Goal: Information Seeking & Learning: Learn about a topic

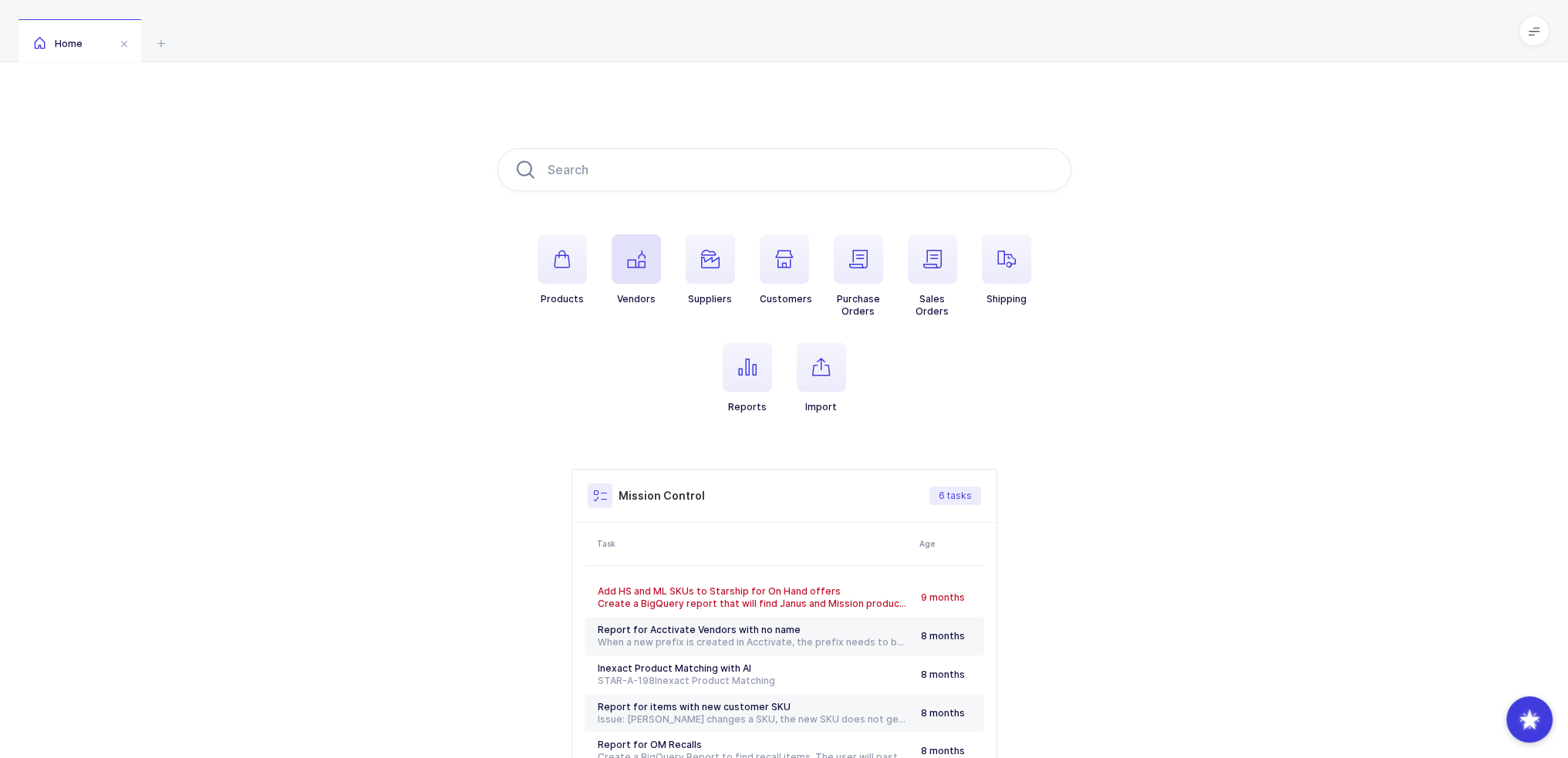
click at [623, 252] on span "button" at bounding box center [636, 259] width 50 height 50
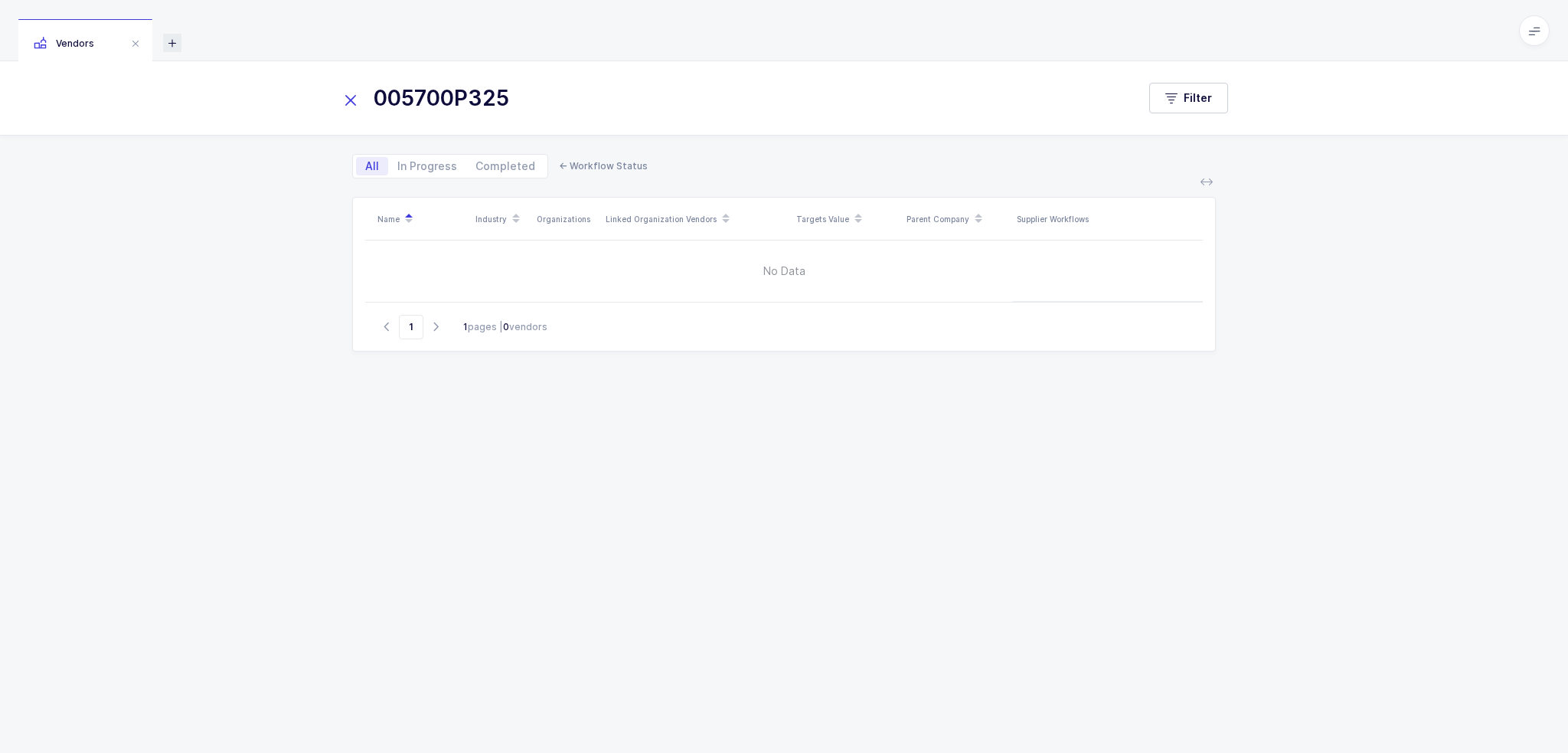
type input "005700P325"
click at [166, 42] on icon at bounding box center [172, 43] width 18 height 18
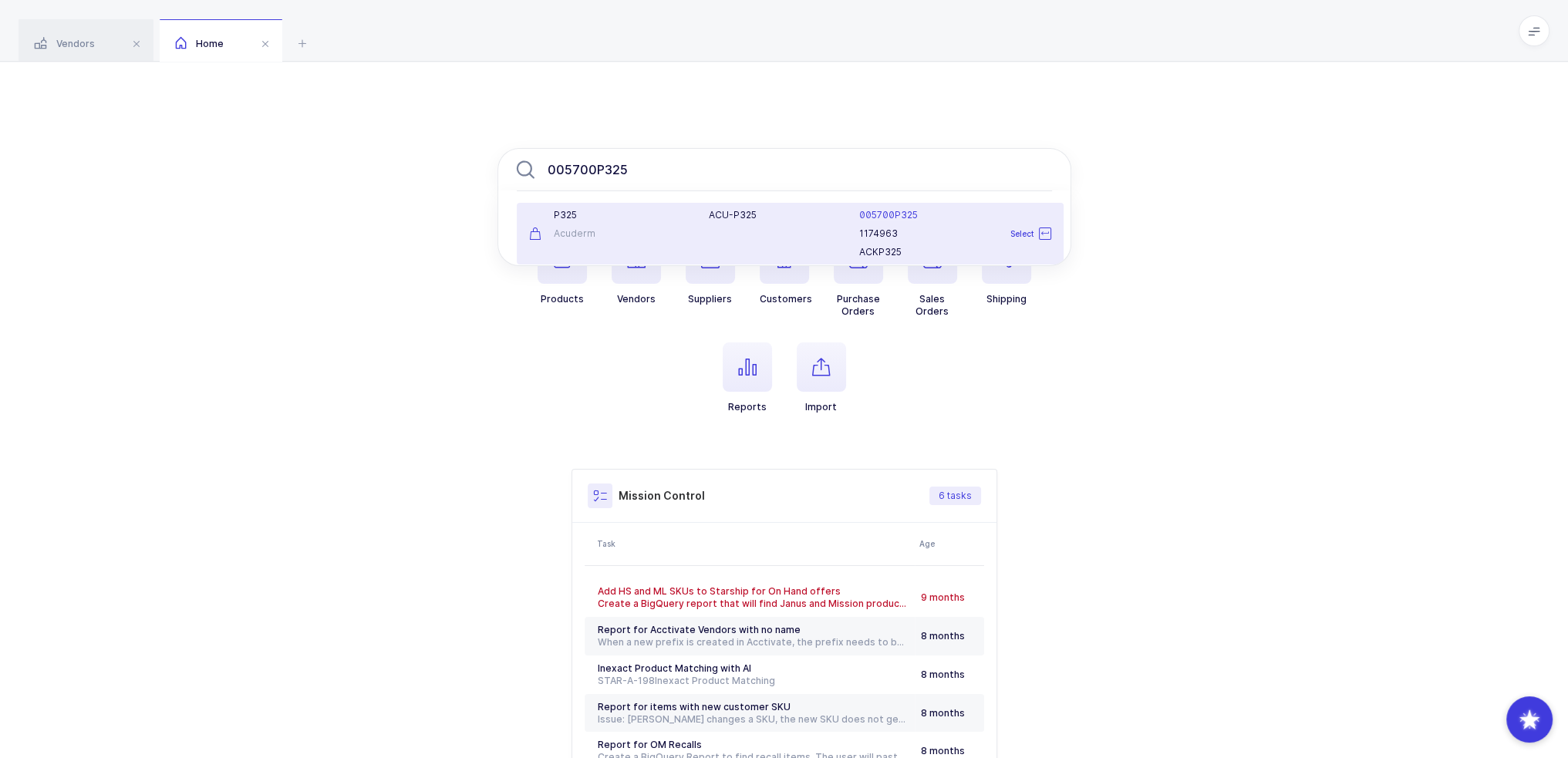
type input "005700P325"
click at [665, 226] on div "P325 Acuderm" at bounding box center [610, 233] width 180 height 50
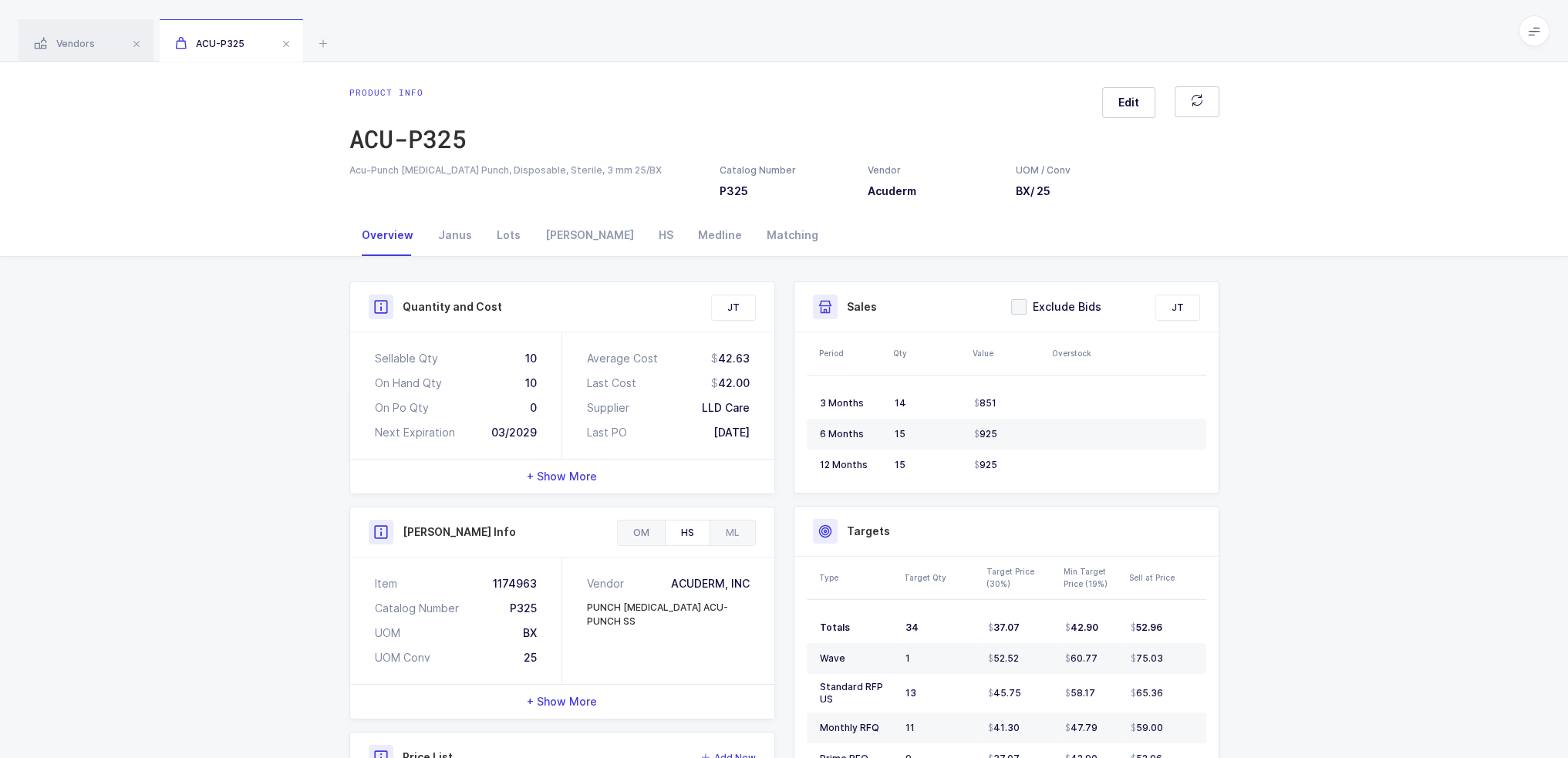
click at [645, 531] on div "OM" at bounding box center [641, 532] width 47 height 24
click at [322, 42] on icon at bounding box center [324, 43] width 19 height 19
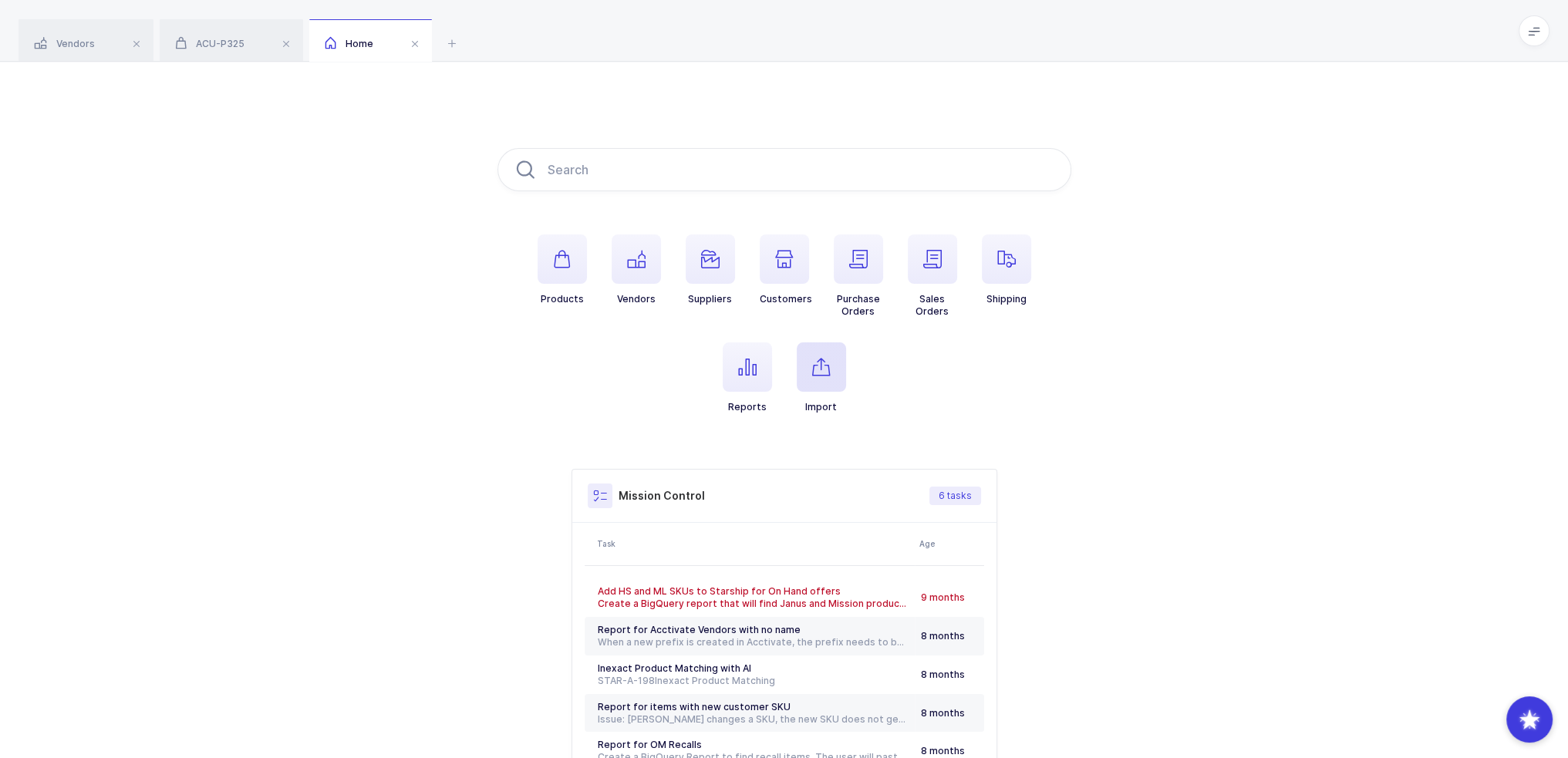
click at [800, 355] on span "button" at bounding box center [821, 367] width 50 height 50
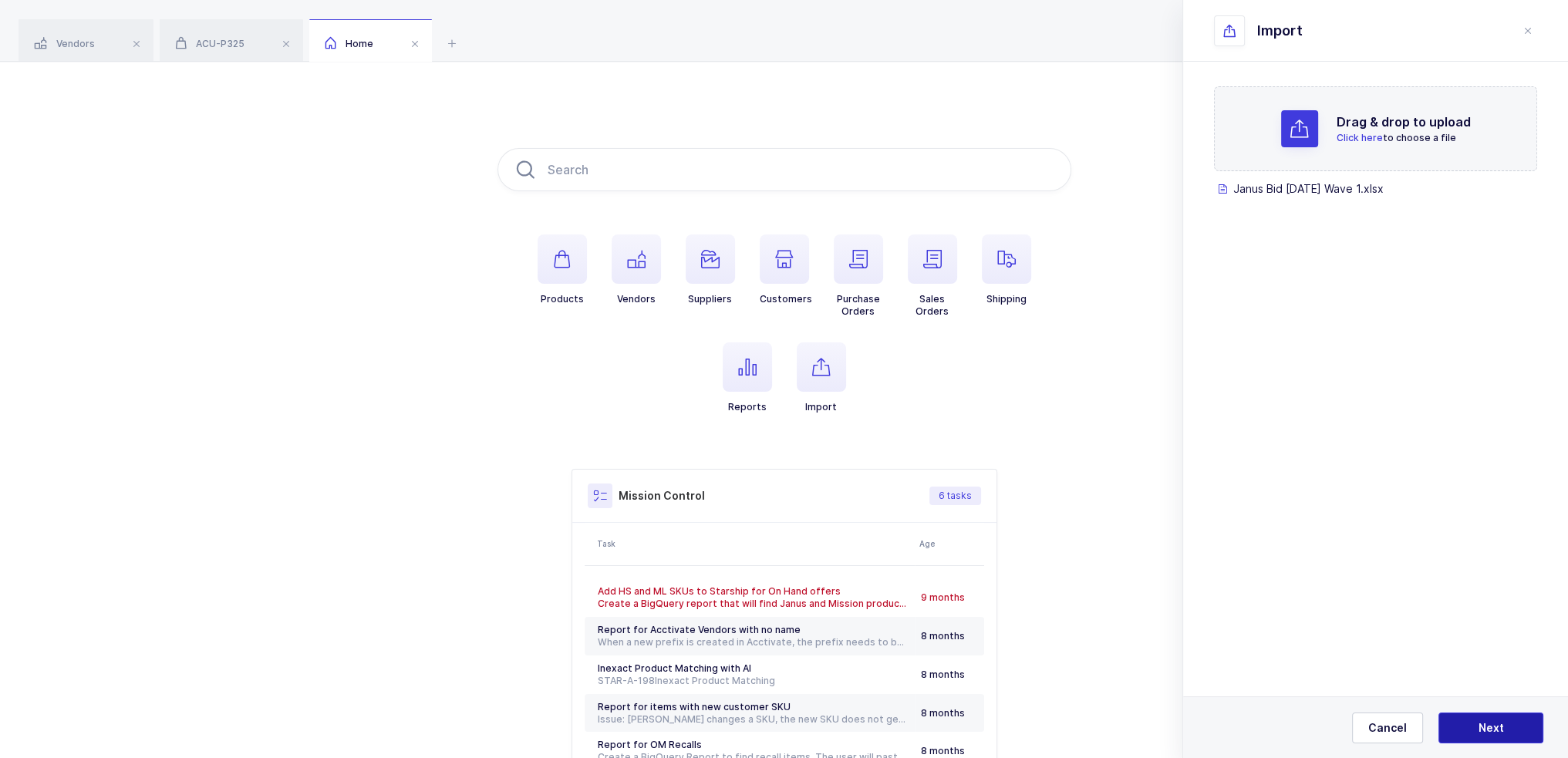
click at [1509, 723] on button "Next" at bounding box center [1491, 728] width 105 height 31
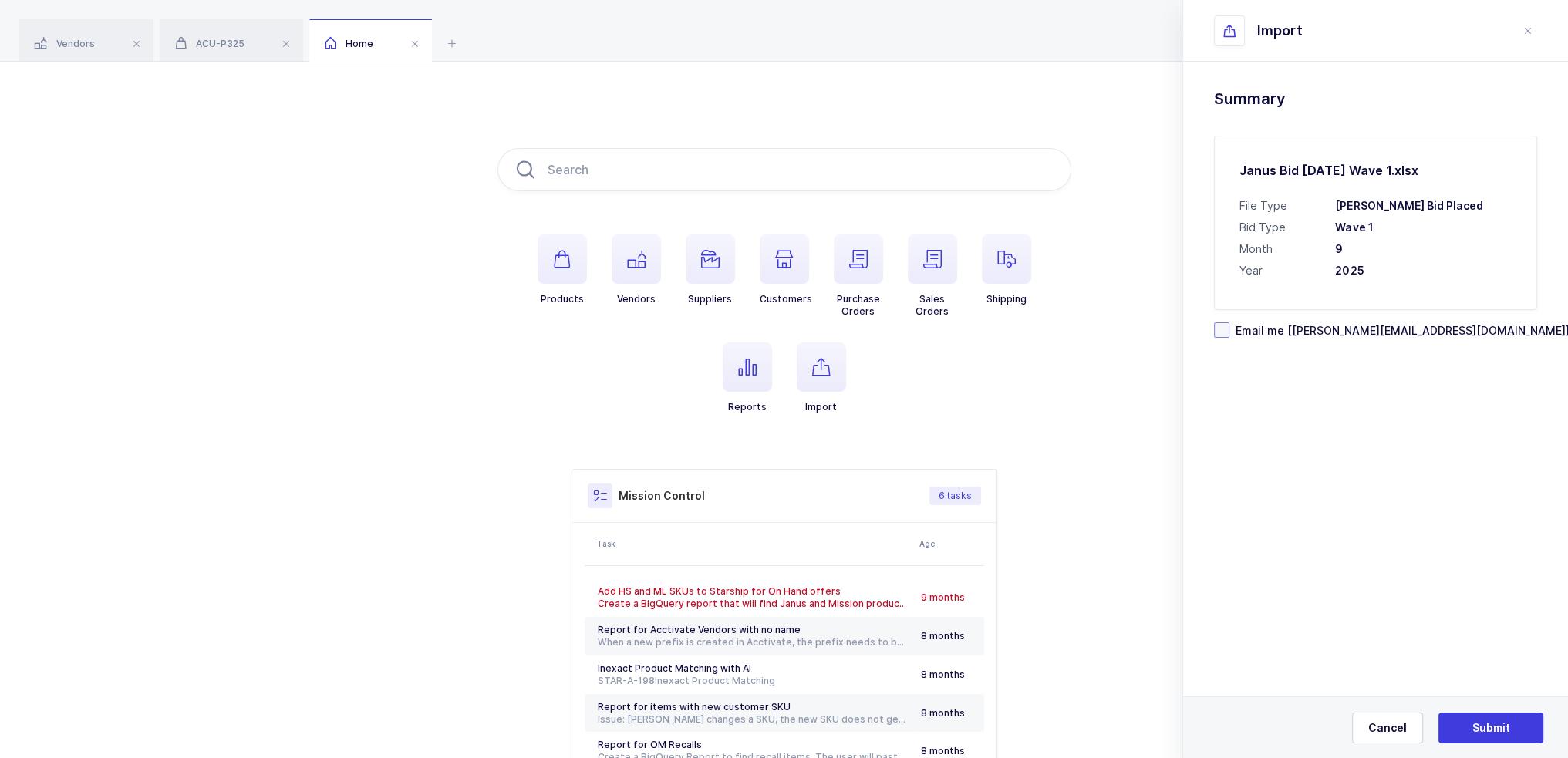
click at [1308, 328] on span "Email me [[PERSON_NAME][EMAIL_ADDRESS][DOMAIN_NAME]]" at bounding box center [1400, 330] width 340 height 14
click at [1230, 323] on input "Email me [[PERSON_NAME][EMAIL_ADDRESS][DOMAIN_NAME]]" at bounding box center [1230, 323] width 0 height 0
click at [1502, 726] on span "Submit" at bounding box center [1491, 728] width 38 height 15
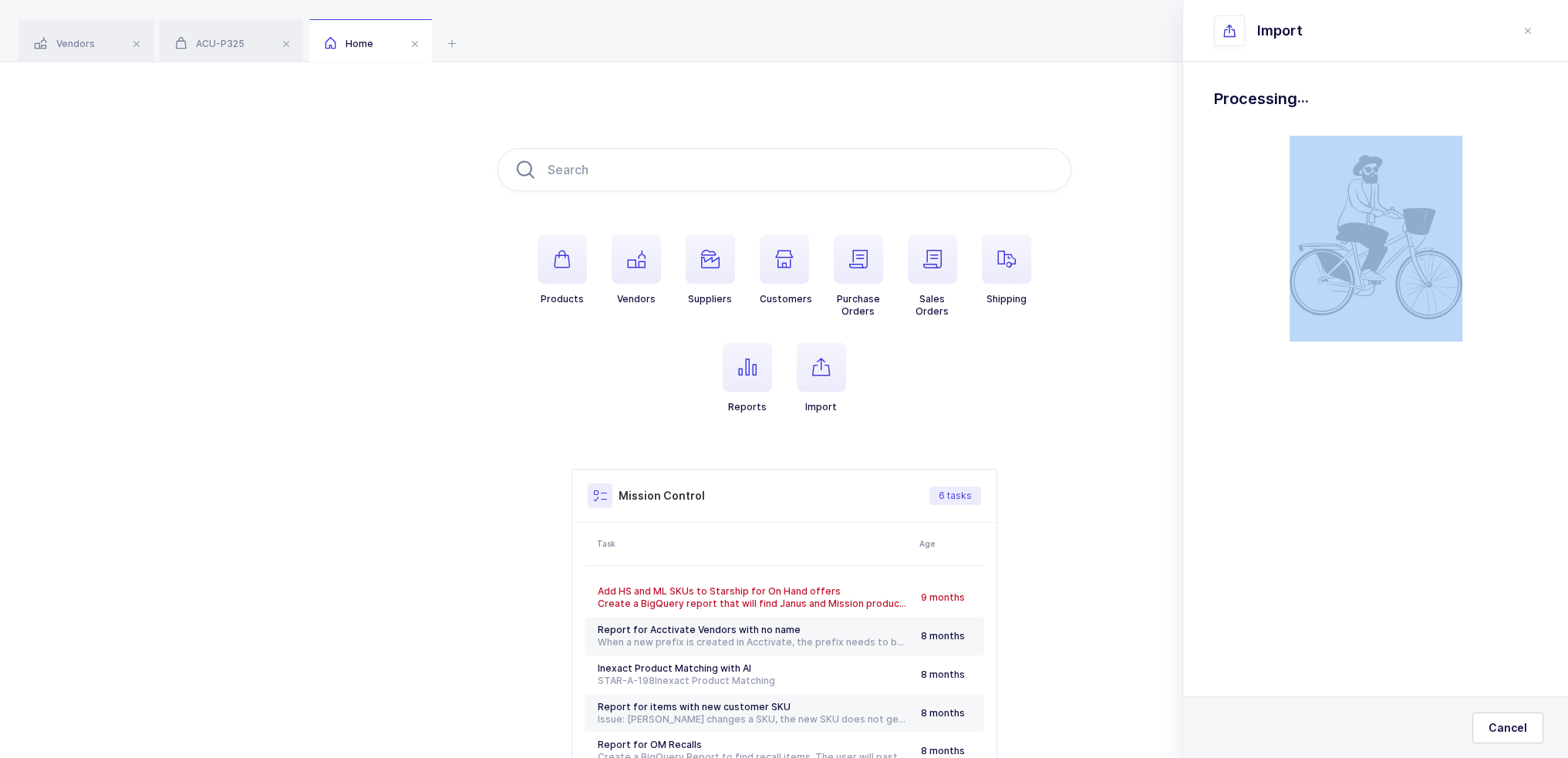
drag, startPoint x: 1385, startPoint y: 119, endPoint x: 1361, endPoint y: 96, distance: 33.2
click at [1361, 96] on div "Drag & drop to upload Click here to choose a file Janus Bid Sept 2025 Wave 1.xl…" at bounding box center [1376, 244] width 385 height 366
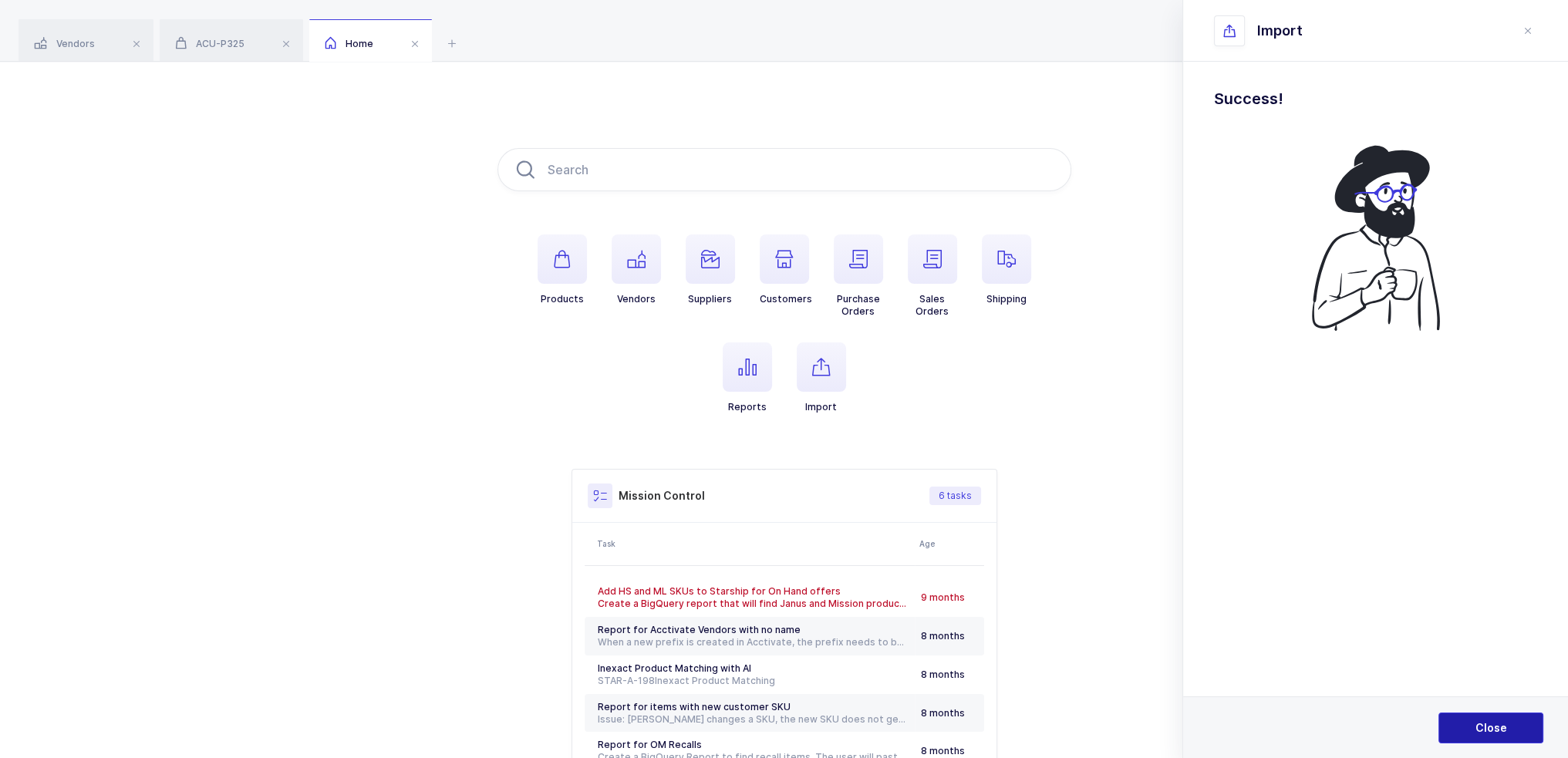
click at [1489, 718] on button "Close" at bounding box center [1491, 728] width 105 height 31
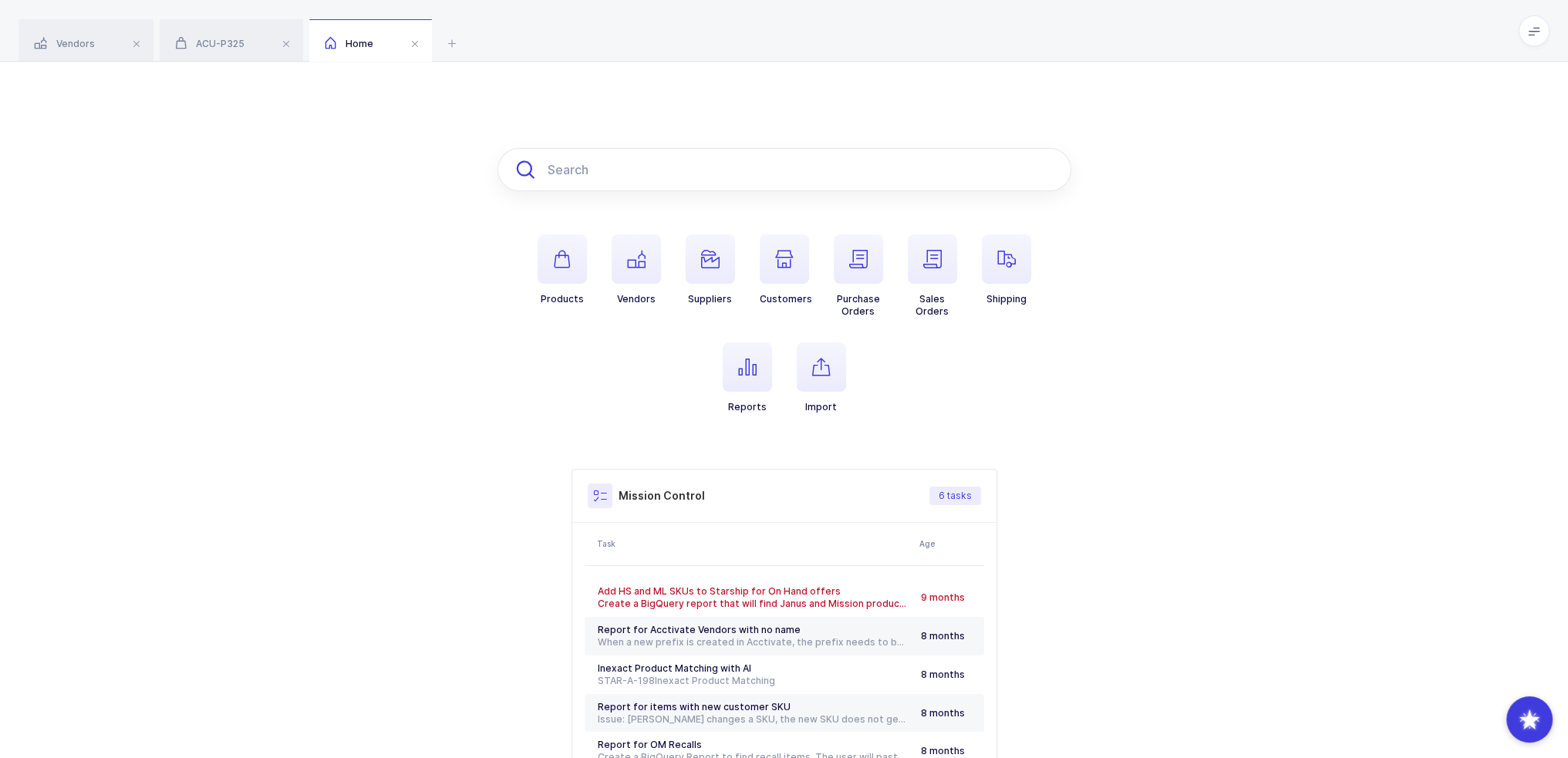
click at [673, 184] on input "text" at bounding box center [784, 169] width 574 height 43
paste input "044506597017"
type input "044506597017"
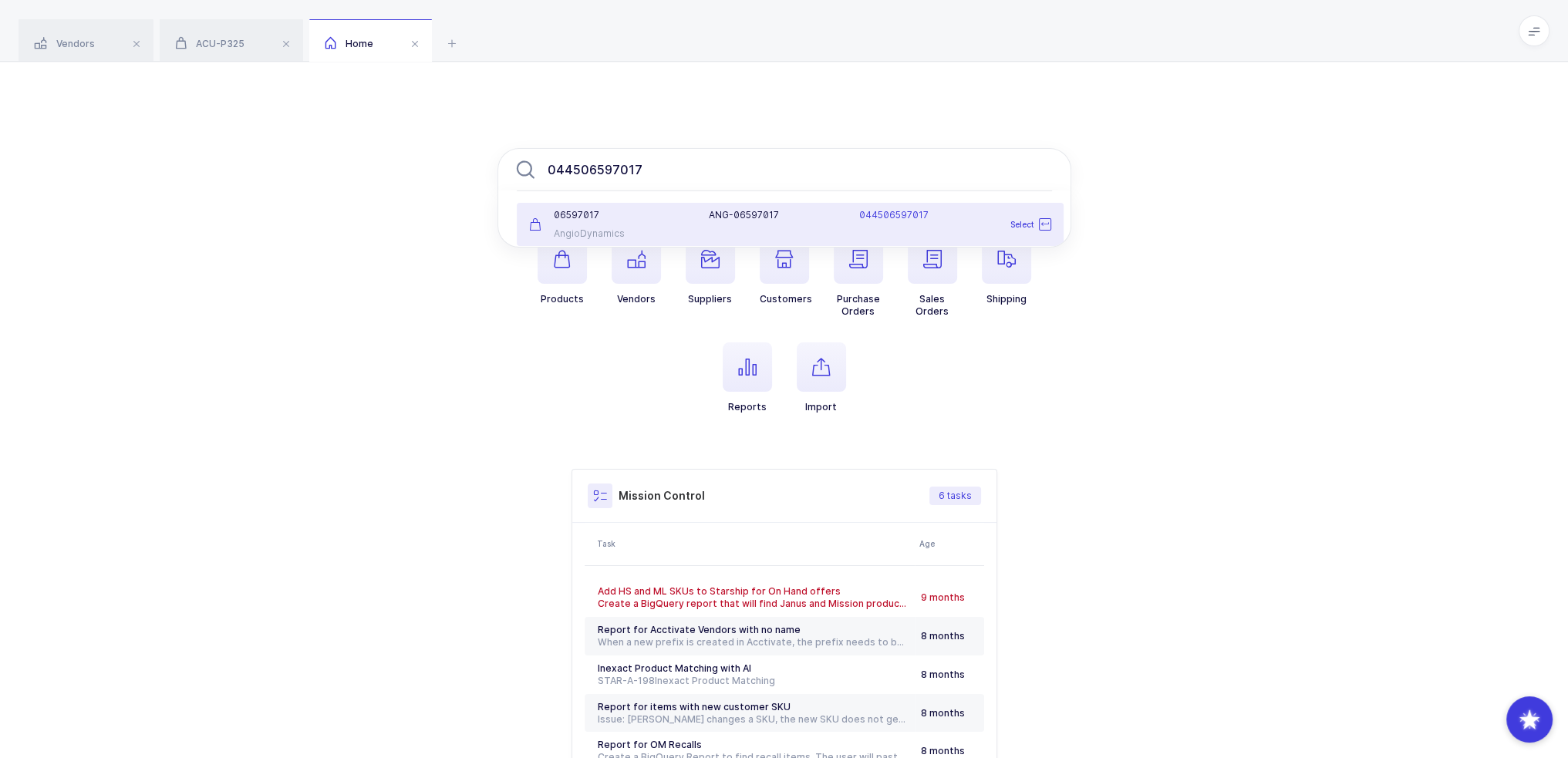
click at [629, 222] on div "06597017 AngioDynamics" at bounding box center [610, 224] width 180 height 31
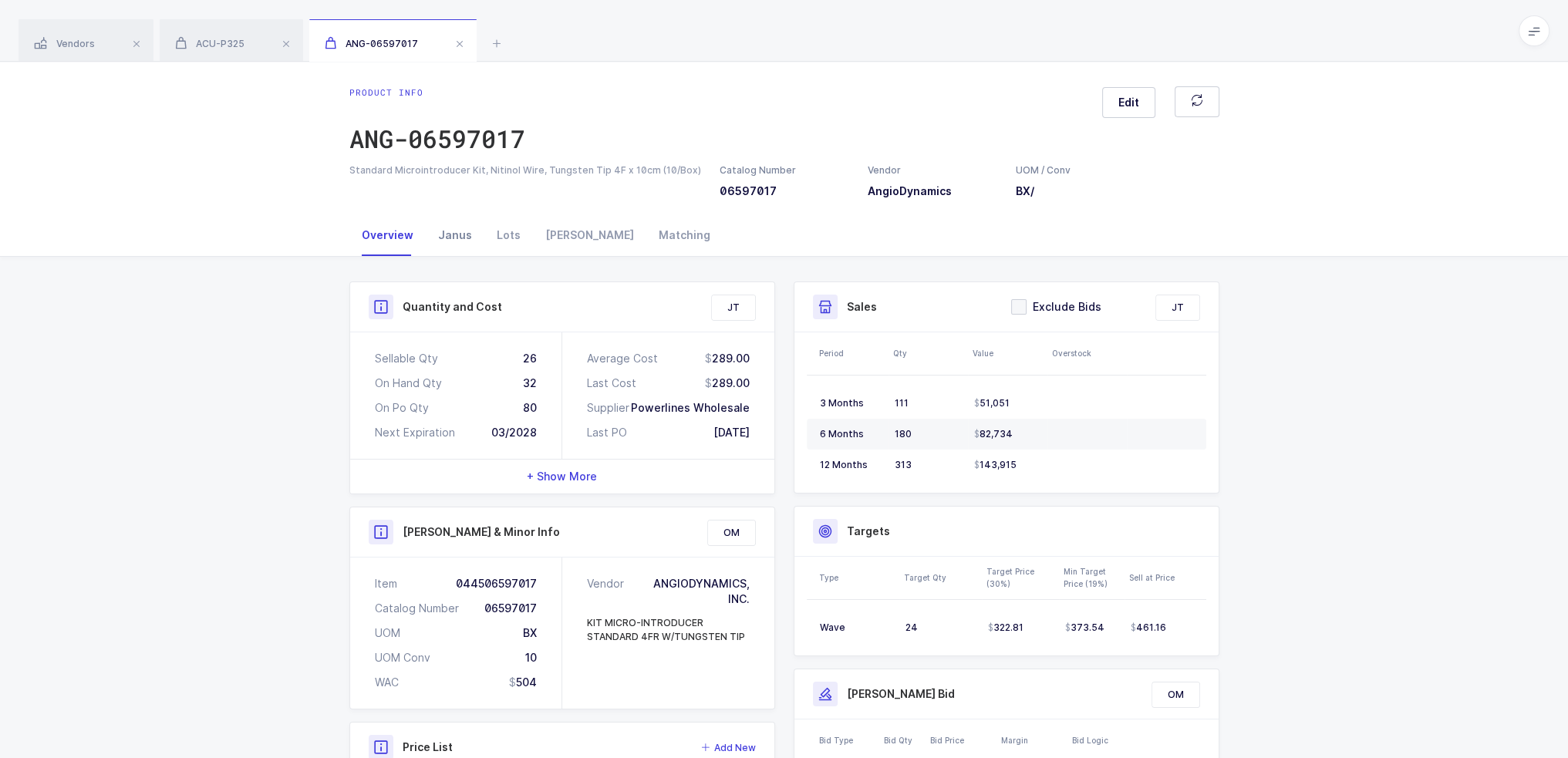
click at [466, 225] on div "Janus" at bounding box center [455, 235] width 59 height 41
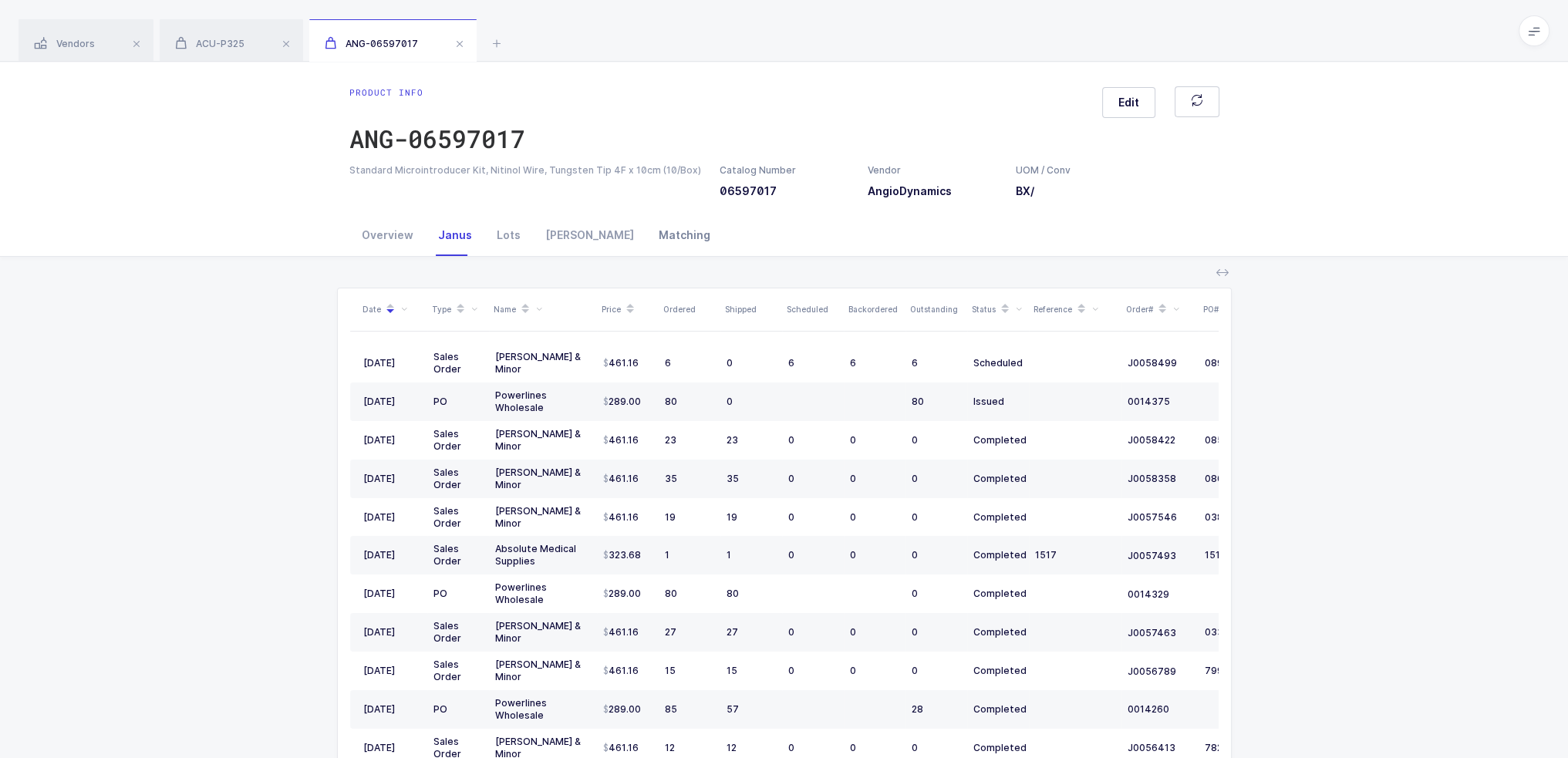
click at [646, 229] on div "Matching" at bounding box center [684, 235] width 77 height 41
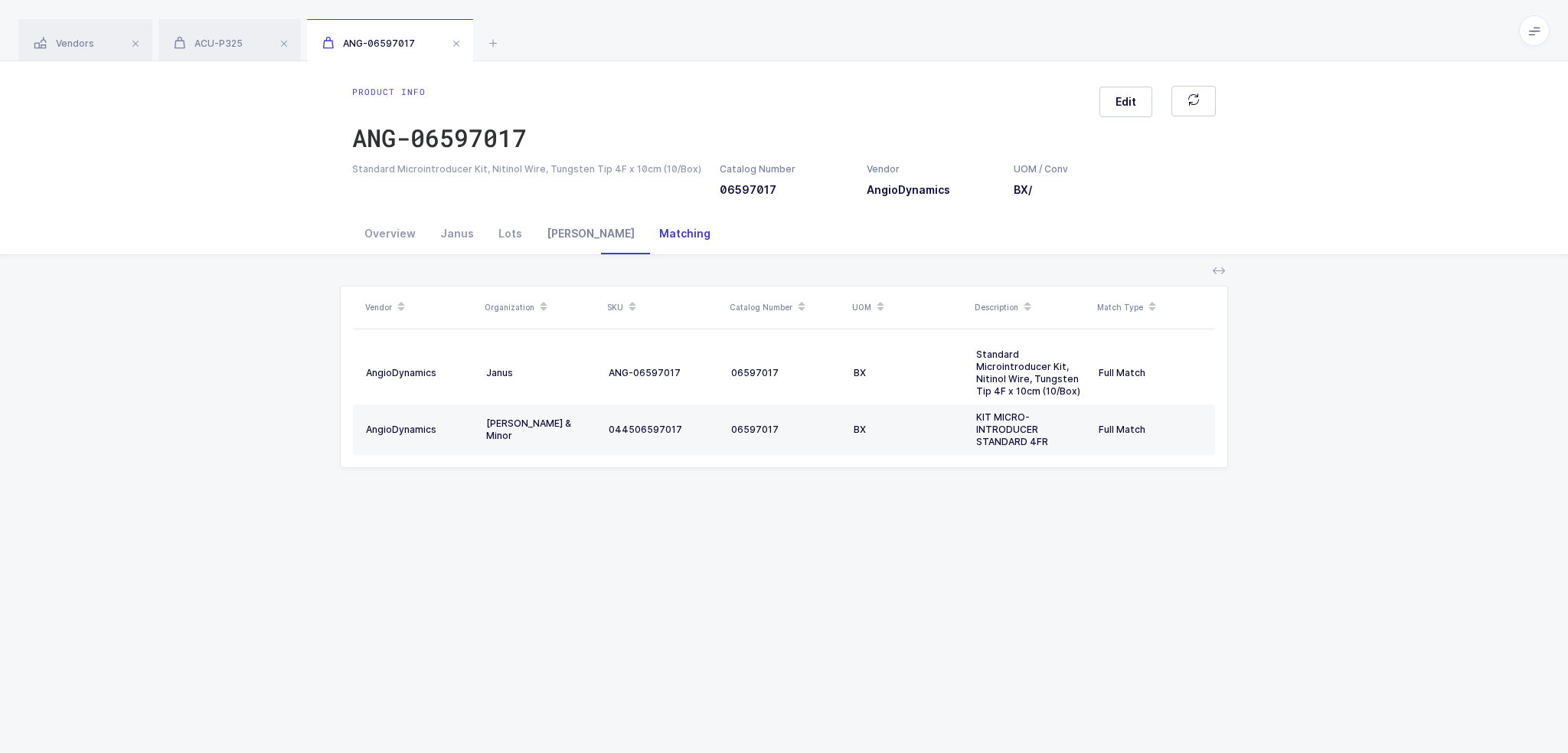
click at [561, 228] on div "Owens" at bounding box center [590, 233] width 113 height 41
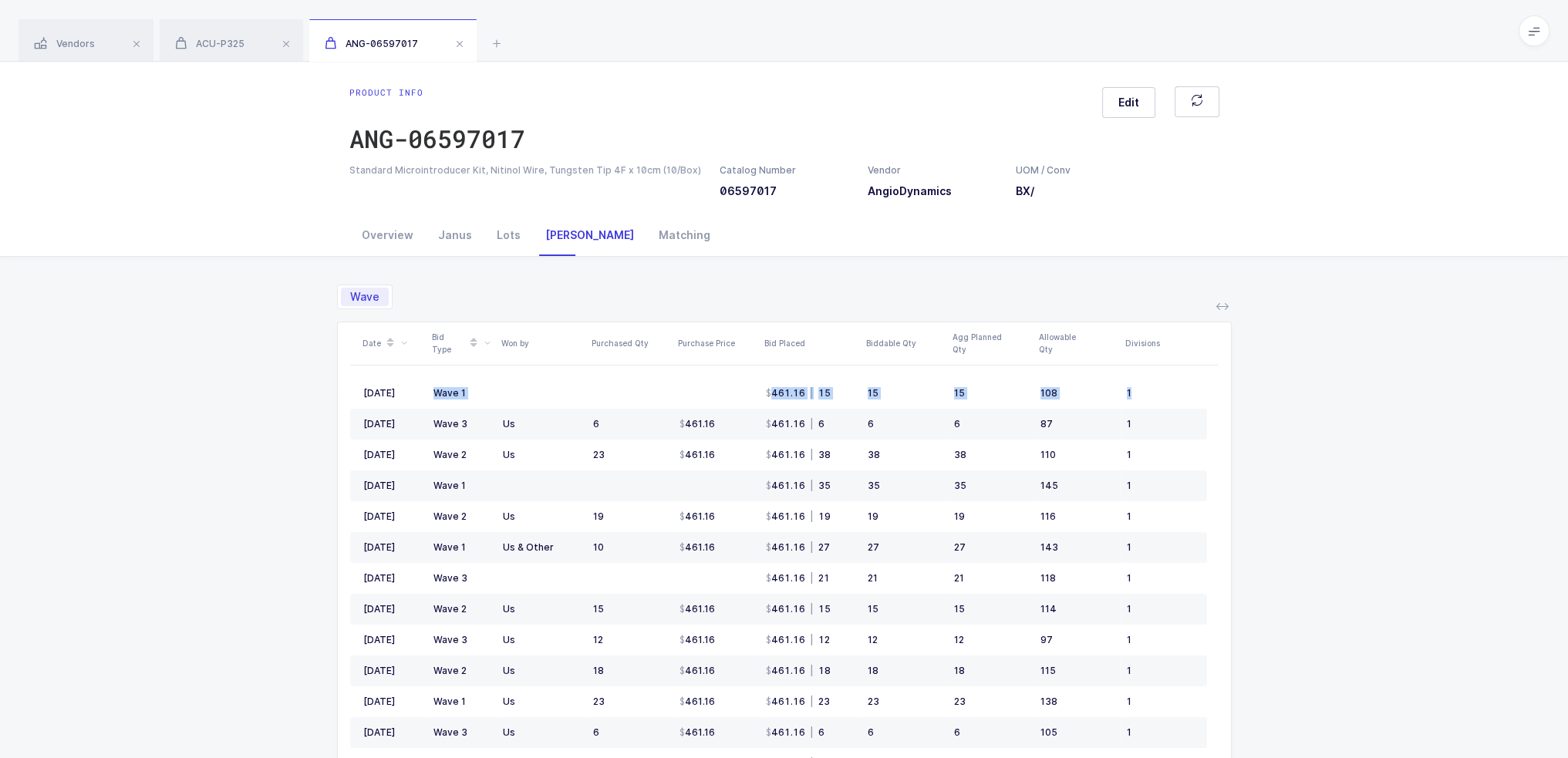
drag, startPoint x: 1167, startPoint y: 398, endPoint x: 1149, endPoint y: 270, distance: 129.3
click at [1149, 270] on div "Wave Date Bid Type Won by Purchased Qty Purchase Price Bid Placed Biddable Qty …" at bounding box center [784, 579] width 895 height 644
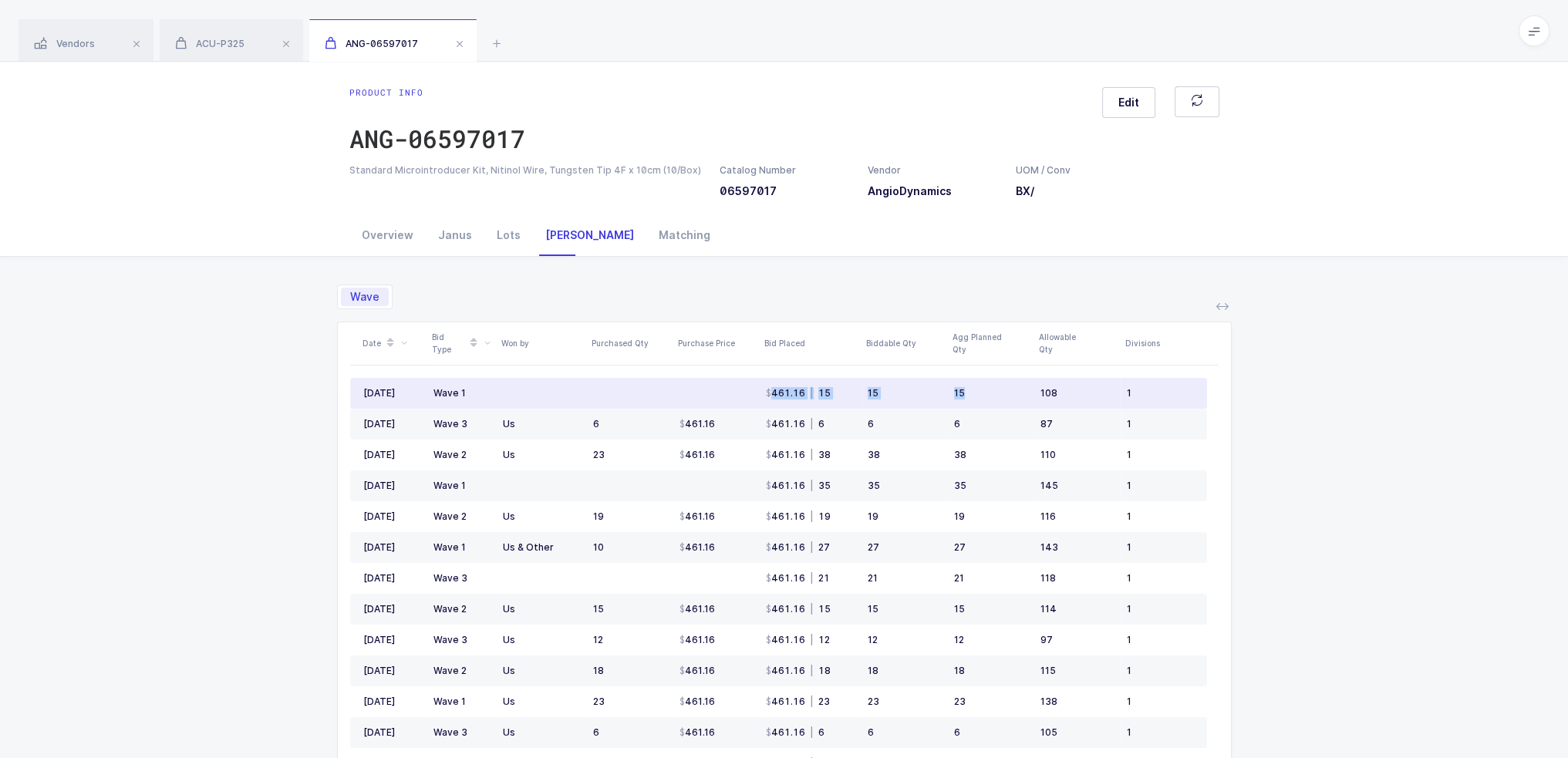
drag, startPoint x: 736, startPoint y: 391, endPoint x: 967, endPoint y: 391, distance: 231.0
click at [967, 391] on tr "Sep 2025 Wave 1 461.16 | 15 15 15 108 1" at bounding box center [779, 393] width 857 height 31
click at [967, 391] on div "15" at bounding box center [992, 393] width 74 height 13
drag, startPoint x: 1175, startPoint y: 396, endPoint x: 1186, endPoint y: 388, distance: 13.6
click at [1186, 388] on div "1" at bounding box center [1161, 393] width 67 height 13
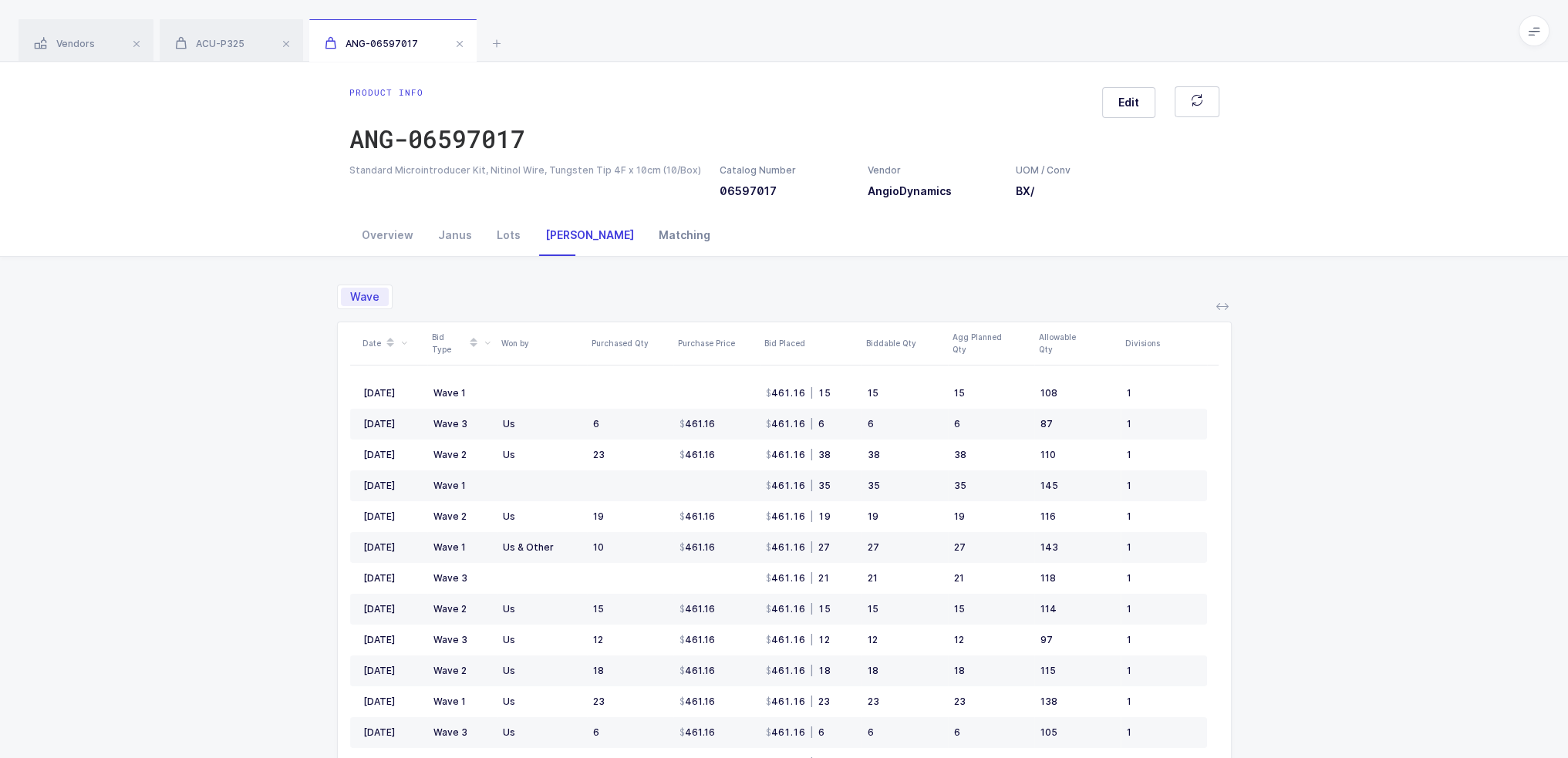
click at [646, 237] on div "Matching" at bounding box center [684, 235] width 77 height 41
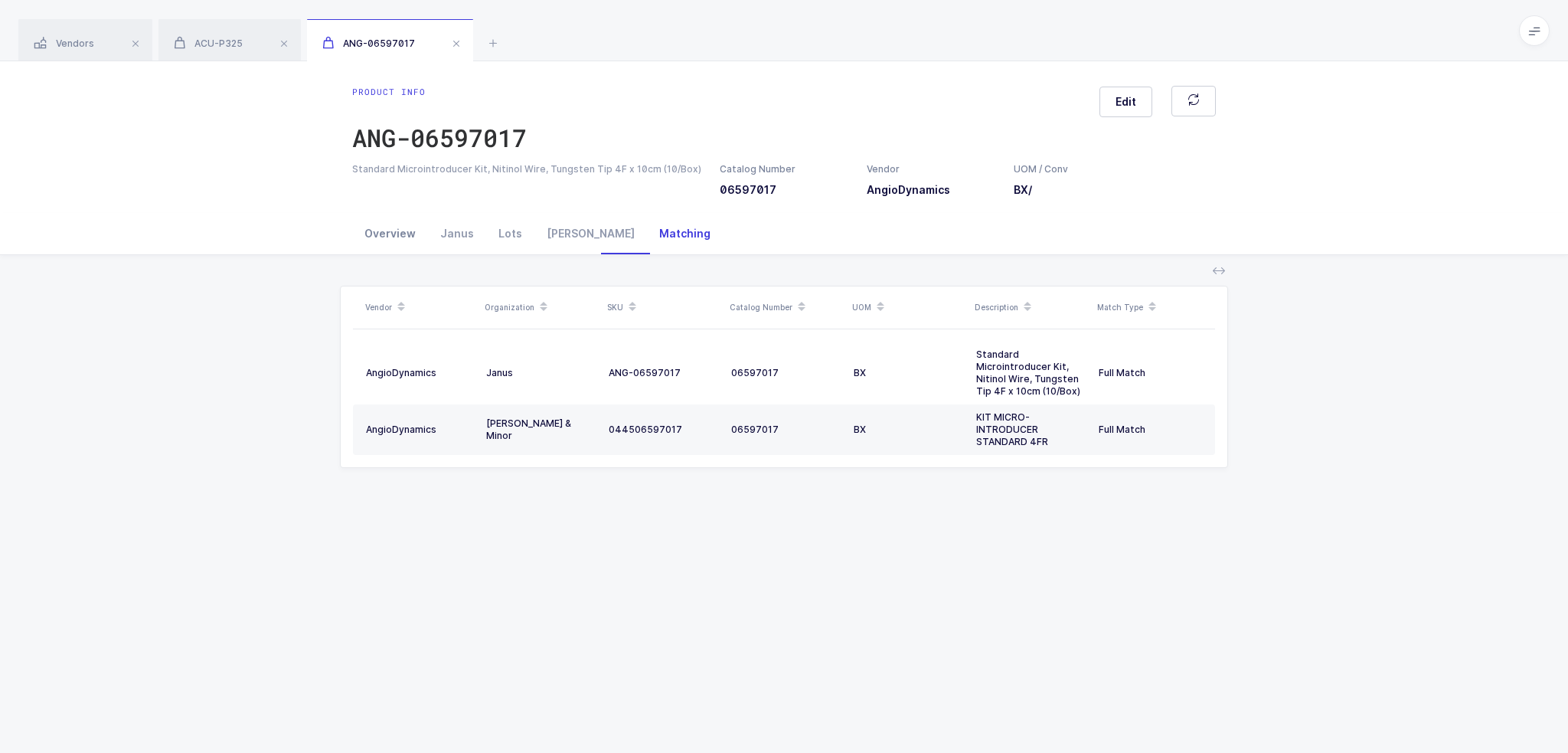
click at [390, 236] on div "Overview" at bounding box center [390, 233] width 76 height 41
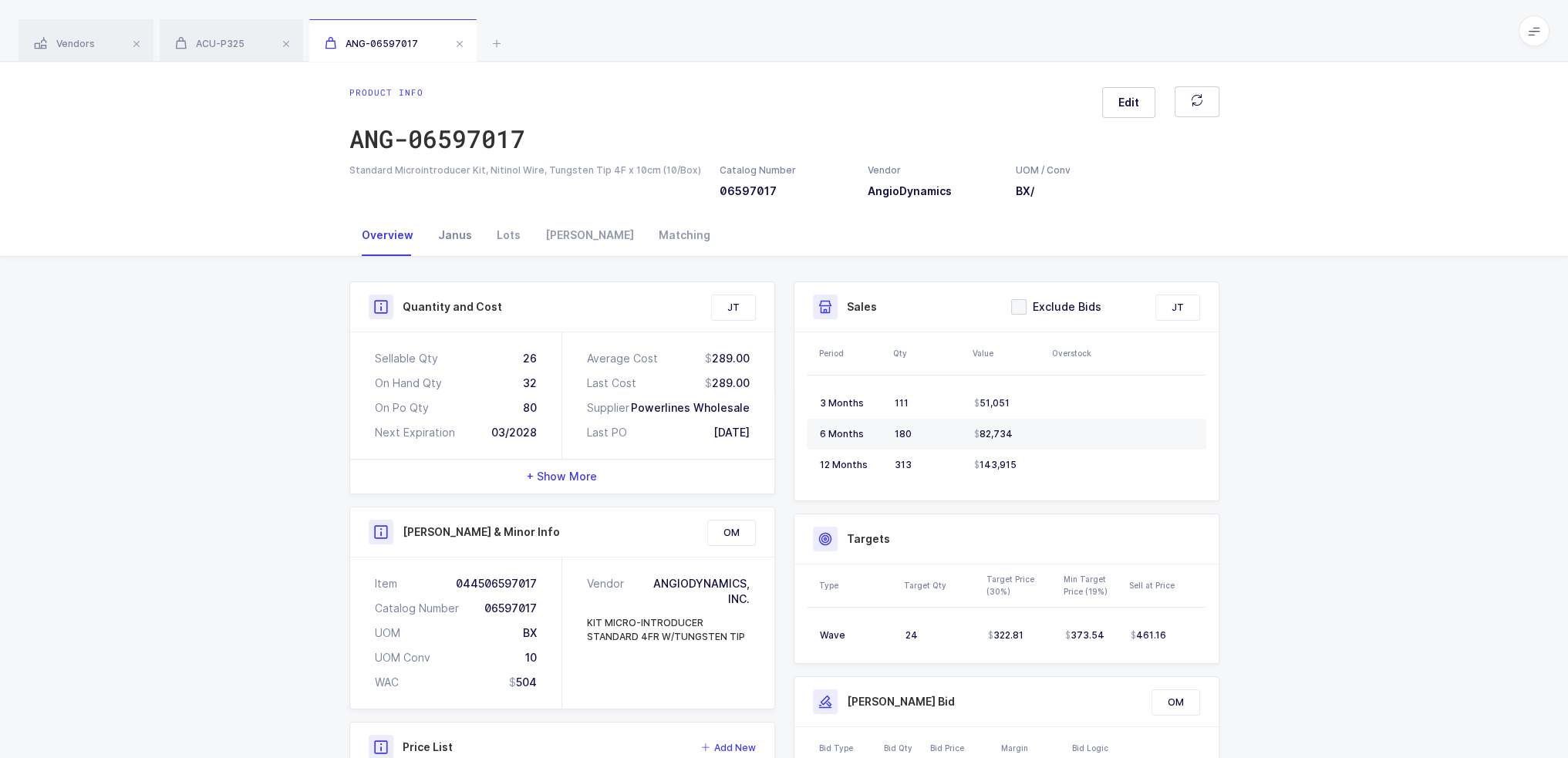
click at [442, 237] on div "Janus" at bounding box center [455, 235] width 59 height 41
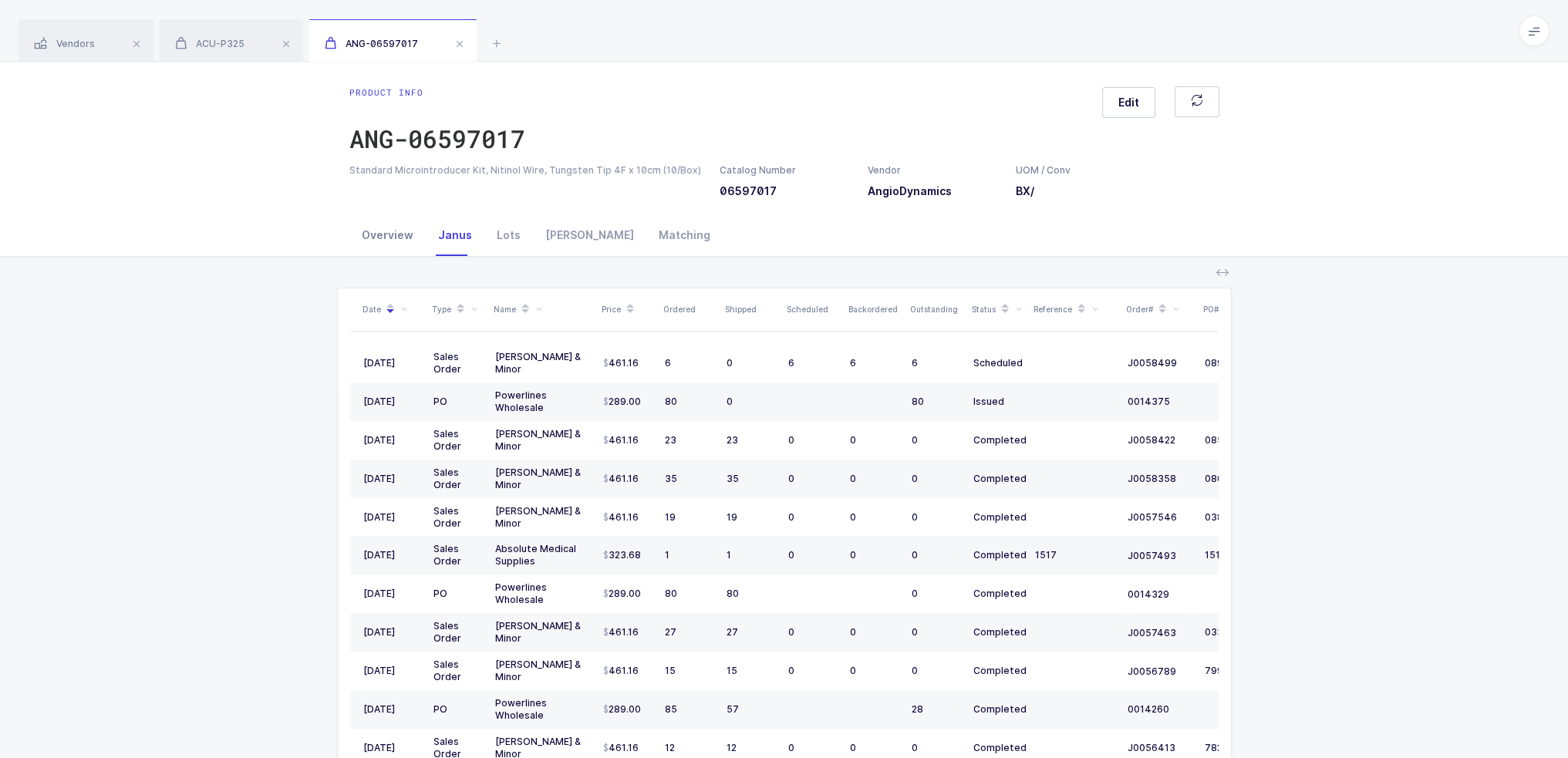
click at [358, 237] on div "Overview" at bounding box center [388, 235] width 77 height 41
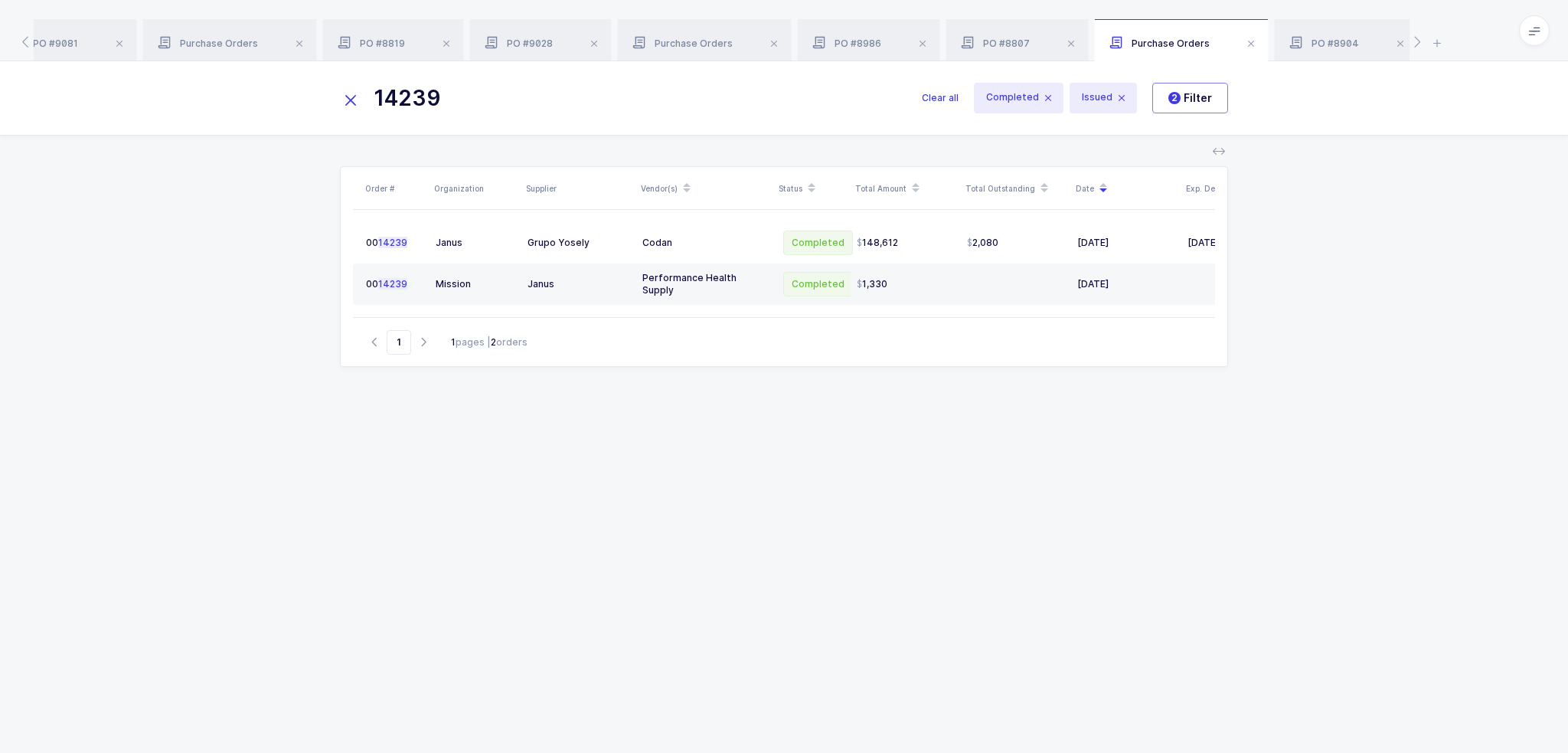
drag, startPoint x: 702, startPoint y: 101, endPoint x: 315, endPoint y: 90, distance: 387.2
click at [322, 91] on div "14239 Clear all Completed Issued 2 Filter" at bounding box center [784, 98] width 1568 height 74
type input "nissha"
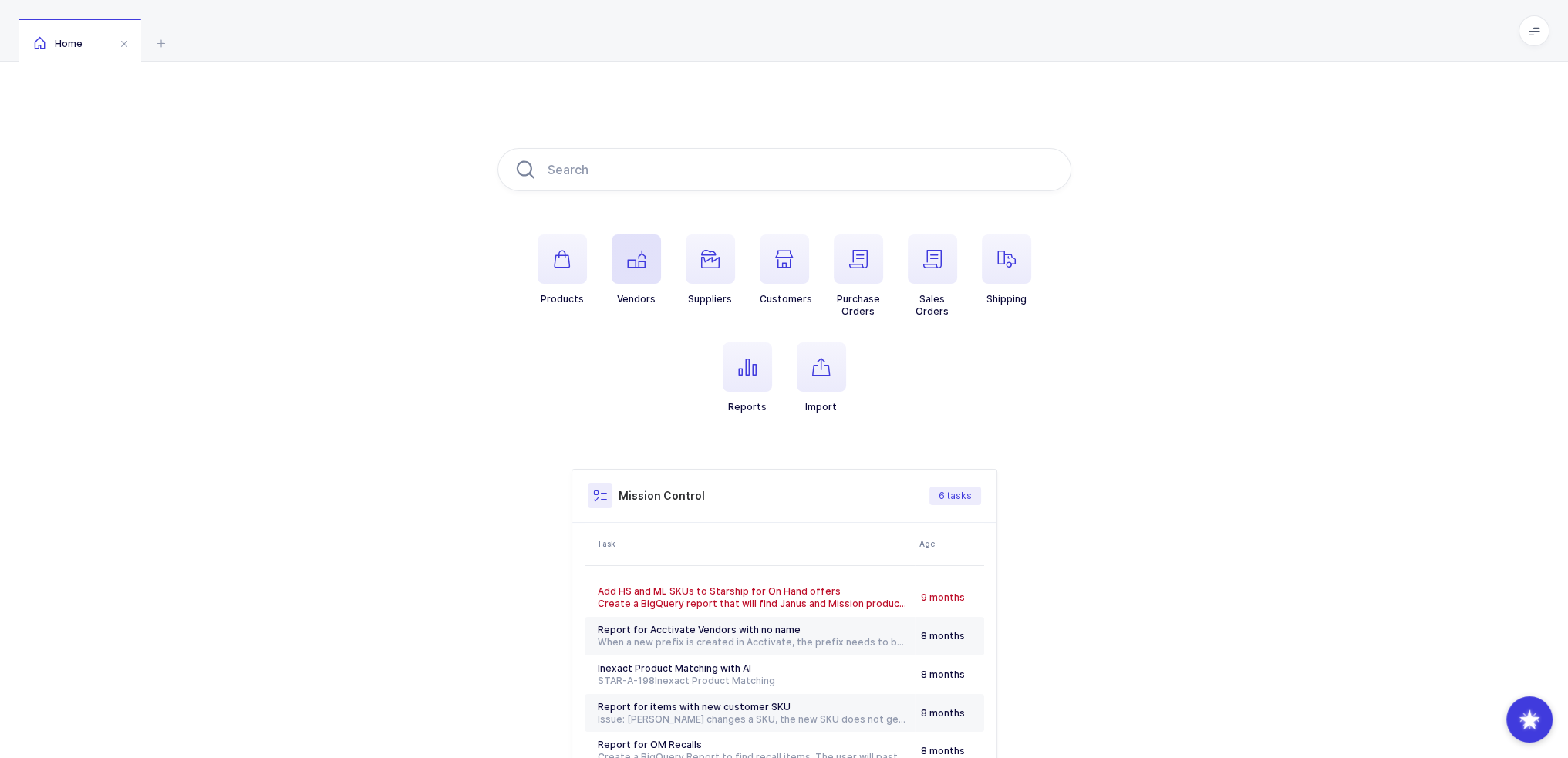
click at [654, 264] on span "button" at bounding box center [636, 259] width 50 height 50
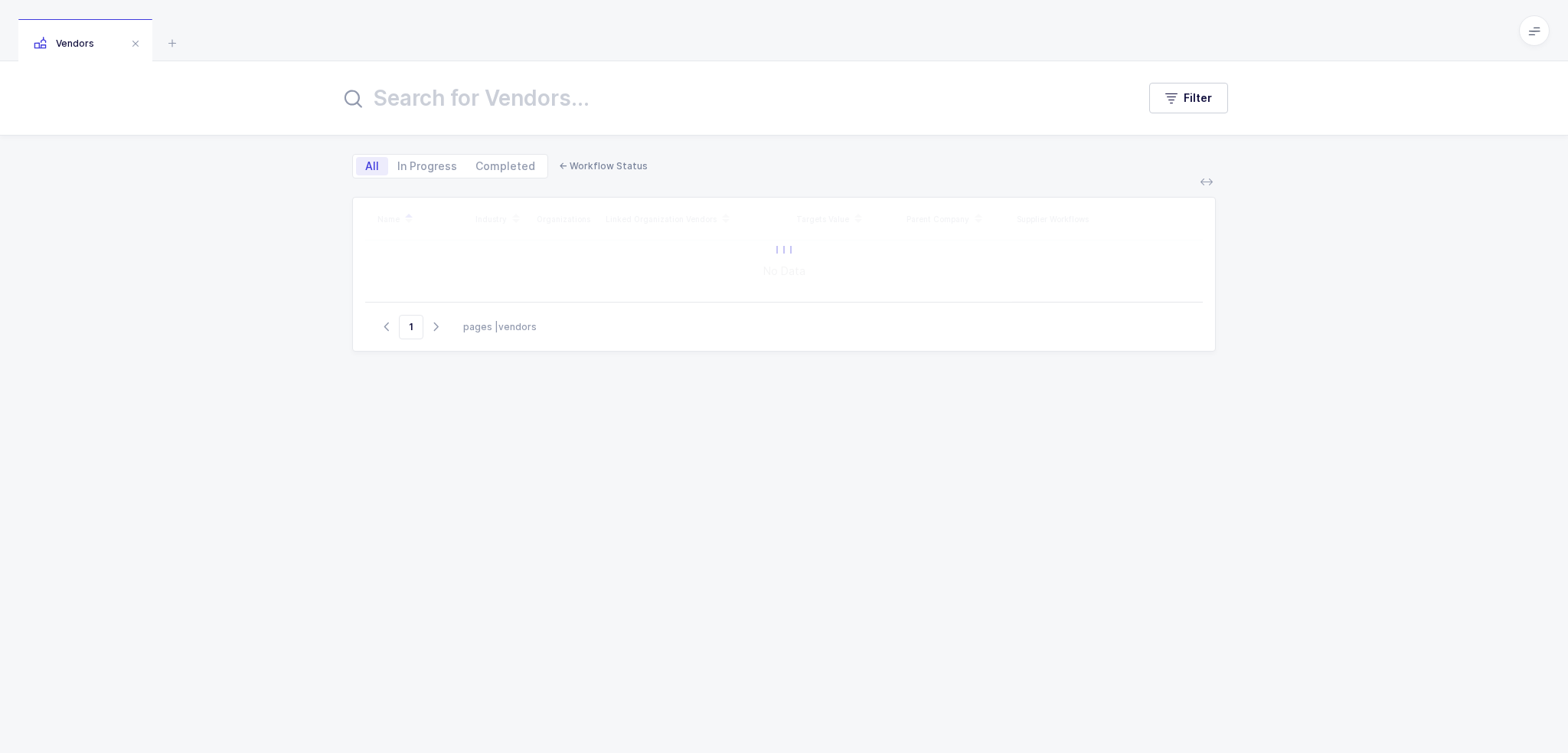
click at [549, 97] on input "text" at bounding box center [729, 98] width 779 height 37
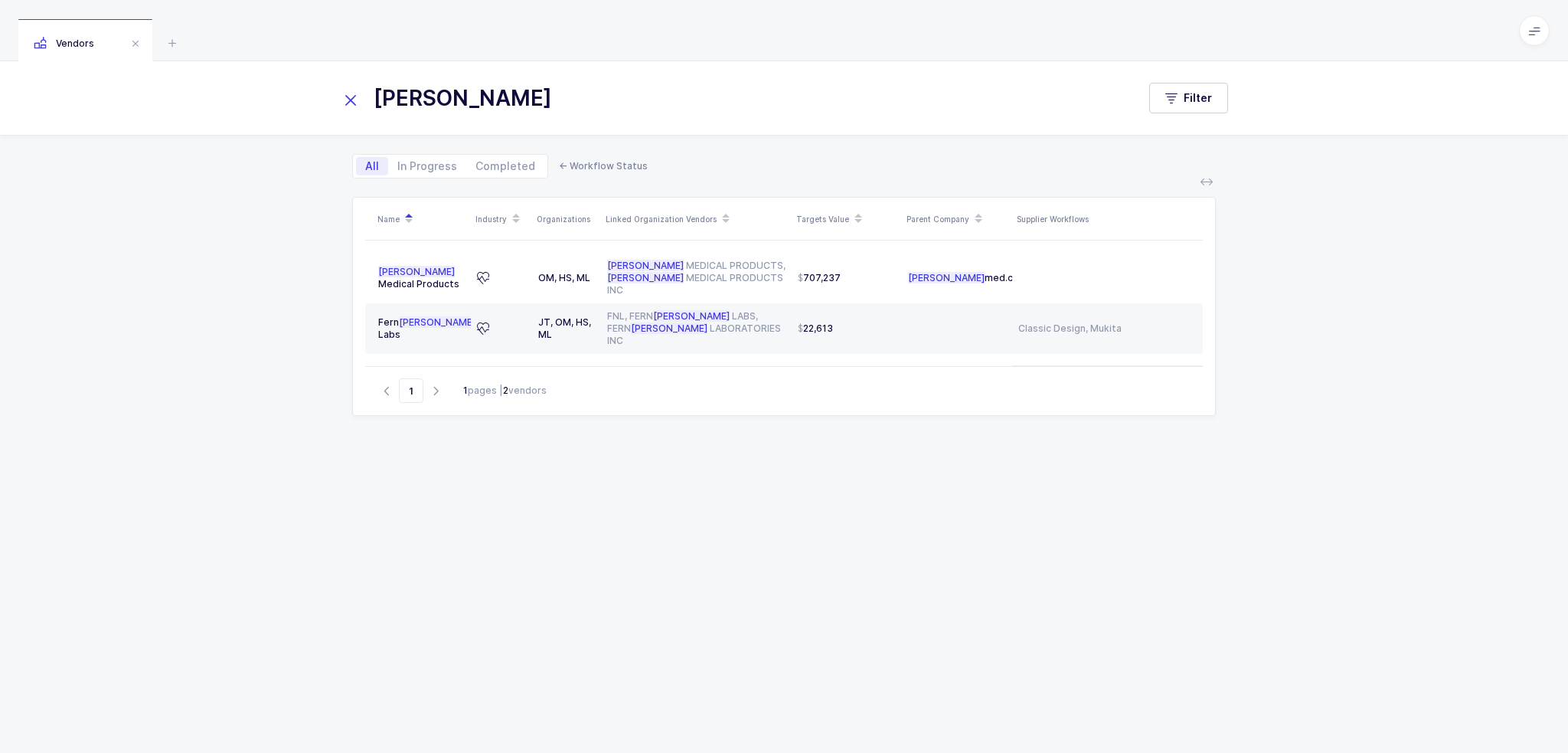
type input "[PERSON_NAME]"
click at [175, 42] on icon at bounding box center [172, 43] width 18 height 18
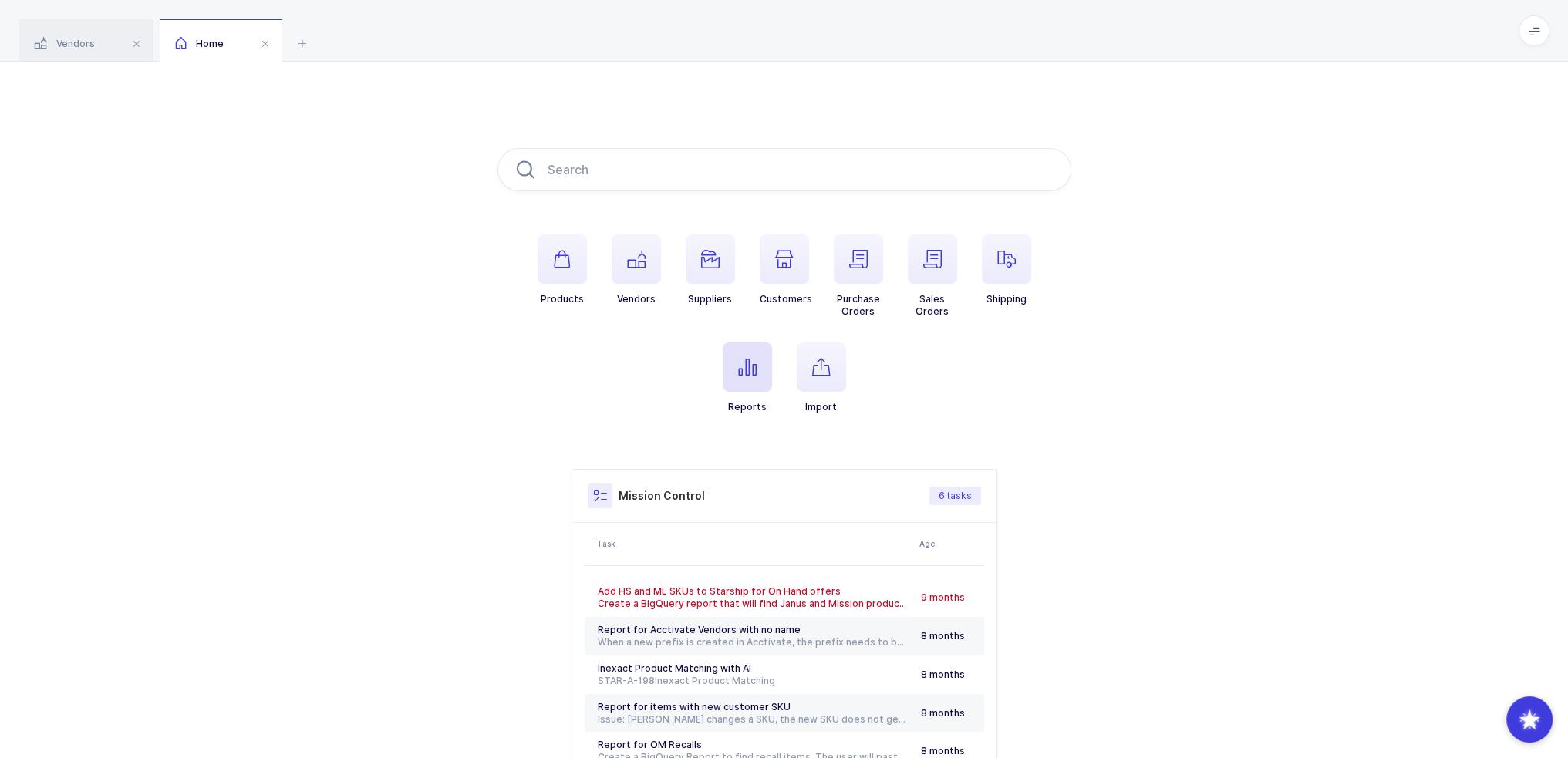
click at [746, 368] on icon "button" at bounding box center [747, 367] width 19 height 19
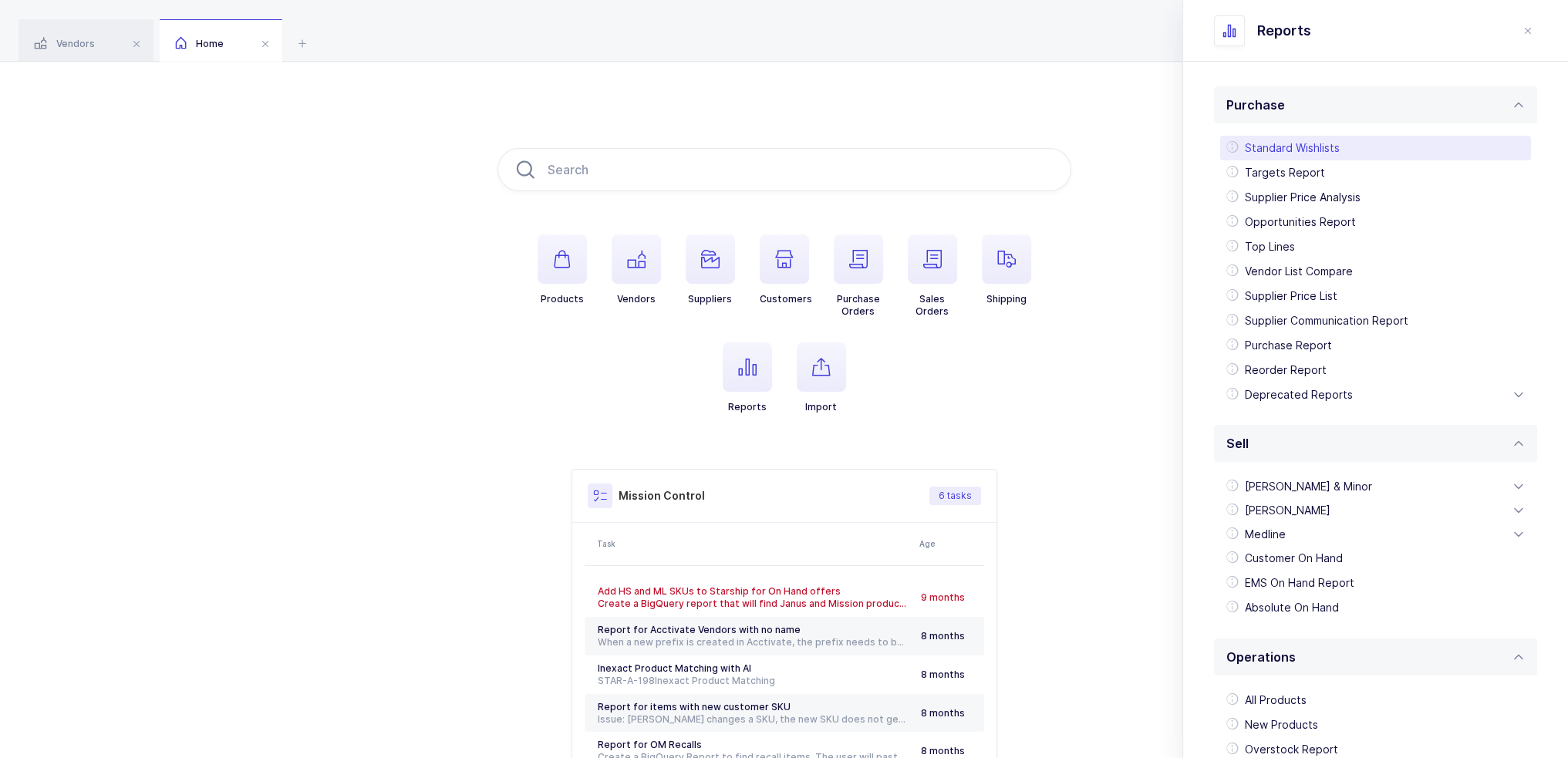
click at [1312, 147] on div "Standard Wishlists" at bounding box center [1376, 147] width 311 height 24
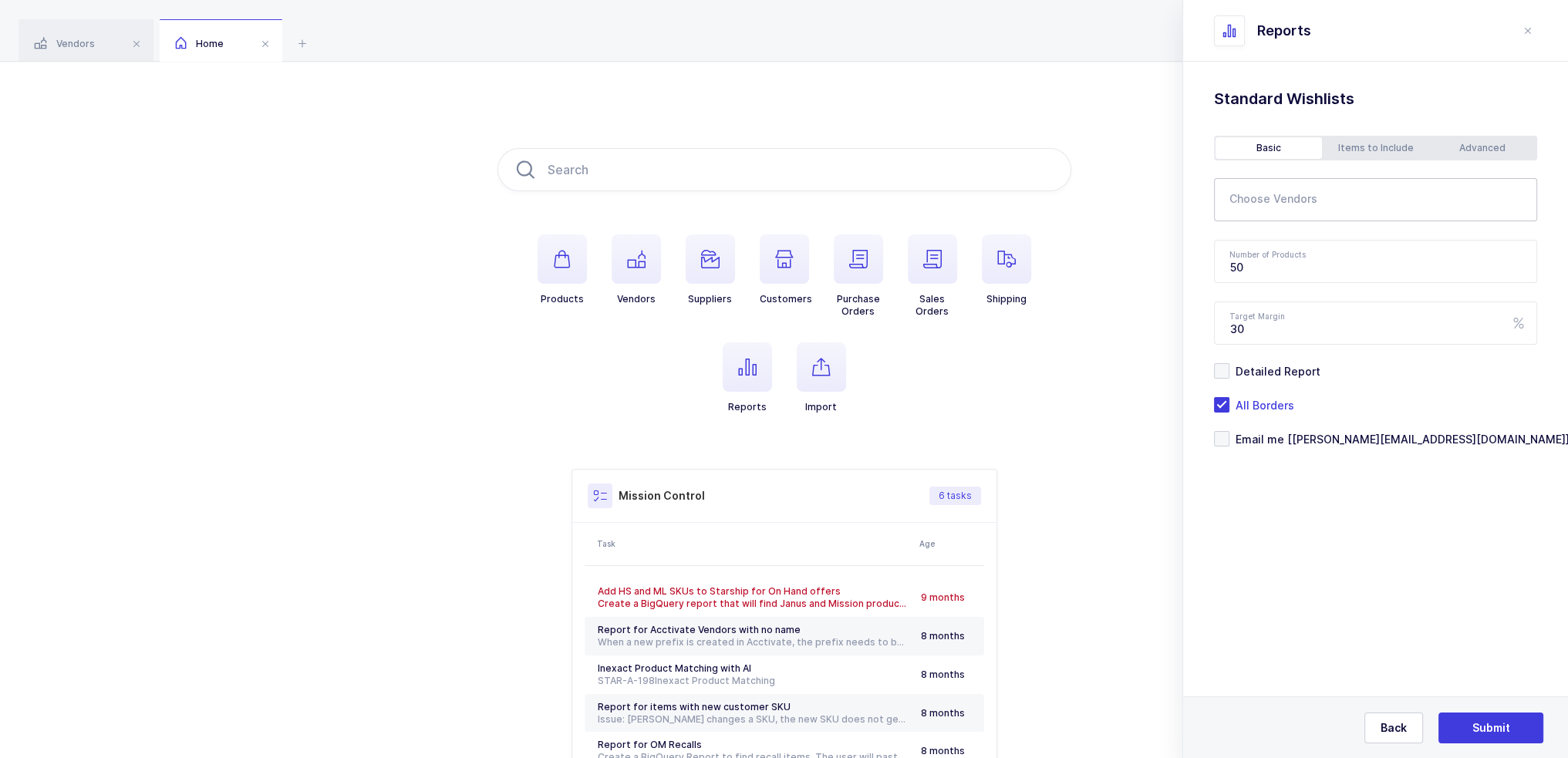
click at [1302, 215] on div at bounding box center [1363, 200] width 298 height 35
type input "dale"
click at [1319, 251] on span "Dale Medical Products" at bounding box center [1341, 253] width 185 height 13
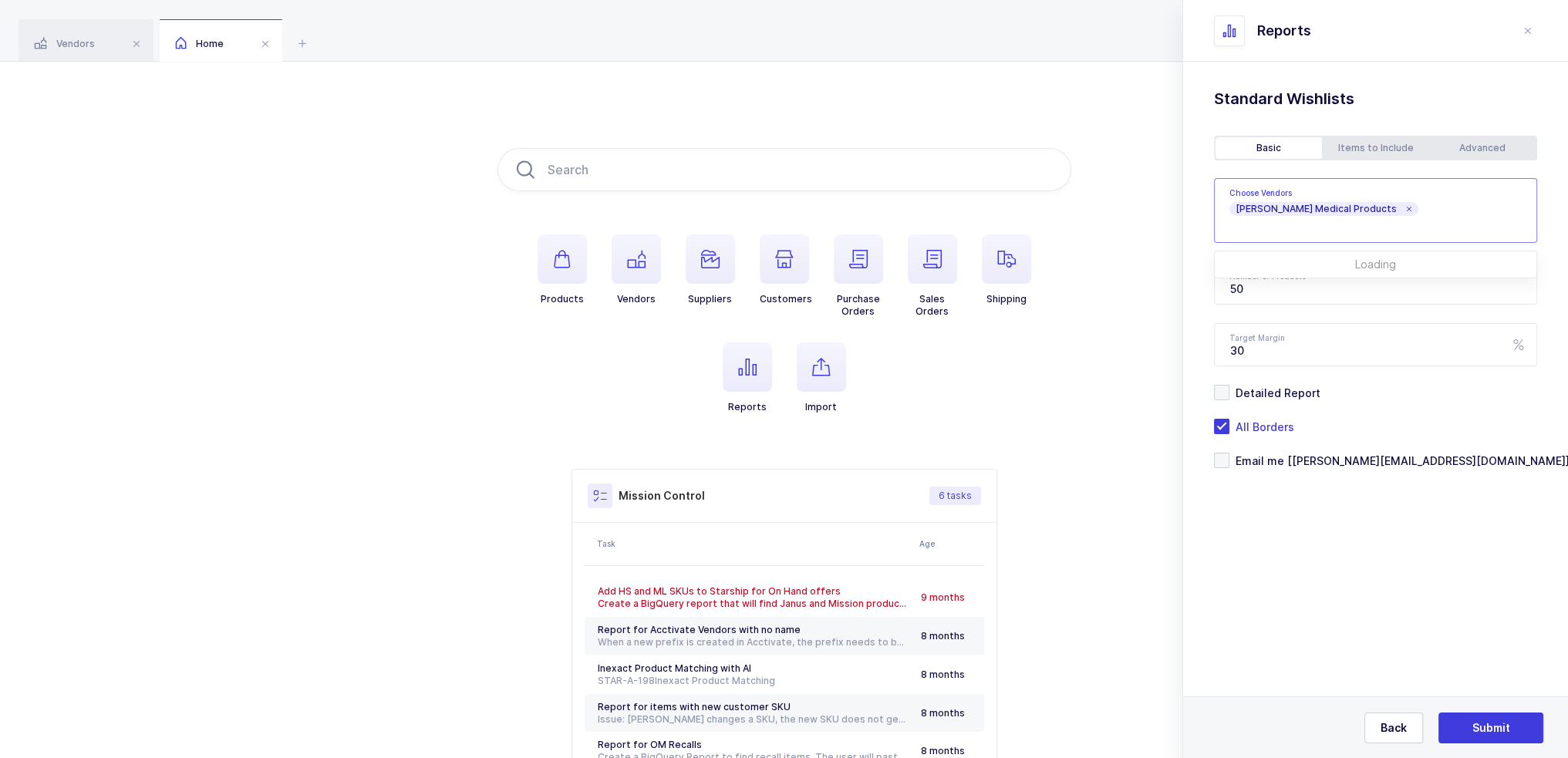
click at [1346, 585] on section "Purchase Standard Wishlists Targets Report Supplier Price Analysis Opportunitie…" at bounding box center [1376, 409] width 385 height 697
drag, startPoint x: 1316, startPoint y: 292, endPoint x: 1159, endPoint y: 299, distance: 157.2
click at [1163, 299] on div "Products Vendors Suppliers Customers Purchase Orders Sales Orders Shipping Repo…" at bounding box center [784, 484] width 1568 height 846
type input "500"
click at [1487, 148] on div "Advanced" at bounding box center [1483, 148] width 106 height 22
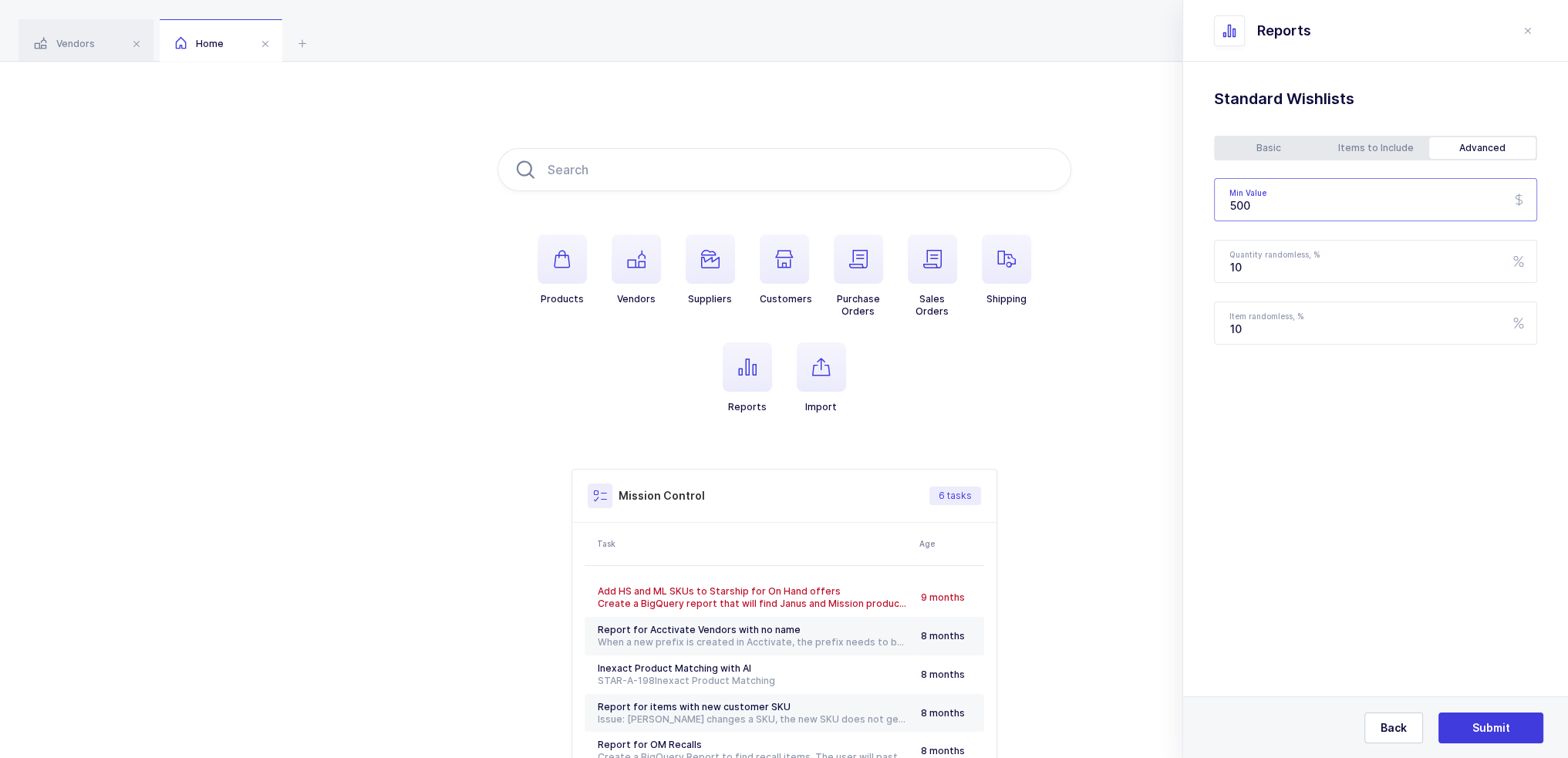
drag, startPoint x: 1296, startPoint y: 206, endPoint x: 1212, endPoint y: 215, distance: 84.5
click at [1212, 215] on div "Standard Wishlists Targets Report Supplier Price Analysis Opportunities Report …" at bounding box center [1376, 255] width 385 height 388
click at [1287, 202] on input "500" at bounding box center [1376, 200] width 324 height 43
drag, startPoint x: 1302, startPoint y: 203, endPoint x: 1192, endPoint y: 203, distance: 110.0
click at [1192, 203] on div "Standard Wishlists Targets Report Supplier Price Analysis Opportunities Report …" at bounding box center [1376, 255] width 385 height 388
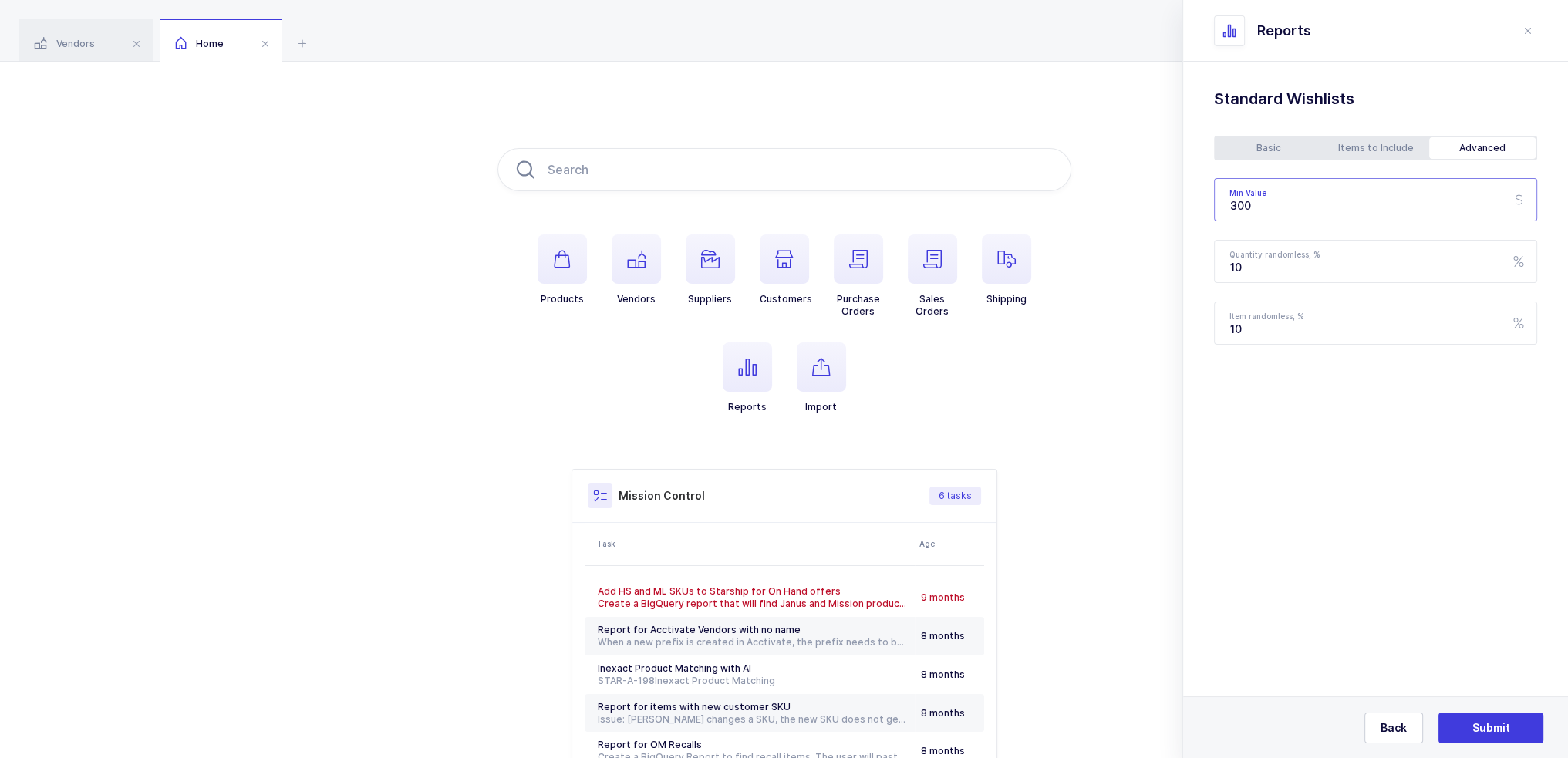
type input "300"
click at [1262, 151] on div "Basic" at bounding box center [1269, 148] width 106 height 22
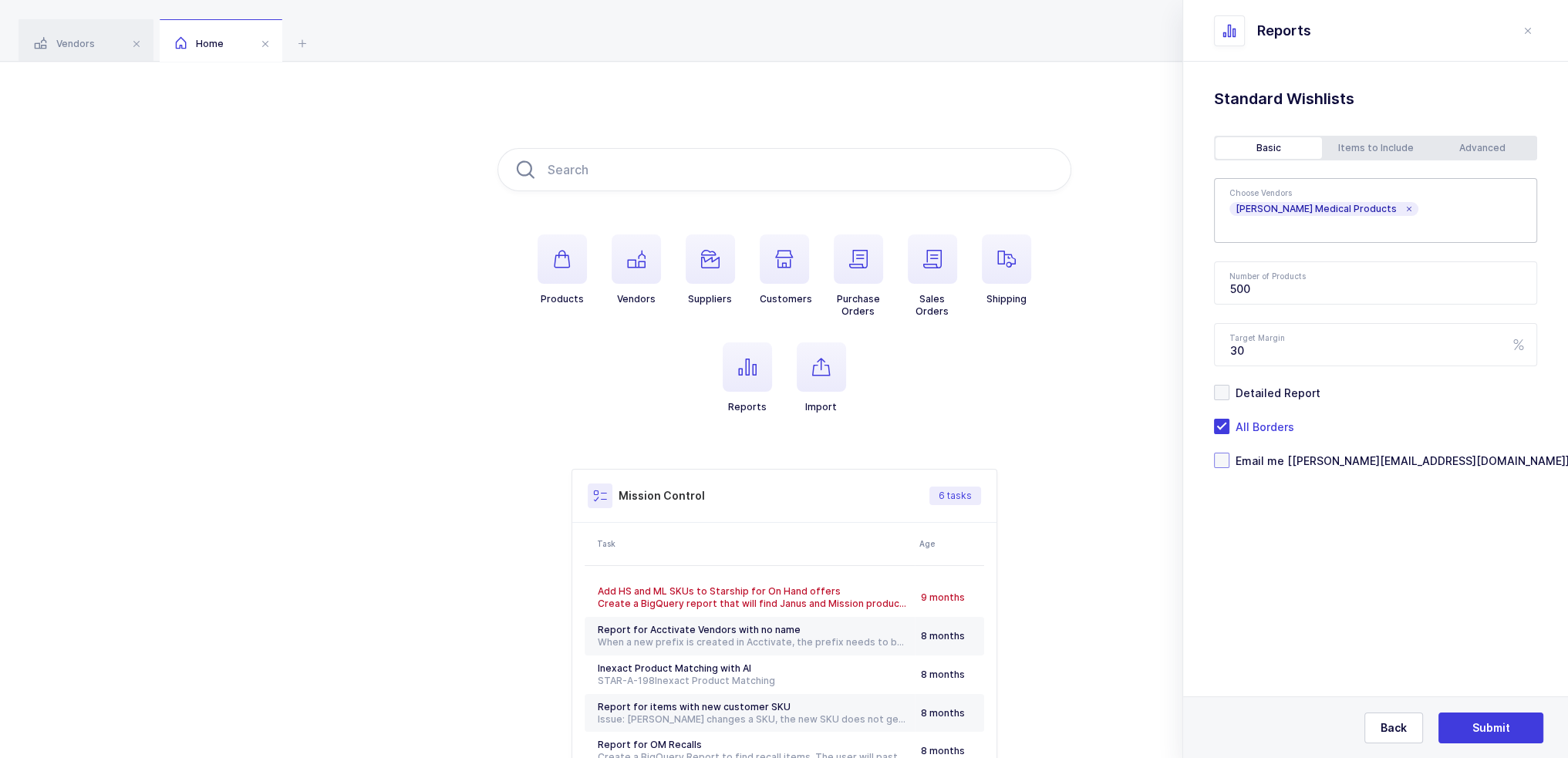
click at [1293, 463] on span "Email me [[PERSON_NAME][EMAIL_ADDRESS][DOMAIN_NAME]]" at bounding box center [1400, 460] width 340 height 14
click at [1230, 452] on input "Email me [[PERSON_NAME][EMAIL_ADDRESS][DOMAIN_NAME]]" at bounding box center [1230, 452] width 0 height 0
click at [1500, 727] on span "Submit" at bounding box center [1491, 728] width 38 height 15
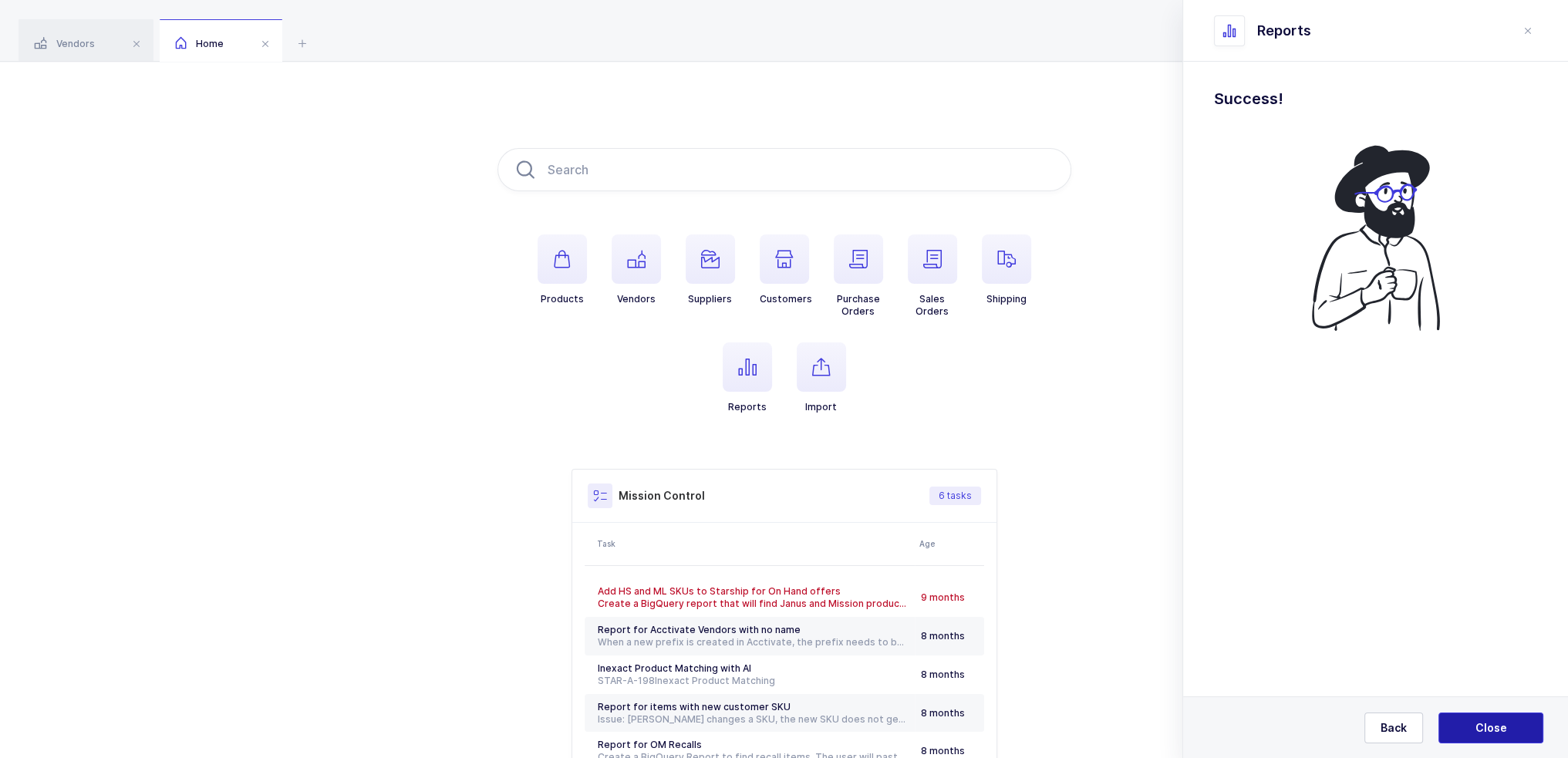
click at [1500, 727] on span "Close" at bounding box center [1492, 728] width 32 height 15
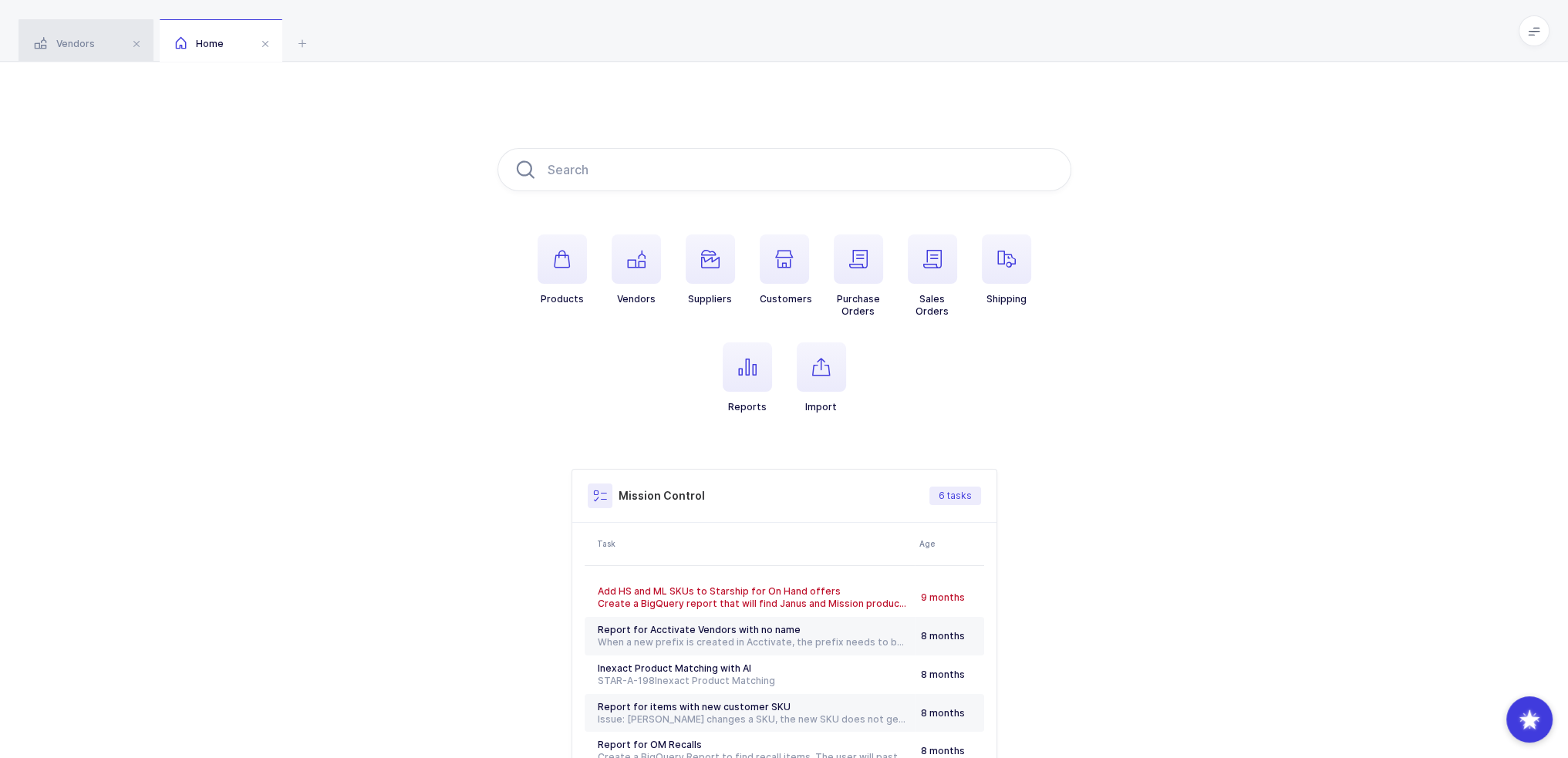
click at [49, 40] on span "Vendors" at bounding box center [64, 44] width 61 height 12
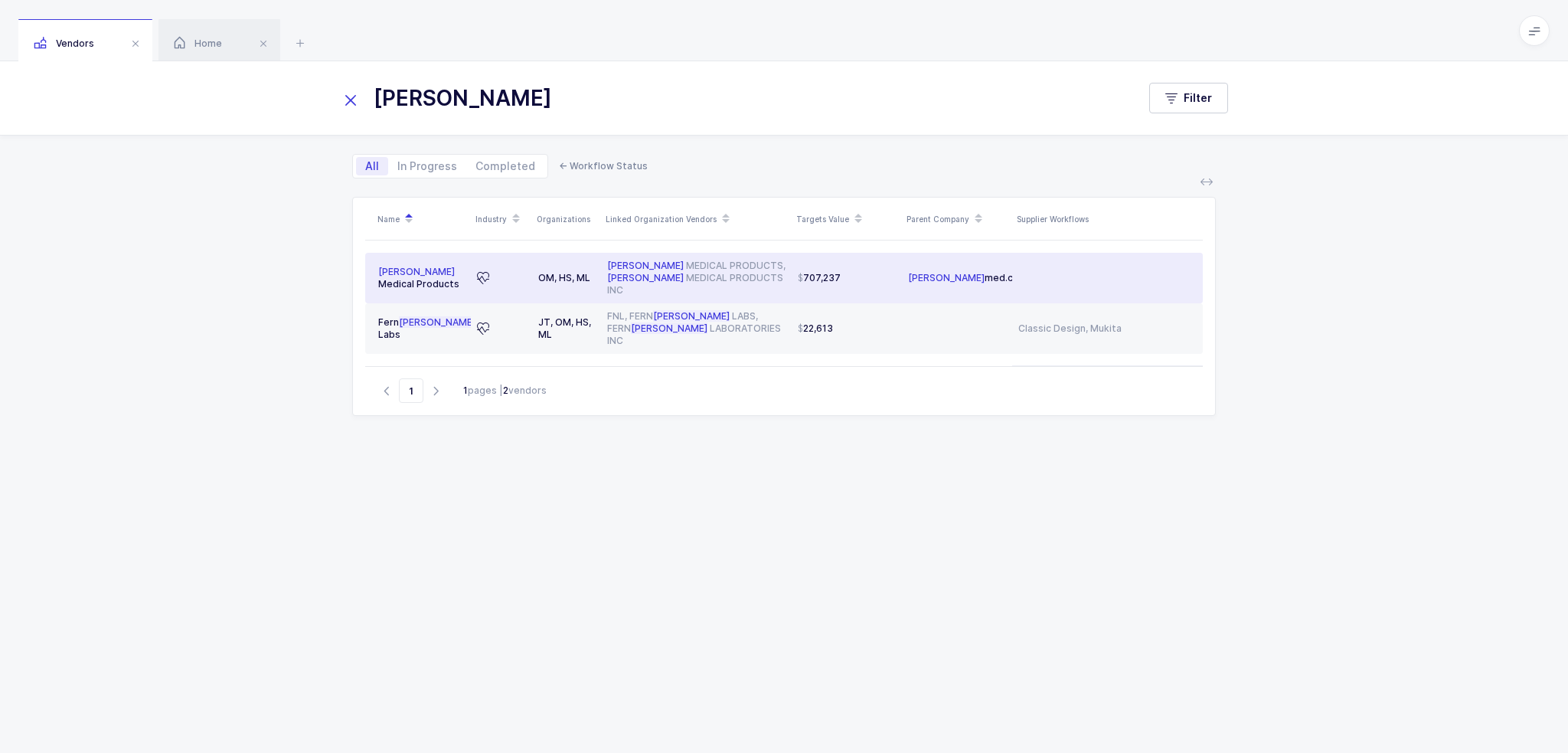
click at [823, 272] on span "707,237" at bounding box center [819, 278] width 43 height 13
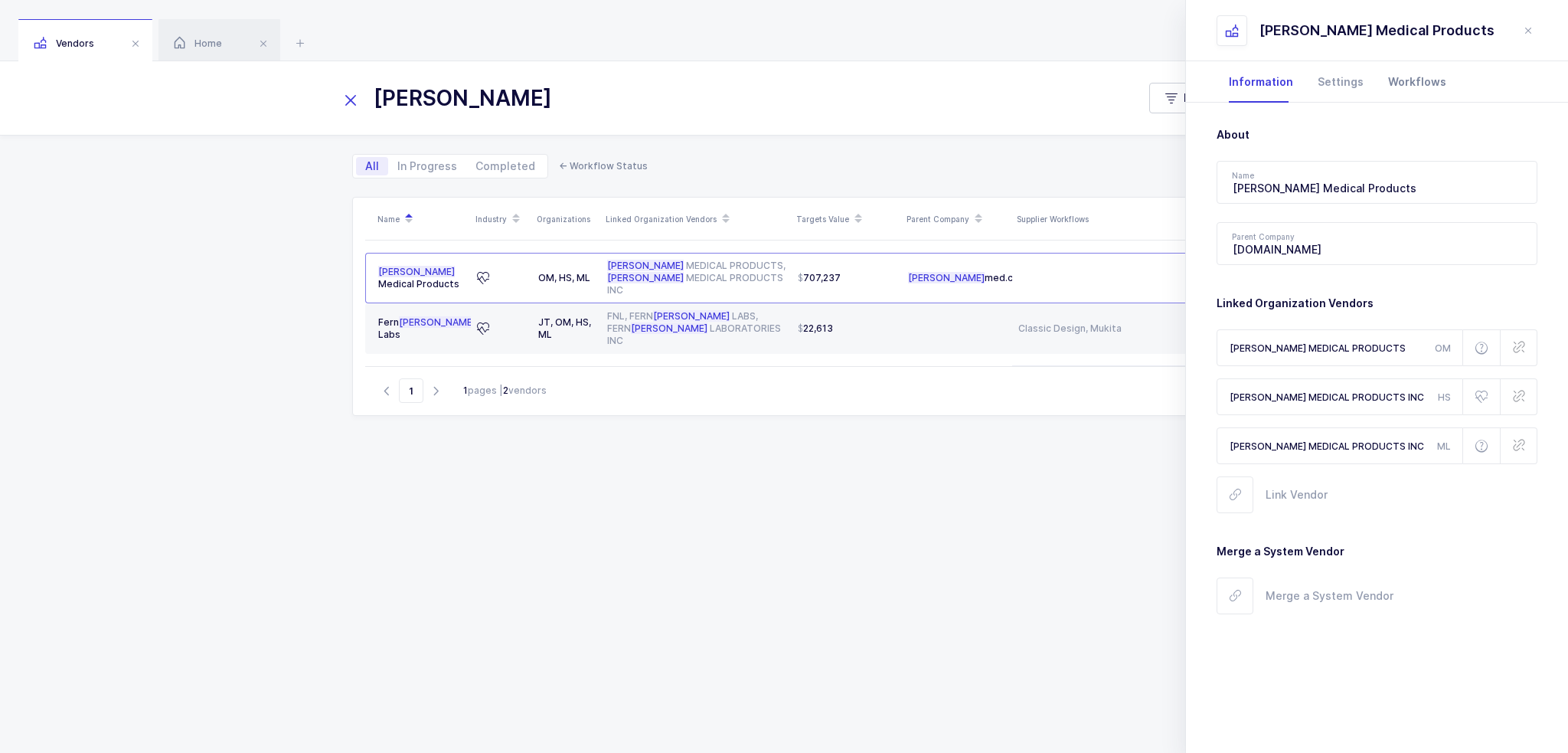
click at [1412, 79] on div "Workflows" at bounding box center [1417, 81] width 83 height 41
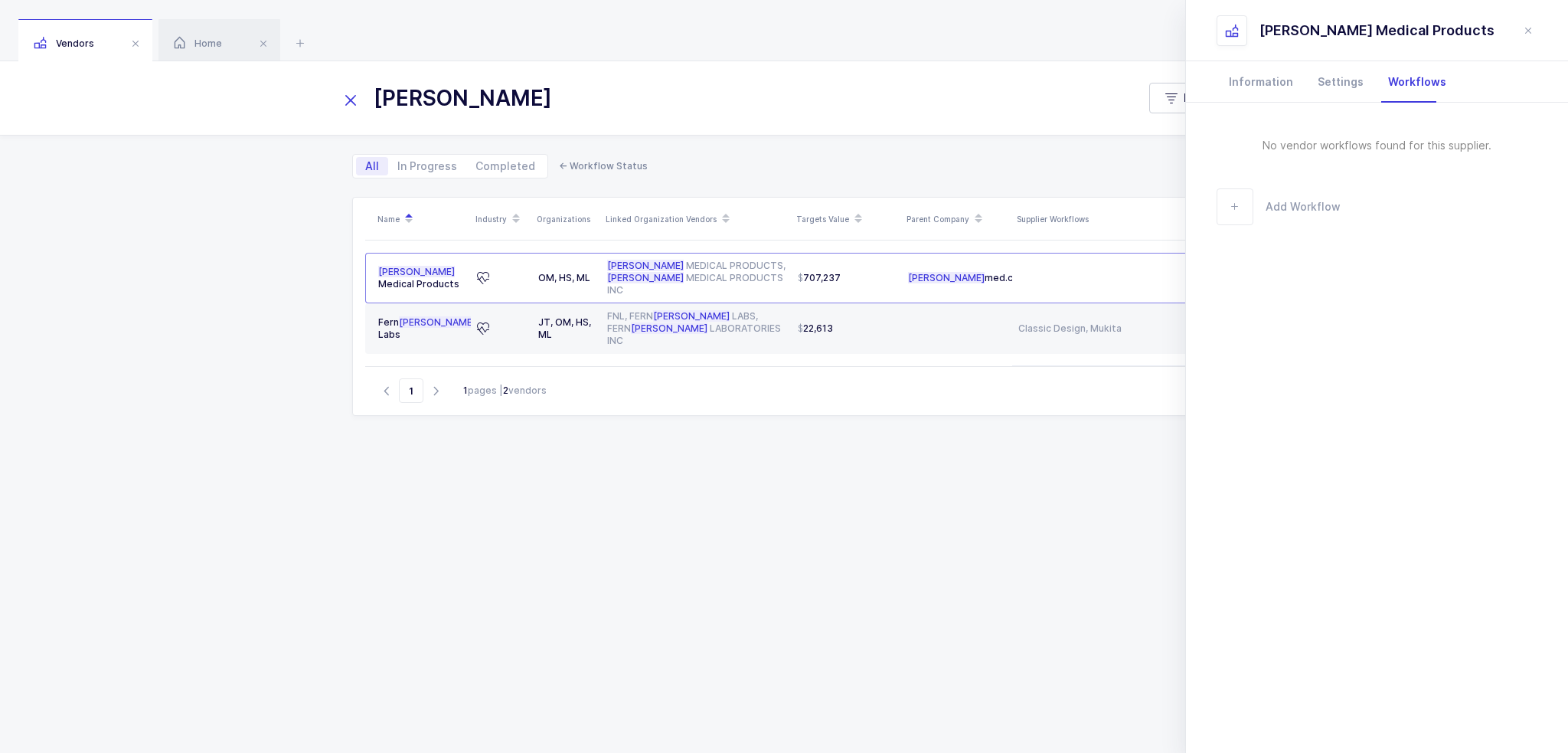
click at [1319, 156] on div "No vendor workflows found for this supplier. Add Workflow Dale Medical Products" at bounding box center [1377, 182] width 321 height 86
click at [1293, 212] on span "Add Workflow" at bounding box center [1304, 206] width 75 height 18
click at [1297, 152] on input "text" at bounding box center [1377, 141] width 321 height 43
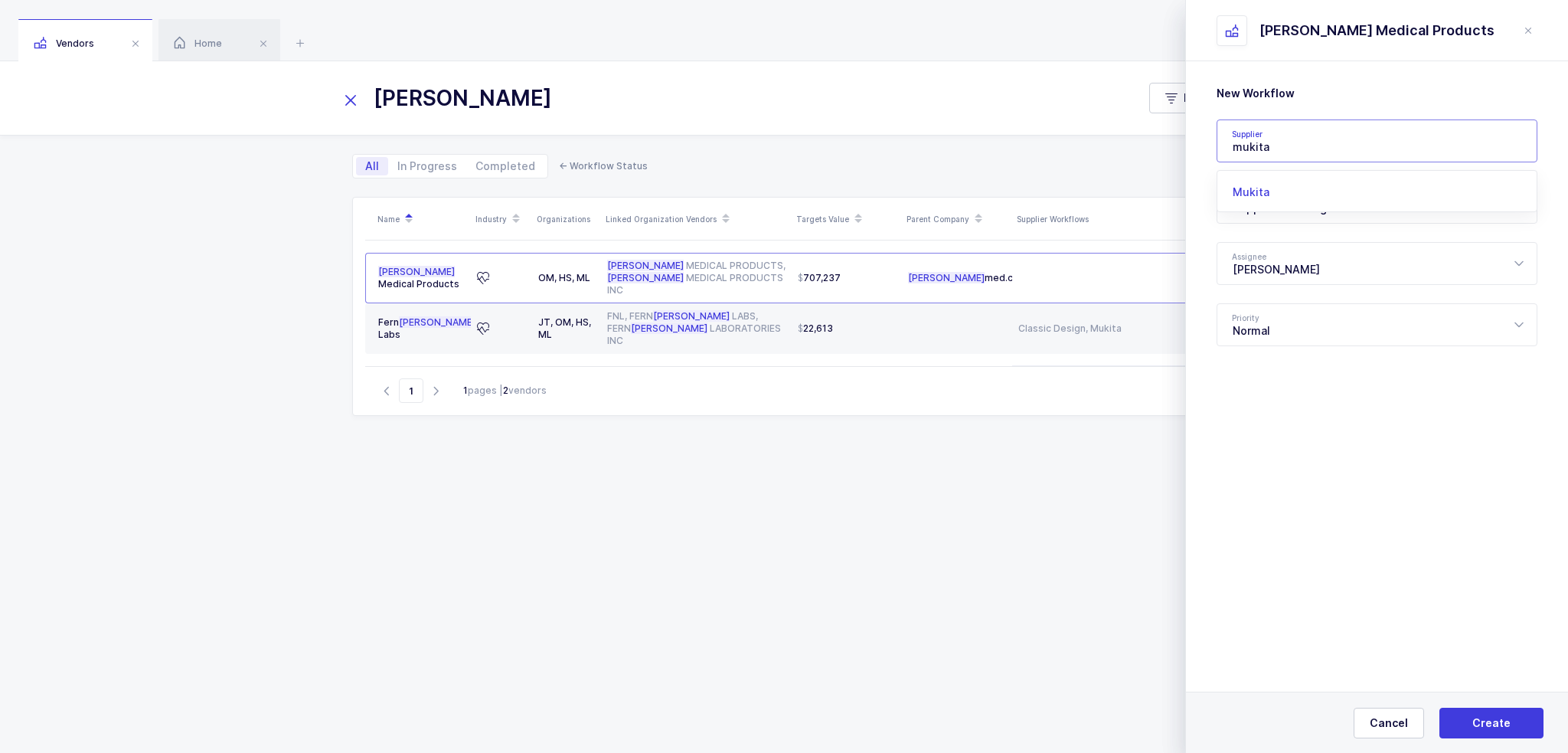
click at [1325, 190] on li "Mukita" at bounding box center [1382, 192] width 319 height 24
type input "Mukita"
click at [1290, 213] on div "Supplier Sourcing" at bounding box center [1377, 202] width 321 height 43
click at [1301, 301] on div "Wishlist Sent" at bounding box center [1382, 303] width 300 height 15
type input "Wishlist Sent"
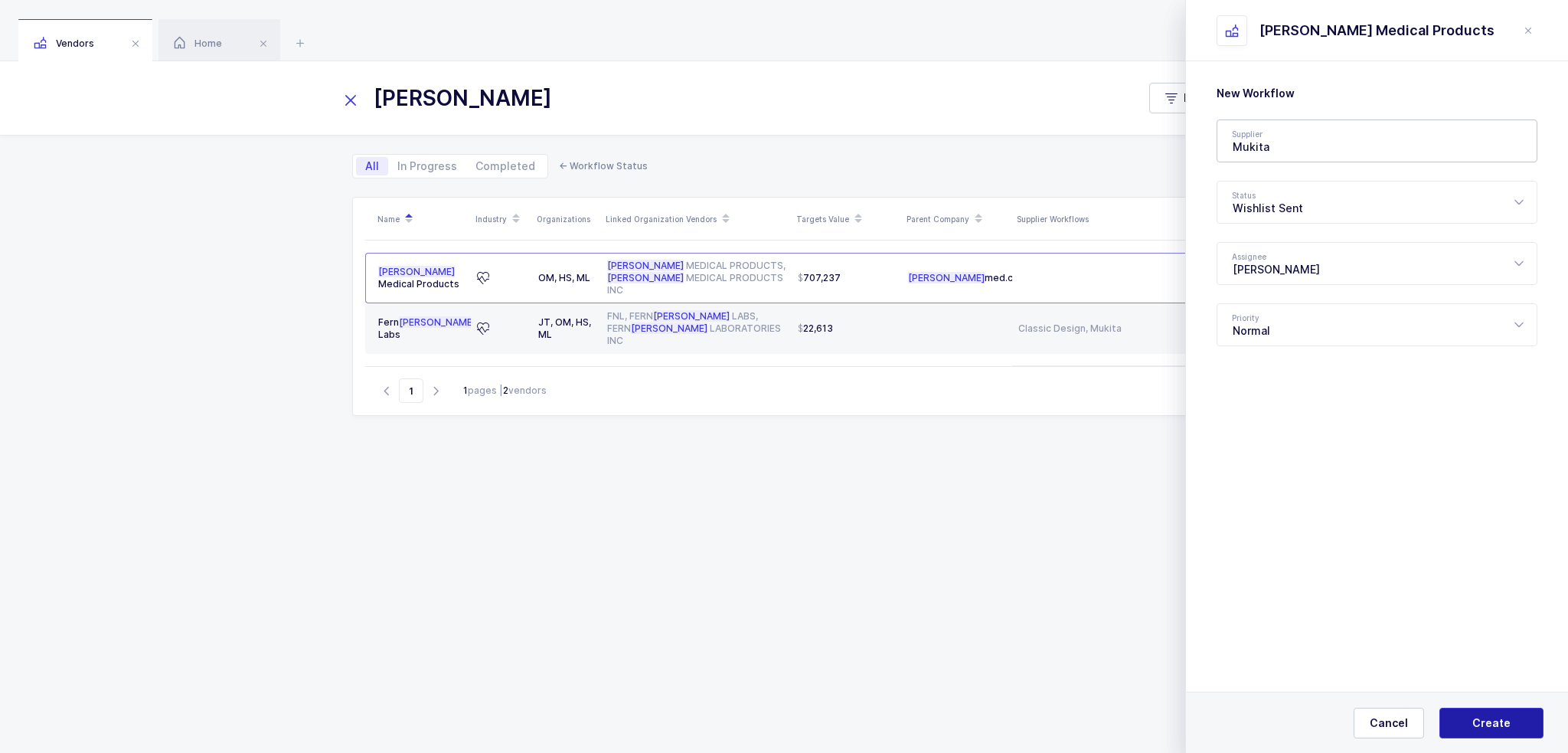
click at [1514, 725] on button "Create" at bounding box center [1491, 723] width 105 height 31
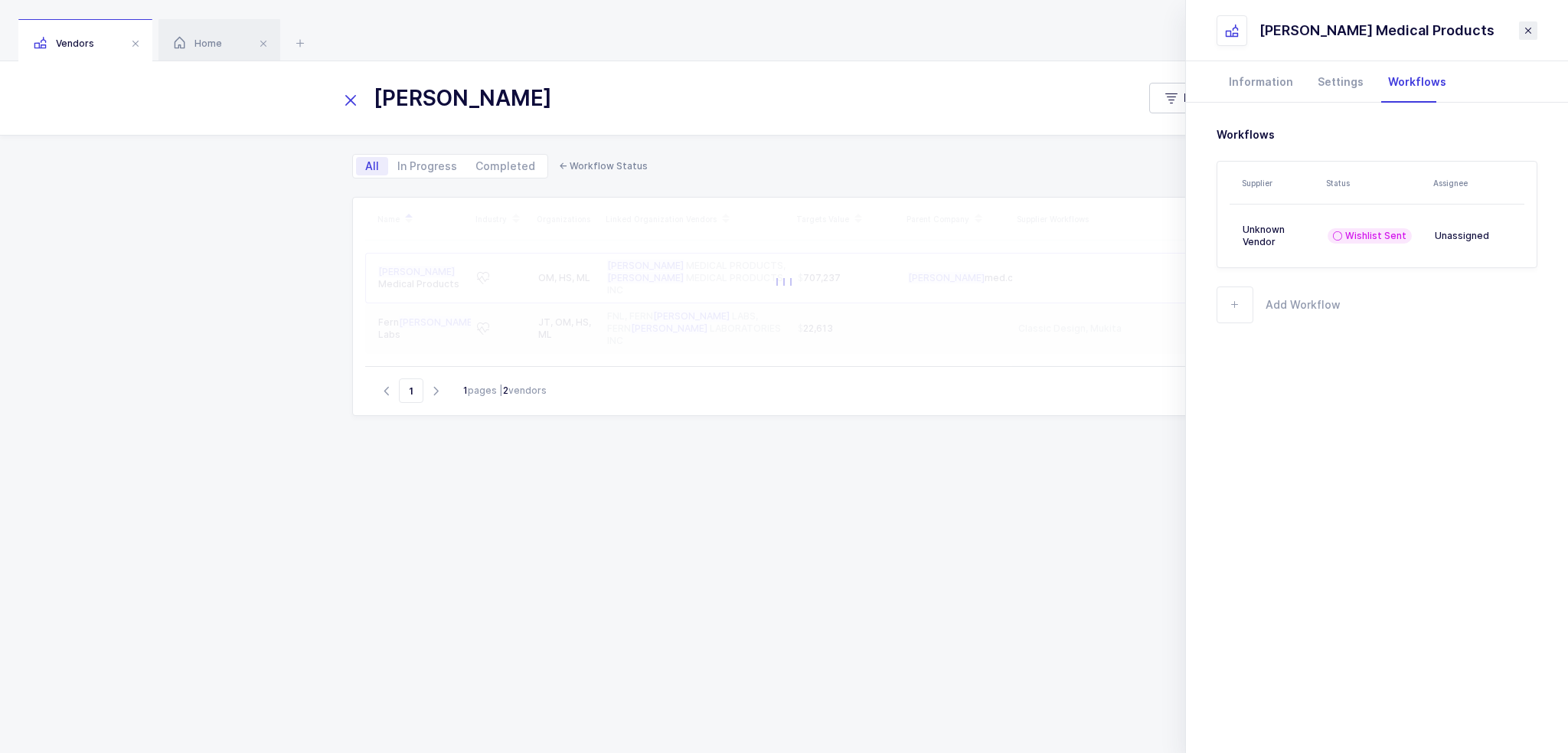
click at [1530, 32] on icon "close drawer" at bounding box center [1528, 30] width 13 height 13
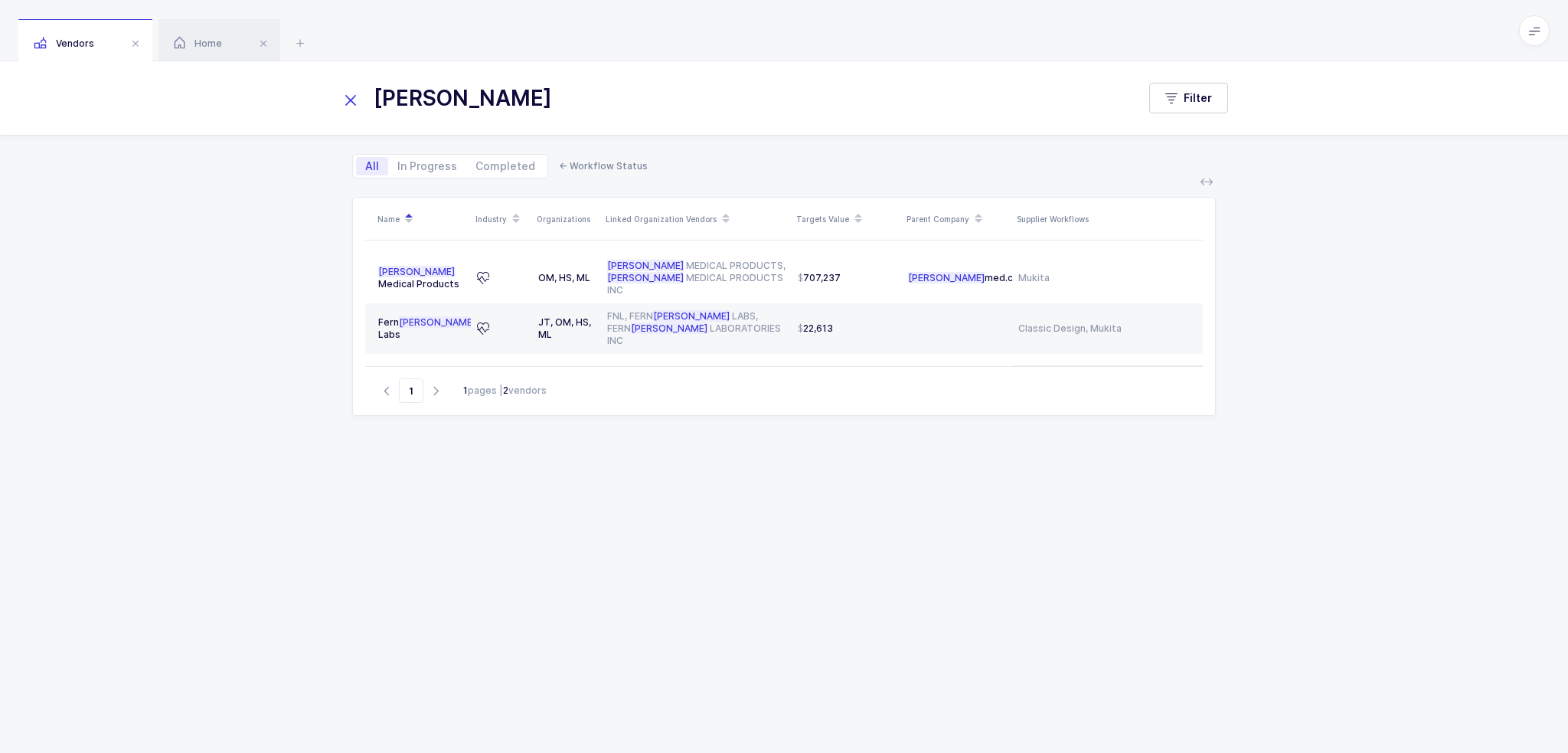
drag, startPoint x: 656, startPoint y: 124, endPoint x: 441, endPoint y: 120, distance: 215.0
click at [471, 124] on div "dale Filter" at bounding box center [784, 98] width 1568 height 74
click at [352, 105] on icon at bounding box center [351, 100] width 22 height 22
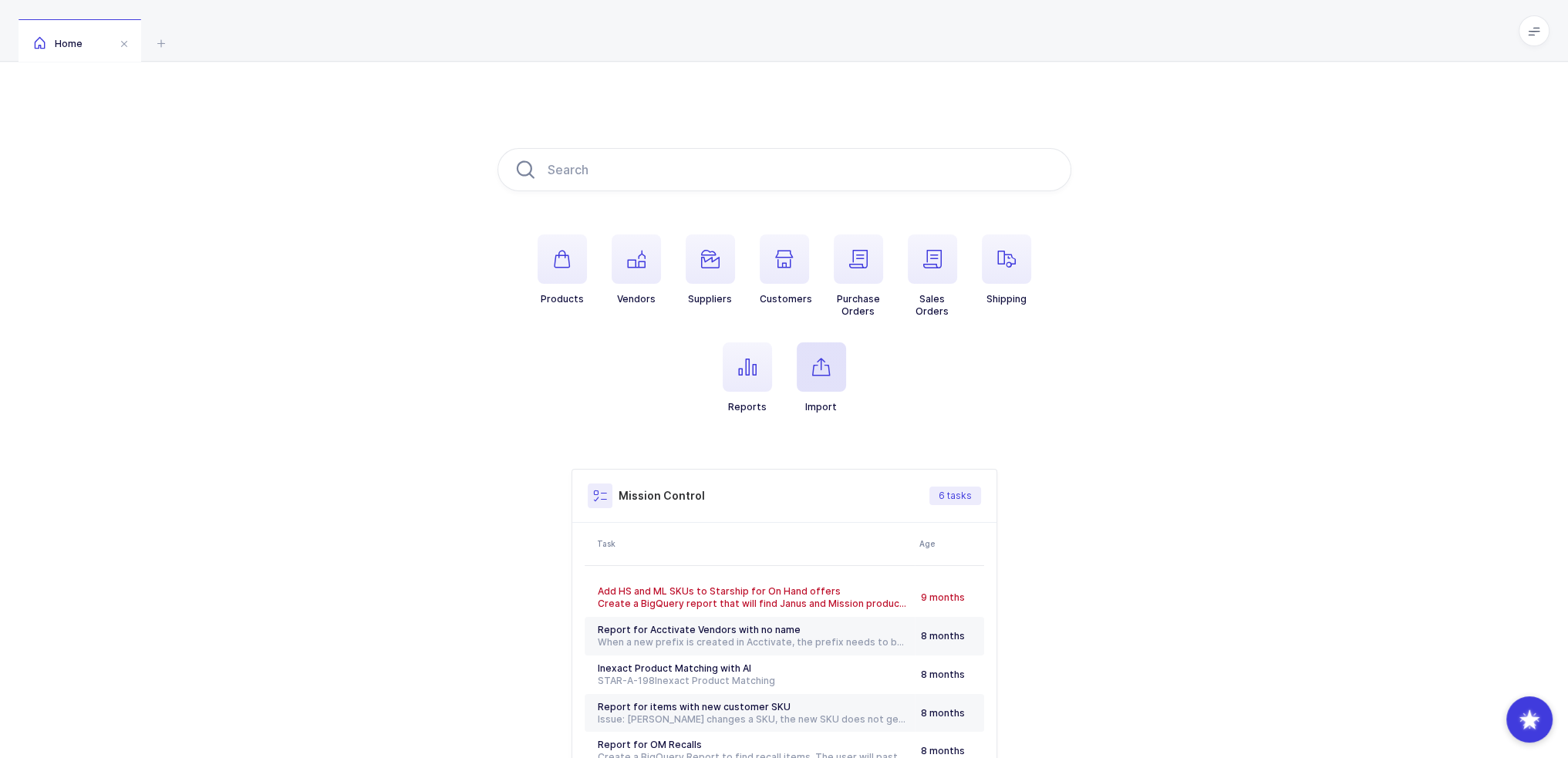
click at [816, 371] on icon "button" at bounding box center [821, 367] width 19 height 19
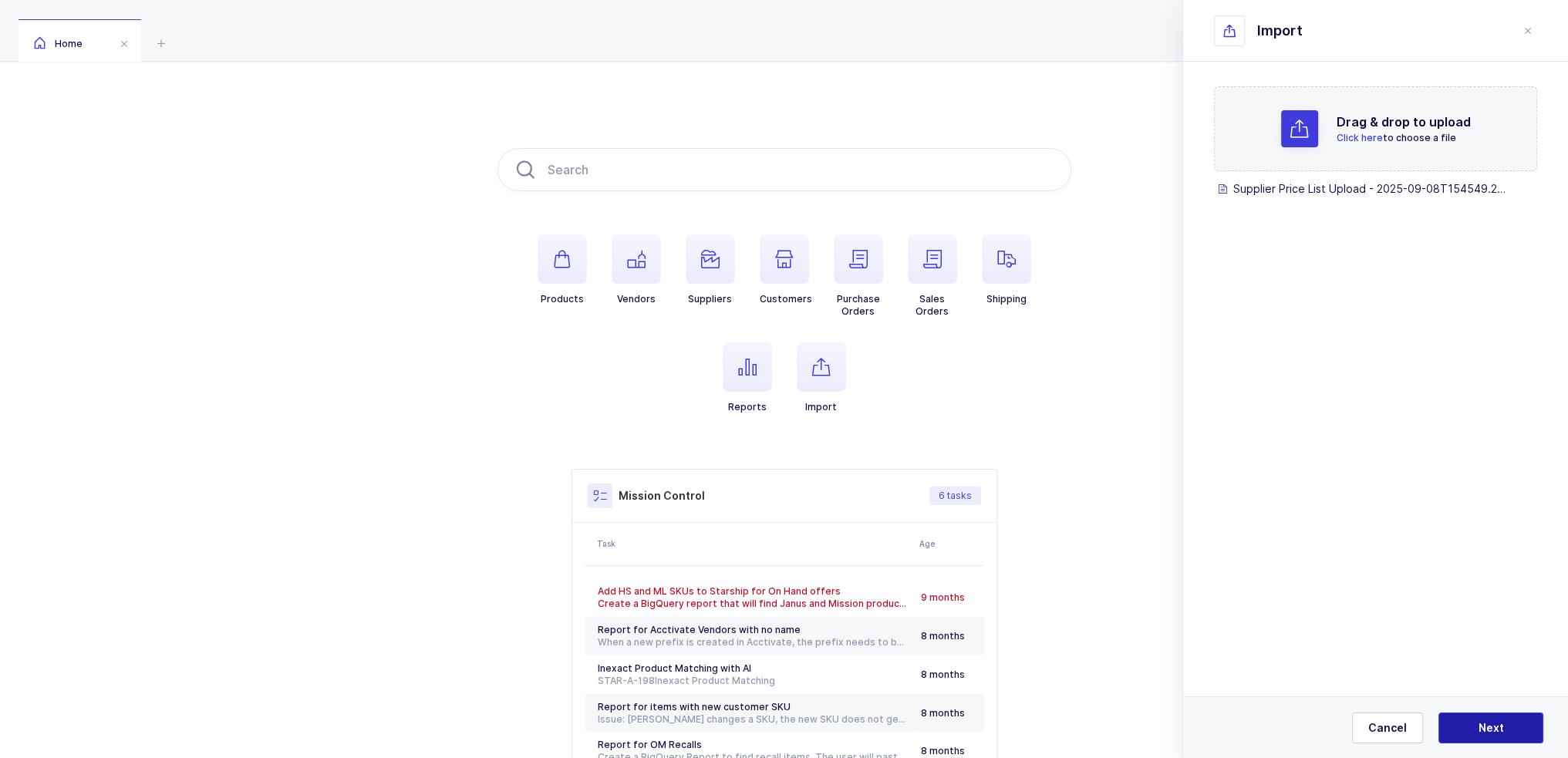
click at [1488, 743] on button "Next" at bounding box center [1491, 728] width 105 height 31
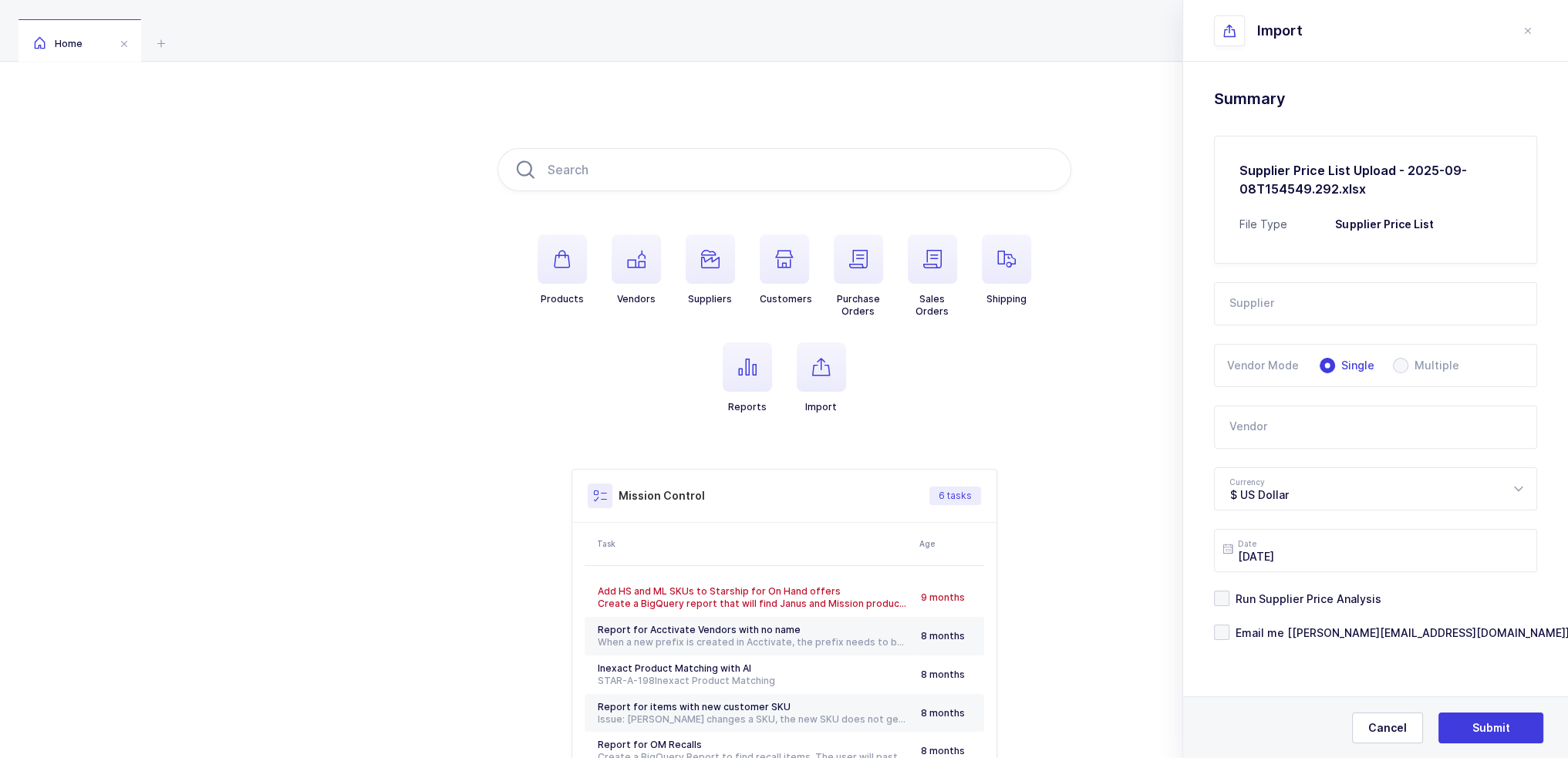
click at [1276, 422] on input "text" at bounding box center [1376, 427] width 324 height 43
type input "b"
click at [1266, 473] on div "[PERSON_NAME]" at bounding box center [1287, 478] width 115 height 15
type input "[PERSON_NAME]"
click at [1295, 304] on input "text" at bounding box center [1376, 303] width 324 height 43
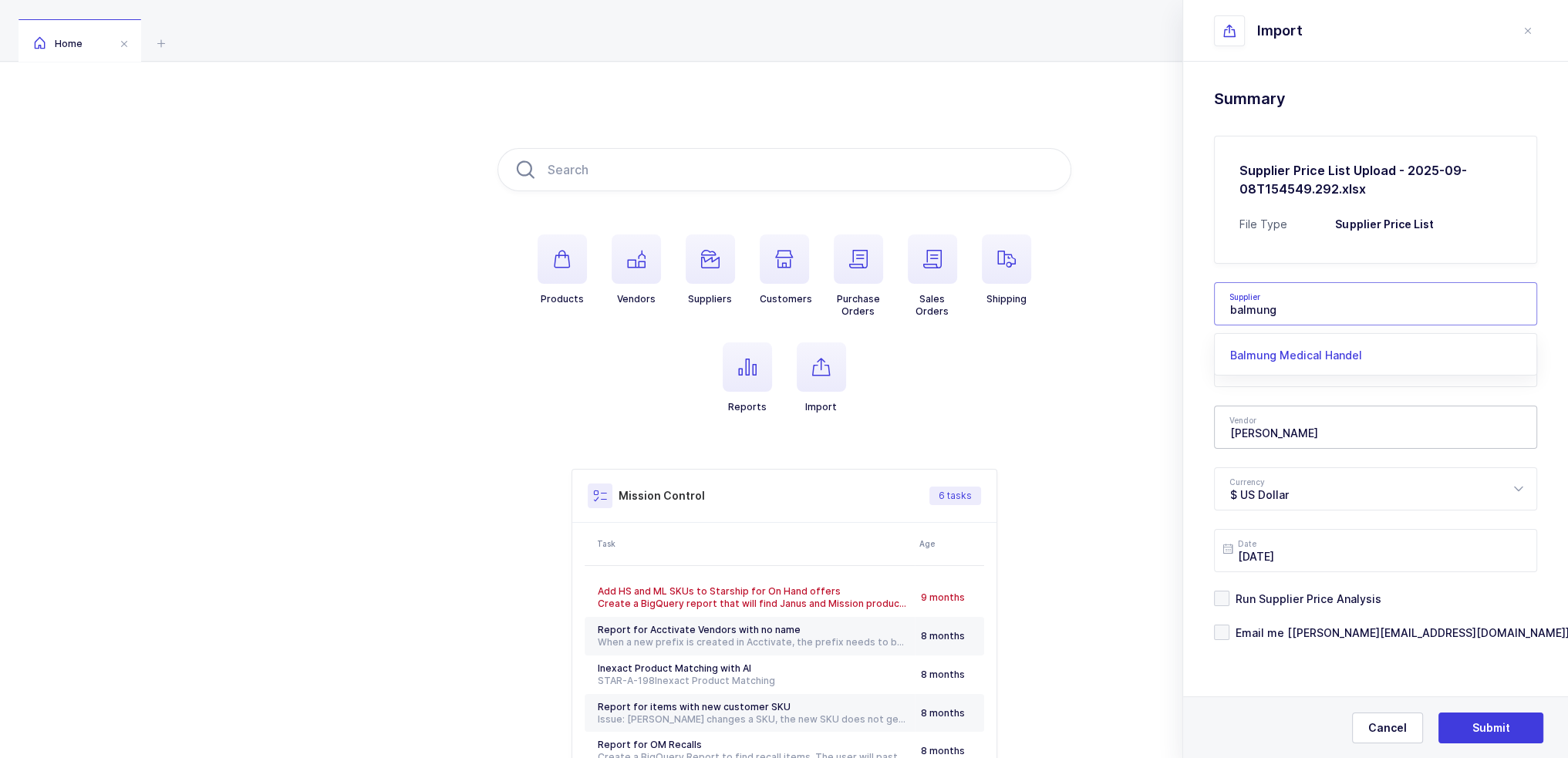
click at [1284, 350] on span "Balmung Medical Handel" at bounding box center [1296, 355] width 132 height 13
type input "Balmung Medical Handel"
click at [1330, 631] on span "Email me [[PERSON_NAME][EMAIL_ADDRESS][DOMAIN_NAME]]" at bounding box center [1400, 633] width 340 height 14
click at [1230, 625] on input "Email me [[PERSON_NAME][EMAIL_ADDRESS][DOMAIN_NAME]]" at bounding box center [1230, 625] width 0 height 0
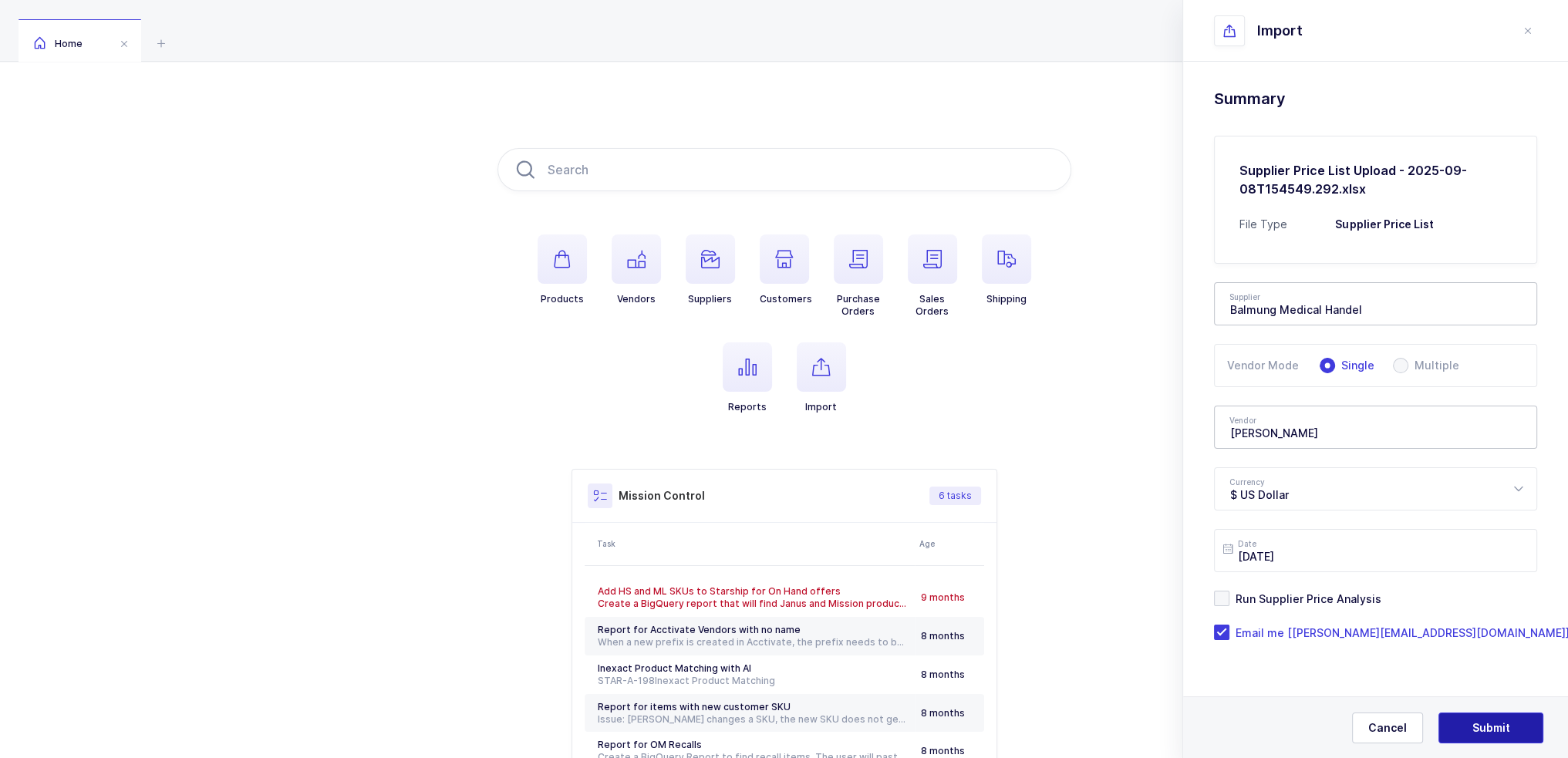
click at [1496, 727] on span "Submit" at bounding box center [1491, 728] width 38 height 15
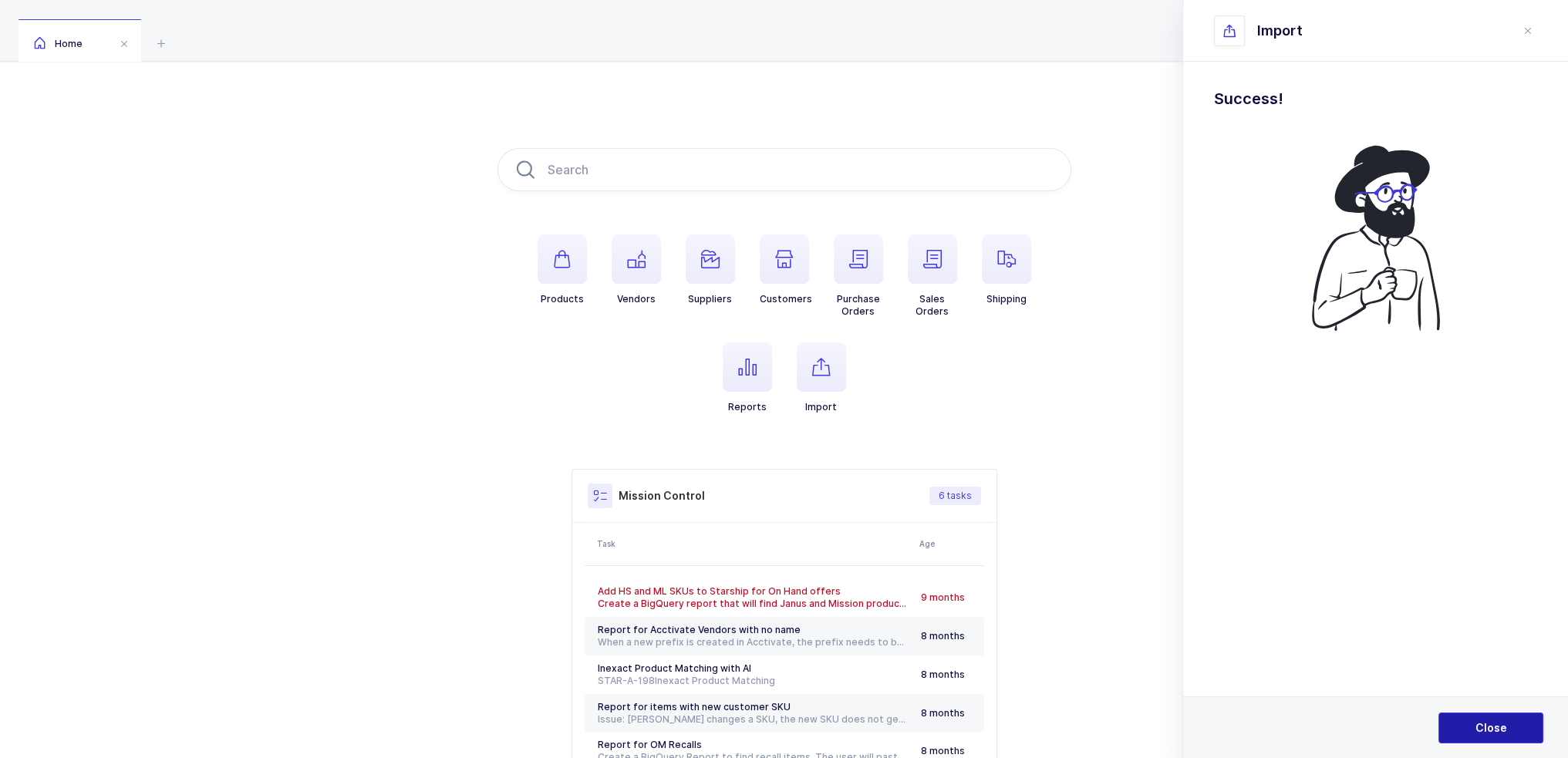
click at [1495, 743] on button "Close" at bounding box center [1491, 728] width 105 height 31
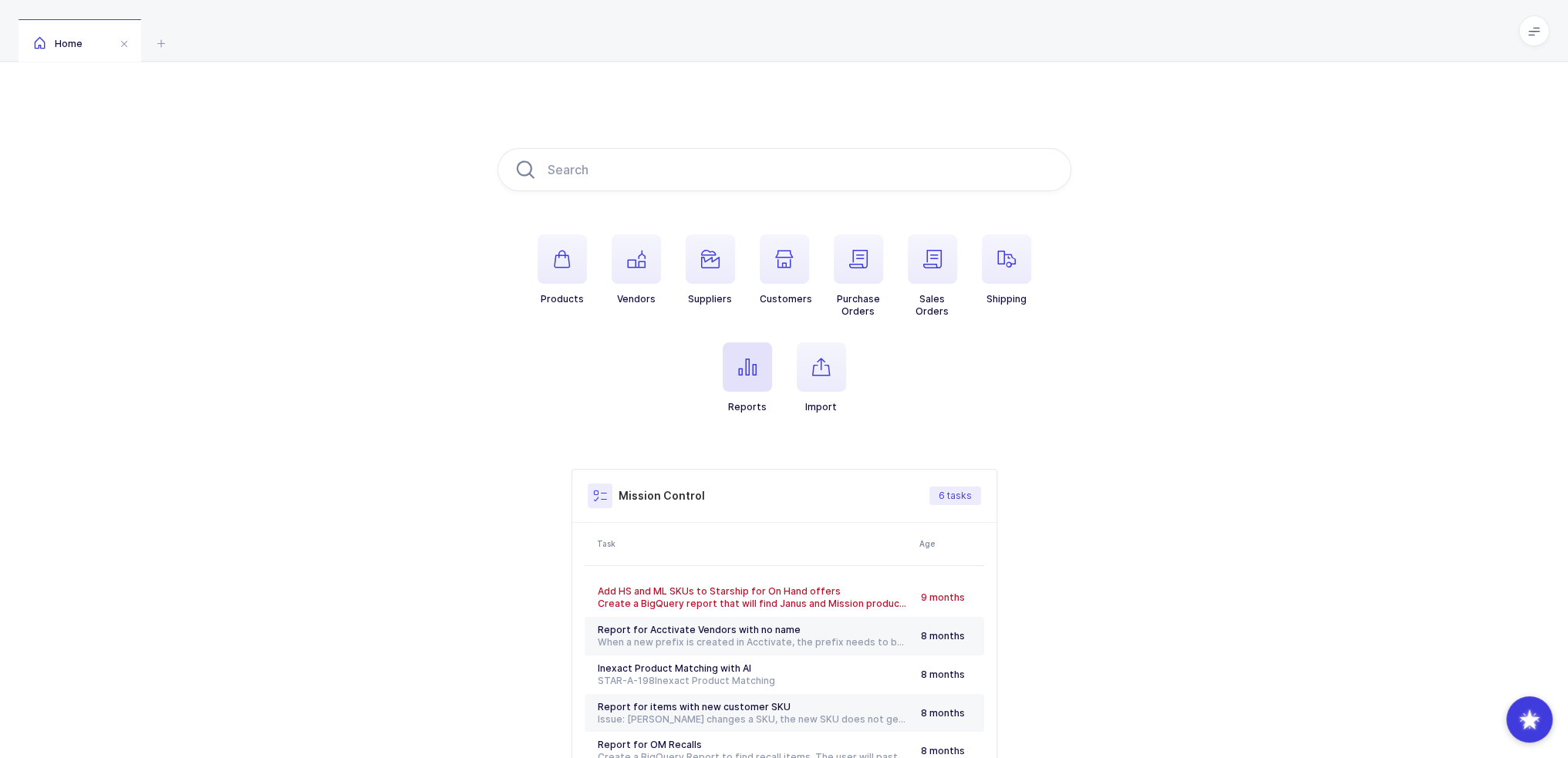
click at [738, 363] on icon "button" at bounding box center [747, 367] width 19 height 19
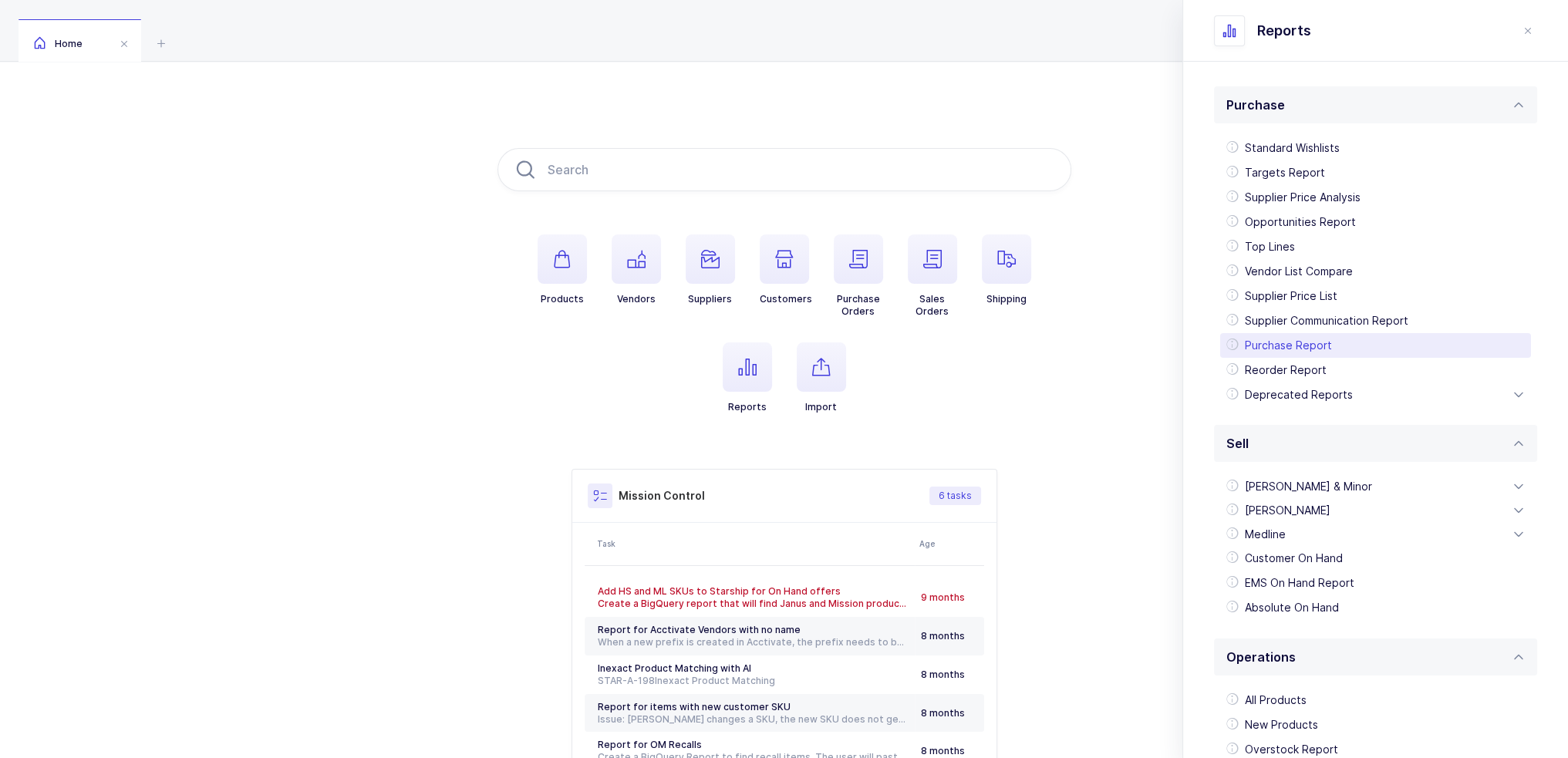
click at [1318, 347] on div "Purchase Report" at bounding box center [1376, 345] width 311 height 24
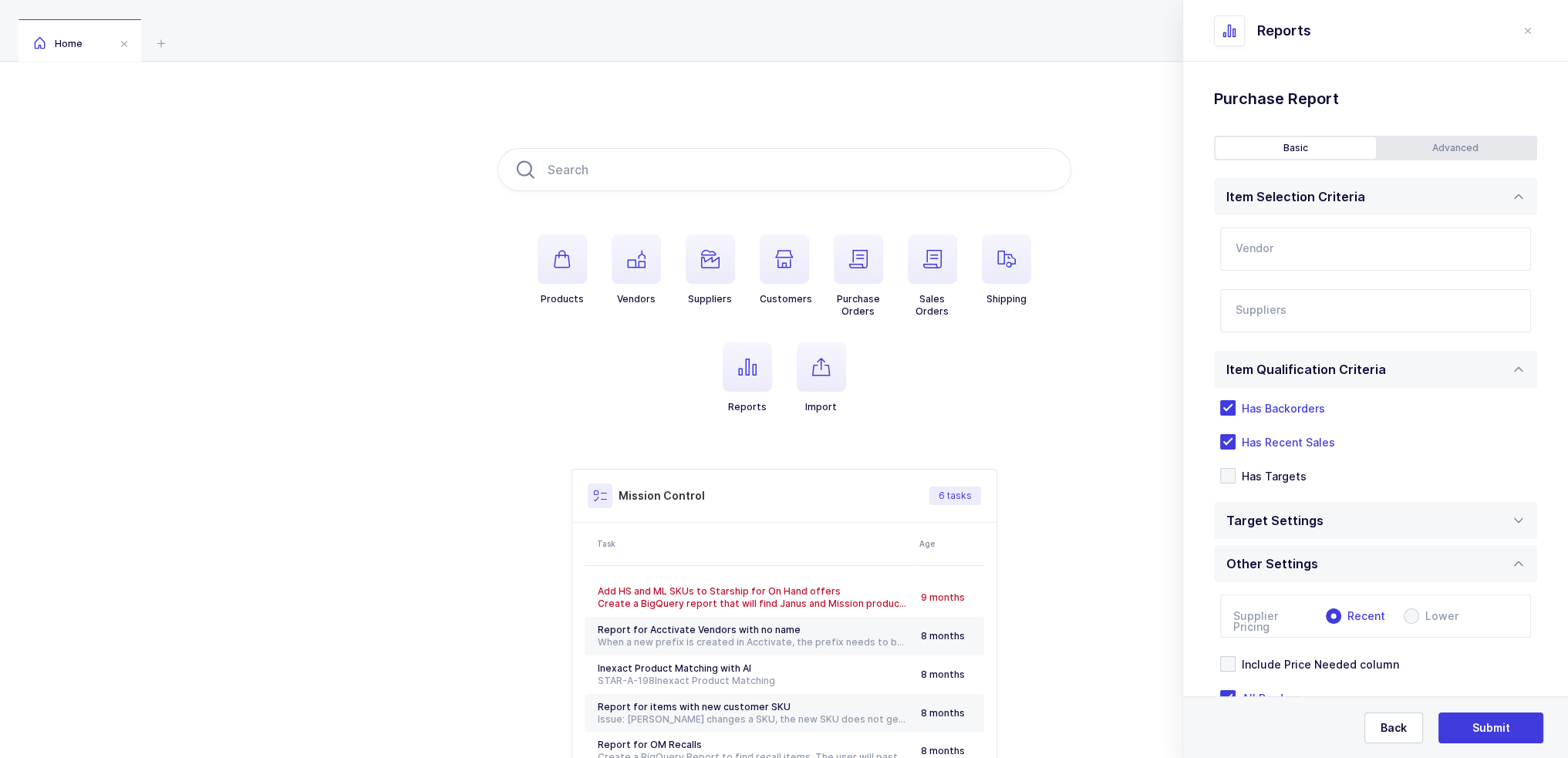
click at [1299, 252] on input "text" at bounding box center [1376, 248] width 311 height 43
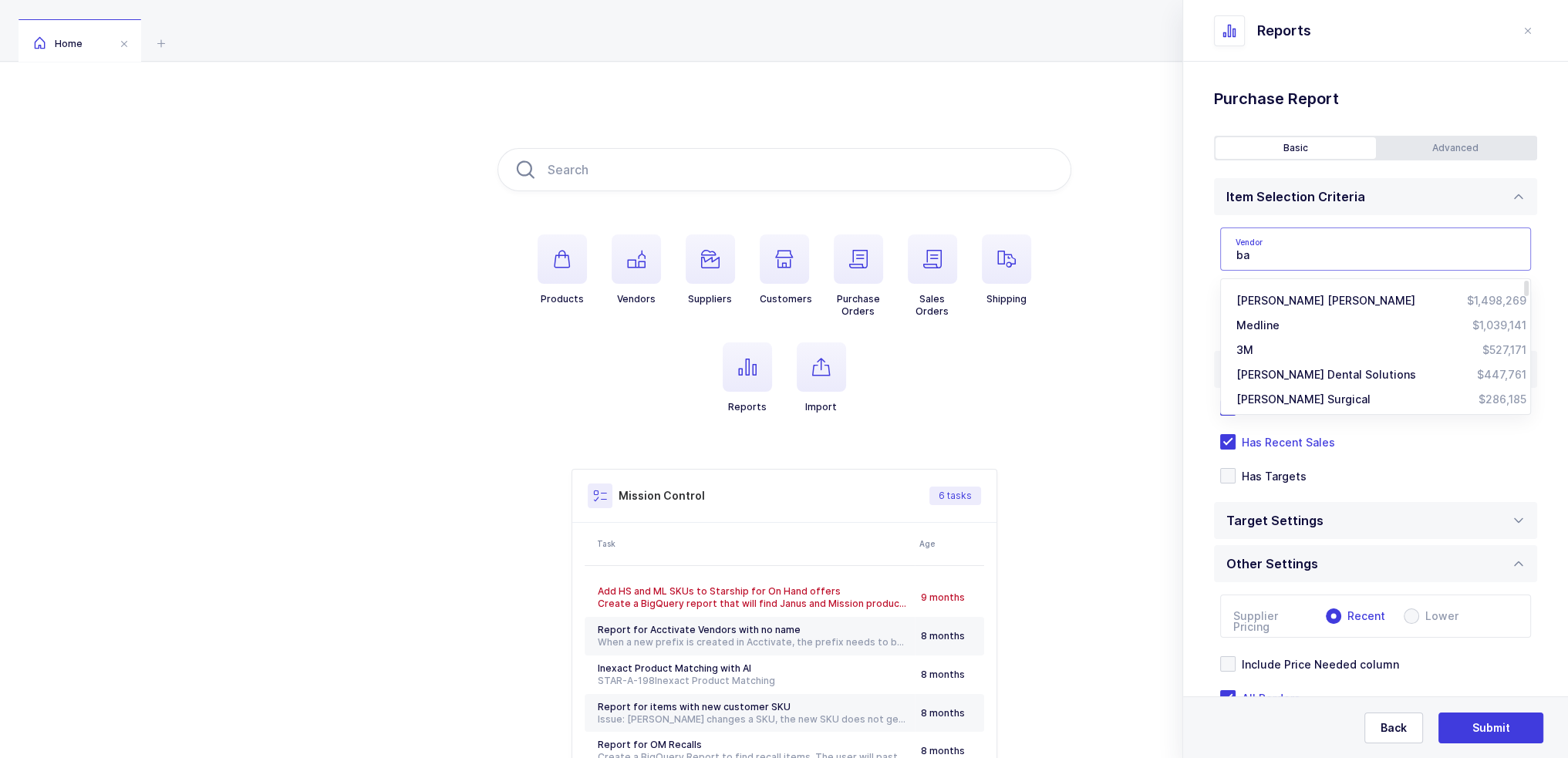
type input "b"
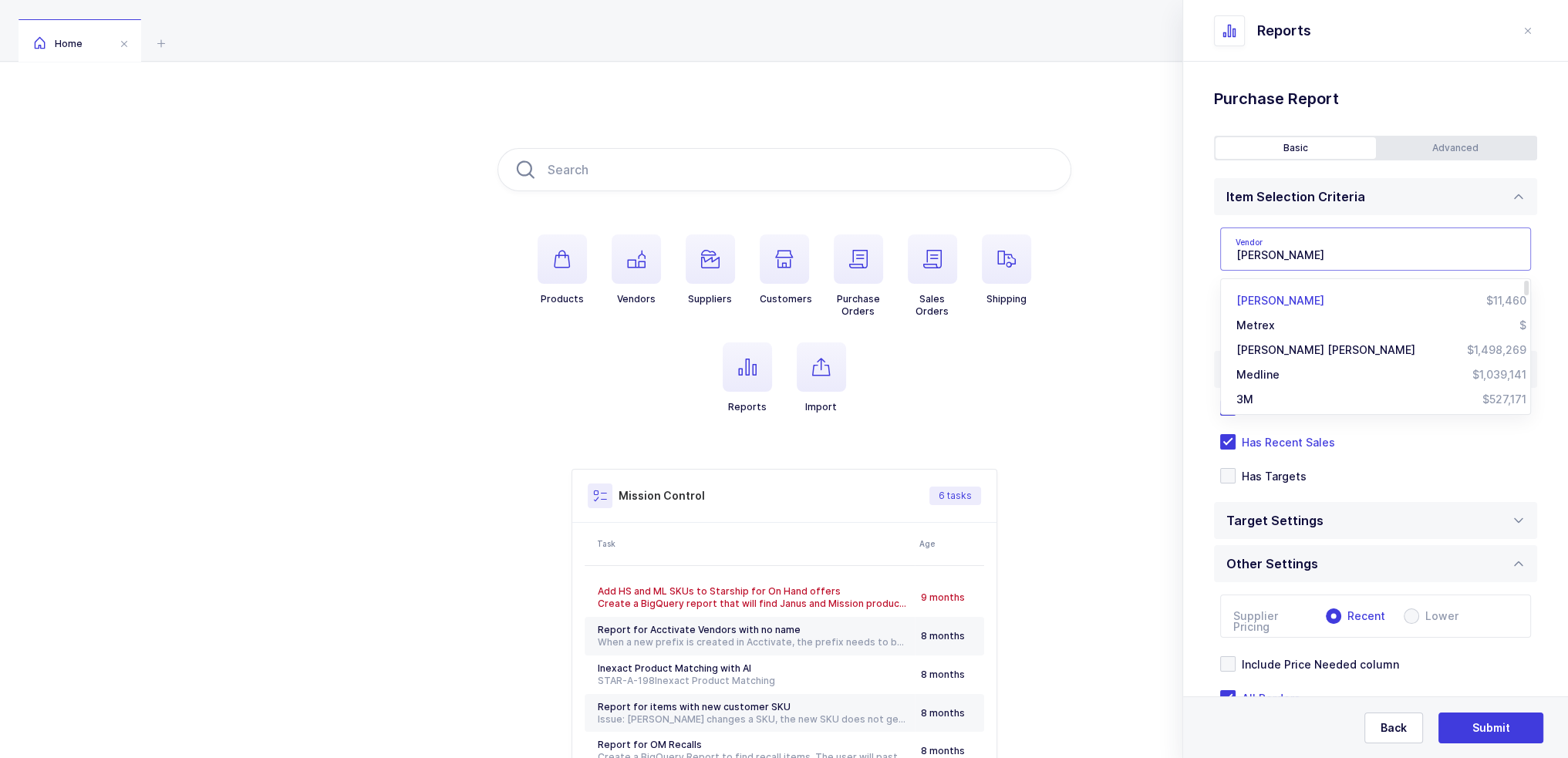
click at [1268, 308] on li "Kerr $11,460" at bounding box center [1382, 300] width 308 height 24
type input "Kerr"
click at [1273, 321] on input "text" at bounding box center [1360, 316] width 249 height 20
type input "balmung"
click at [1273, 385] on span "Balmung Medical Handel" at bounding box center [1321, 388] width 132 height 13
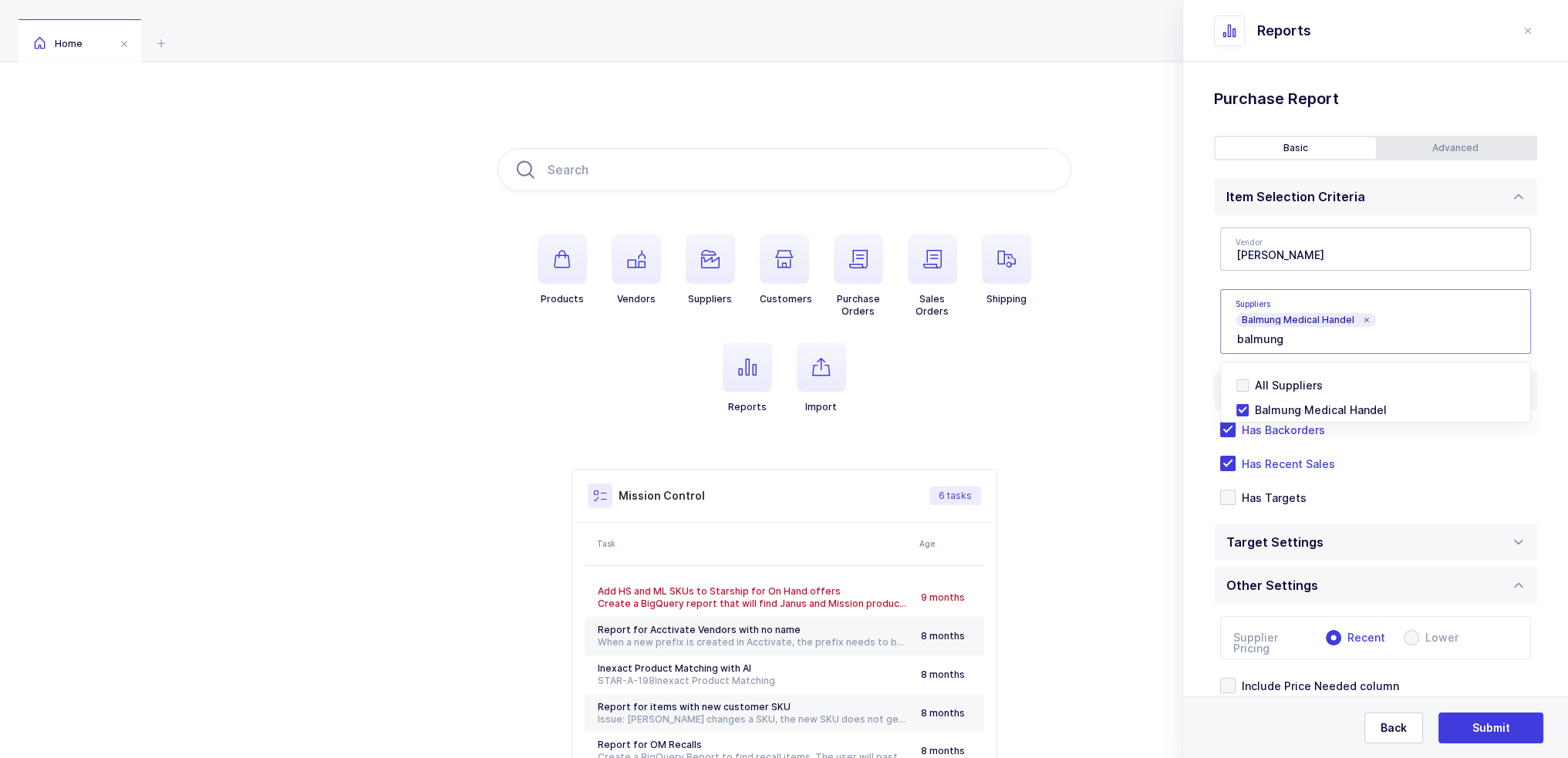
click at [1210, 328] on div "Standard Wishlists Targets Report Supplier Price Analysis Opportunities Report …" at bounding box center [1376, 460] width 385 height 798
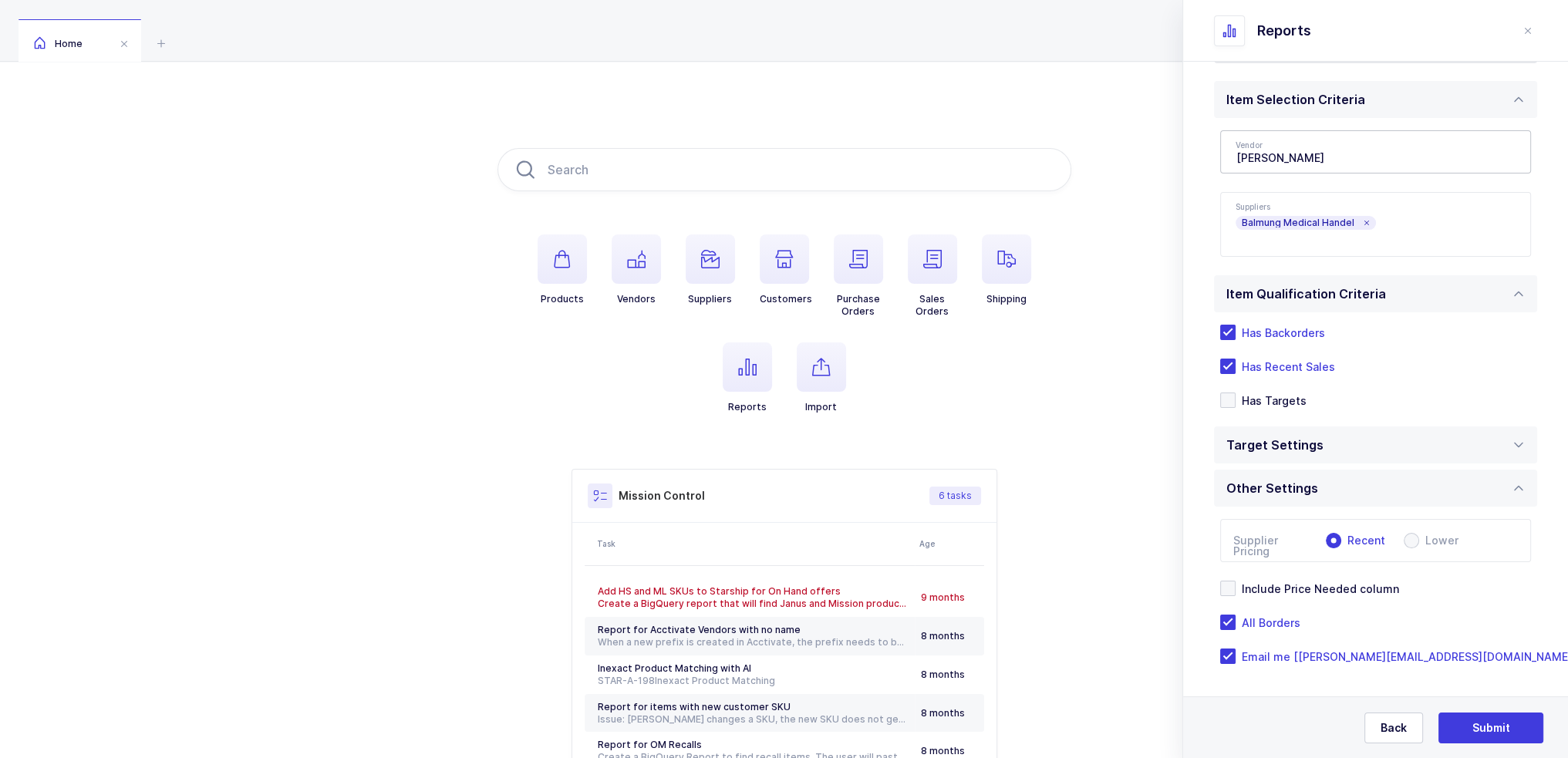
scroll to position [100, 0]
click at [1324, 436] on span at bounding box center [1327, 443] width 8 height 17
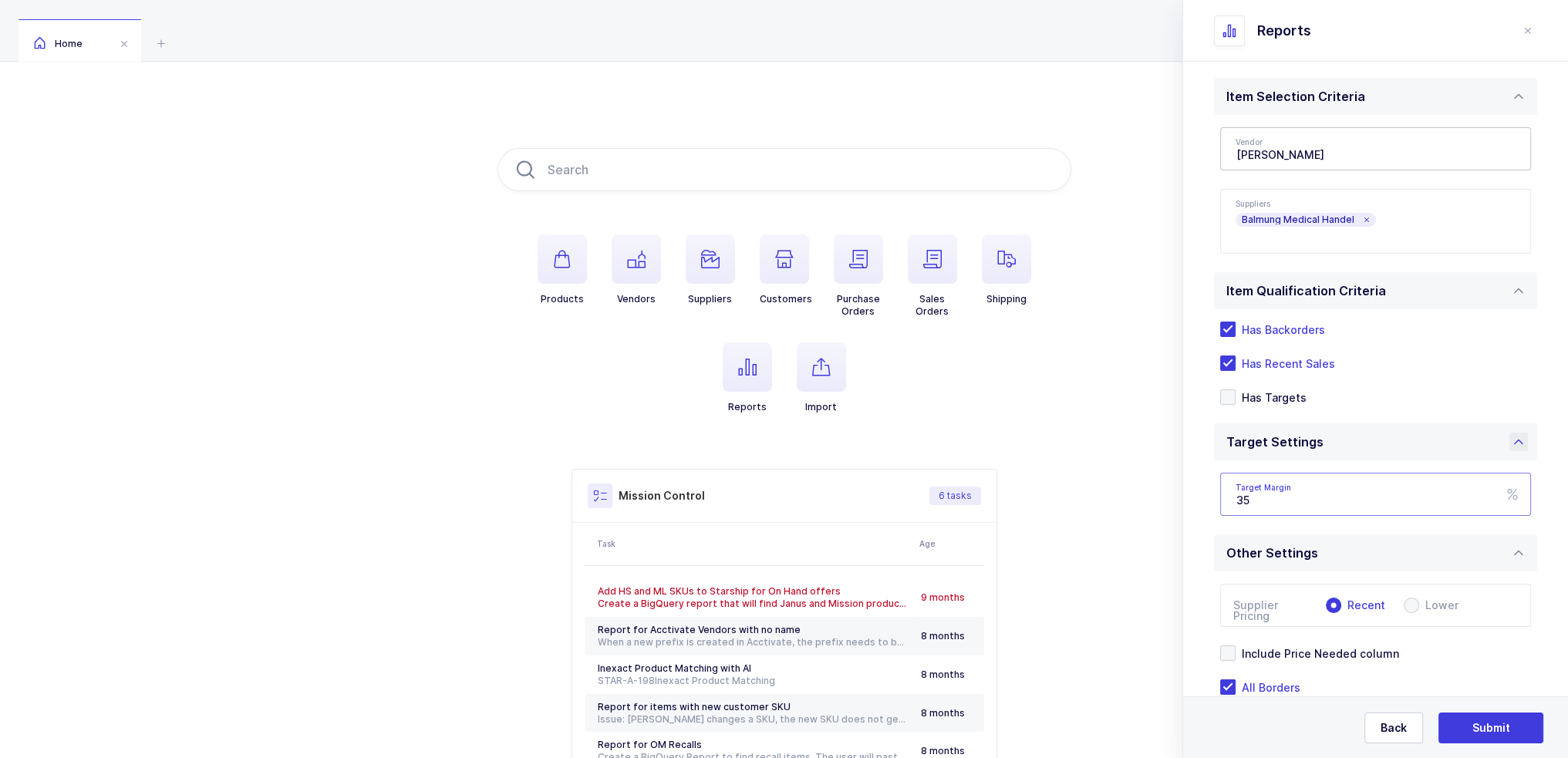
drag, startPoint x: 1327, startPoint y: 494, endPoint x: 1191, endPoint y: 499, distance: 136.1
click at [1191, 499] on div "Standard Wishlists Targets Report Supplier Price Analysis Opportunities Report …" at bounding box center [1376, 393] width 385 height 865
type input "22"
click at [1200, 489] on div "Standard Wishlists Targets Report Supplier Price Analysis Opportunities Report …" at bounding box center [1376, 393] width 385 height 865
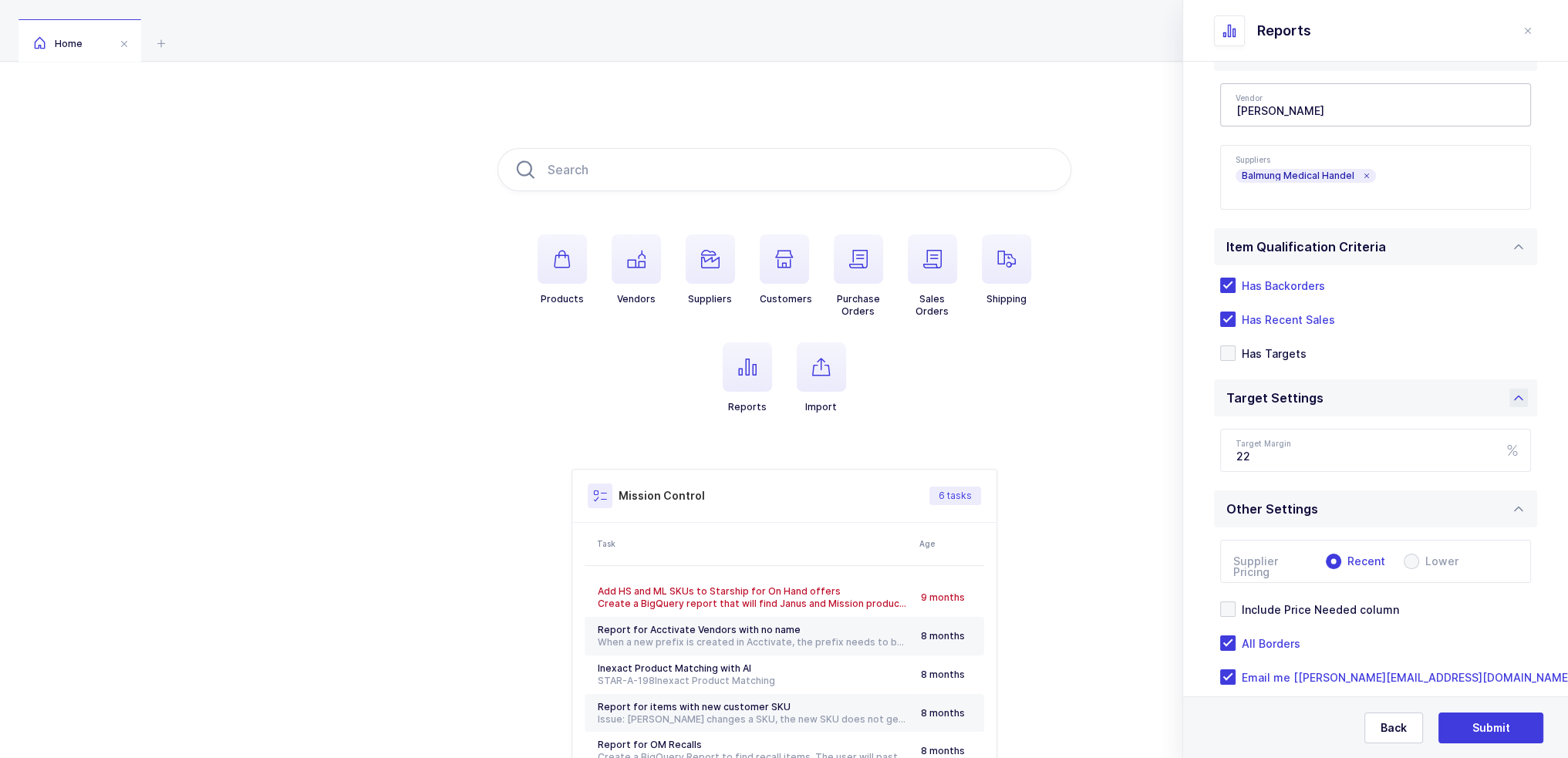
scroll to position [168, 0]
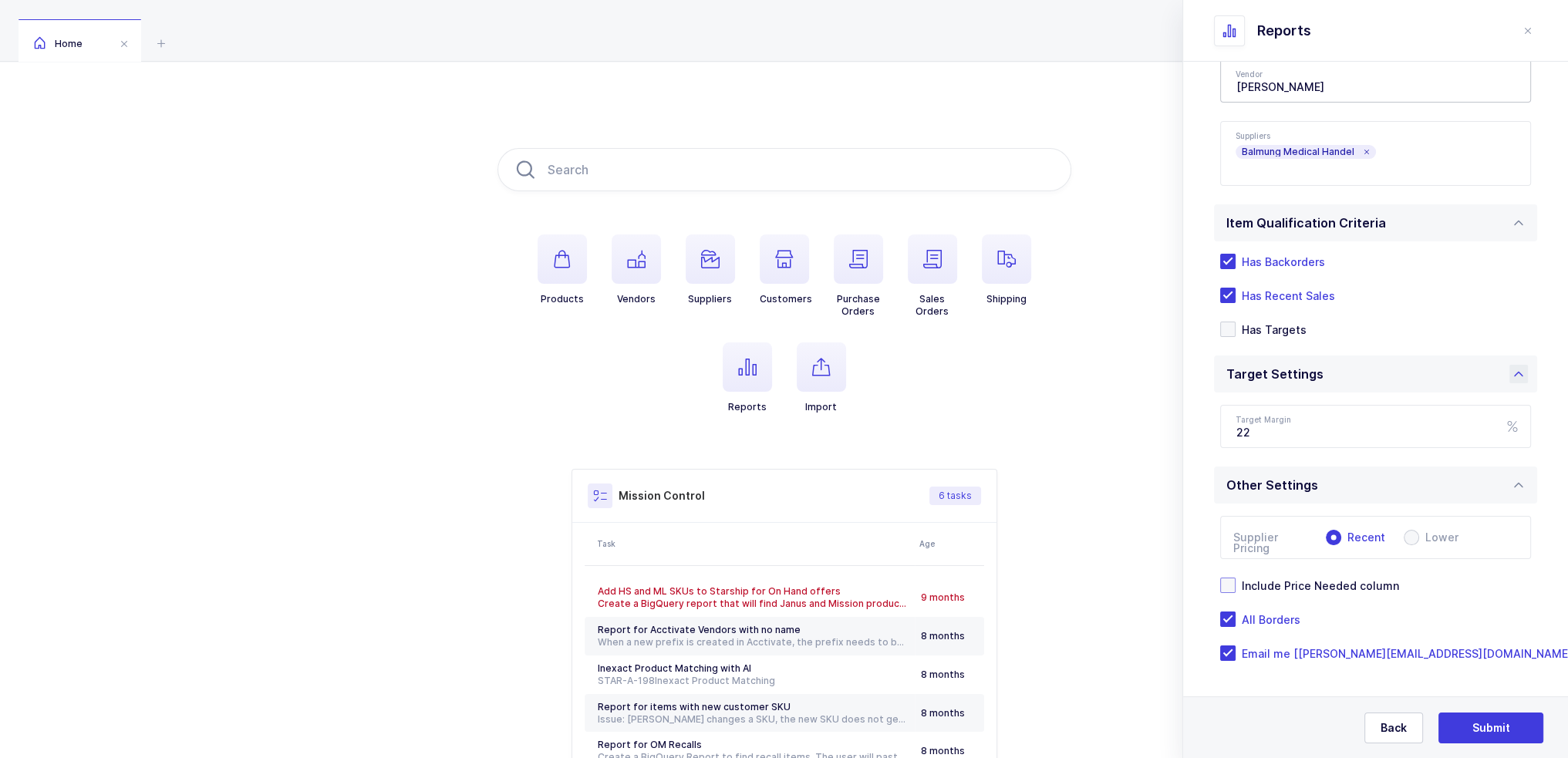
click at [1353, 581] on span "Include Price Needed column" at bounding box center [1318, 585] width 163 height 14
click at [1236, 578] on input "Include Price Needed column" at bounding box center [1236, 578] width 0 height 0
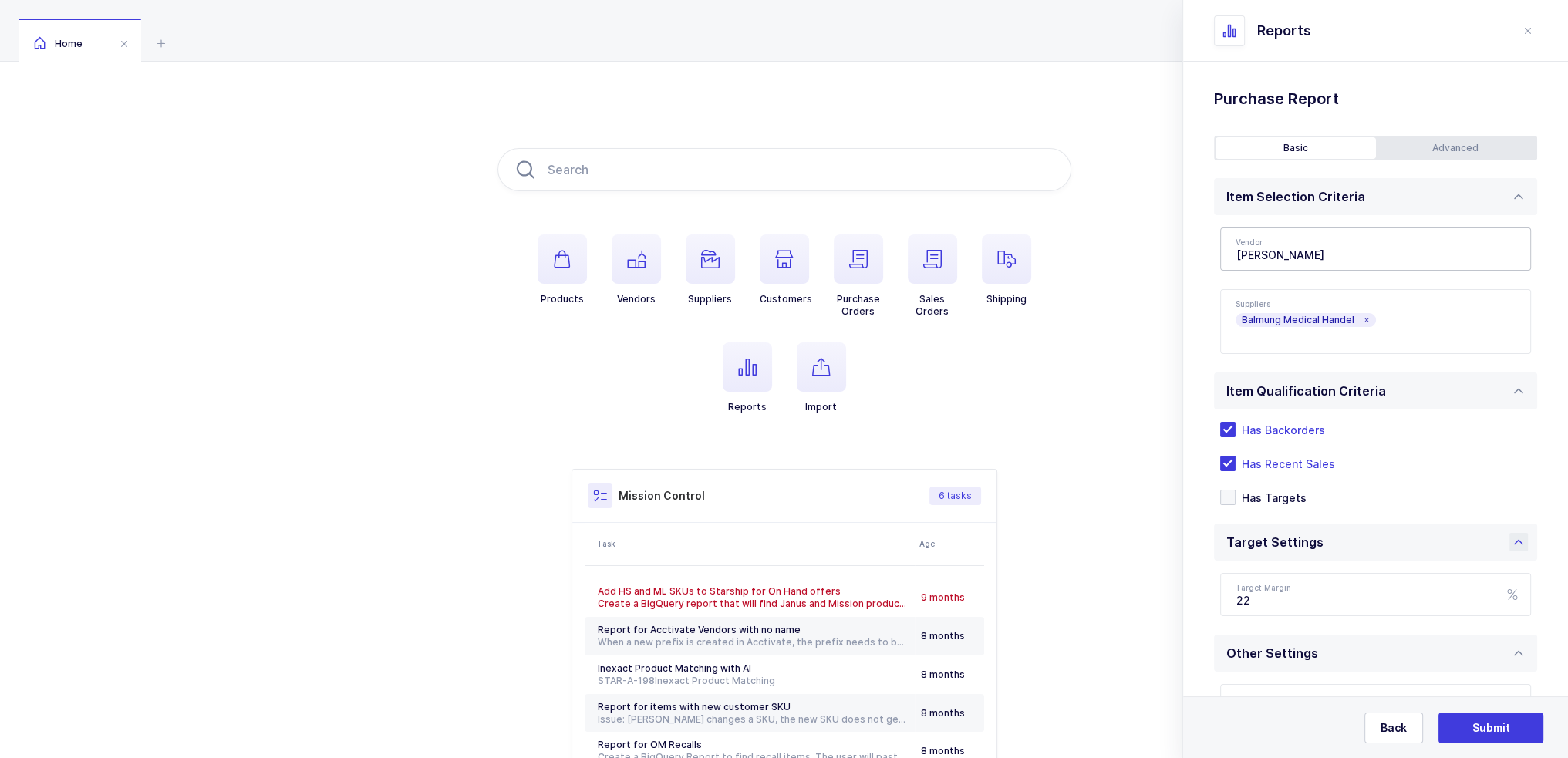
click at [1432, 150] on div "Advanced" at bounding box center [1456, 148] width 160 height 22
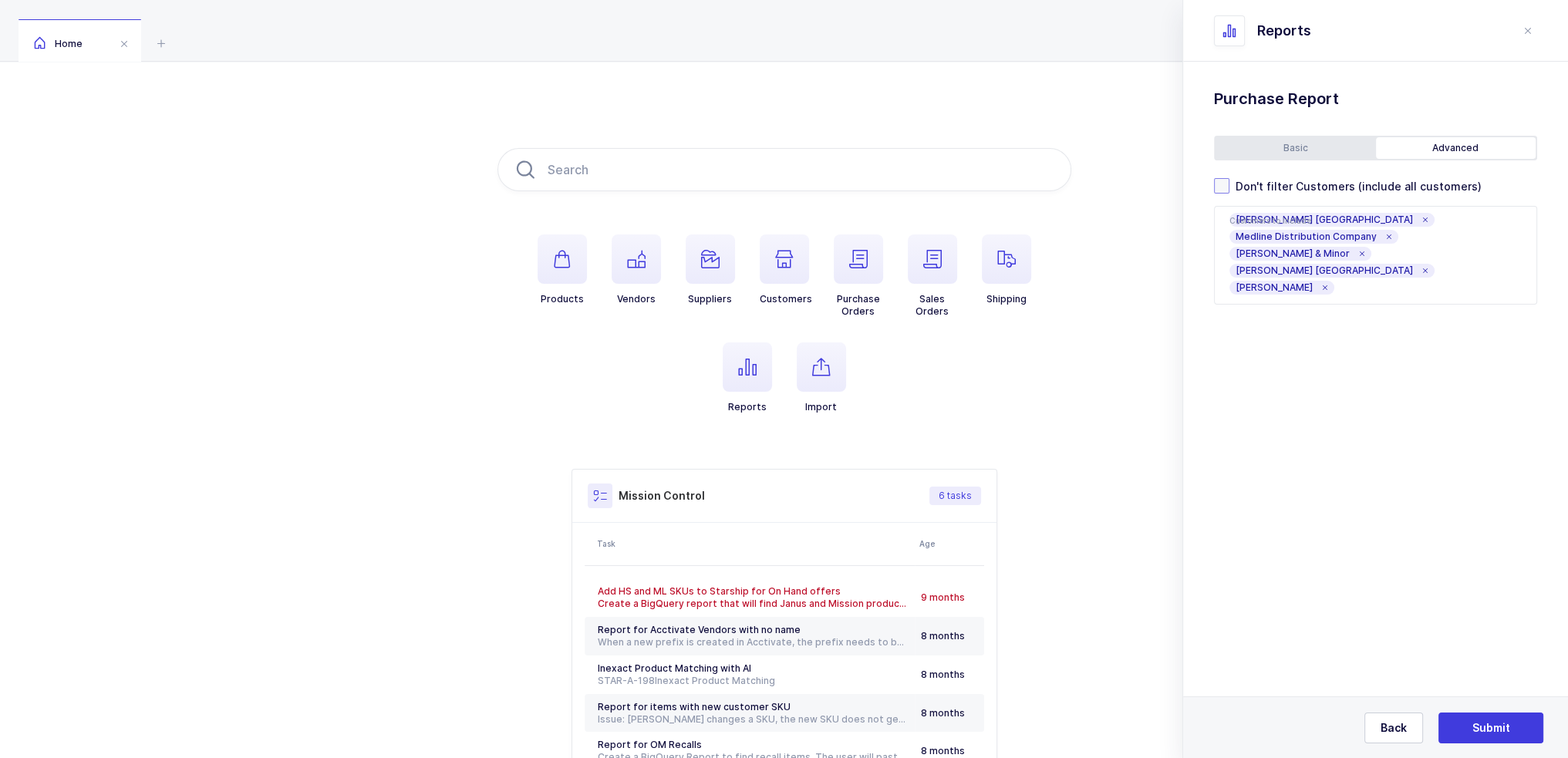
click at [1318, 190] on span "Don't filter Customers (include all customers)" at bounding box center [1356, 185] width 252 height 14
click at [1230, 179] on input "Don't filter Customers (include all customers)" at bounding box center [1230, 179] width 0 height 0
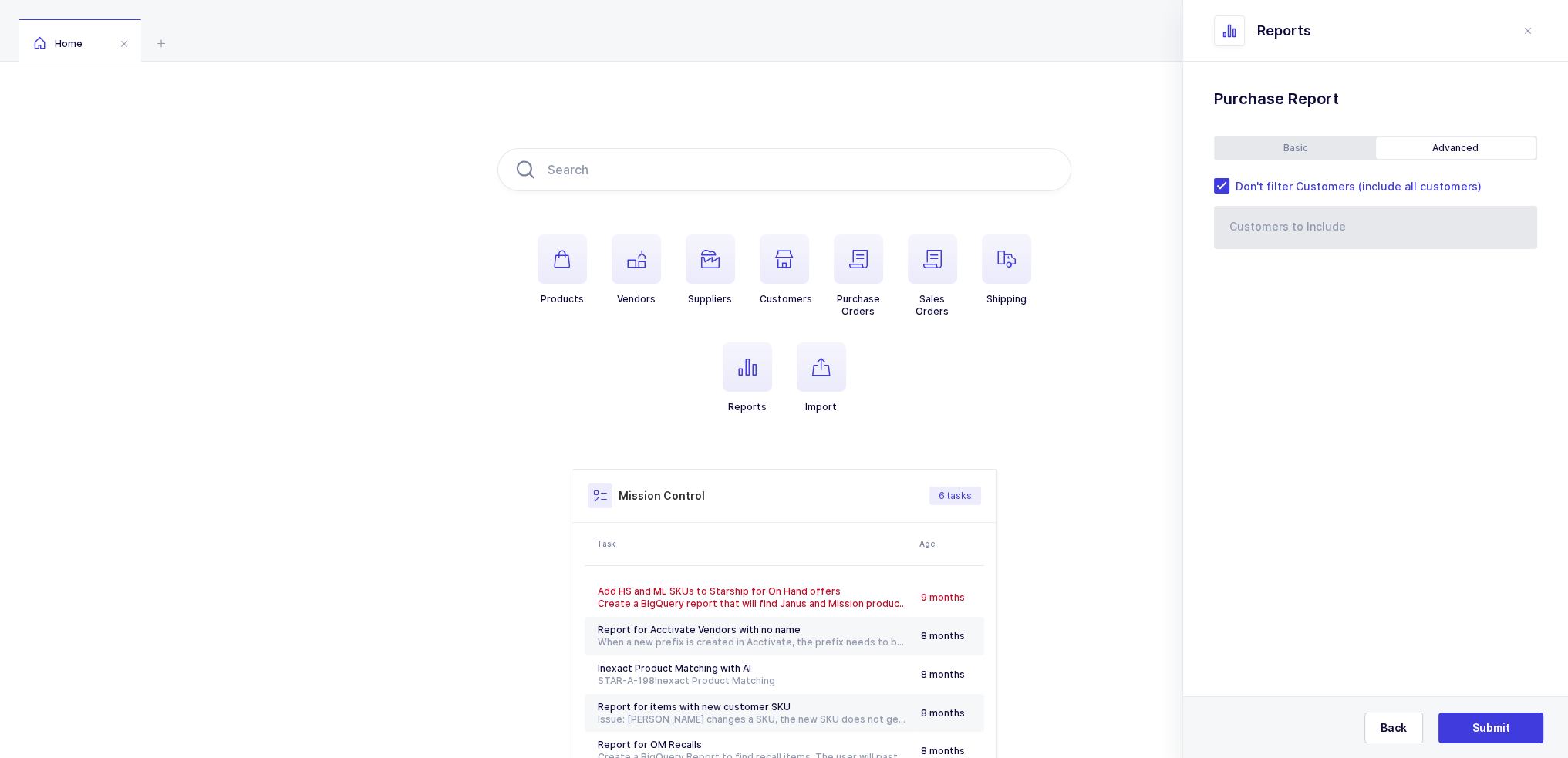
click at [1305, 148] on div "Basic" at bounding box center [1296, 148] width 160 height 22
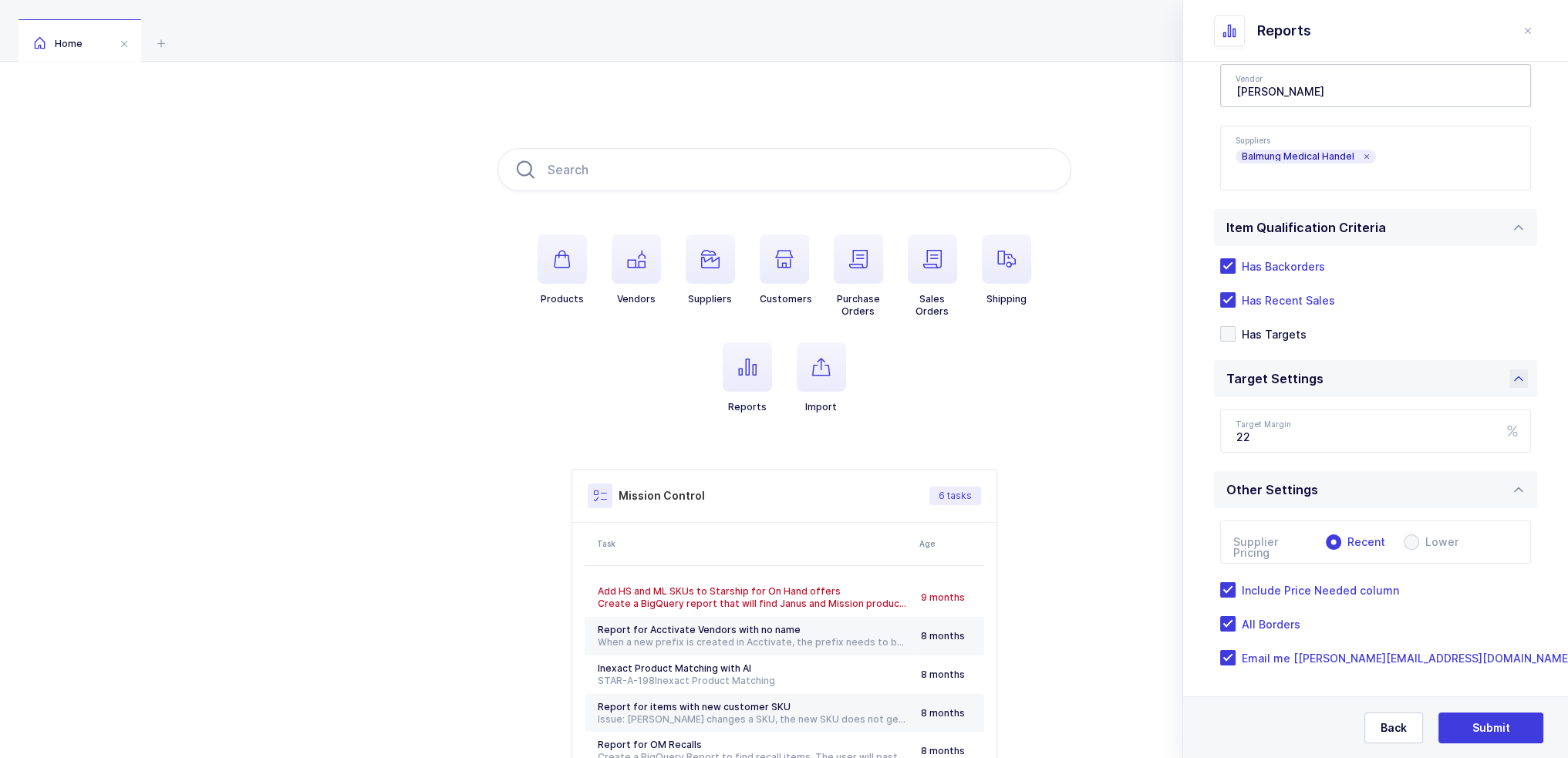
scroll to position [168, 0]
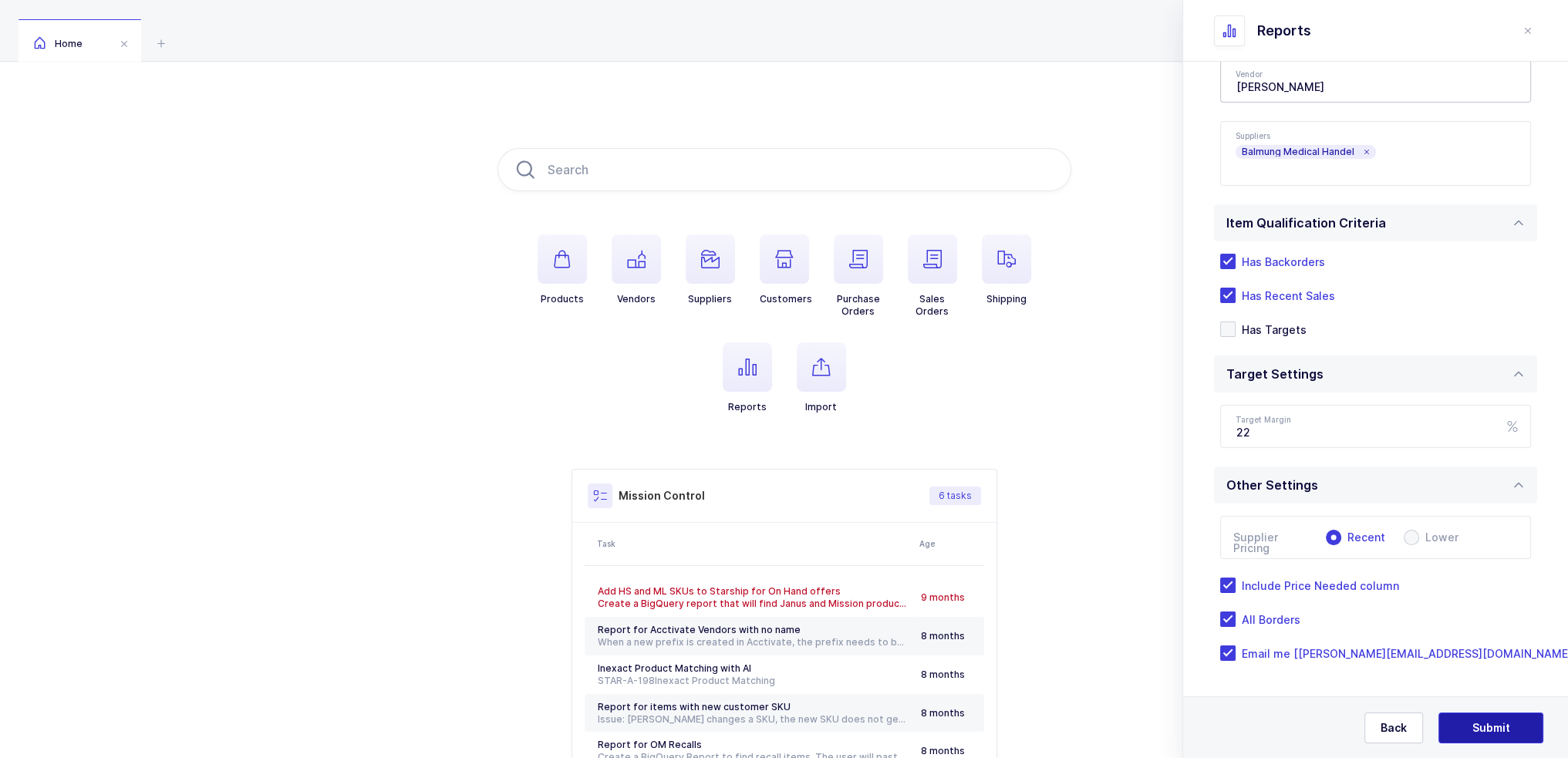
click at [1505, 727] on span "Submit" at bounding box center [1491, 728] width 38 height 15
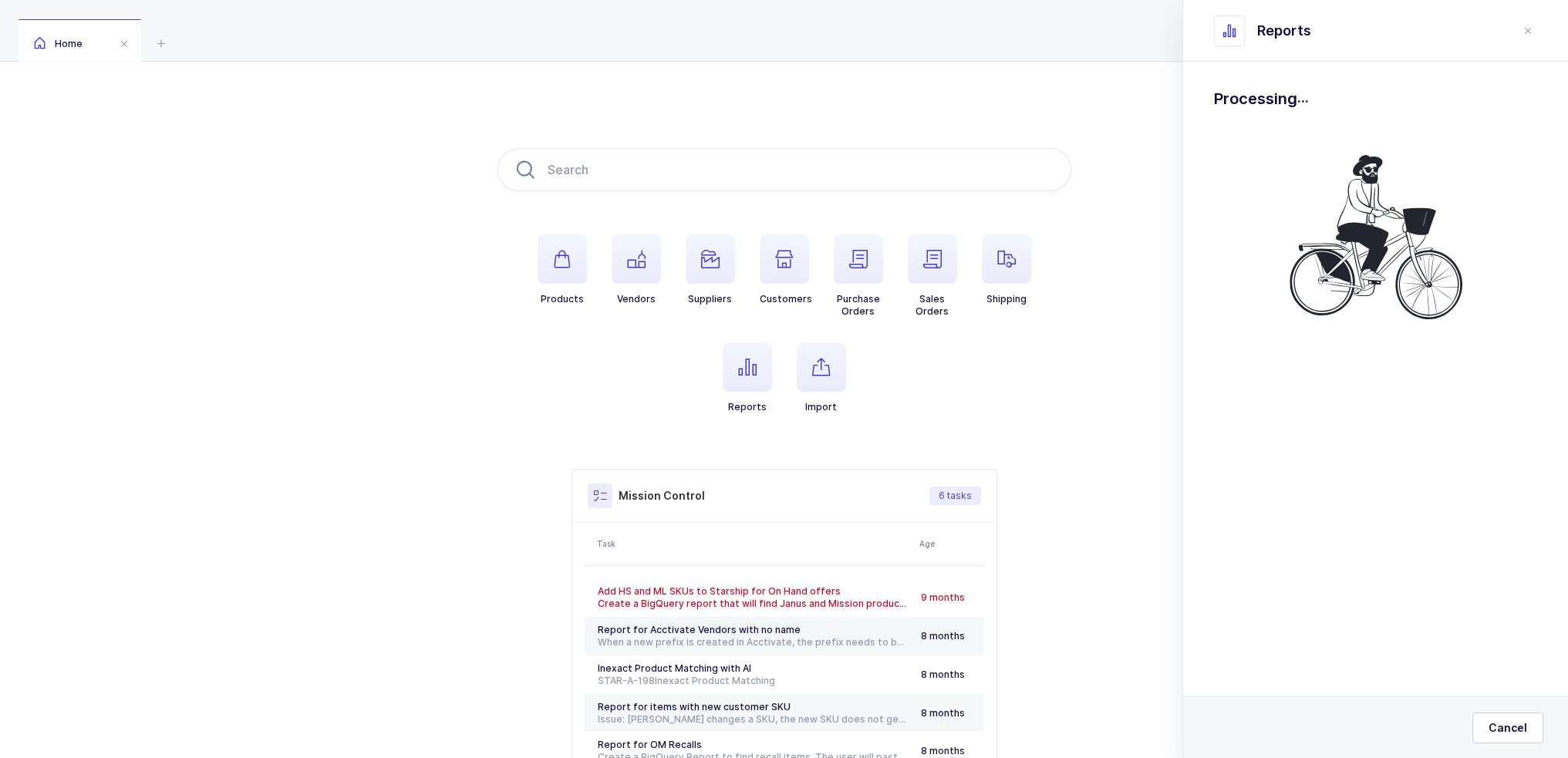
scroll to position [0, 0]
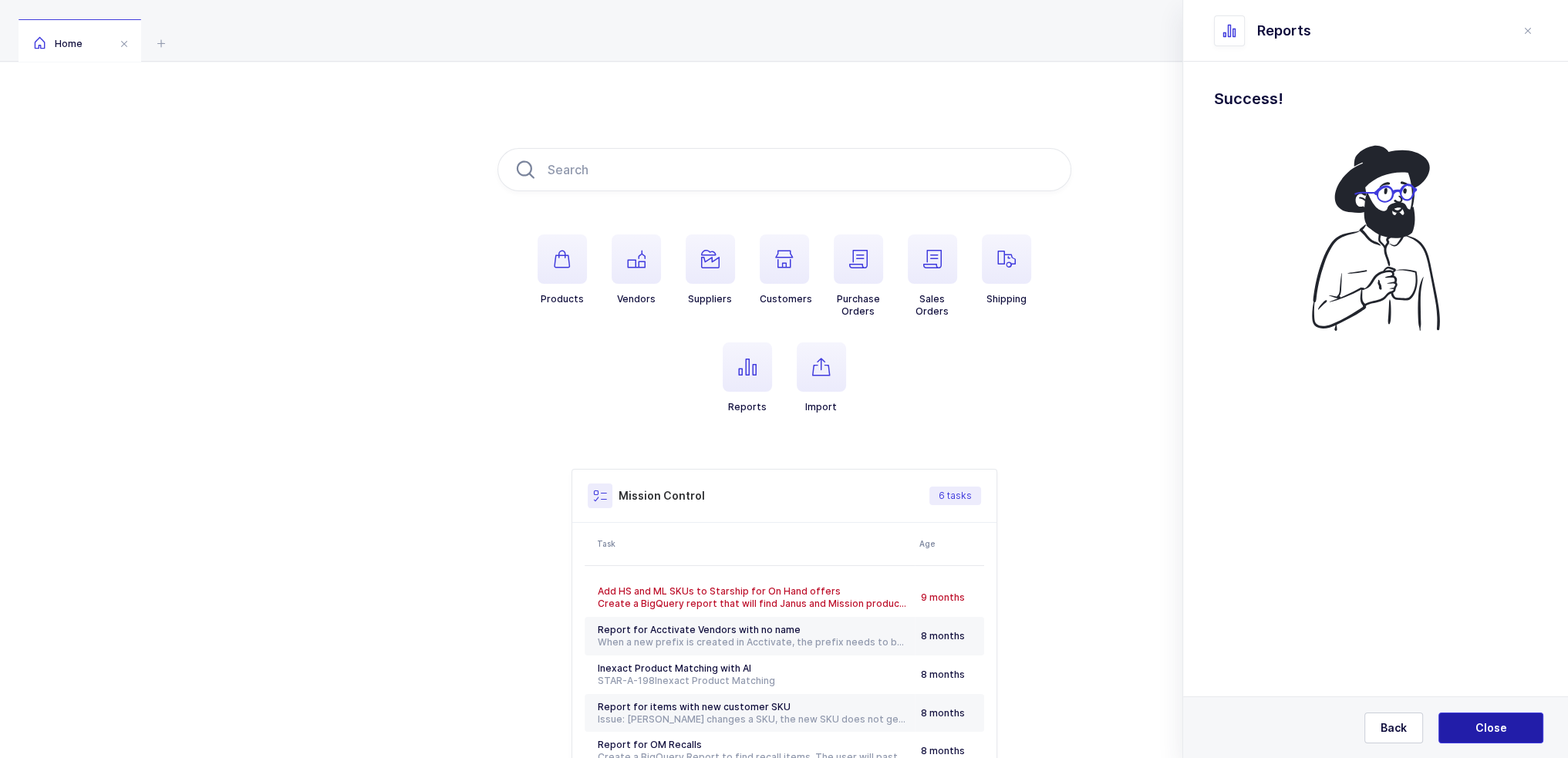
click at [1505, 727] on span "Close" at bounding box center [1492, 728] width 32 height 15
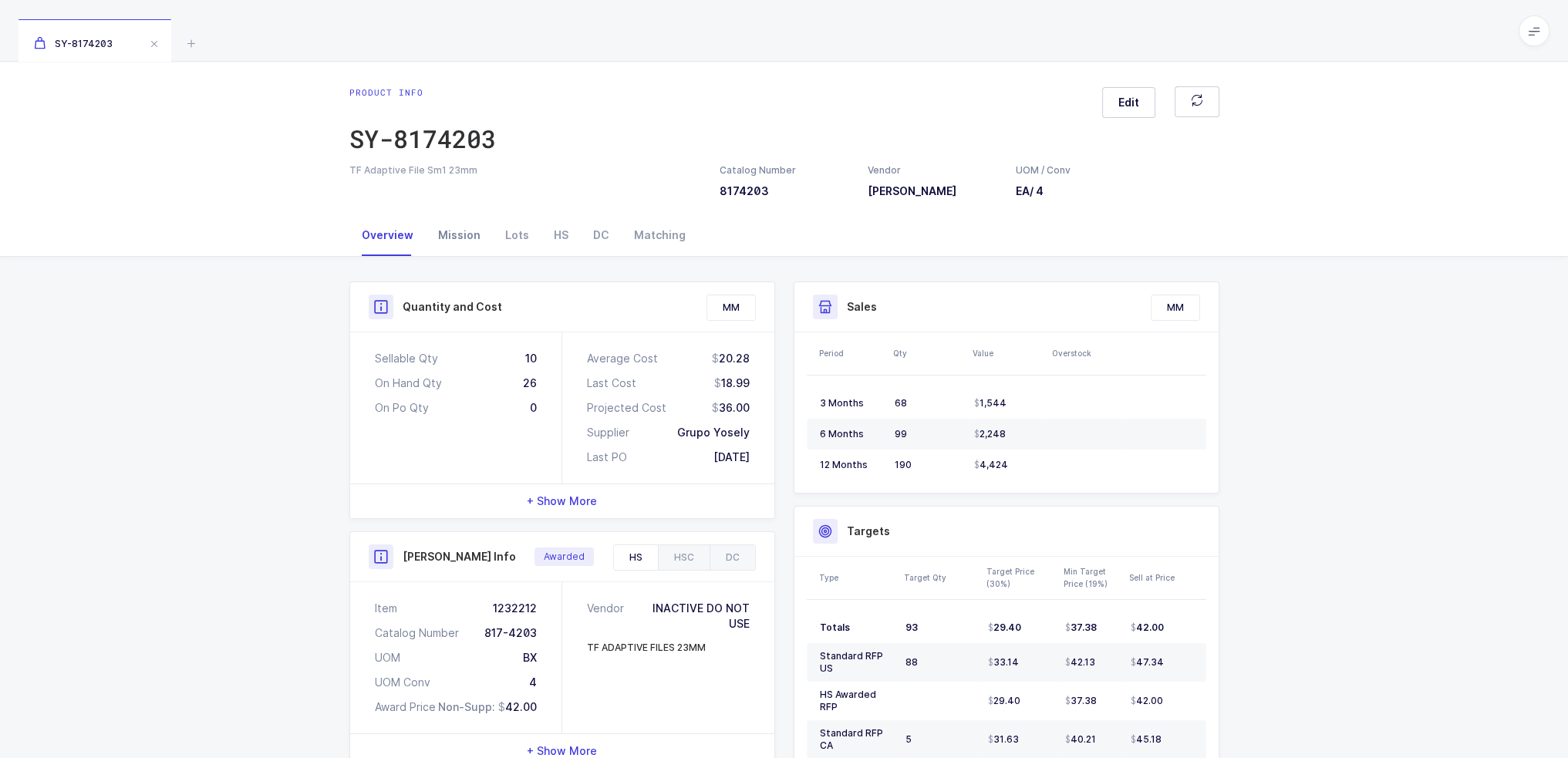
click at [462, 243] on div "Mission" at bounding box center [459, 235] width 67 height 41
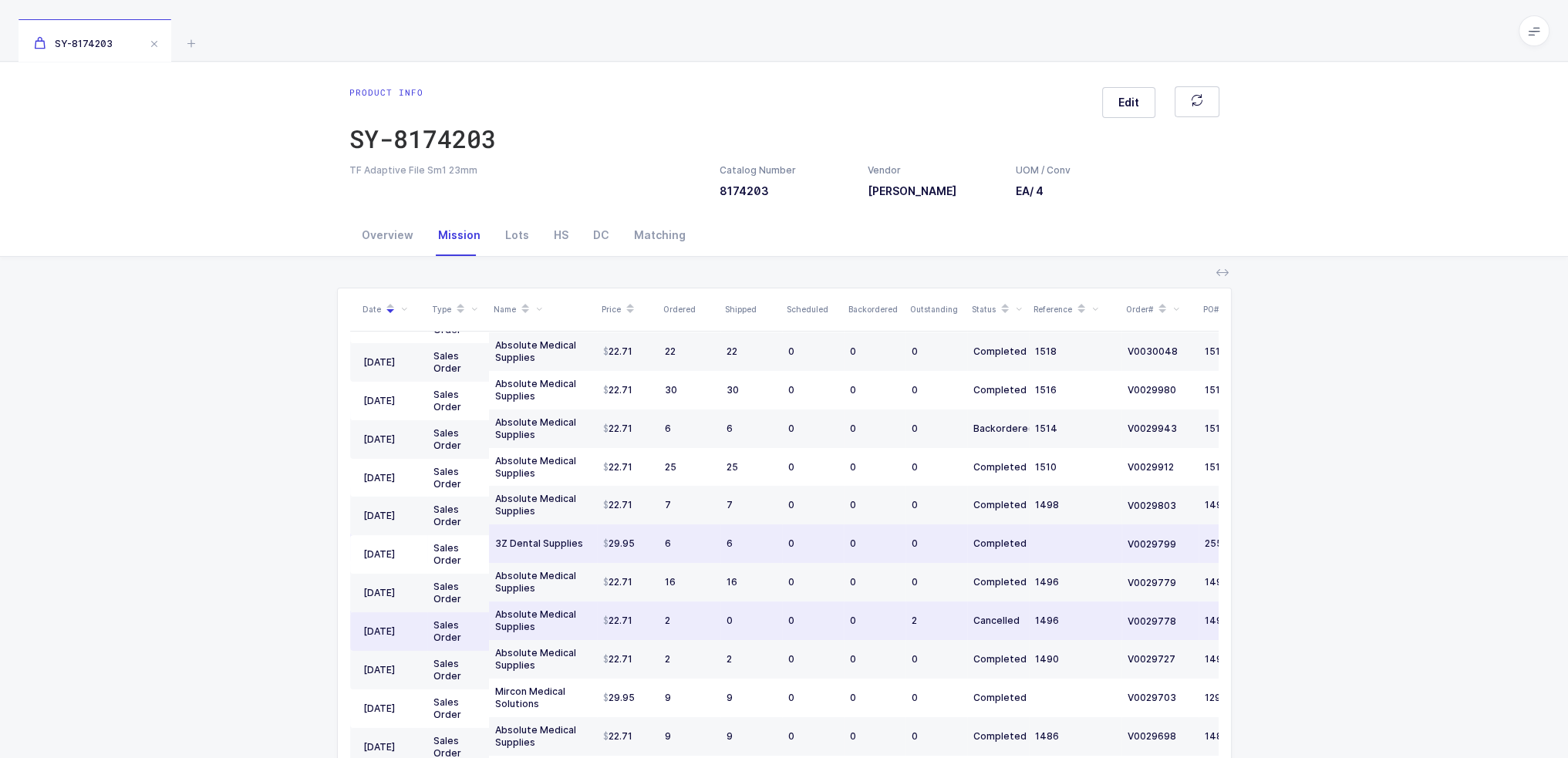
scroll to position [77, 0]
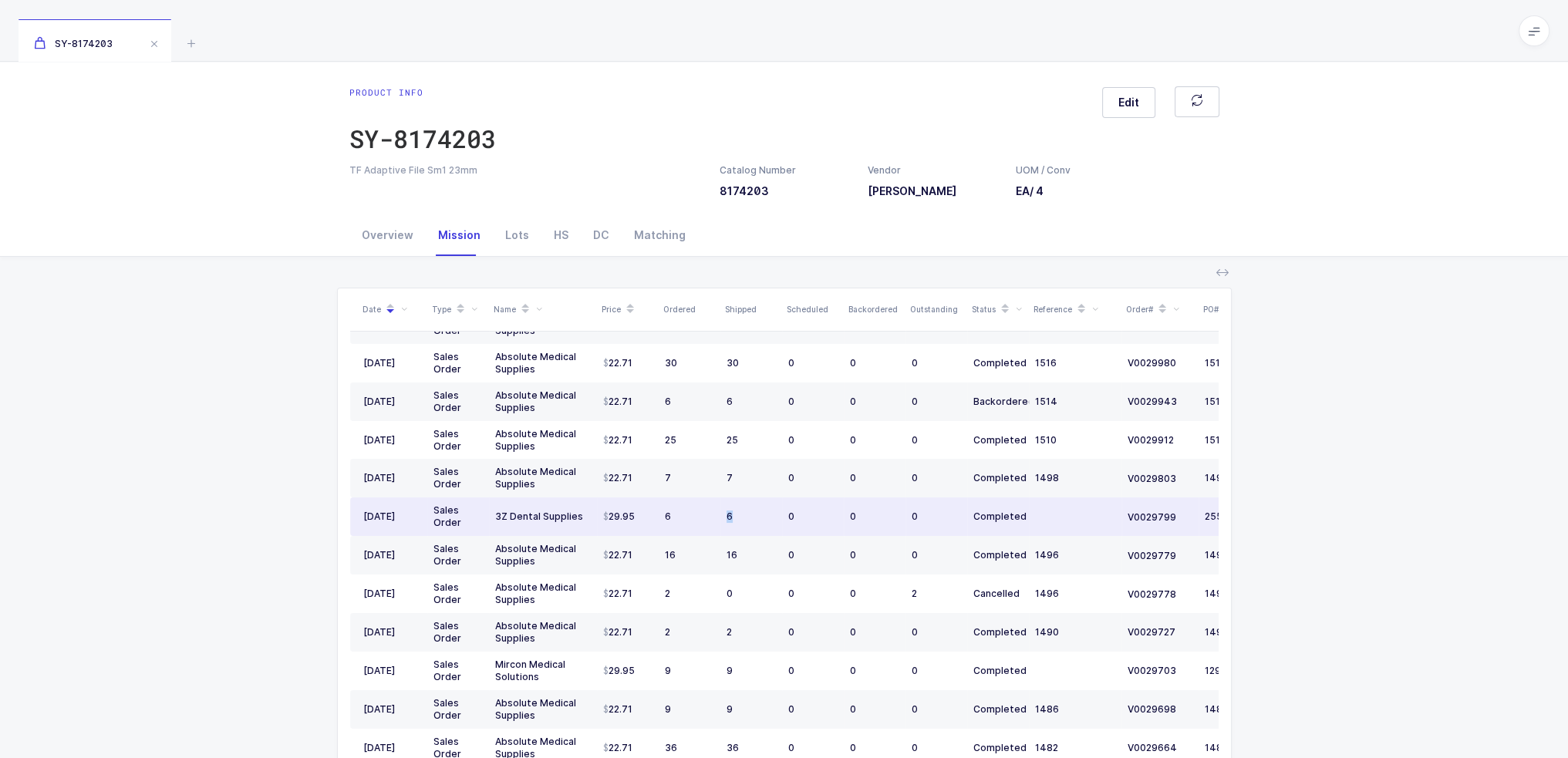
drag, startPoint x: 675, startPoint y: 517, endPoint x: 738, endPoint y: 515, distance: 63.0
click at [738, 515] on tr "[DATE] Sales Order 3Z Dental Supplies 29.95 6 6 0 0 0 Completed V0029799 25540" at bounding box center [837, 517] width 972 height 39
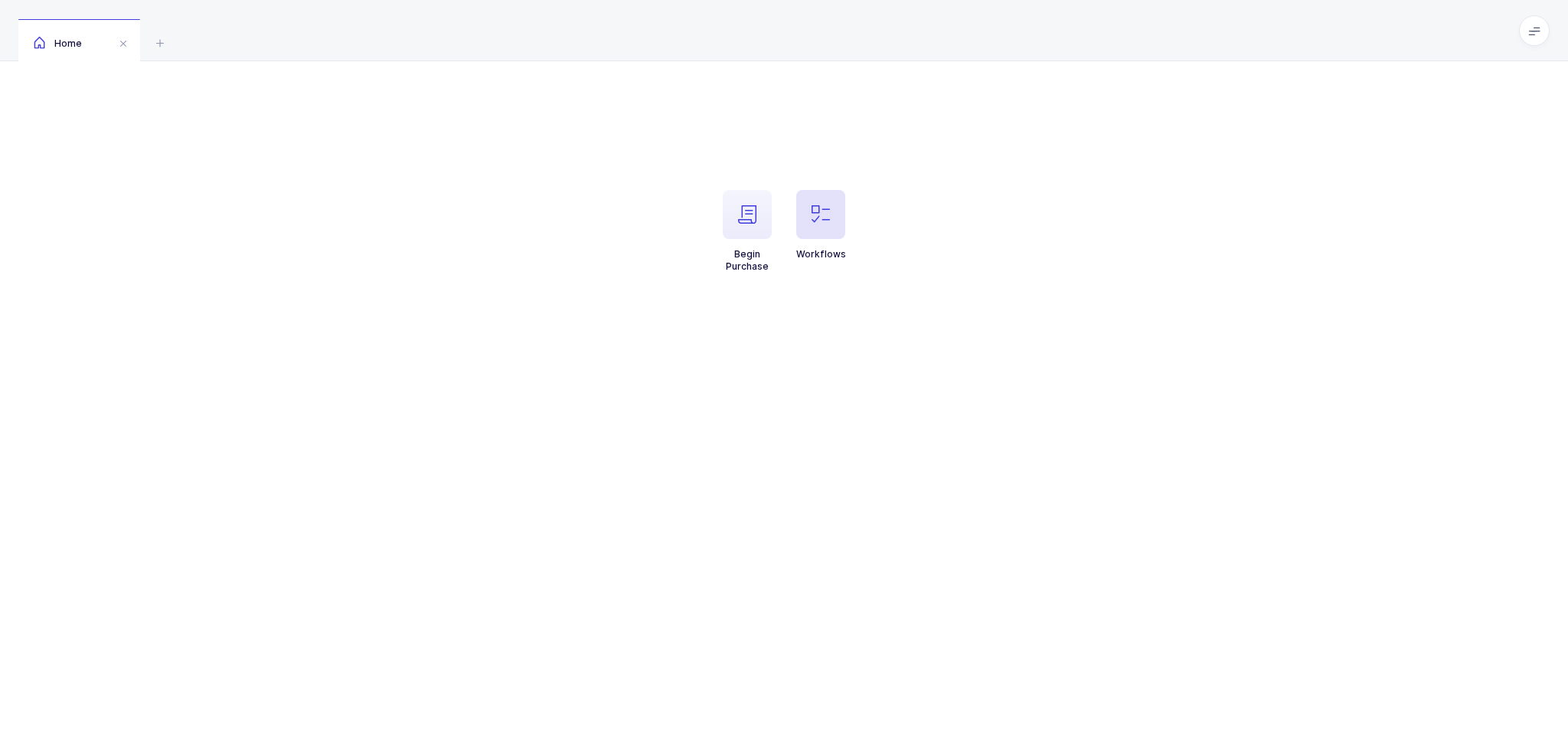
click at [821, 229] on span "button" at bounding box center [820, 214] width 49 height 49
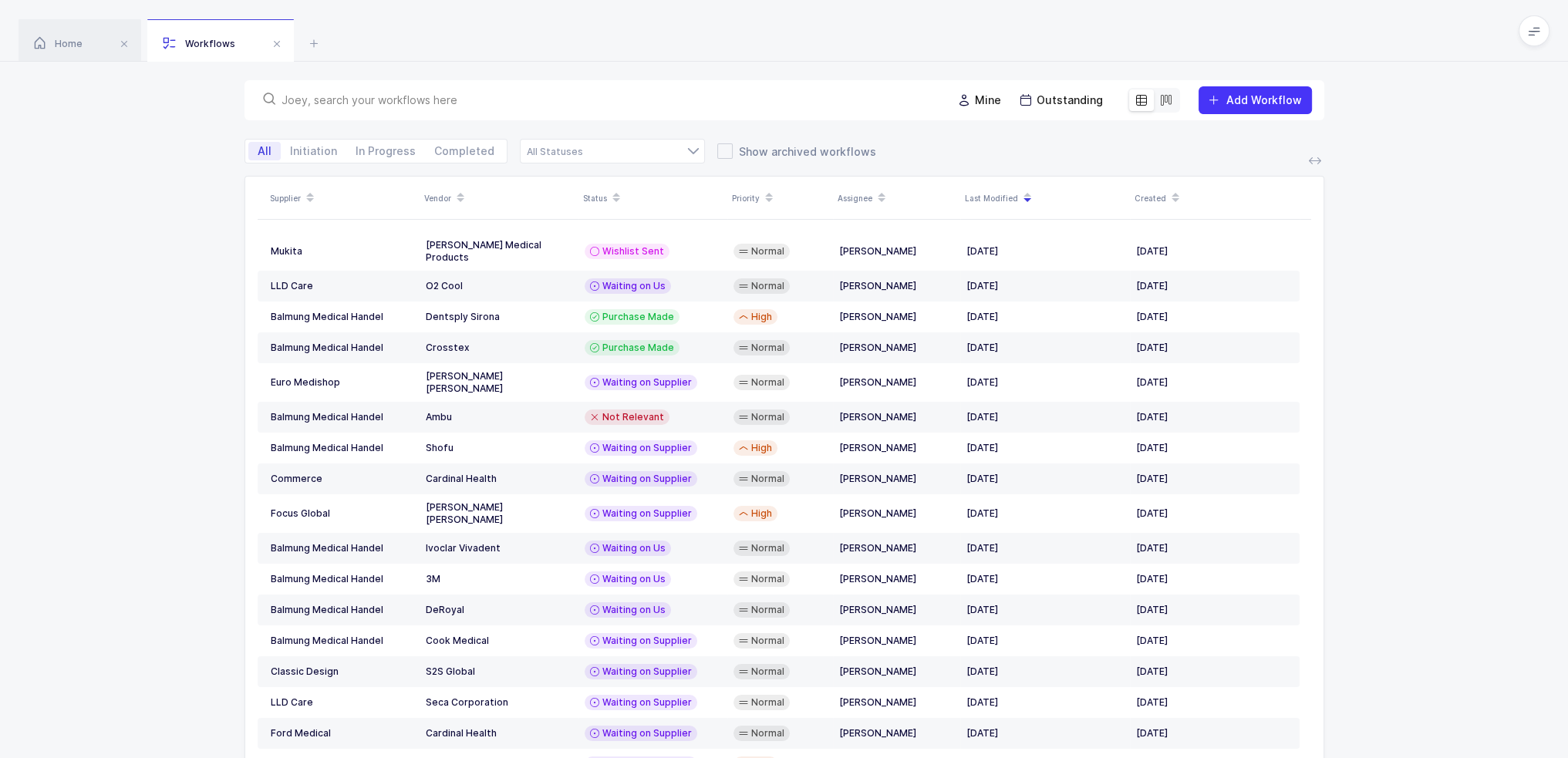
click at [681, 88] on div "Mine Outstanding Add Workflow" at bounding box center [784, 100] width 1080 height 40
click at [672, 99] on input "text" at bounding box center [607, 100] width 652 height 15
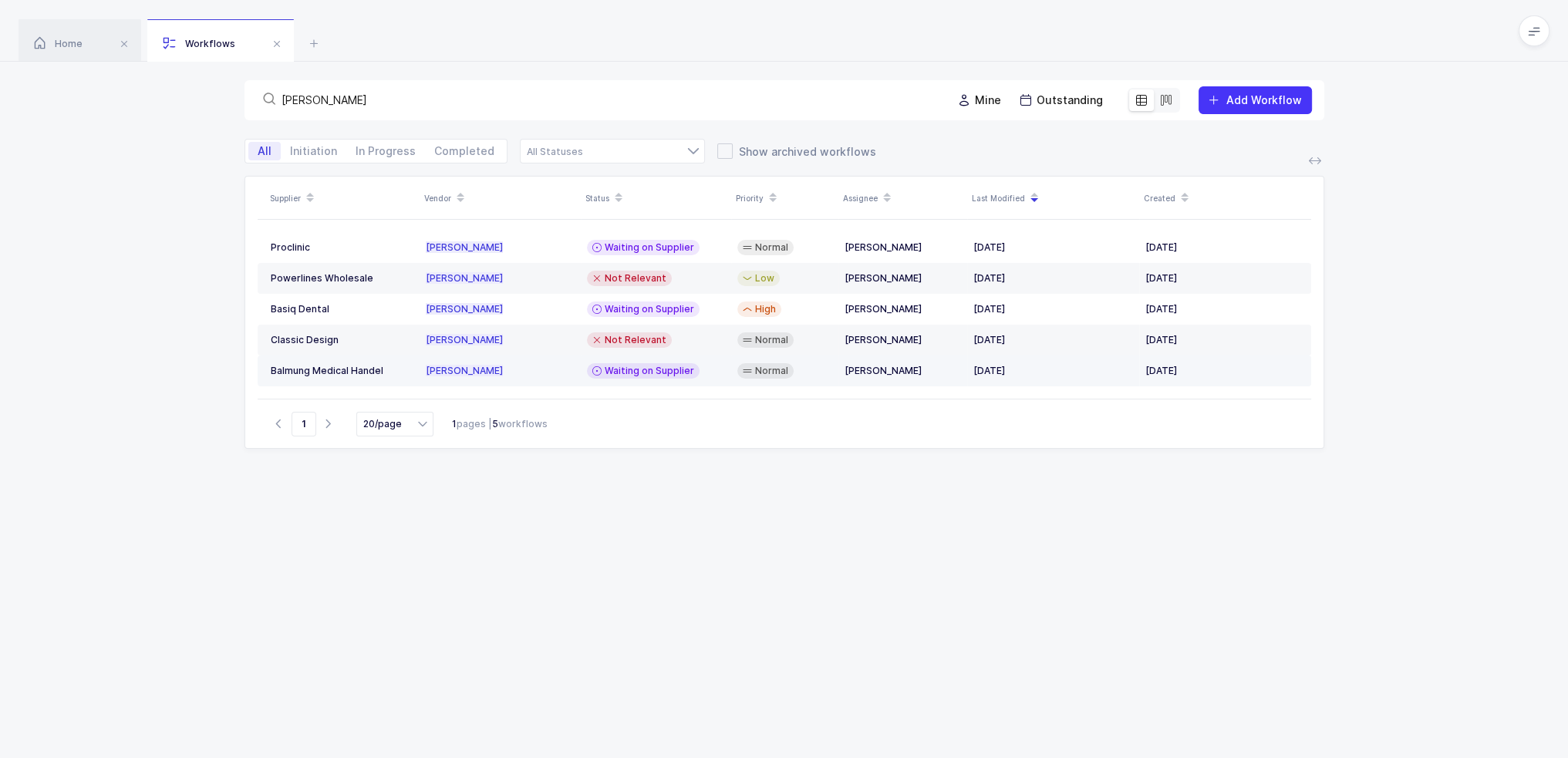
type input "kerr"
click at [377, 366] on div "Balmung Medical Handel" at bounding box center [341, 371] width 142 height 13
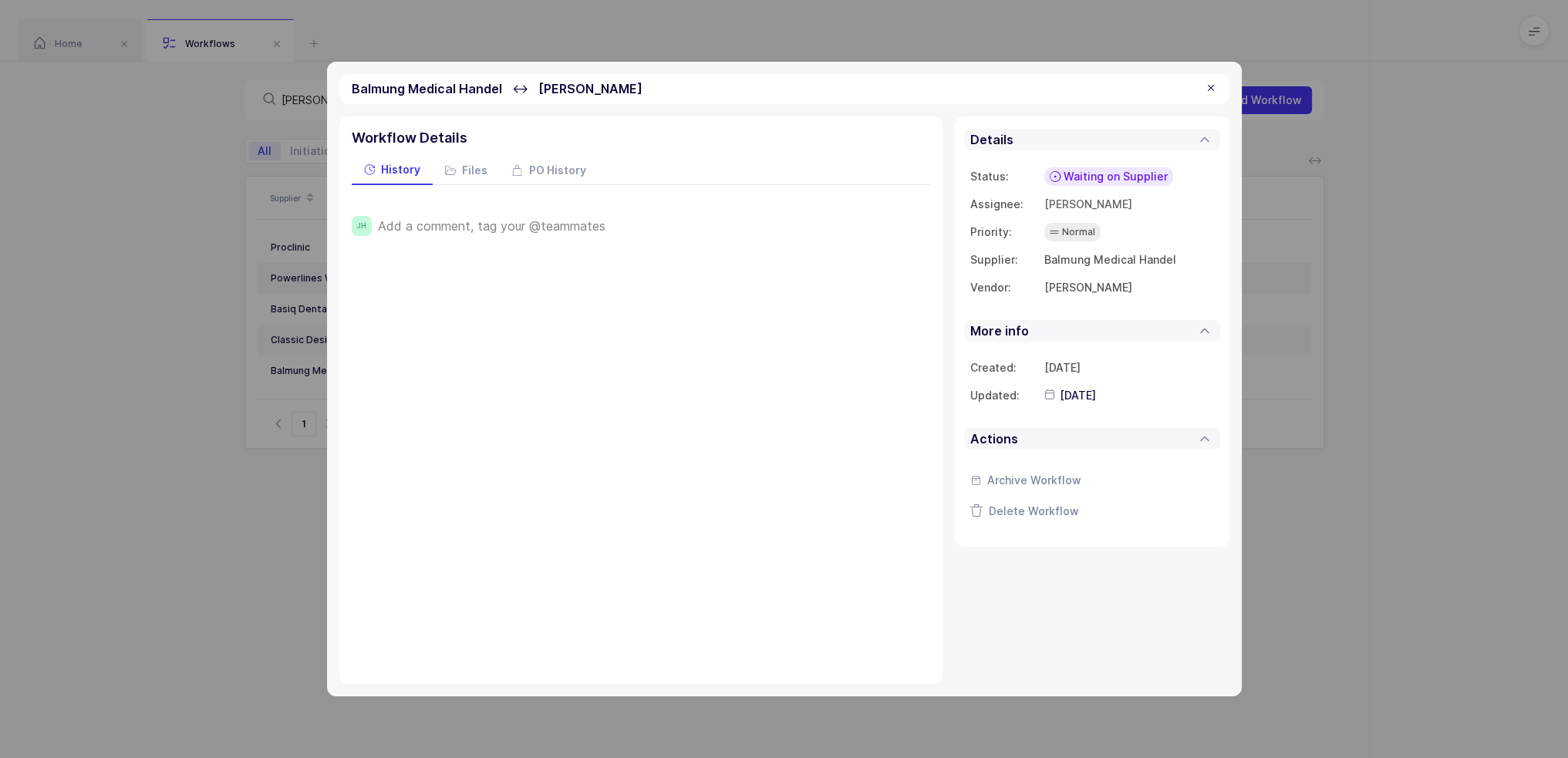
click at [531, 224] on span "Add a comment, tag your @teammates" at bounding box center [492, 226] width 227 height 13
click at [442, 224] on div at bounding box center [668, 228] width 501 height 26
click at [465, 224] on div at bounding box center [668, 228] width 501 height 26
click at [394, 323] on span "Save" at bounding box center [402, 322] width 27 height 15
type input "2025-09-08"
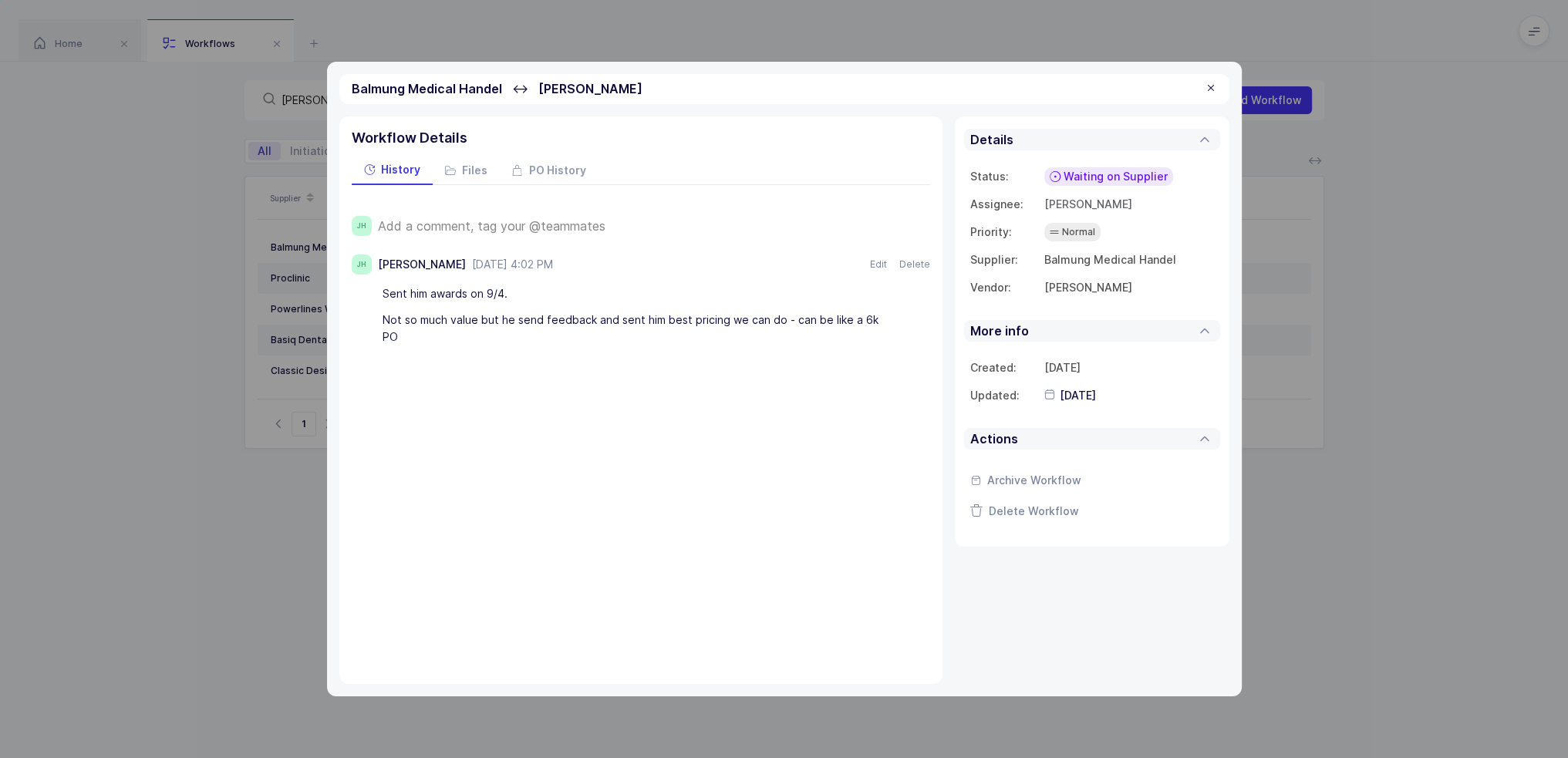
click at [1074, 170] on span "Waiting on Supplier" at bounding box center [1116, 177] width 104 height 15
click at [1125, 298] on span "Waiting on Supplier" at bounding box center [1100, 296] width 104 height 15
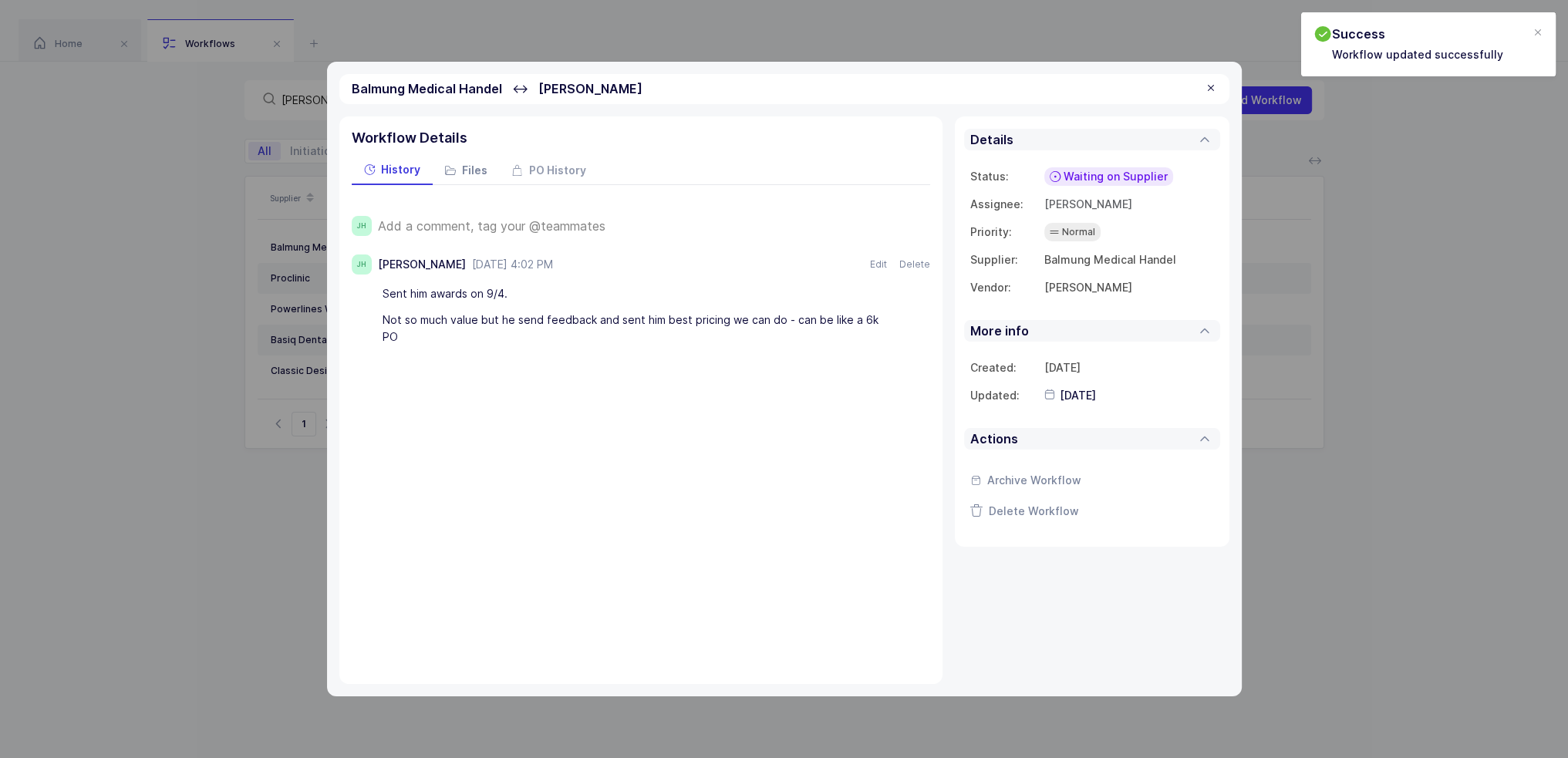
click at [468, 172] on span "Files" at bounding box center [474, 170] width 25 height 11
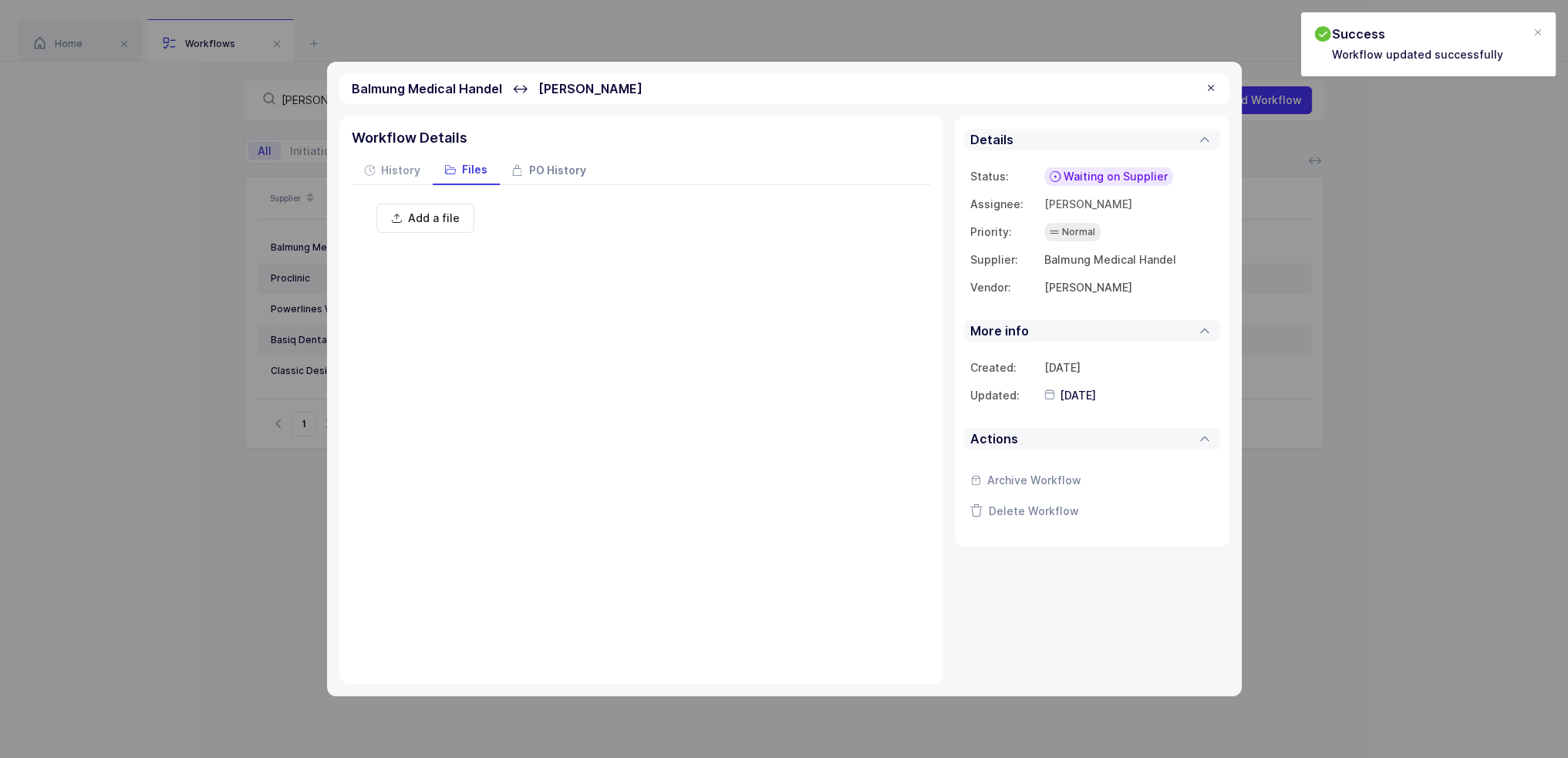
click at [538, 166] on span "PO History" at bounding box center [558, 170] width 57 height 11
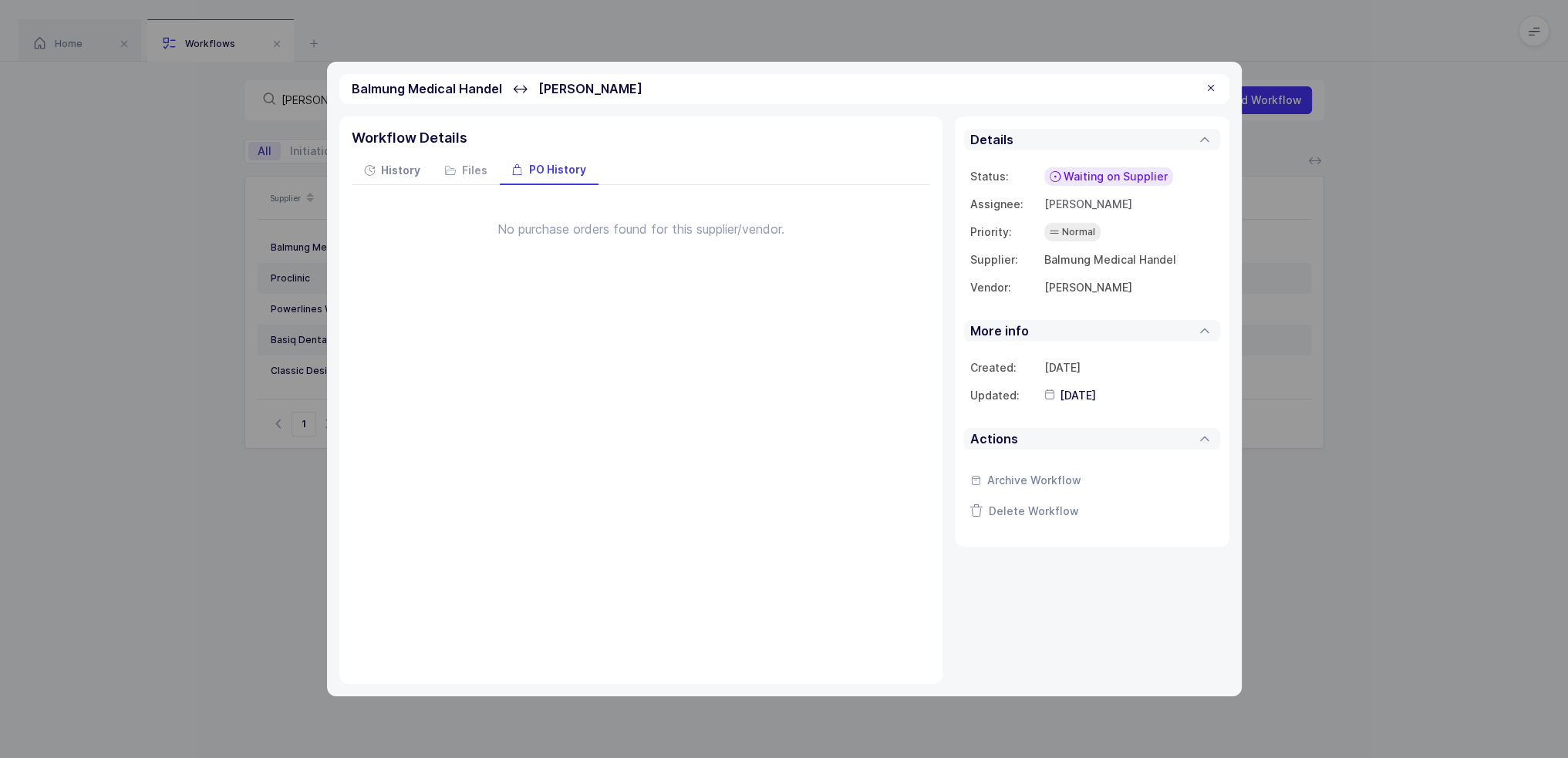
click at [378, 166] on div "History" at bounding box center [393, 171] width 81 height 28
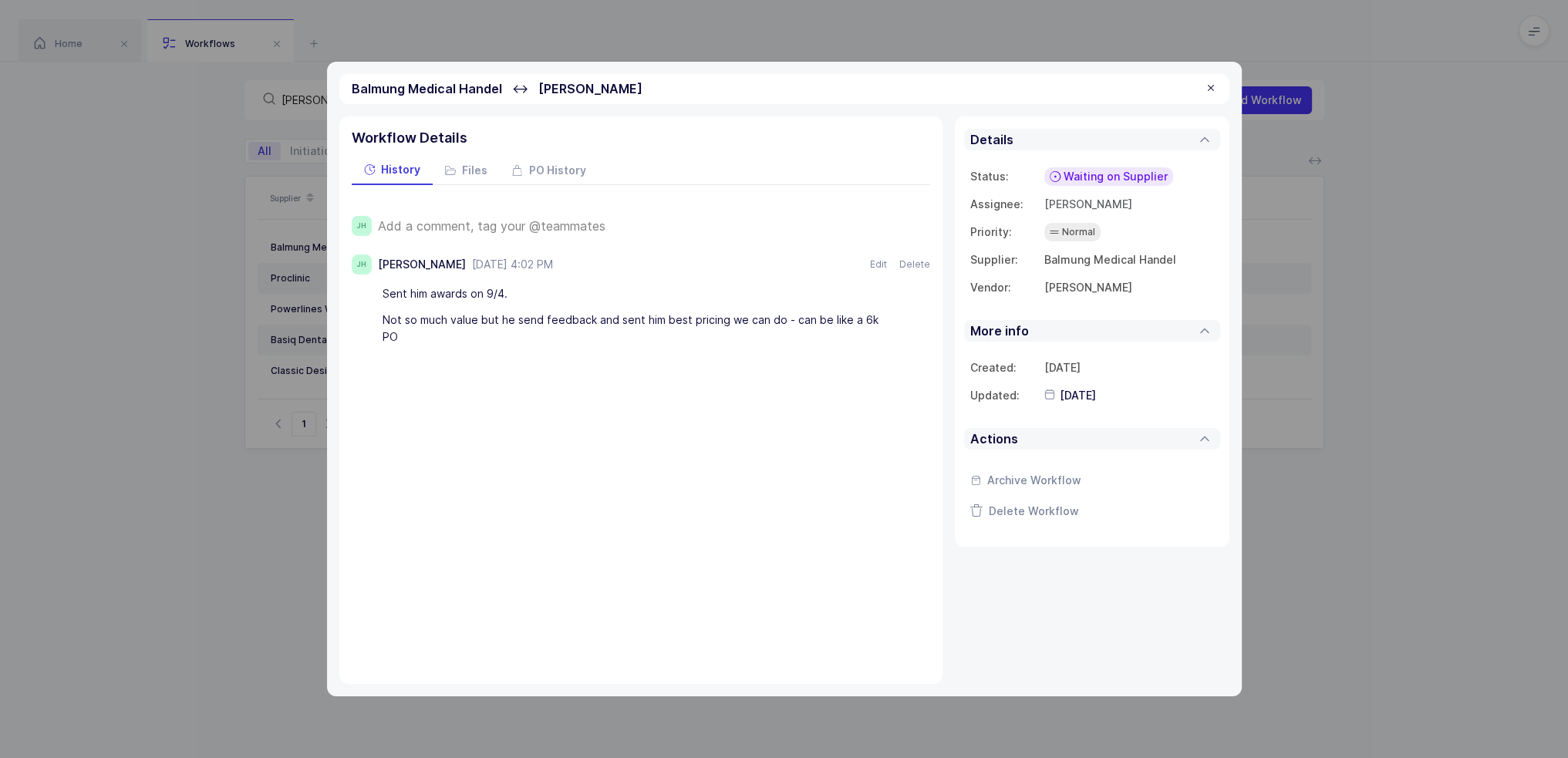
click at [1213, 86] on div at bounding box center [1211, 88] width 13 height 13
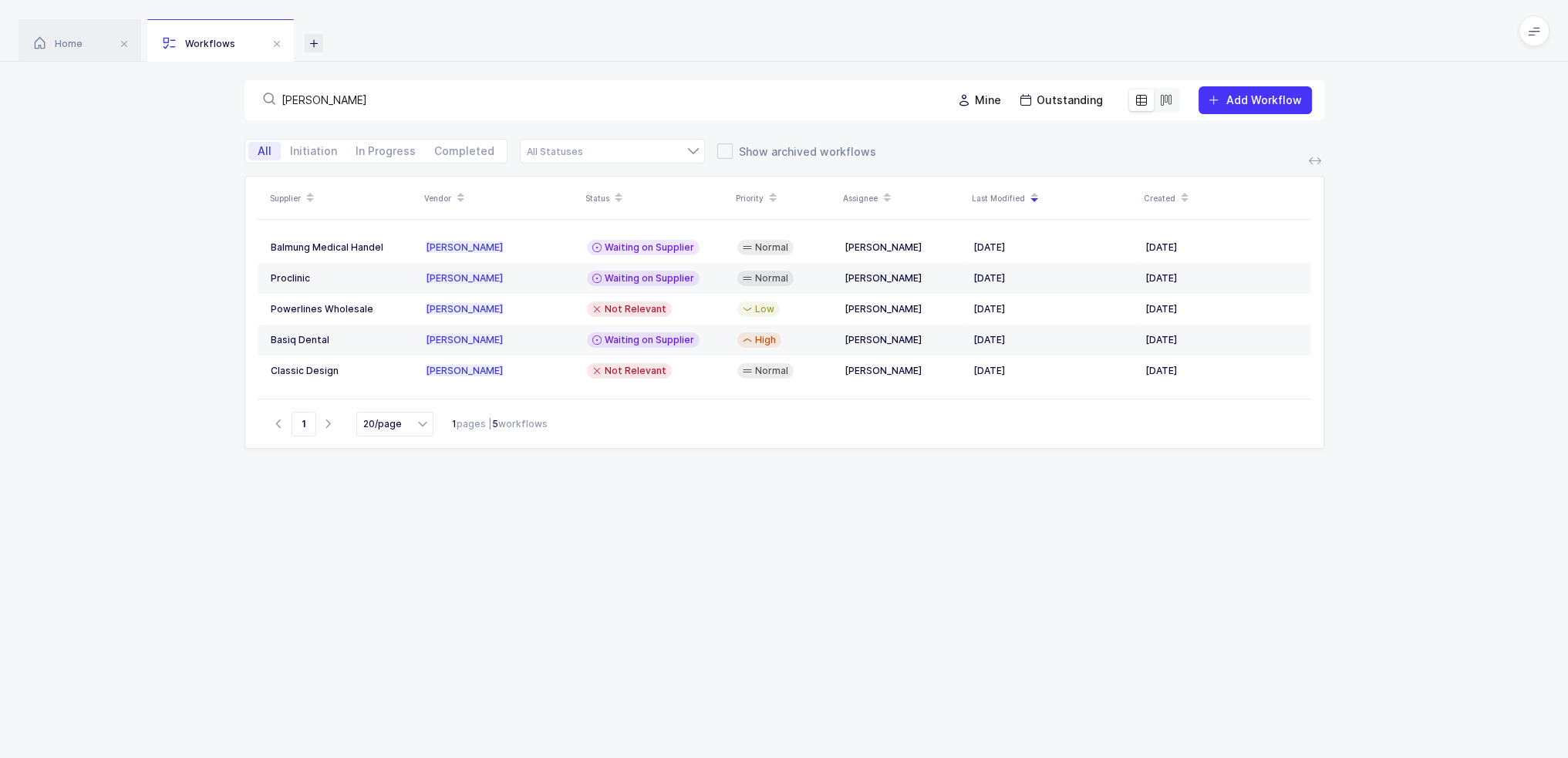
click at [307, 41] on icon at bounding box center [314, 43] width 19 height 19
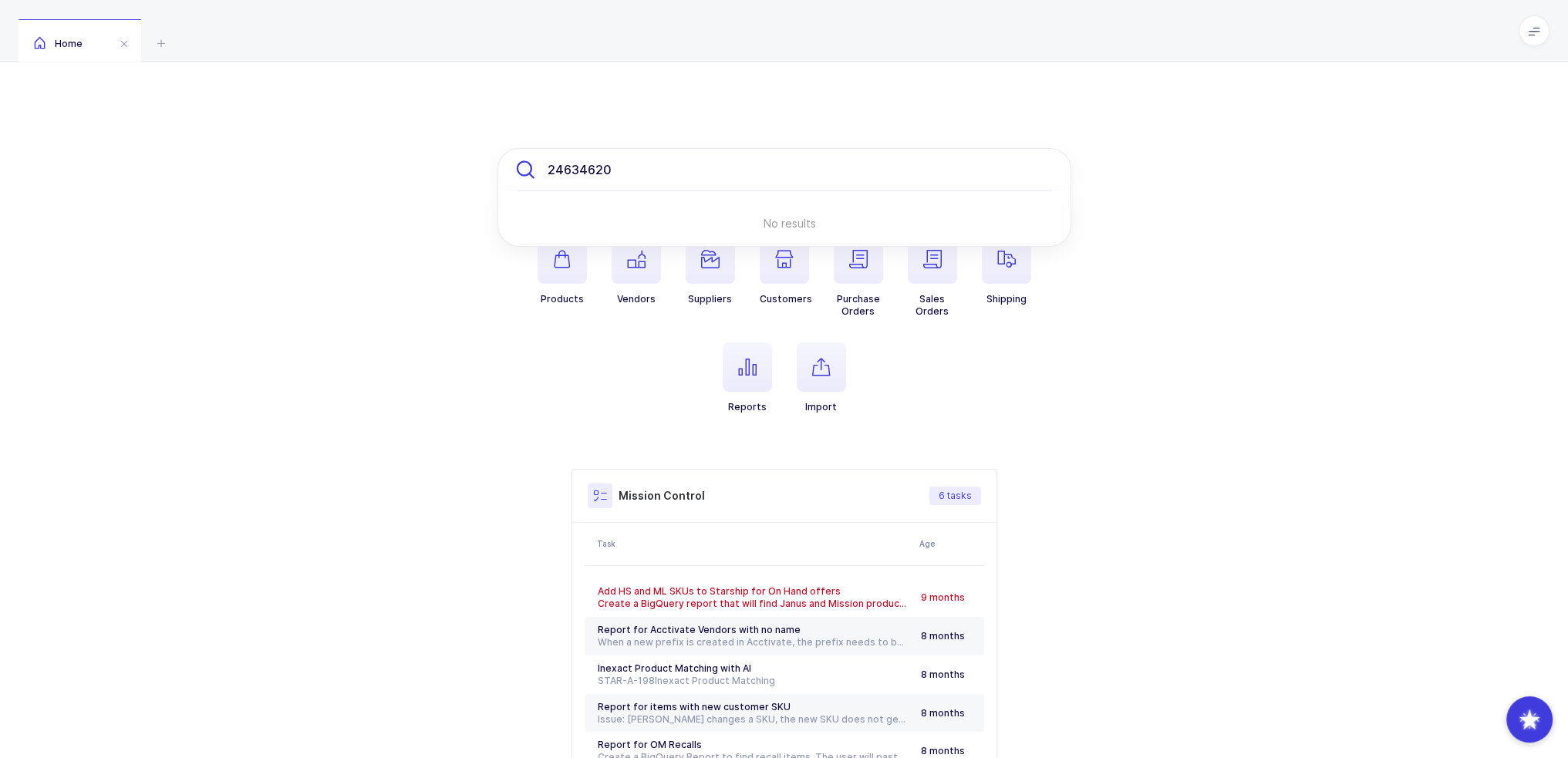
drag, startPoint x: 629, startPoint y: 160, endPoint x: 398, endPoint y: 151, distance: 231.2
click at [400, 151] on div "24634620 No results Products Vendors Suppliers Customers Purchase Orders Sales …" at bounding box center [784, 484] width 1568 height 846
paste input "9194247"
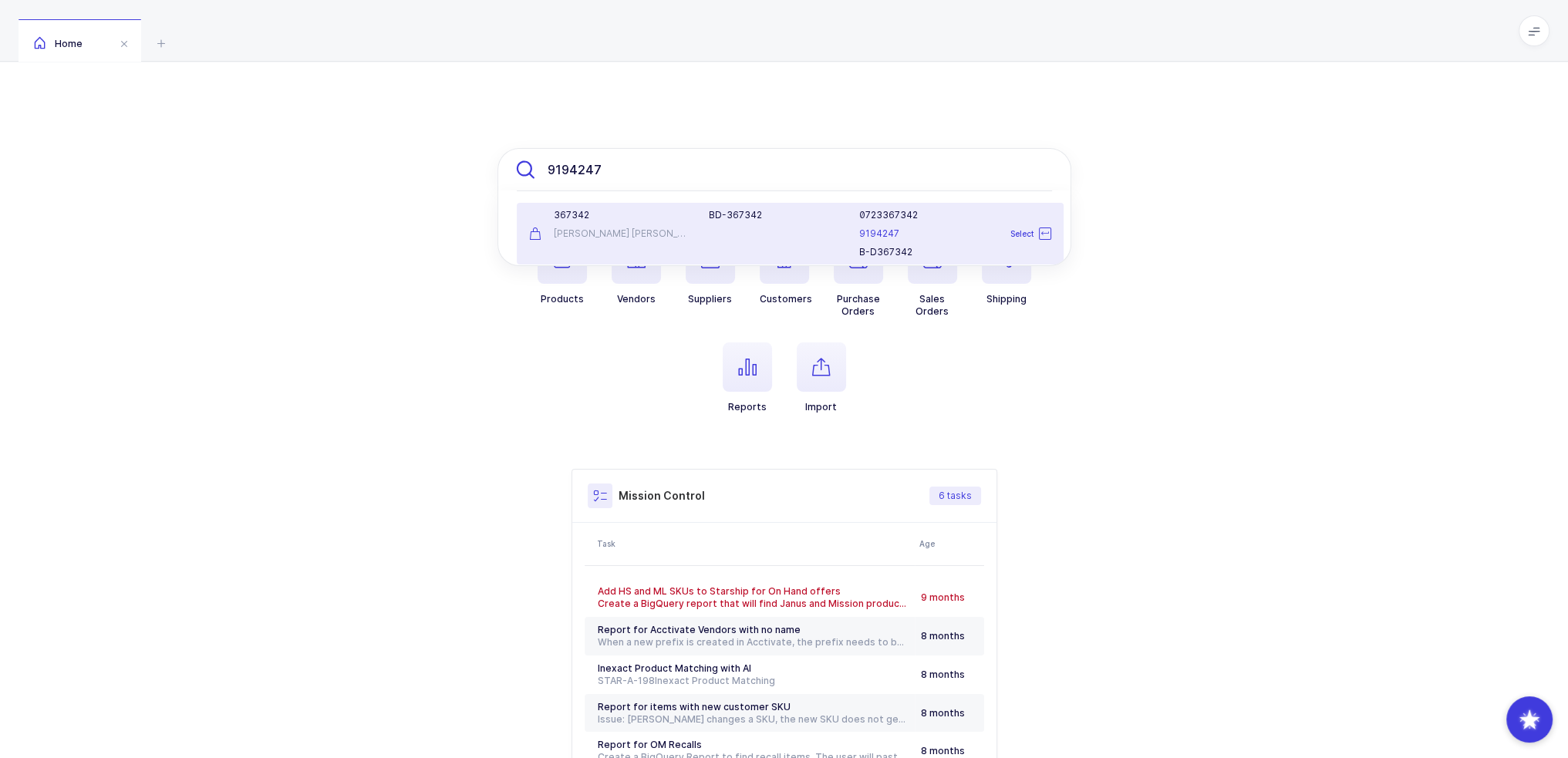
type input "9194247"
click at [691, 237] on div "367342 [PERSON_NAME] [PERSON_NAME]" at bounding box center [610, 233] width 180 height 50
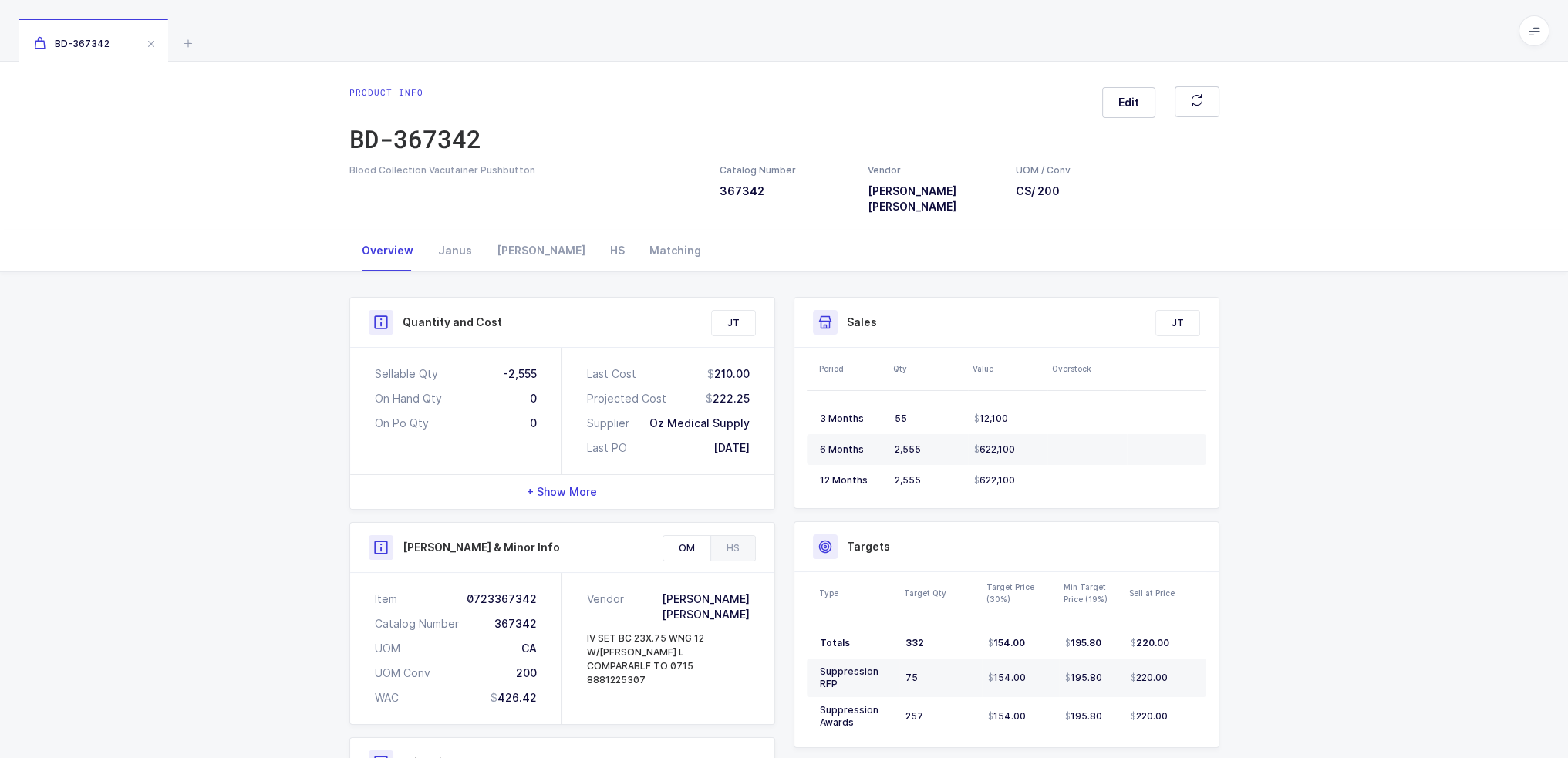
drag, startPoint x: 479, startPoint y: 344, endPoint x: 769, endPoint y: 452, distance: 309.5
click at [769, 452] on div "Sellable Qty -2,555 On Hand Qty 0 On Po Qty 0 Last Cost 210.00 Projected Cost 2…" at bounding box center [563, 411] width 425 height 126
click at [766, 436] on div "Last Cost 210.00 Projected Cost 222.25 Supplier Oz Medical Supply Last PO [DATE]" at bounding box center [669, 411] width 212 height 126
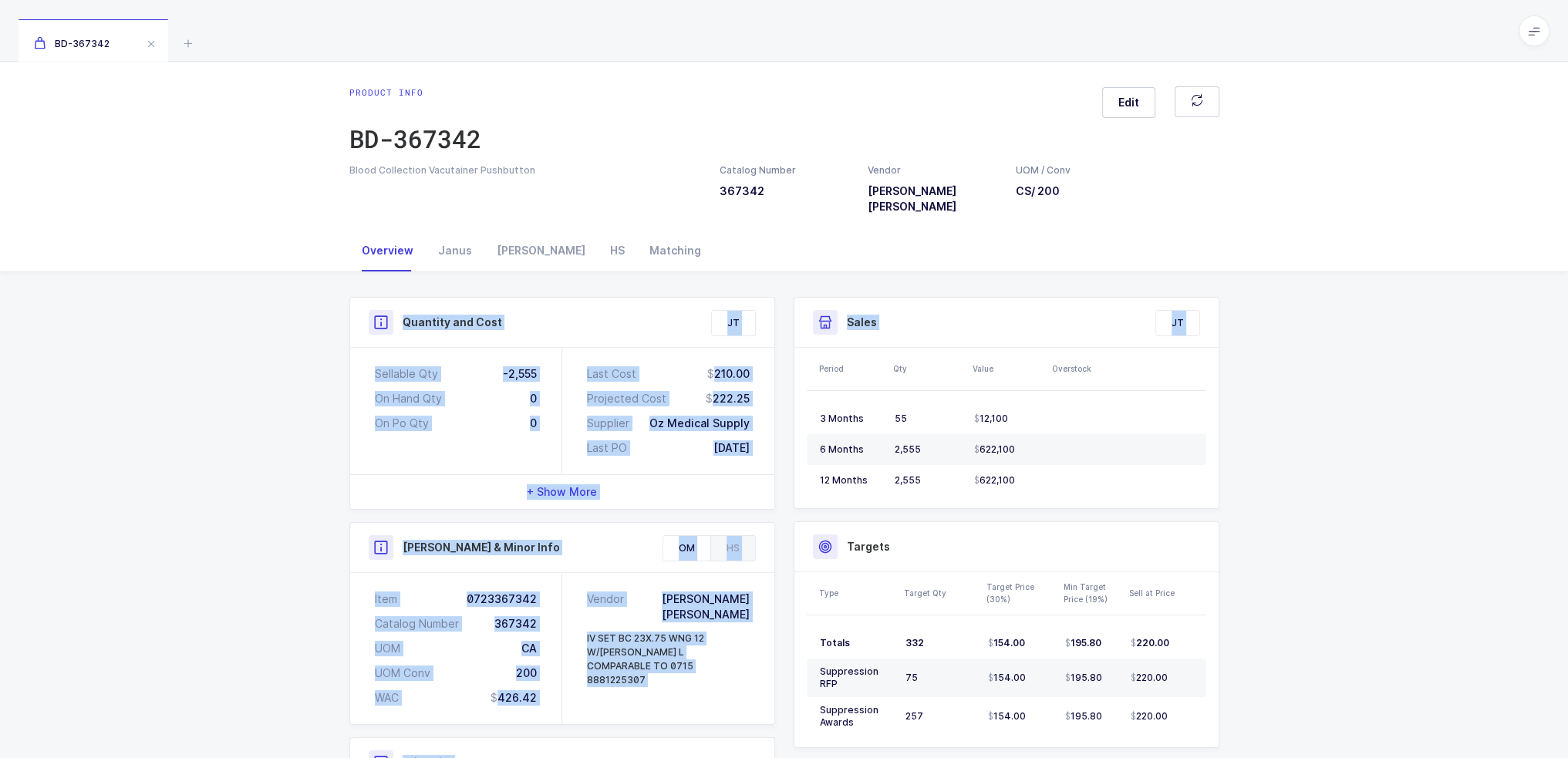
drag, startPoint x: 787, startPoint y: 431, endPoint x: 249, endPoint y: 318, distance: 549.7
click at [259, 328] on div "Quantity and Cost JT Sellable Qty -2,555 On Hand Qty 0 On Po Qty 0 Last Cost 21…" at bounding box center [784, 656] width 1568 height 768
click at [243, 307] on div "Quantity and Cost JT Sellable Qty -2,555 On Hand Qty 0 On Po Qty 0 Last Cost 21…" at bounding box center [784, 656] width 1568 height 768
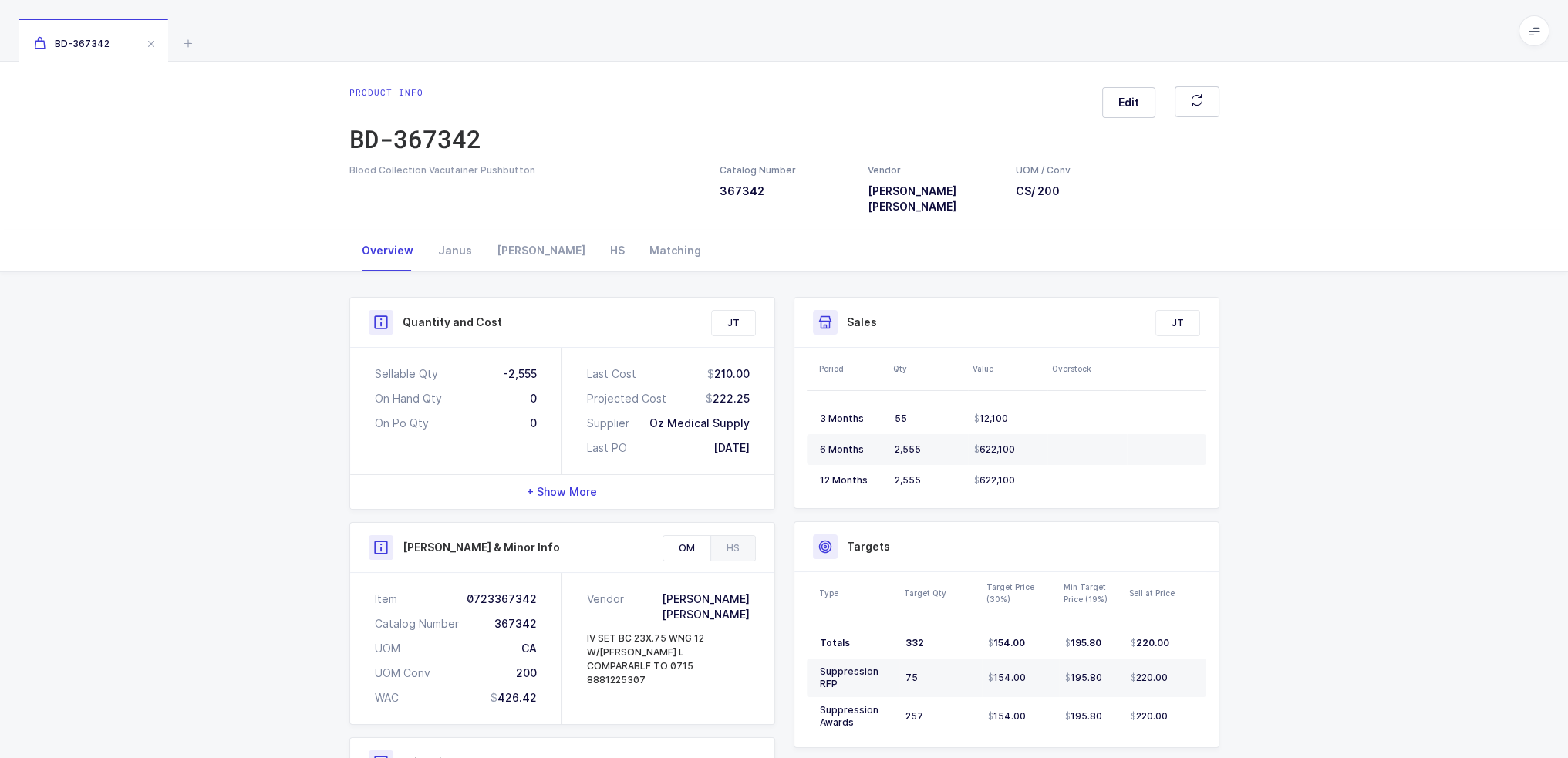
drag, startPoint x: 782, startPoint y: 435, endPoint x: 274, endPoint y: 251, distance: 540.3
click at [274, 251] on div "Overview [PERSON_NAME] HS Matching Quantity and Cost JT Sellable Qty -2,555 On …" at bounding box center [784, 635] width 1568 height 810
click at [273, 251] on div "Overview [PERSON_NAME] HS Matching" at bounding box center [784, 251] width 1568 height 42
click at [451, 245] on div "Janus" at bounding box center [455, 250] width 59 height 41
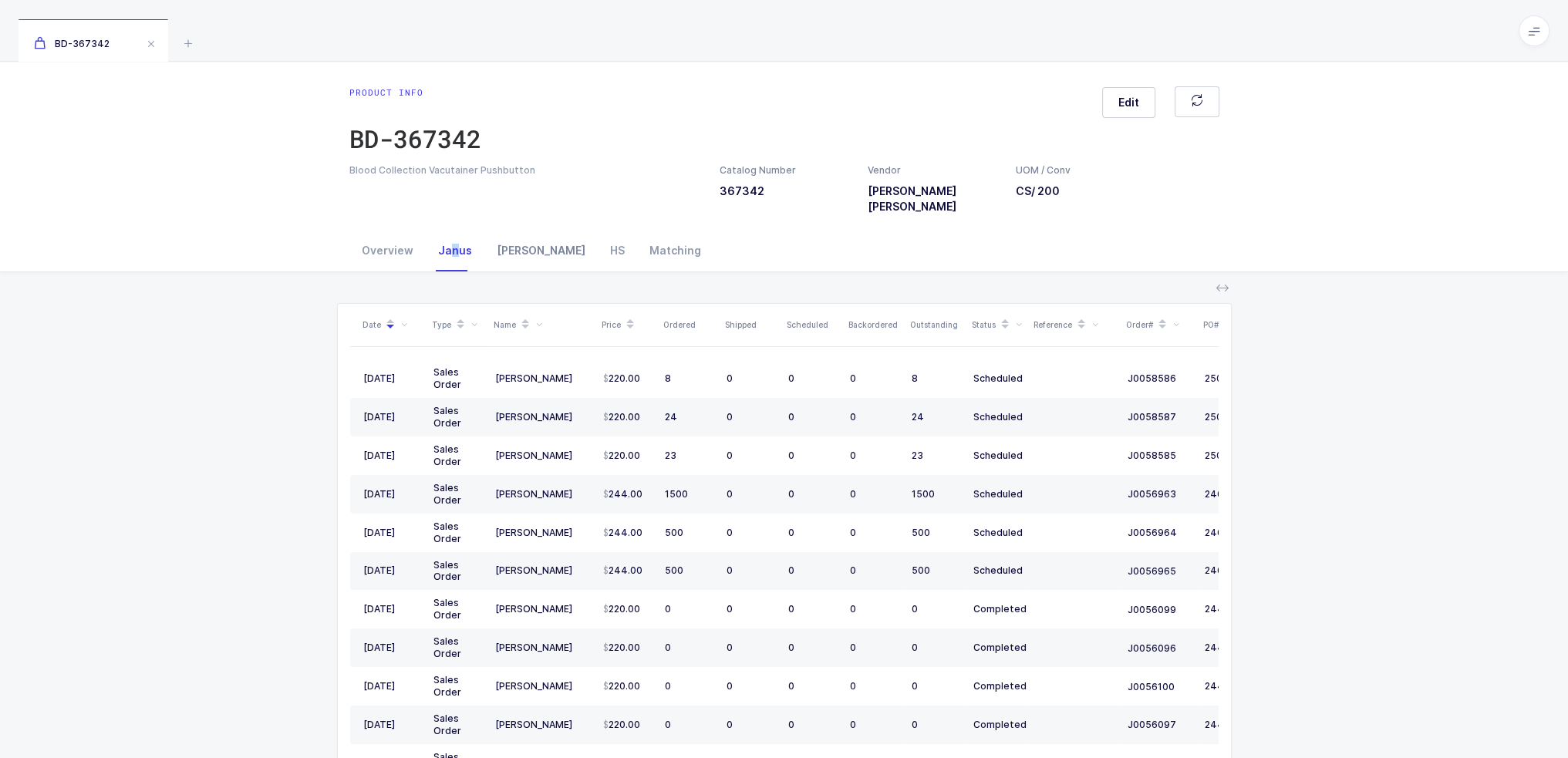
click at [518, 237] on div "[PERSON_NAME]" at bounding box center [541, 250] width 114 height 41
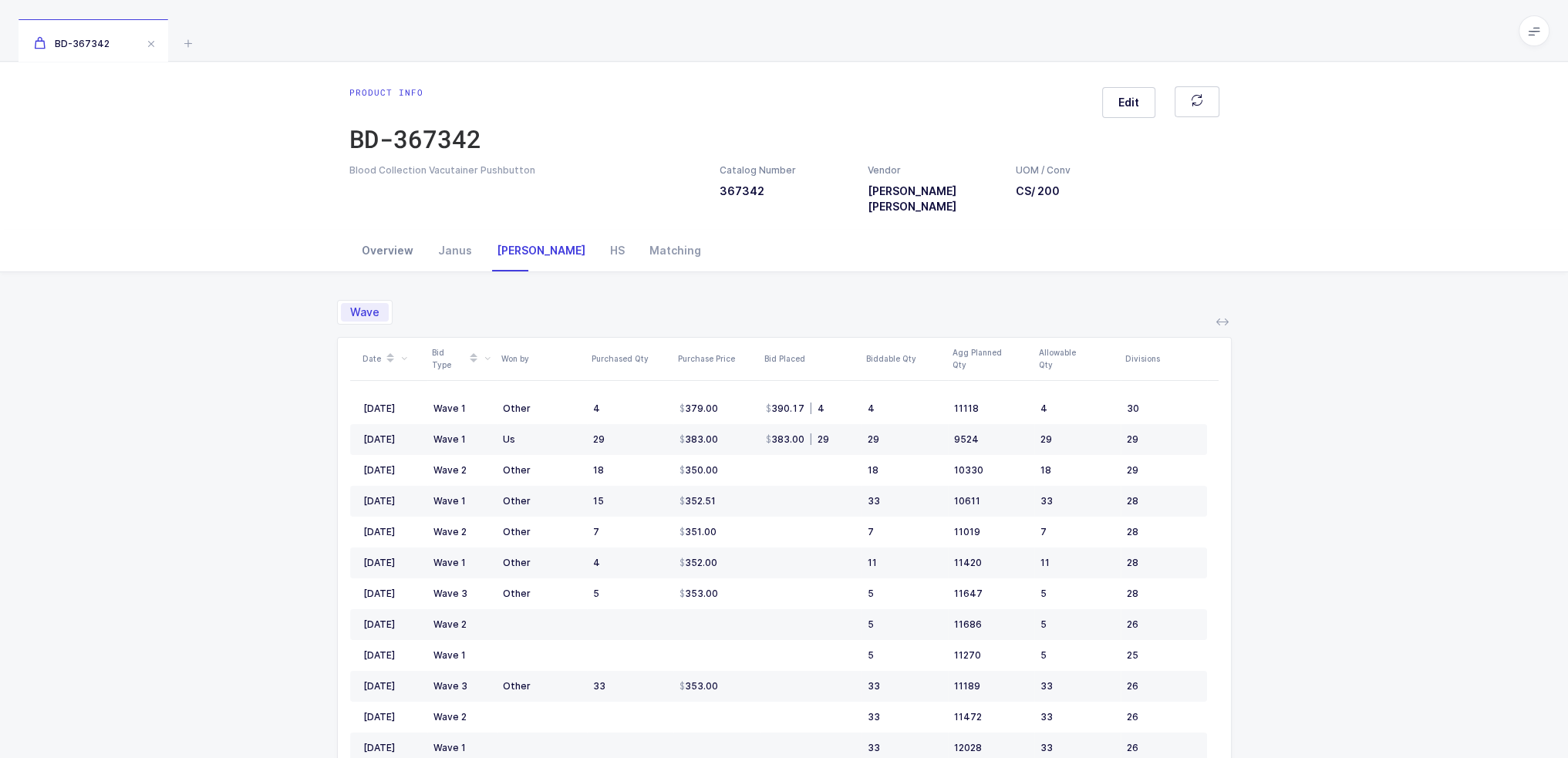
click at [399, 233] on div "Overview" at bounding box center [388, 250] width 77 height 41
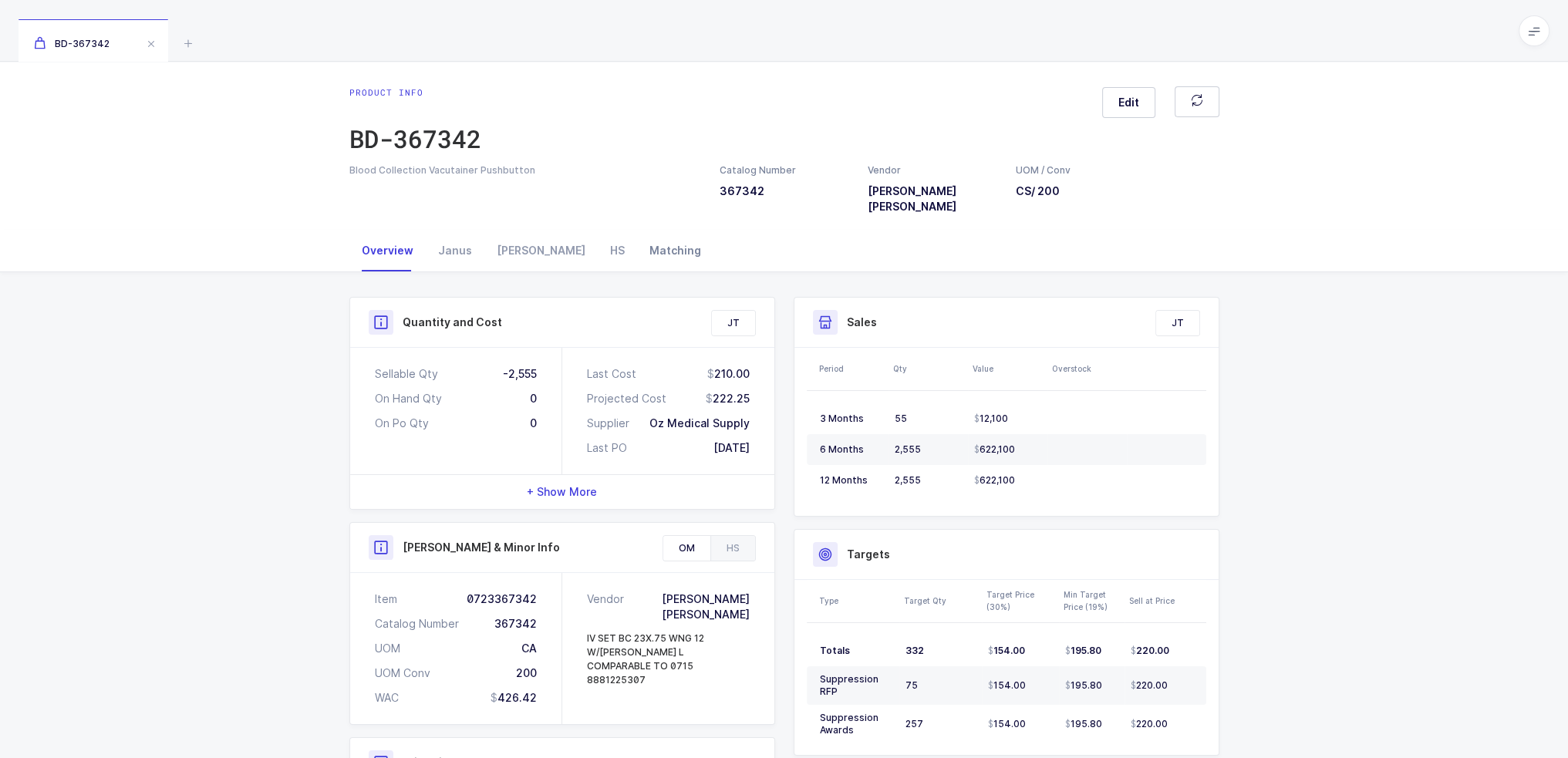
click at [637, 231] on div "Matching" at bounding box center [675, 250] width 77 height 41
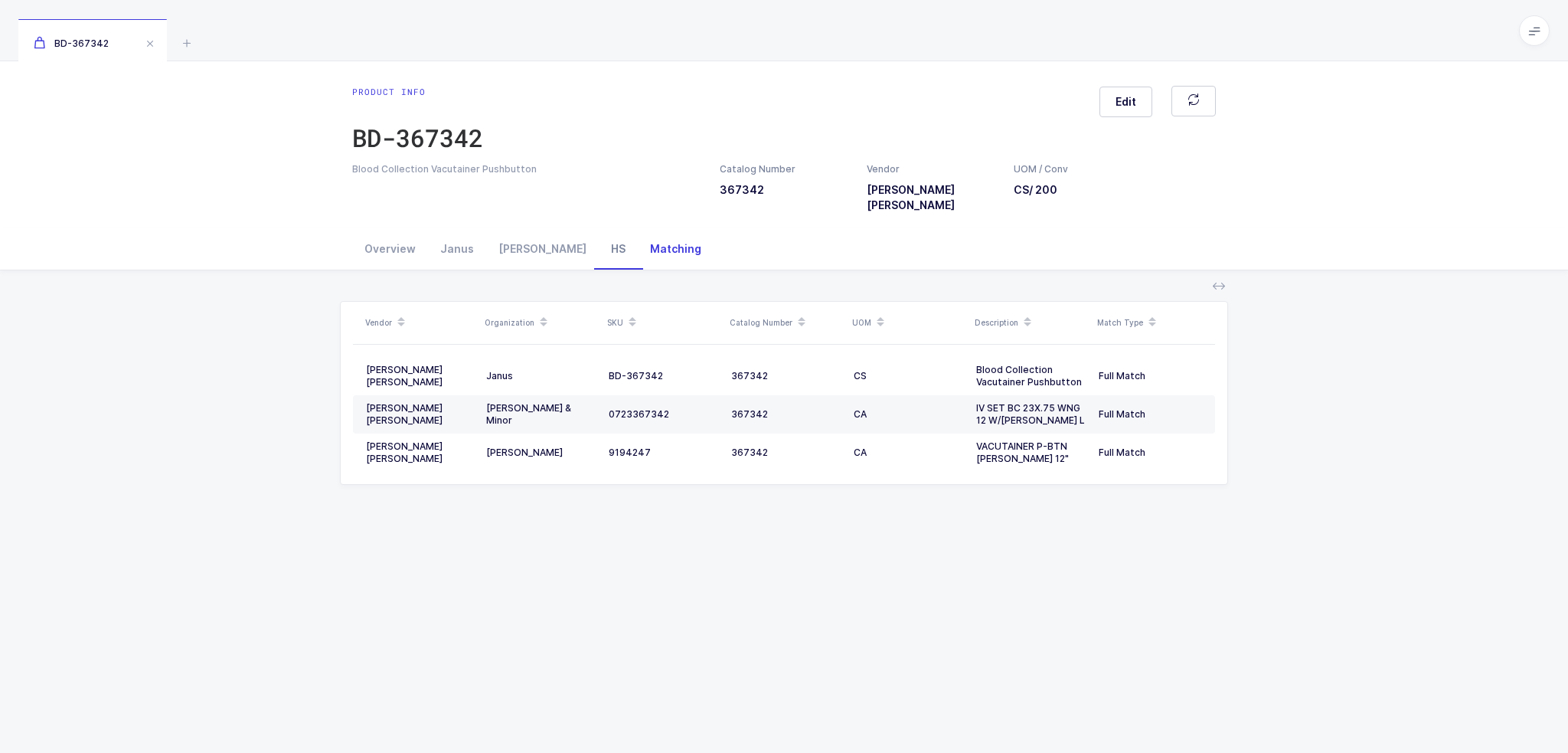
click at [599, 234] on div "HS" at bounding box center [618, 248] width 39 height 41
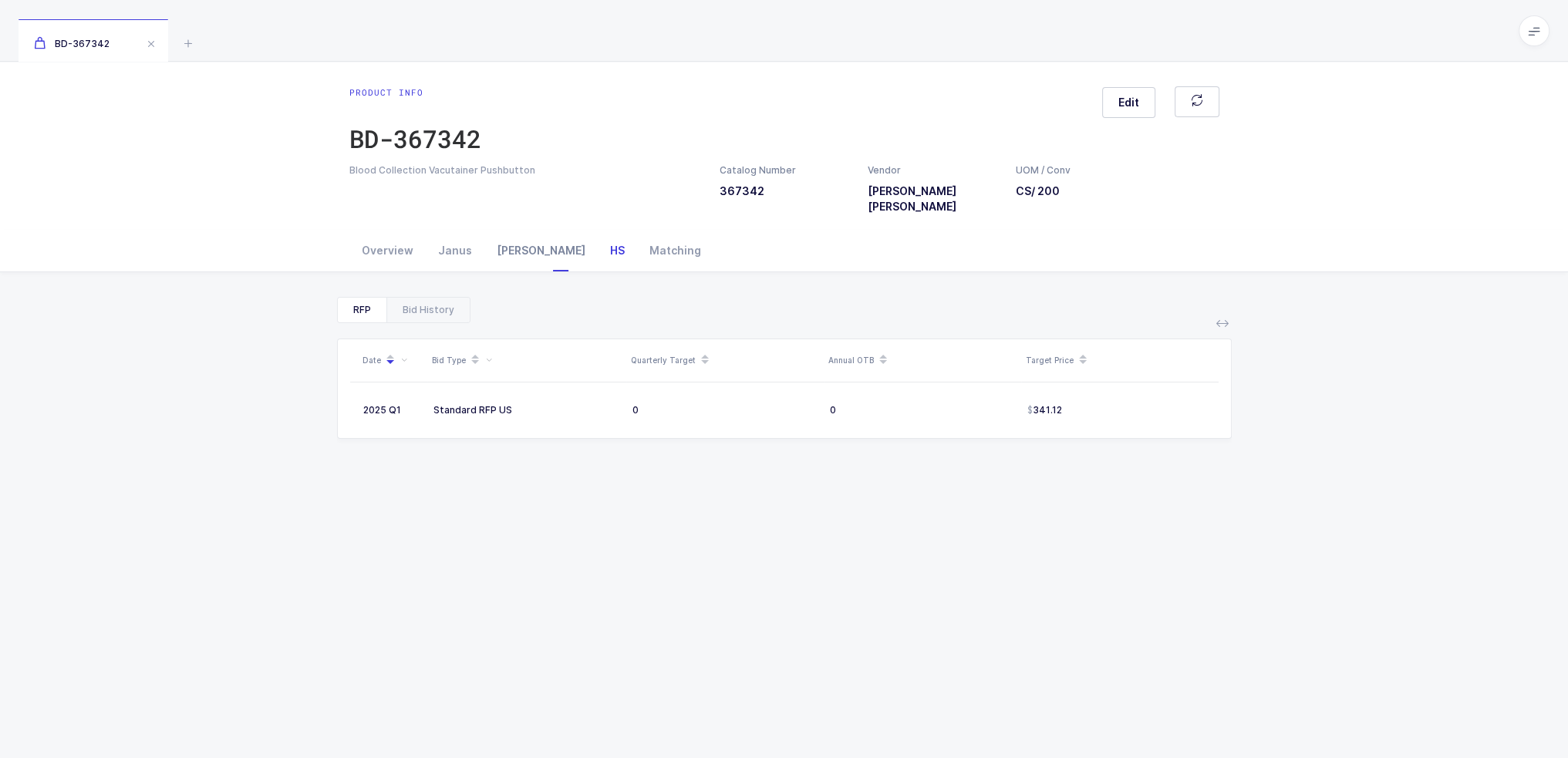
click at [530, 234] on div "[PERSON_NAME]" at bounding box center [541, 250] width 114 height 41
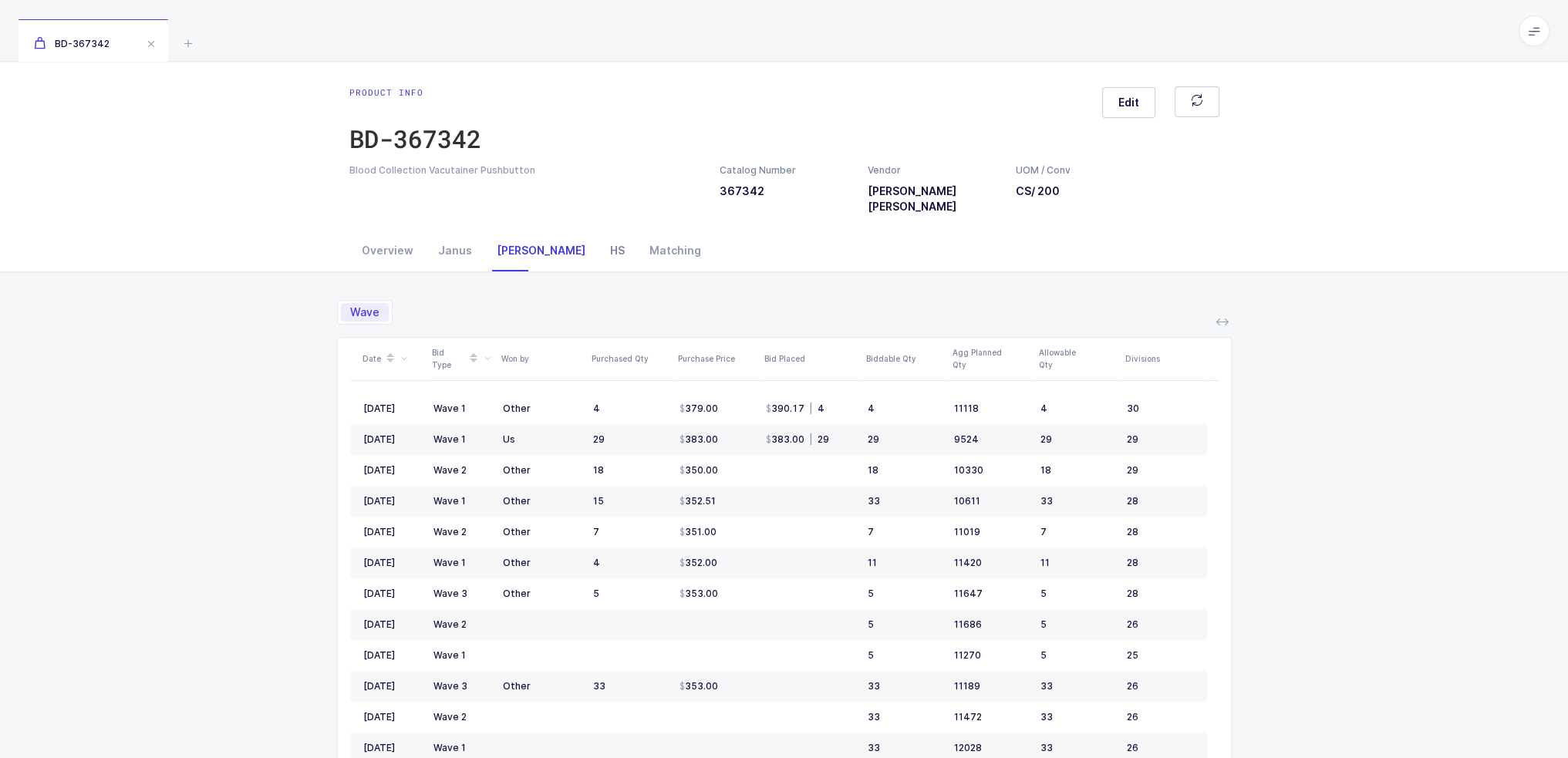
click at [598, 230] on div "HS" at bounding box center [618, 250] width 40 height 41
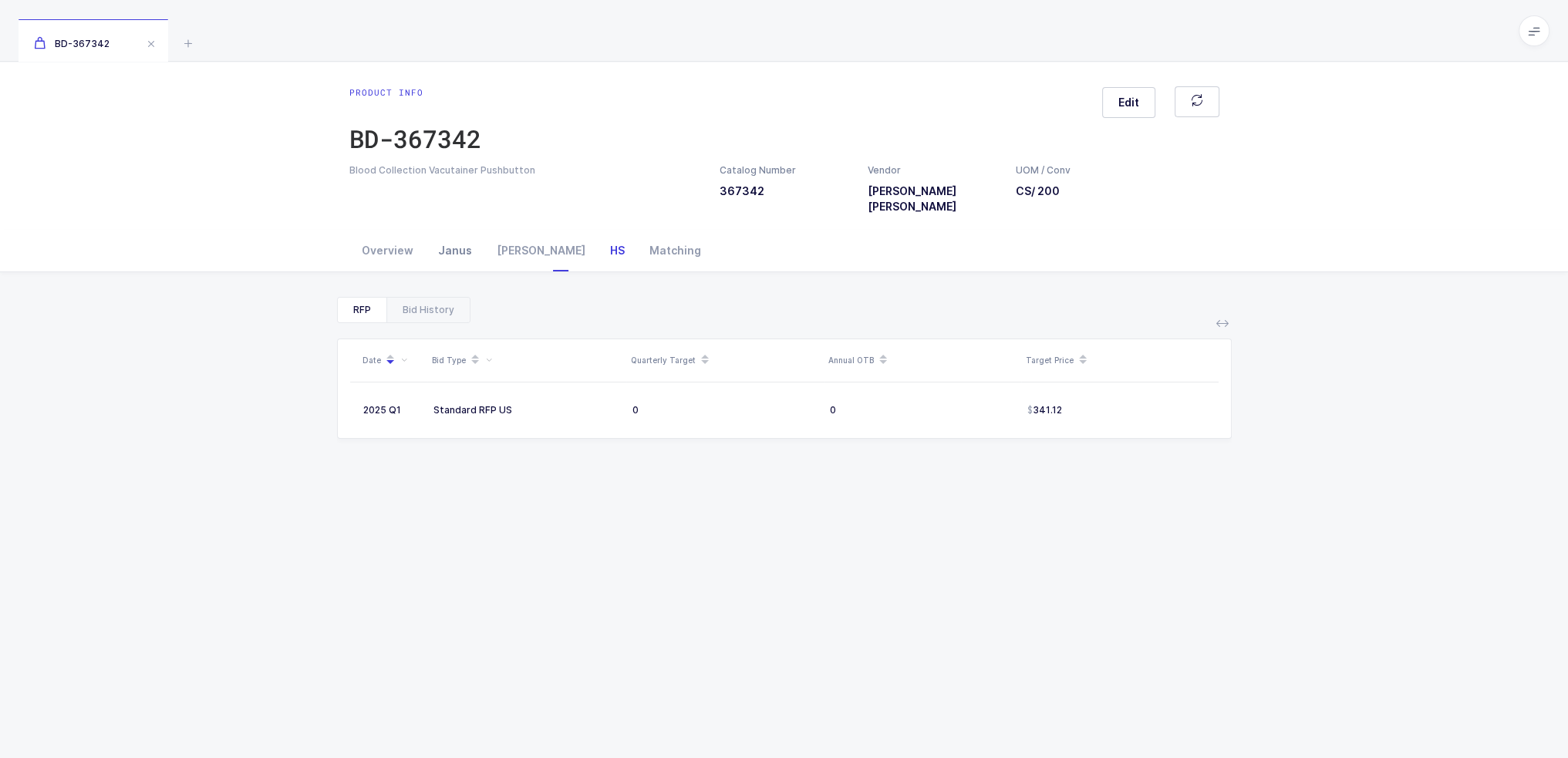
click at [451, 232] on div "Janus" at bounding box center [455, 250] width 59 height 41
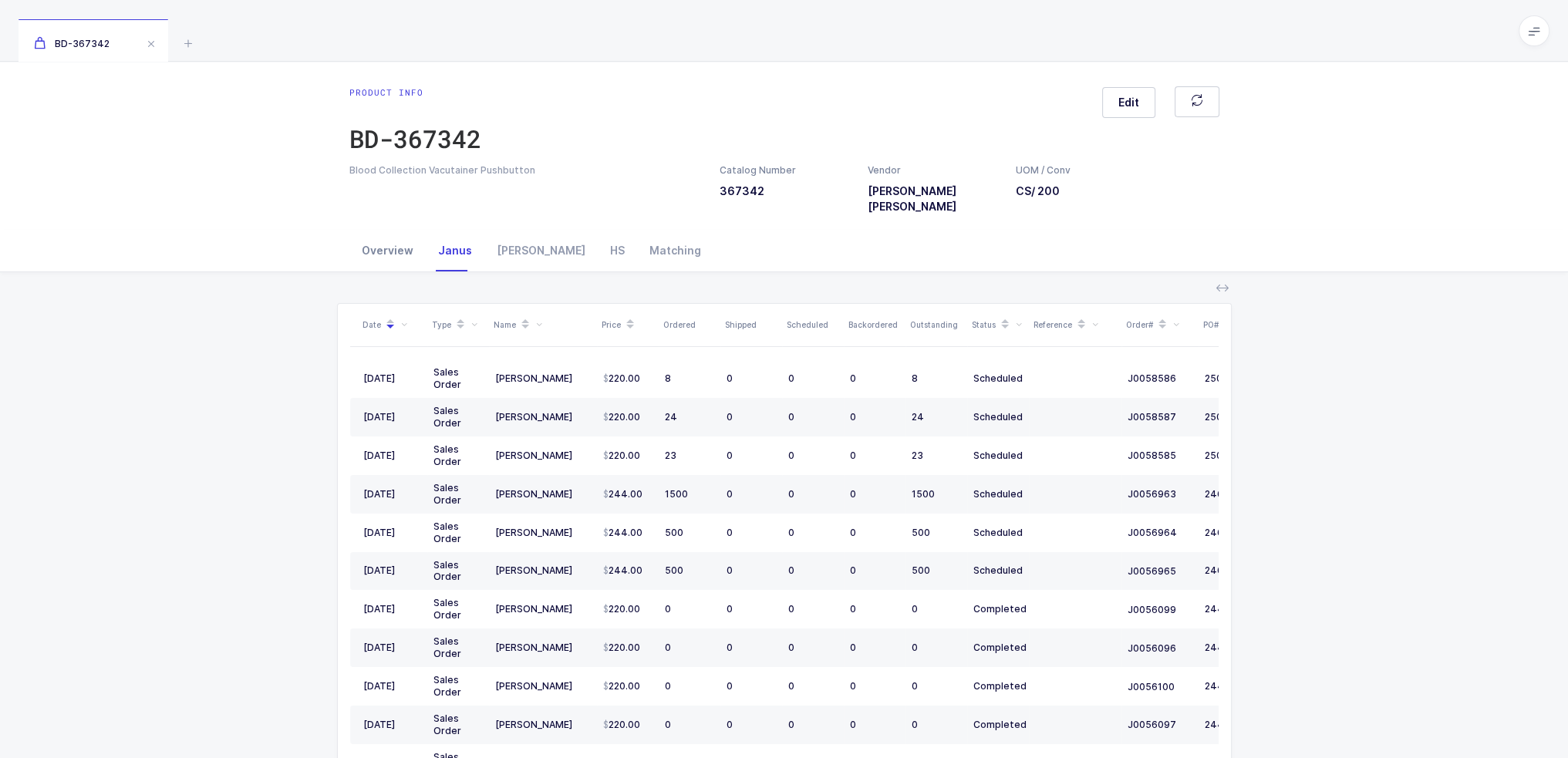
click at [388, 233] on div "Overview" at bounding box center [388, 250] width 77 height 41
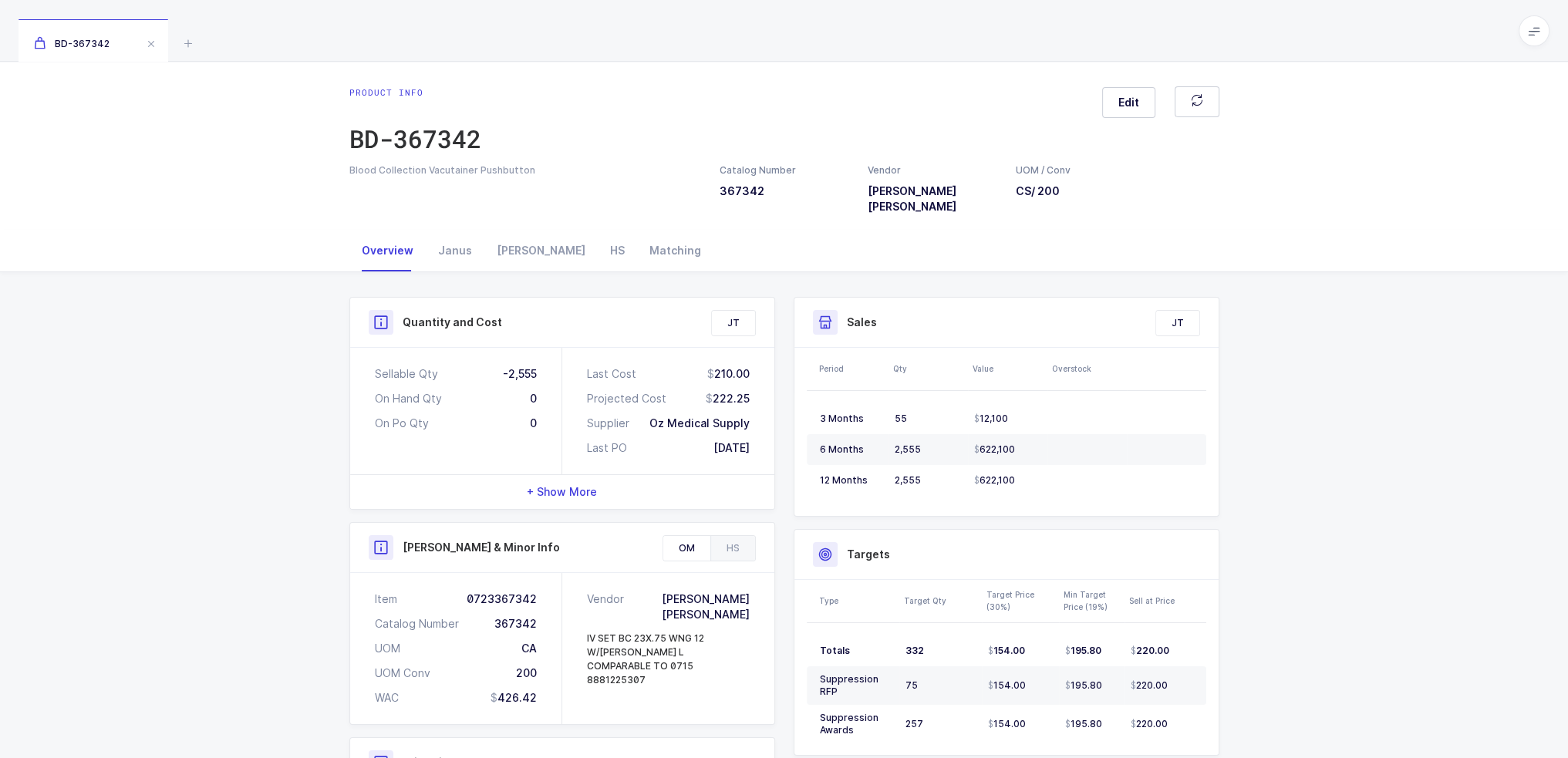
drag, startPoint x: 454, startPoint y: 339, endPoint x: 774, endPoint y: 439, distance: 335.3
click at [774, 439] on div "Quantity and Cost JT Sellable Qty -2,555 On Hand Qty 0 On Po Qty 0 Last Cost 21…" at bounding box center [562, 613] width 444 height 632
click at [565, 475] on div "+ Show More" at bounding box center [563, 492] width 425 height 34
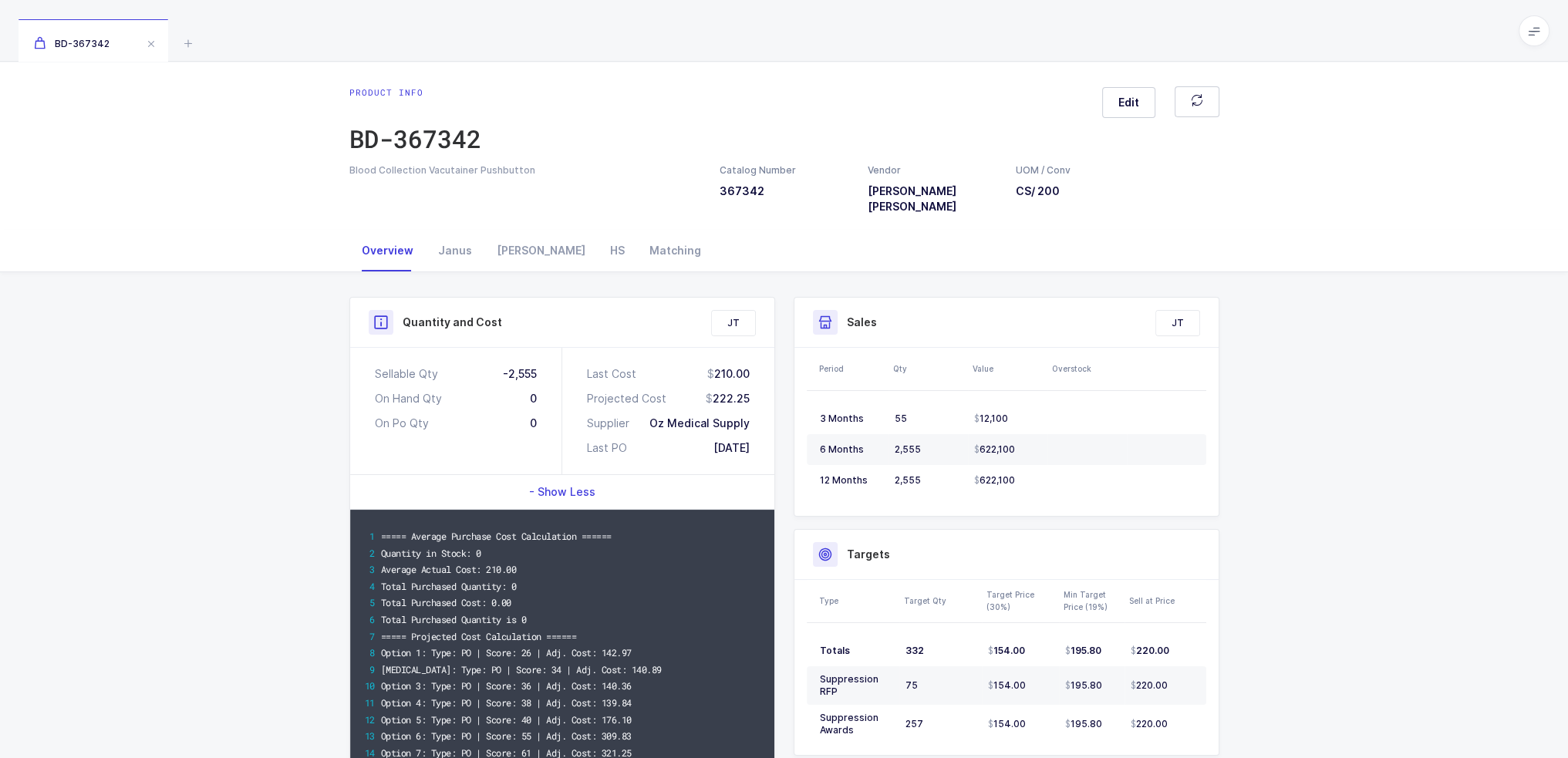
click at [592, 484] on span "- Show Less" at bounding box center [562, 492] width 67 height 15
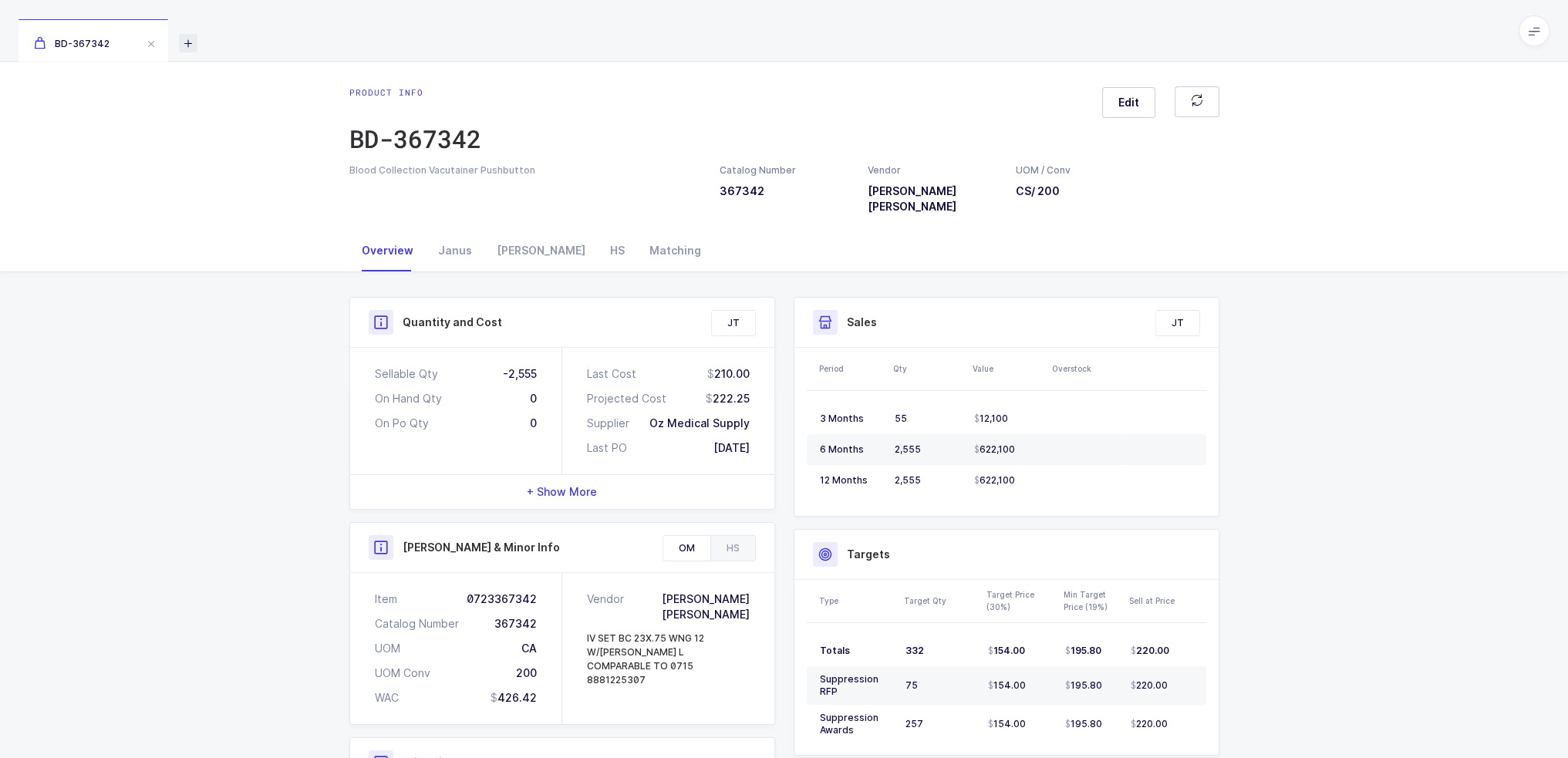
click at [195, 41] on icon at bounding box center [188, 43] width 19 height 19
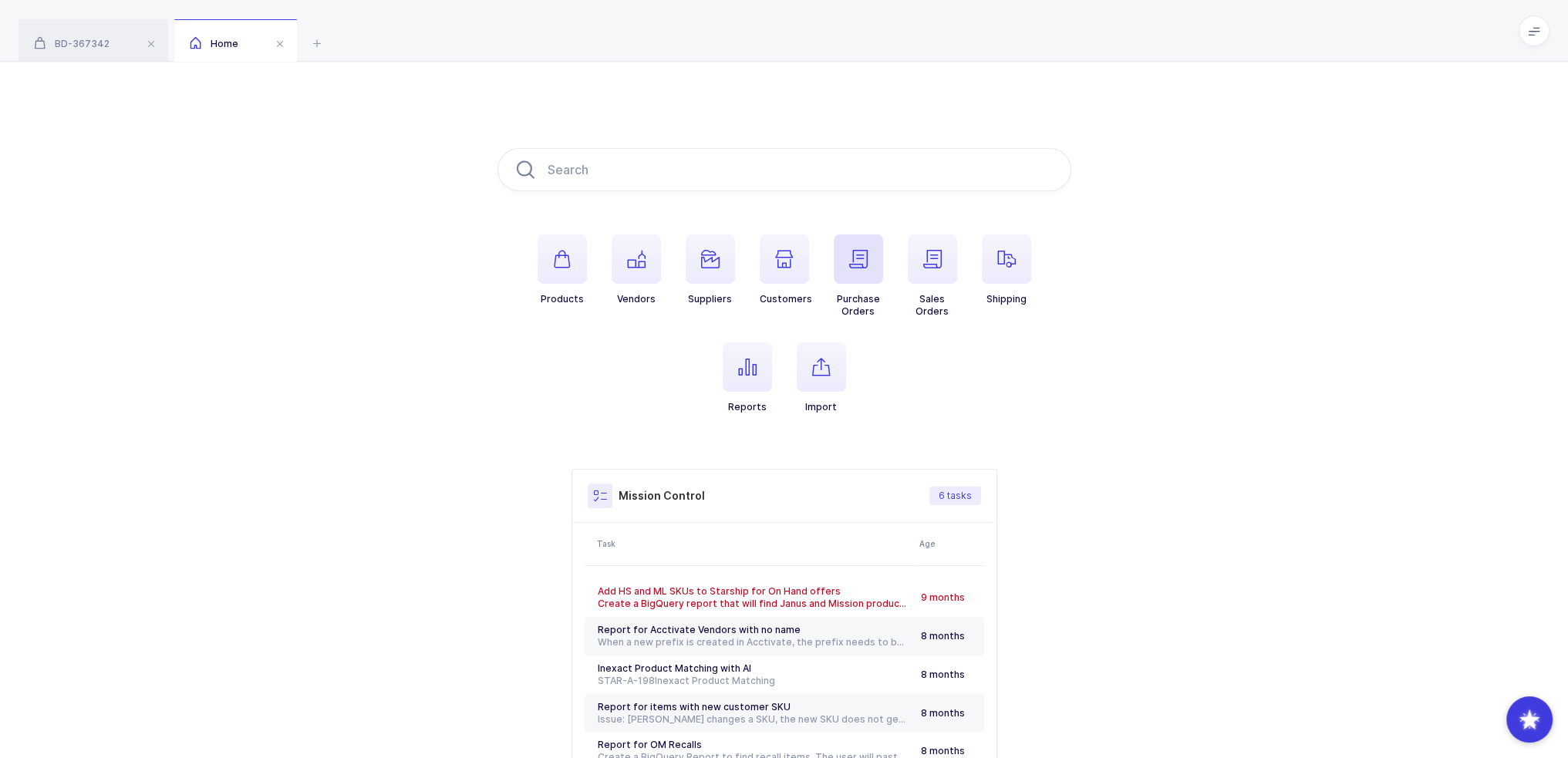
click at [845, 270] on span "button" at bounding box center [859, 259] width 50 height 50
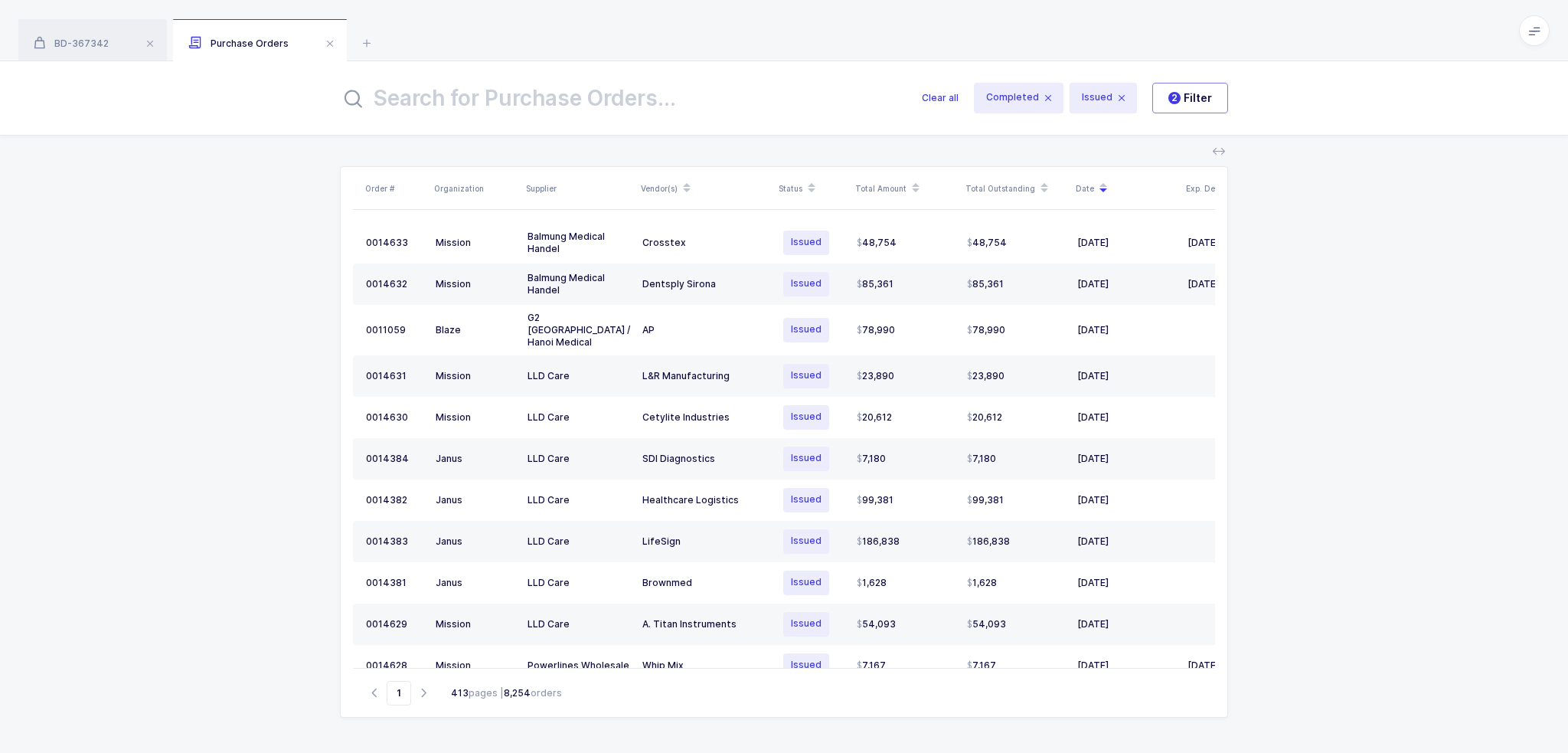
click at [625, 103] on input "text" at bounding box center [622, 98] width 564 height 37
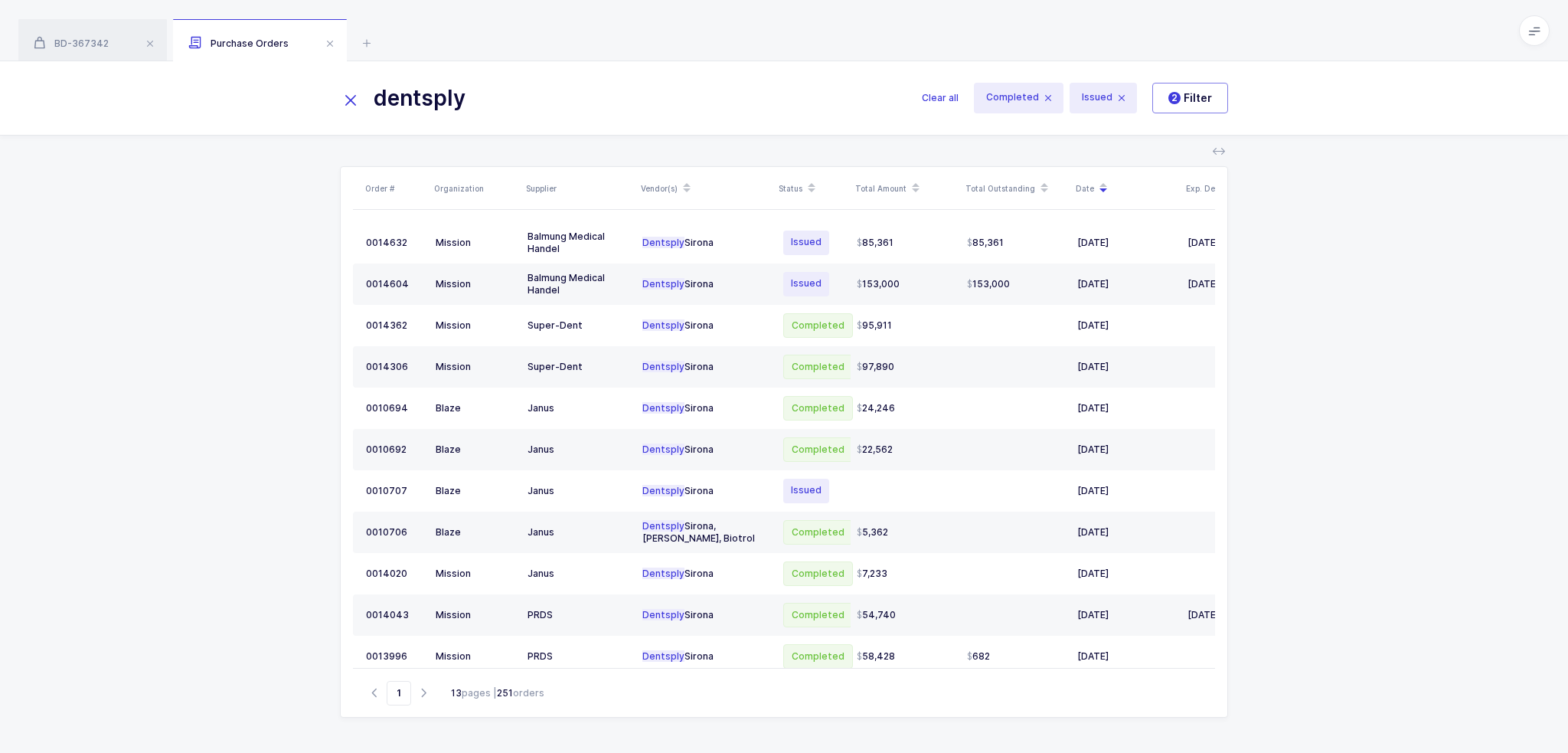
type input "dentsply"
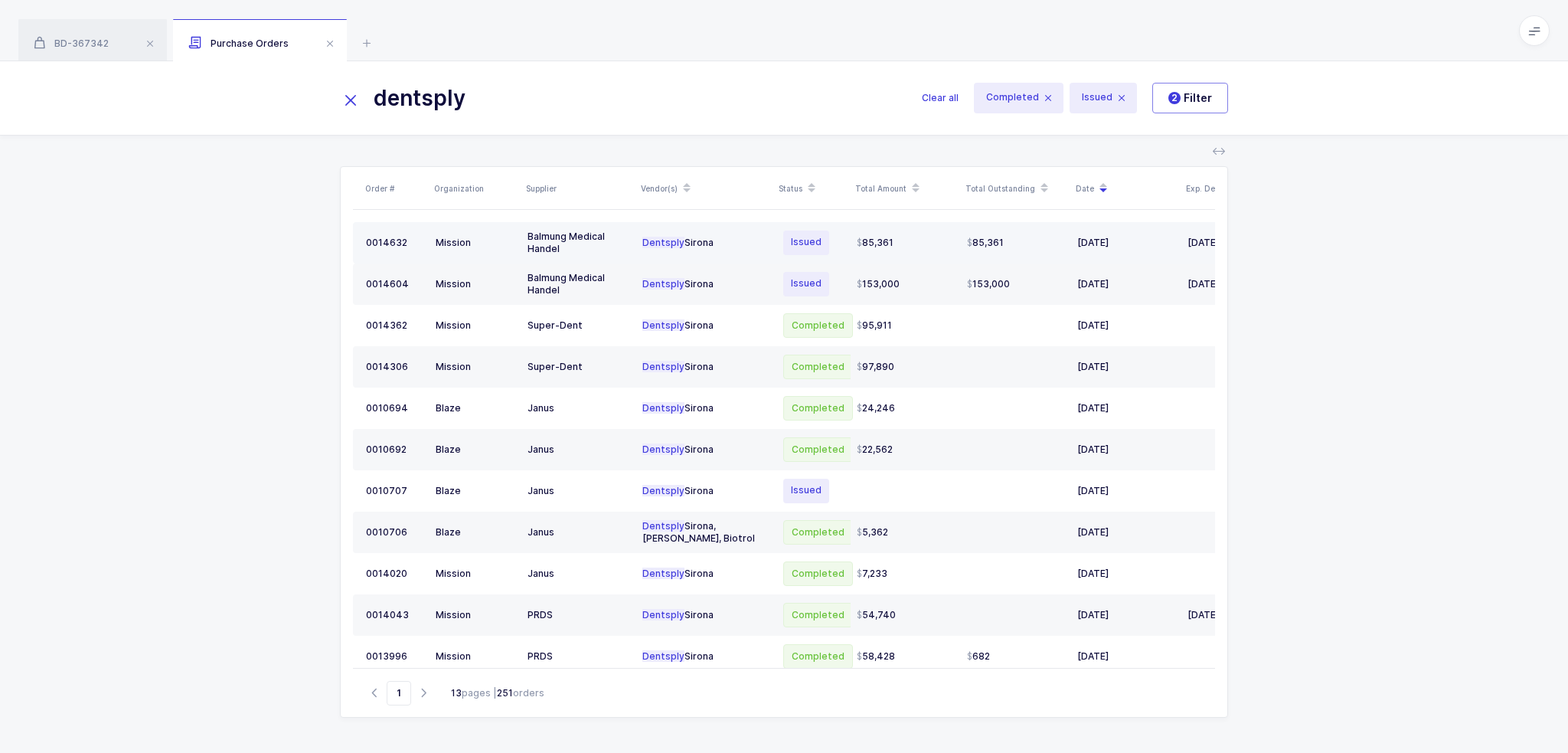
click at [835, 250] on div "Issued" at bounding box center [812, 243] width 64 height 28
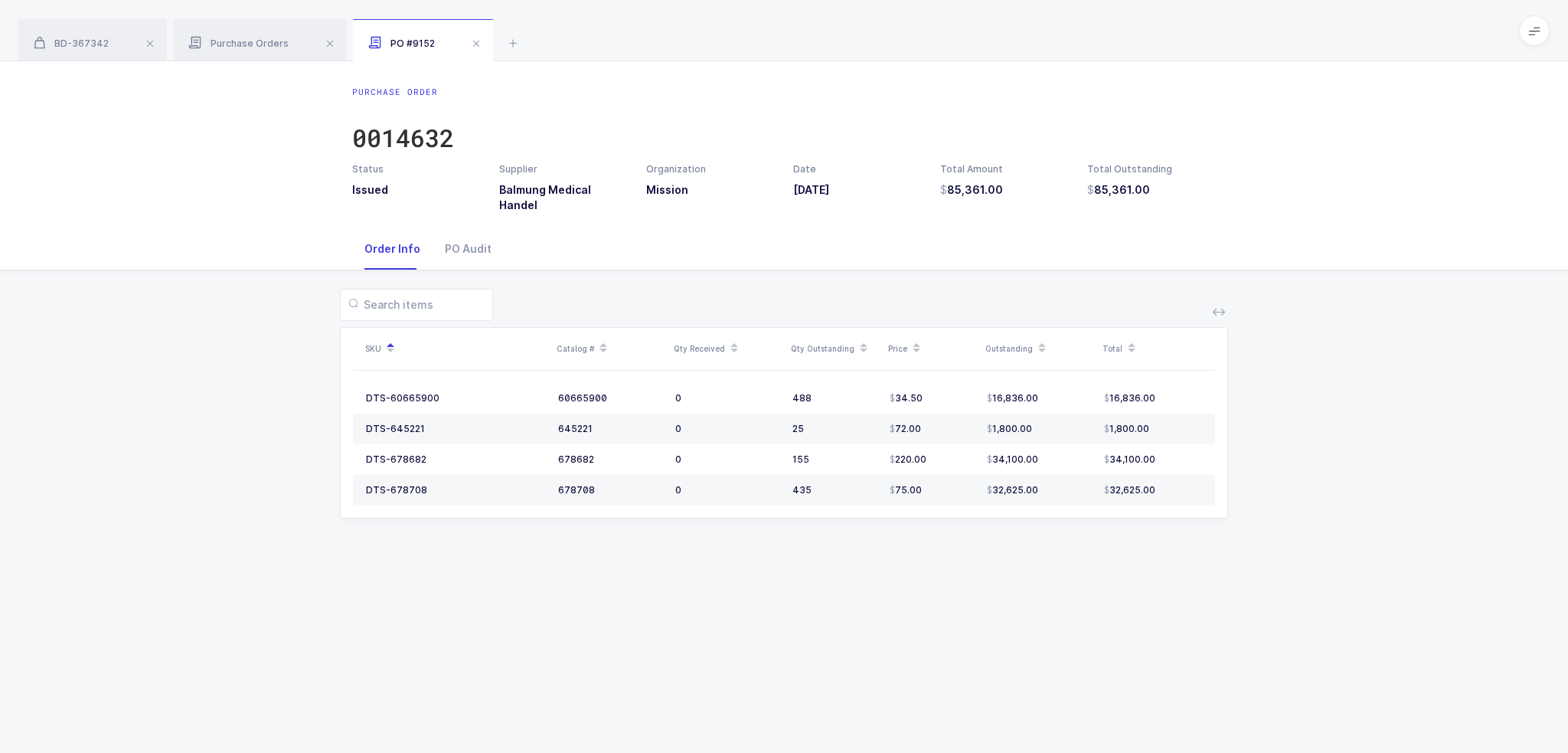
click at [455, 540] on div "Purchase Order 0014632 Status Issued Supplier Balmung Medical Handel Organizati…" at bounding box center [784, 407] width 1568 height 692
click at [595, 392] on div "60665900" at bounding box center [610, 398] width 105 height 13
click at [418, 392] on div "DTS-60665900" at bounding box center [403, 398] width 74 height 13
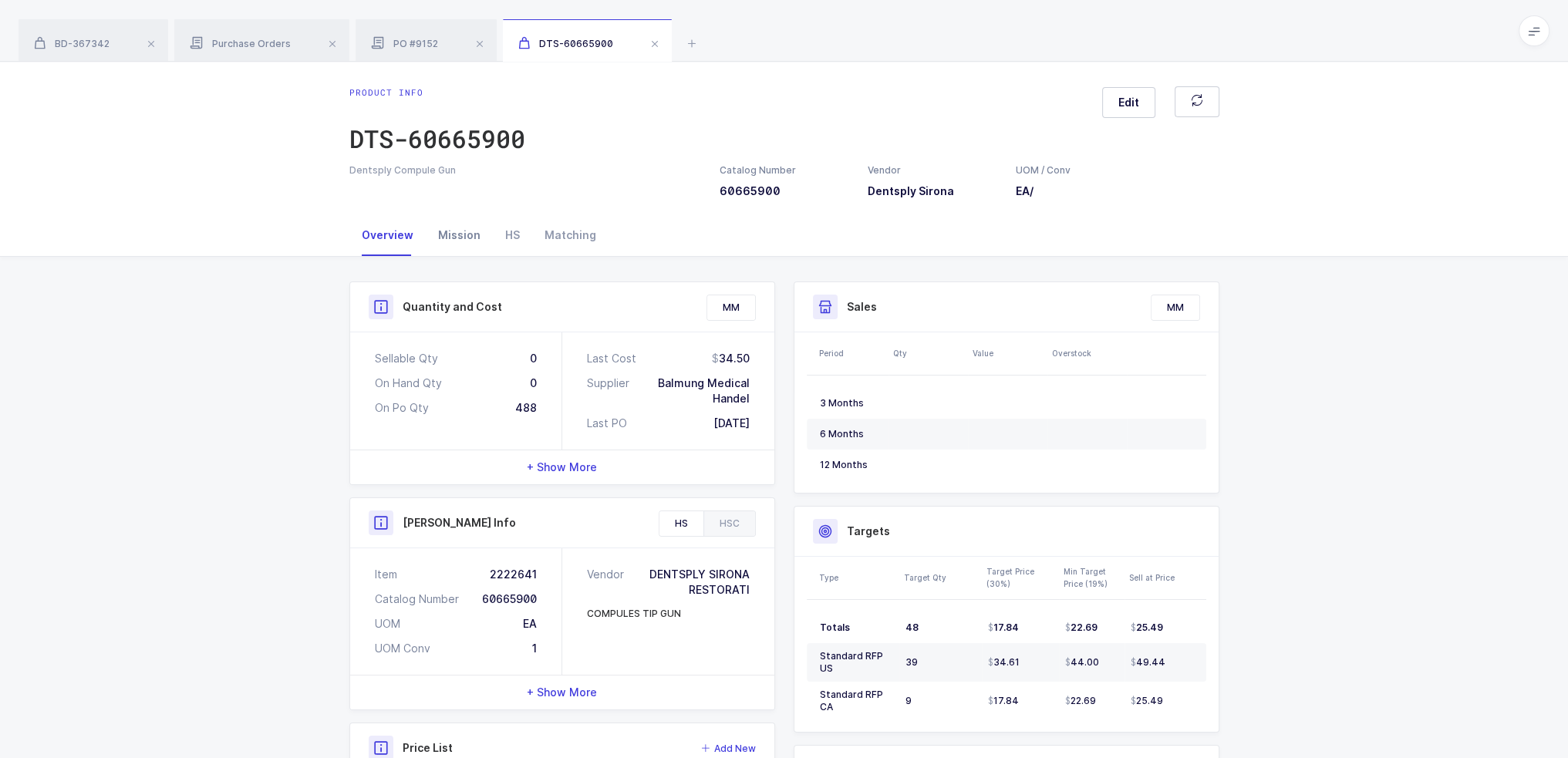
click at [441, 243] on div "Mission" at bounding box center [459, 235] width 67 height 41
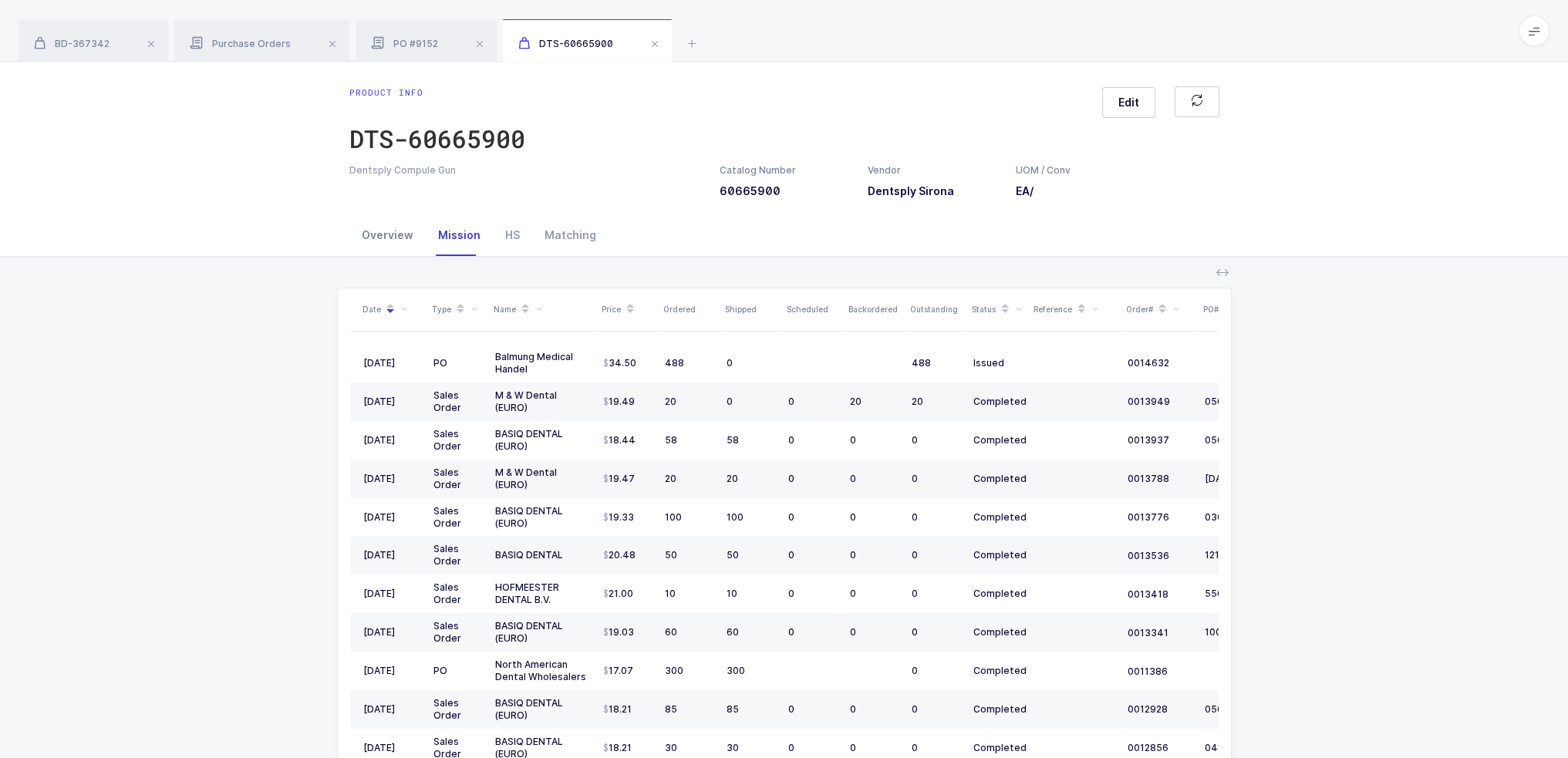
click at [367, 237] on div "Overview" at bounding box center [388, 235] width 77 height 41
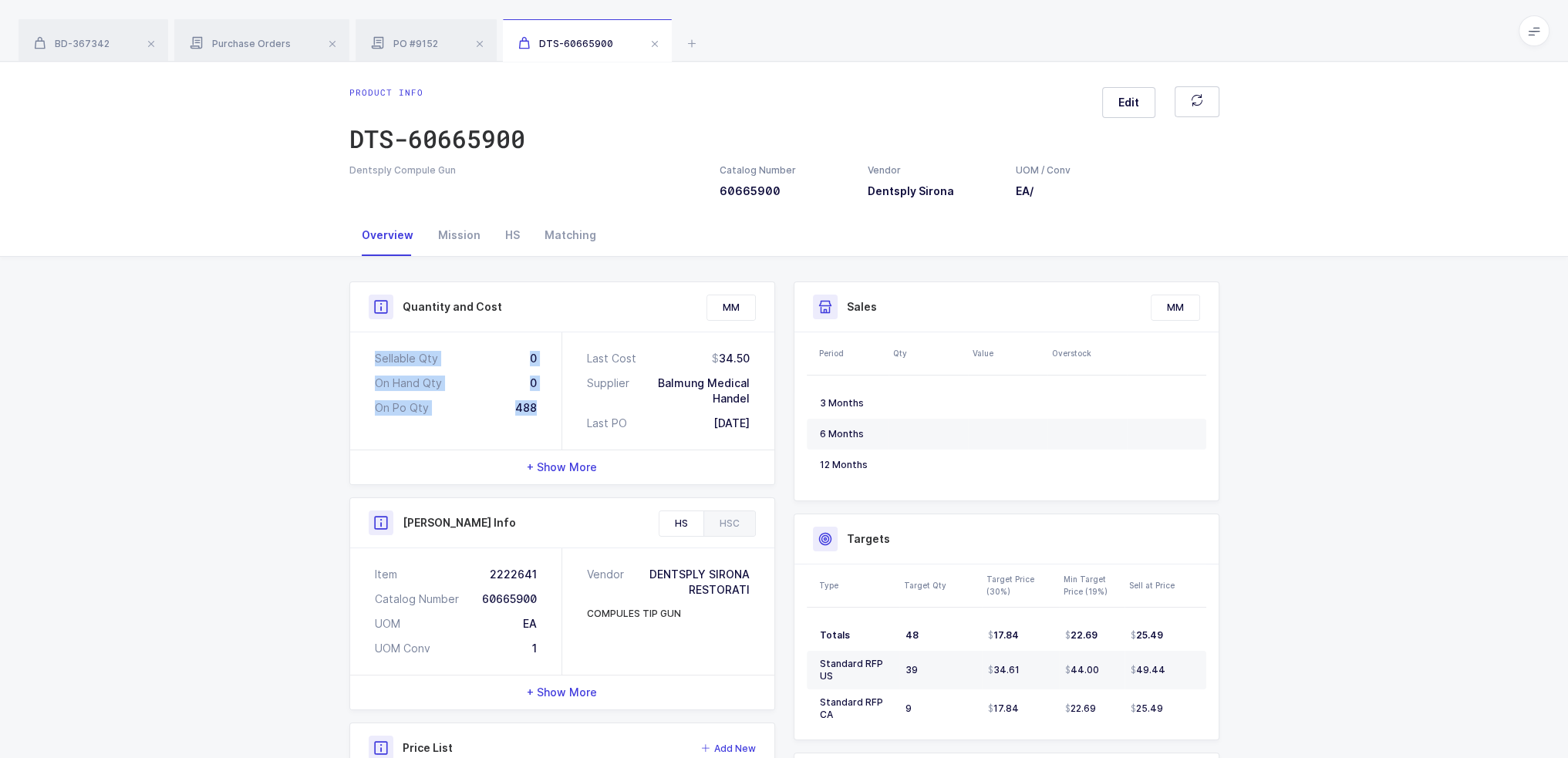
drag, startPoint x: 545, startPoint y: 407, endPoint x: 352, endPoint y: 352, distance: 200.7
click at [352, 352] on div "Sellable Qty 0 On Hand Qty 0 On Po Qty 488" at bounding box center [457, 391] width 212 height 117
click at [523, 241] on div "HS" at bounding box center [512, 235] width 40 height 41
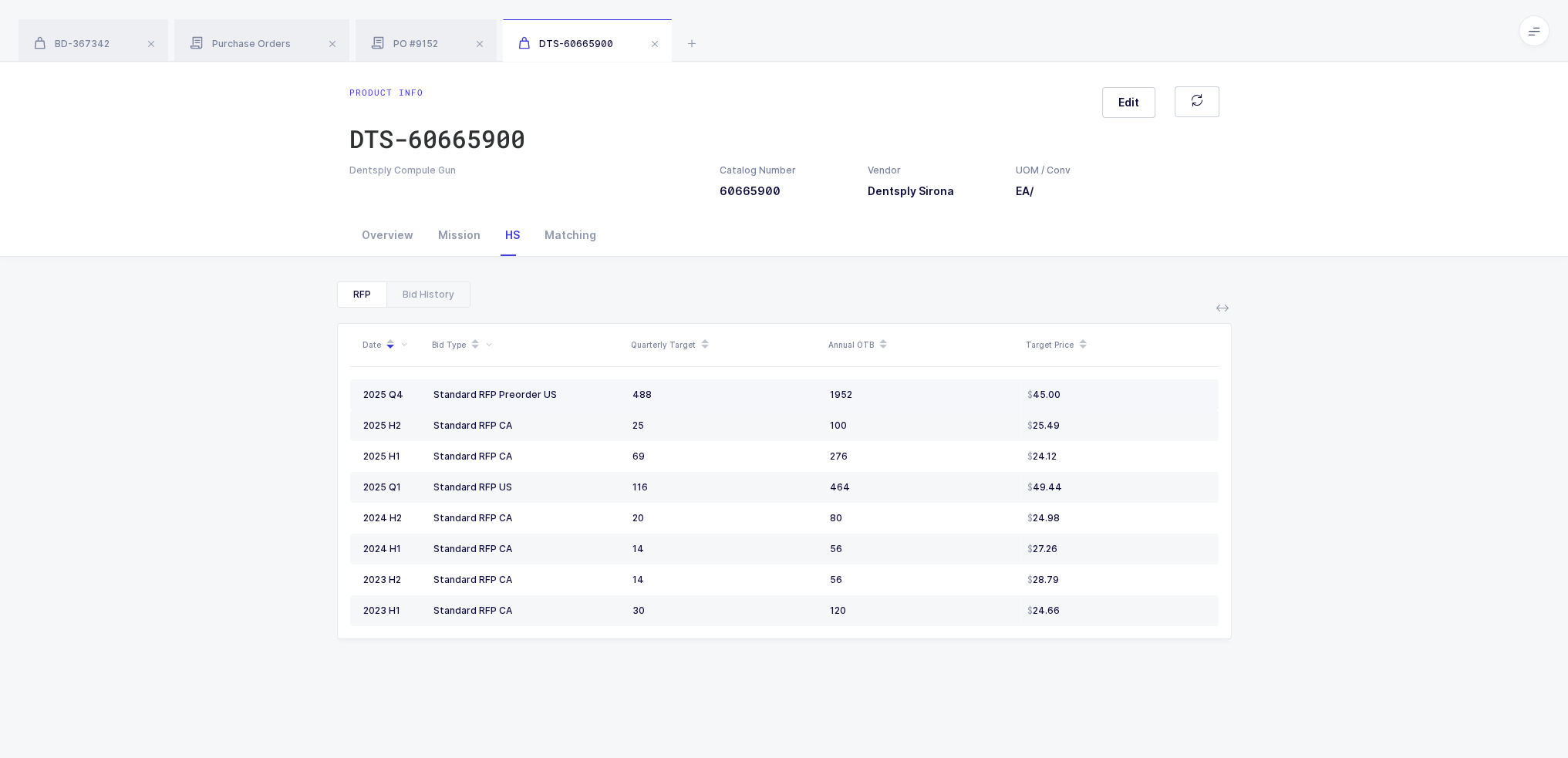
drag, startPoint x: 586, startPoint y: 388, endPoint x: 1089, endPoint y: 393, distance: 503.0
click at [1089, 393] on tr "2025 Q4 Standard RFP Preorder US 488 1952 45.00" at bounding box center [784, 394] width 869 height 31
click at [1089, 393] on div "45.00" at bounding box center [1117, 394] width 179 height 13
drag, startPoint x: 1112, startPoint y: 394, endPoint x: 305, endPoint y: 367, distance: 807.5
click at [305, 367] on div "RFP Bid History Date Bid Type Quarterly Target Annual OTB Target Price 2025 Q4 …" at bounding box center [784, 584] width 1544 height 654
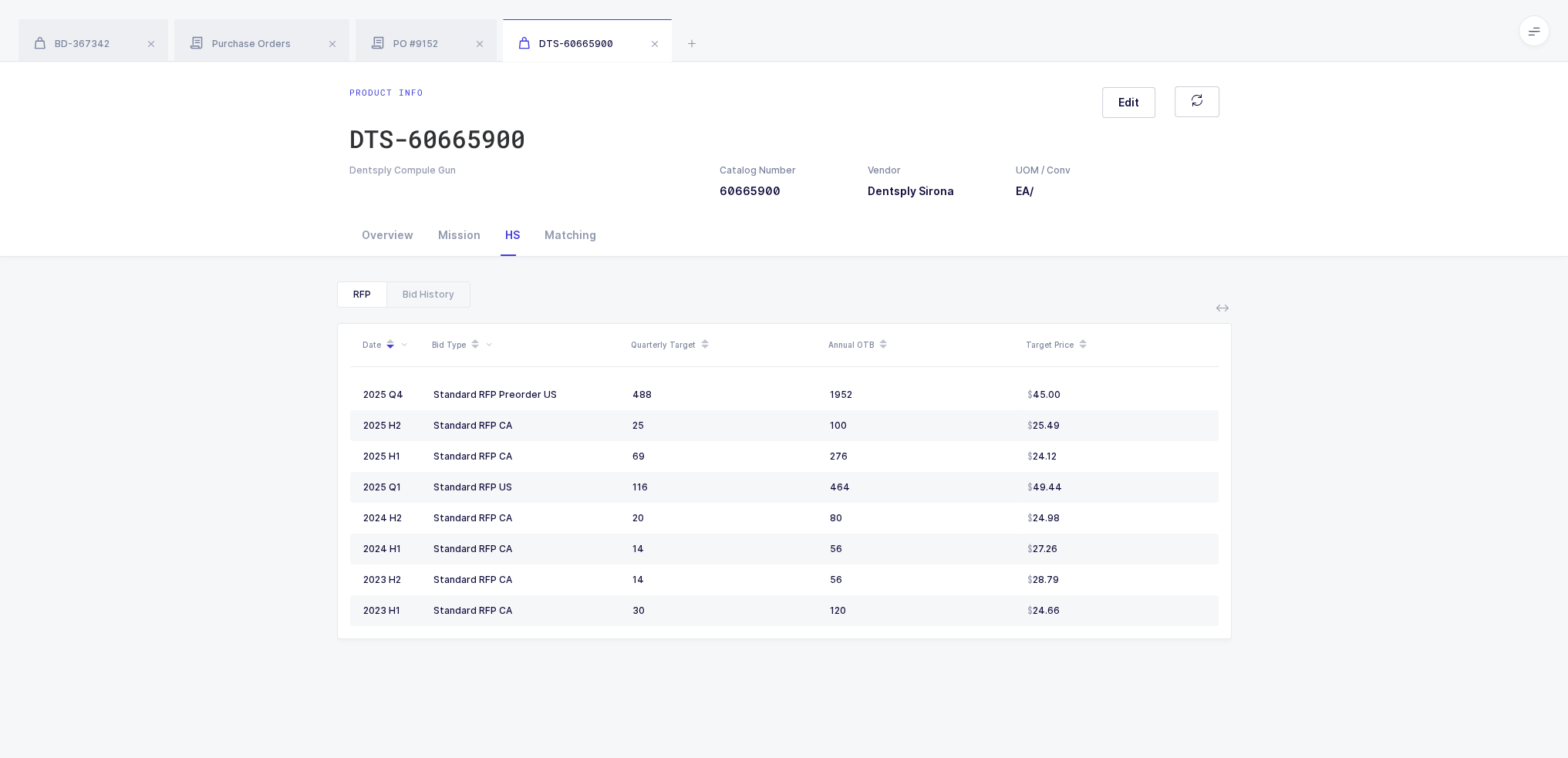
click at [346, 243] on div "Overview Mission HS Matching" at bounding box center [784, 235] width 895 height 41
click at [363, 237] on div "Overview" at bounding box center [388, 235] width 77 height 41
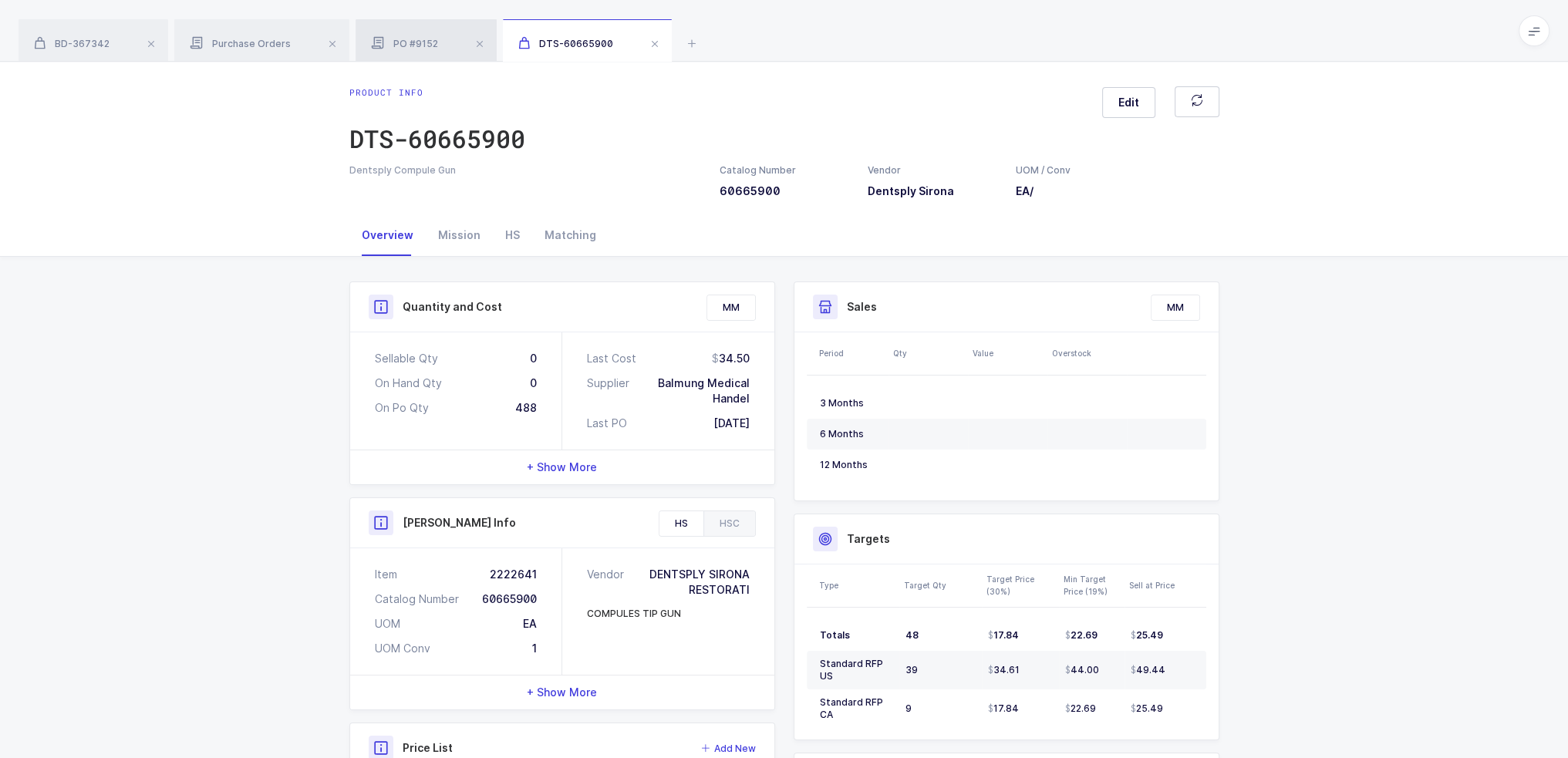
click at [390, 49] on span "PO #9152" at bounding box center [404, 44] width 67 height 12
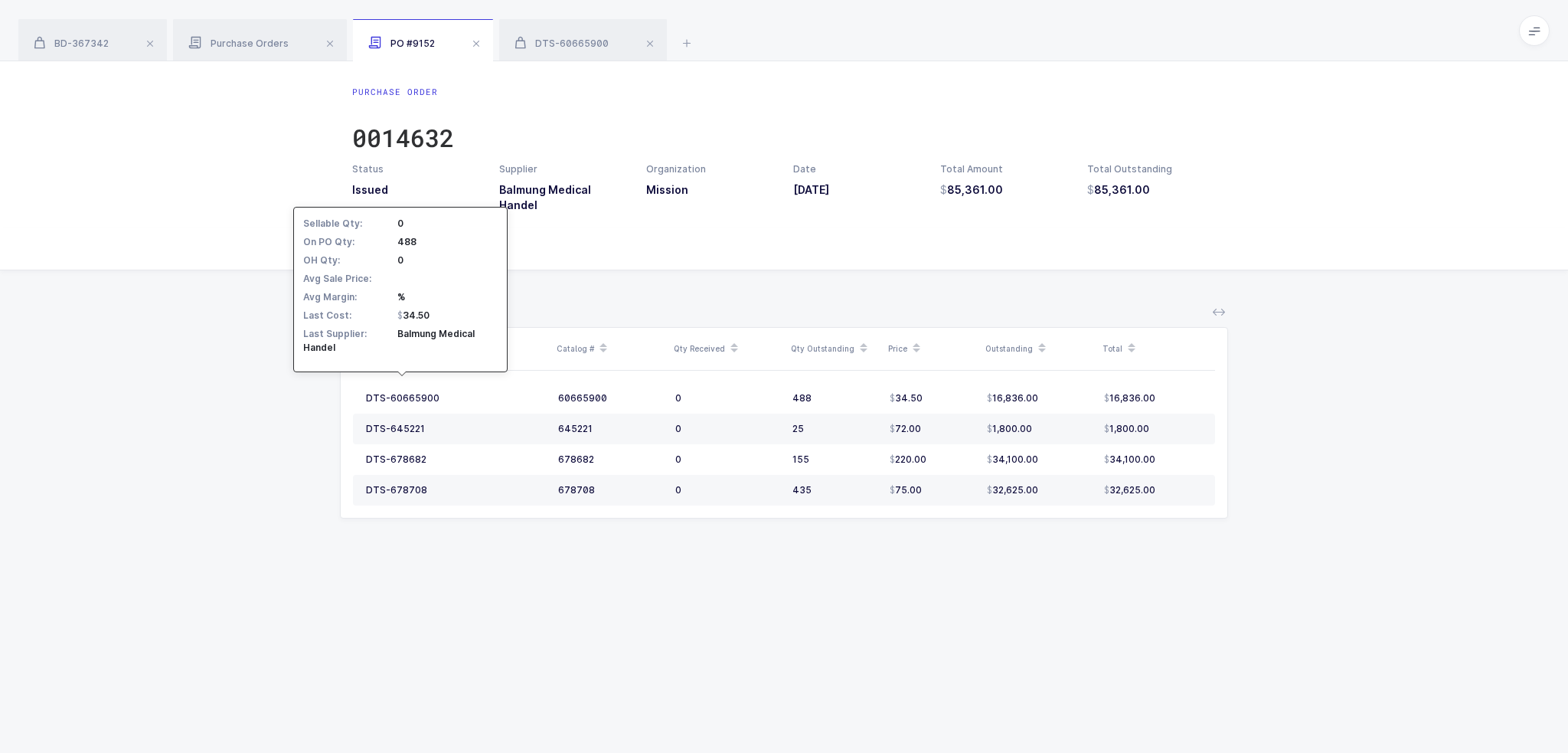
click at [503, 225] on div "Sellable Qty: 0 On PO Qty: 488 OH Qty: 0 Avg Sale Price: Avg Margin: % Last Cos…" at bounding box center [401, 289] width 214 height 166
click at [471, 241] on div "On PO Qty: 488" at bounding box center [401, 242] width 195 height 13
click at [554, 239] on div "Order Info PO Audit" at bounding box center [784, 248] width 864 height 41
click at [459, 244] on div "PO Audit" at bounding box center [467, 248] width 71 height 41
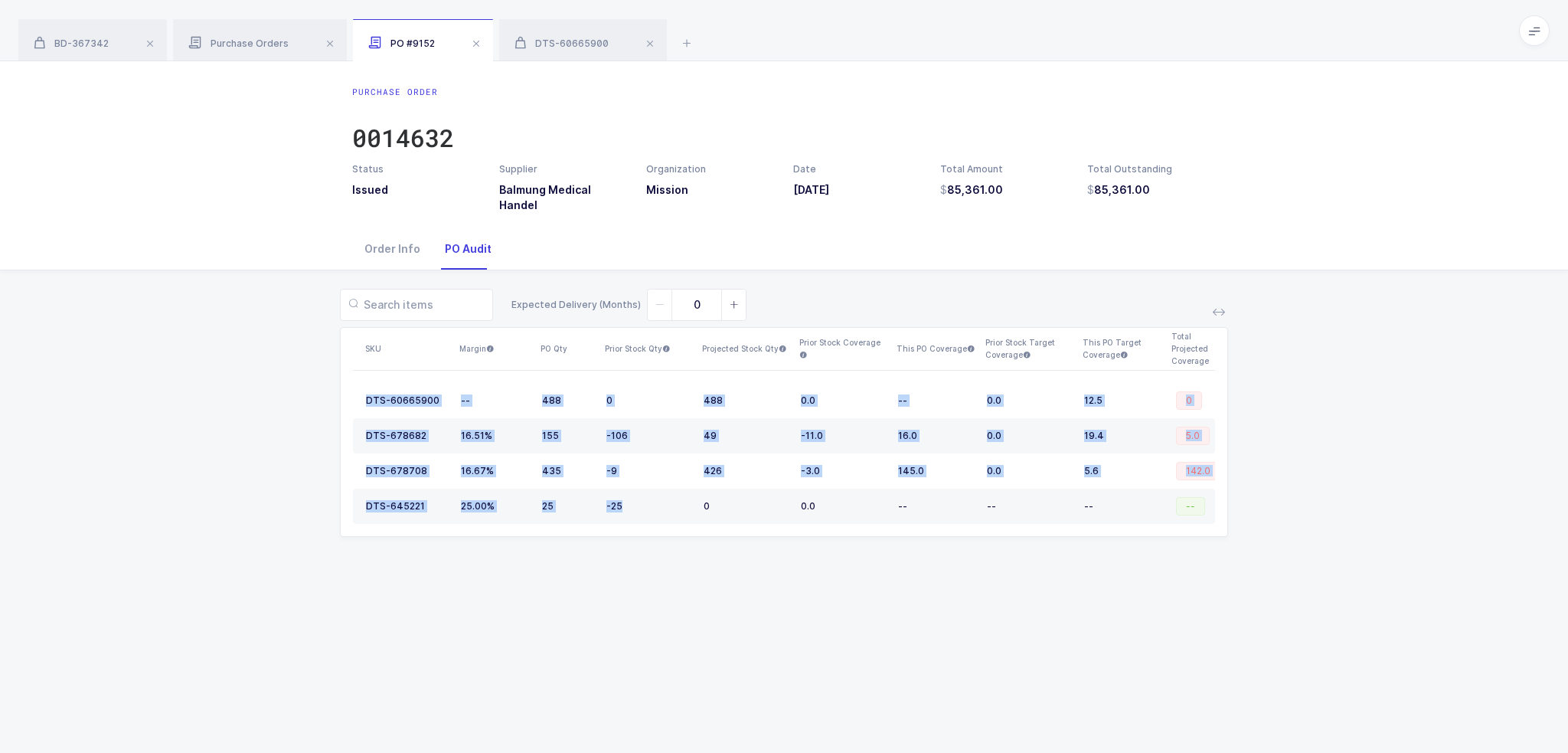
drag, startPoint x: 635, startPoint y: 493, endPoint x: 590, endPoint y: 548, distance: 71.1
click at [590, 548] on div "Expected Delivery (Months) 0 SKU Margin PO Qty Prior Stock Qty Projected Stock …" at bounding box center [784, 422] width 1544 height 304
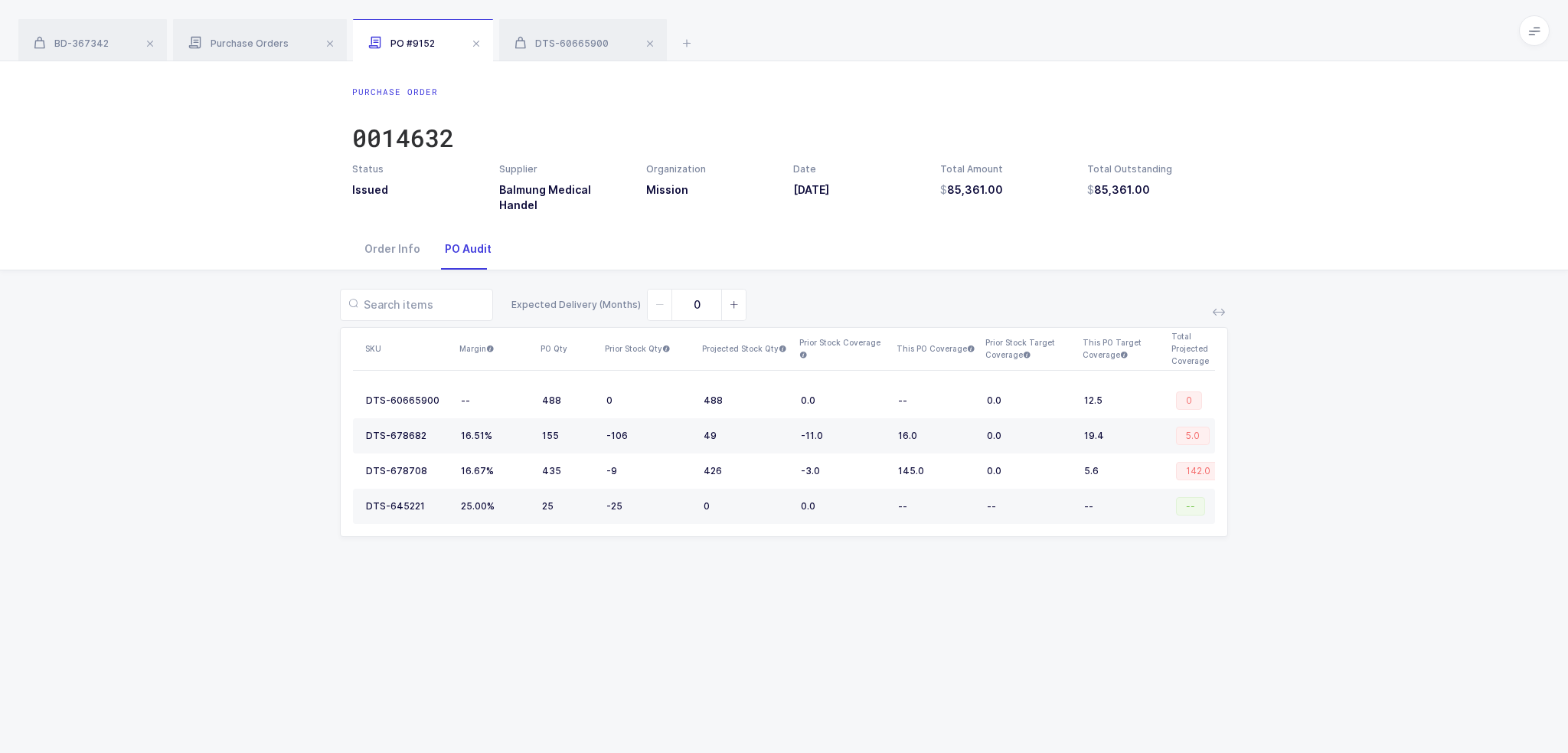
drag, startPoint x: 659, startPoint y: 539, endPoint x: 680, endPoint y: 559, distance: 29.0
click at [680, 559] on div "Purchase Order 0014632 Status Issued Supplier Balmung Medical Handel Organizati…" at bounding box center [784, 407] width 1568 height 692
drag, startPoint x: 914, startPoint y: 563, endPoint x: 995, endPoint y: 598, distance: 88.2
click at [995, 598] on div "Purchase Order 0014632 Status Issued Supplier Balmung Medical Handel Organizati…" at bounding box center [784, 407] width 1568 height 692
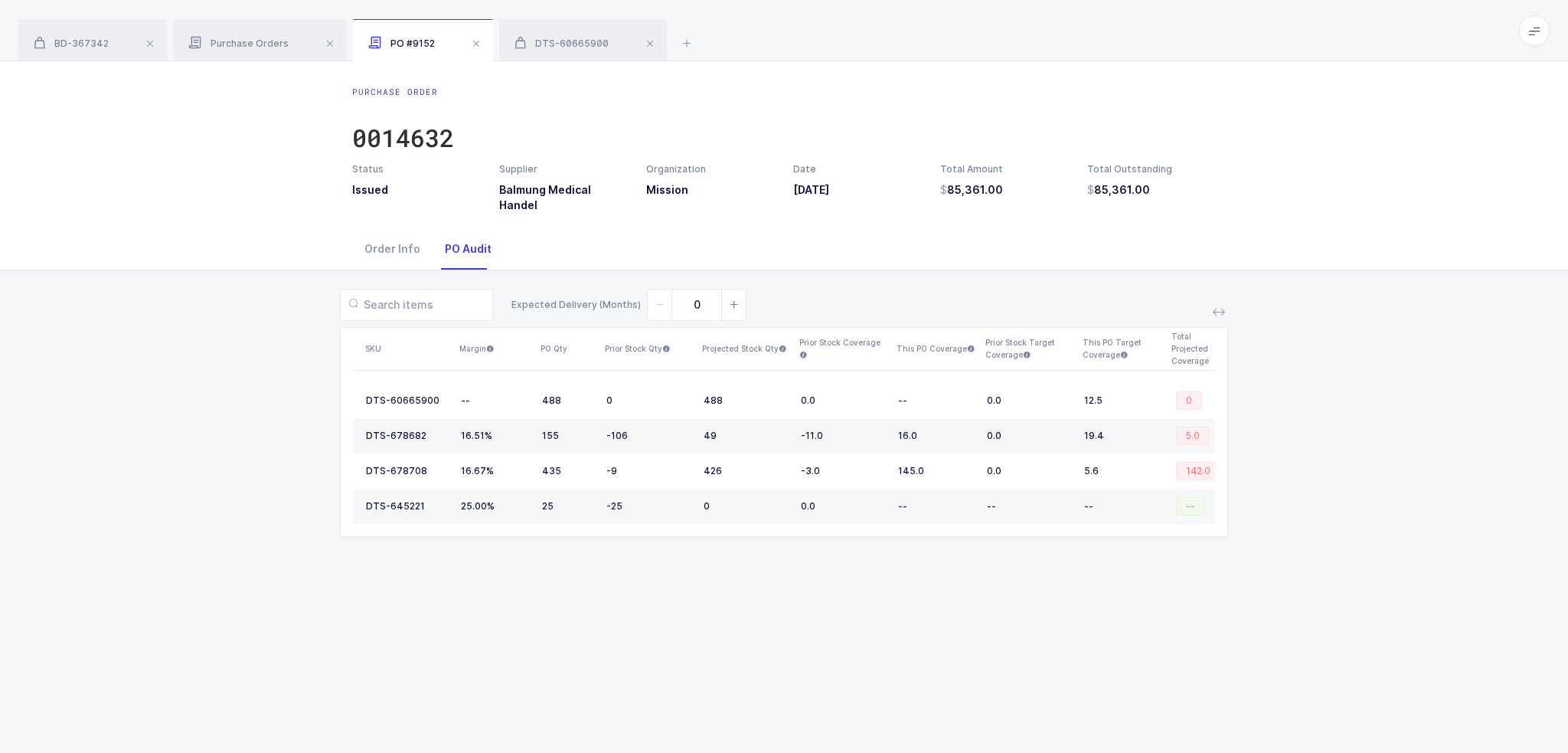
click at [995, 598] on div "Purchase Order 0014632 Status Issued Supplier Balmung Medical Handel Organizati…" at bounding box center [784, 407] width 1568 height 692
click at [395, 232] on div "Order Info" at bounding box center [392, 248] width 80 height 41
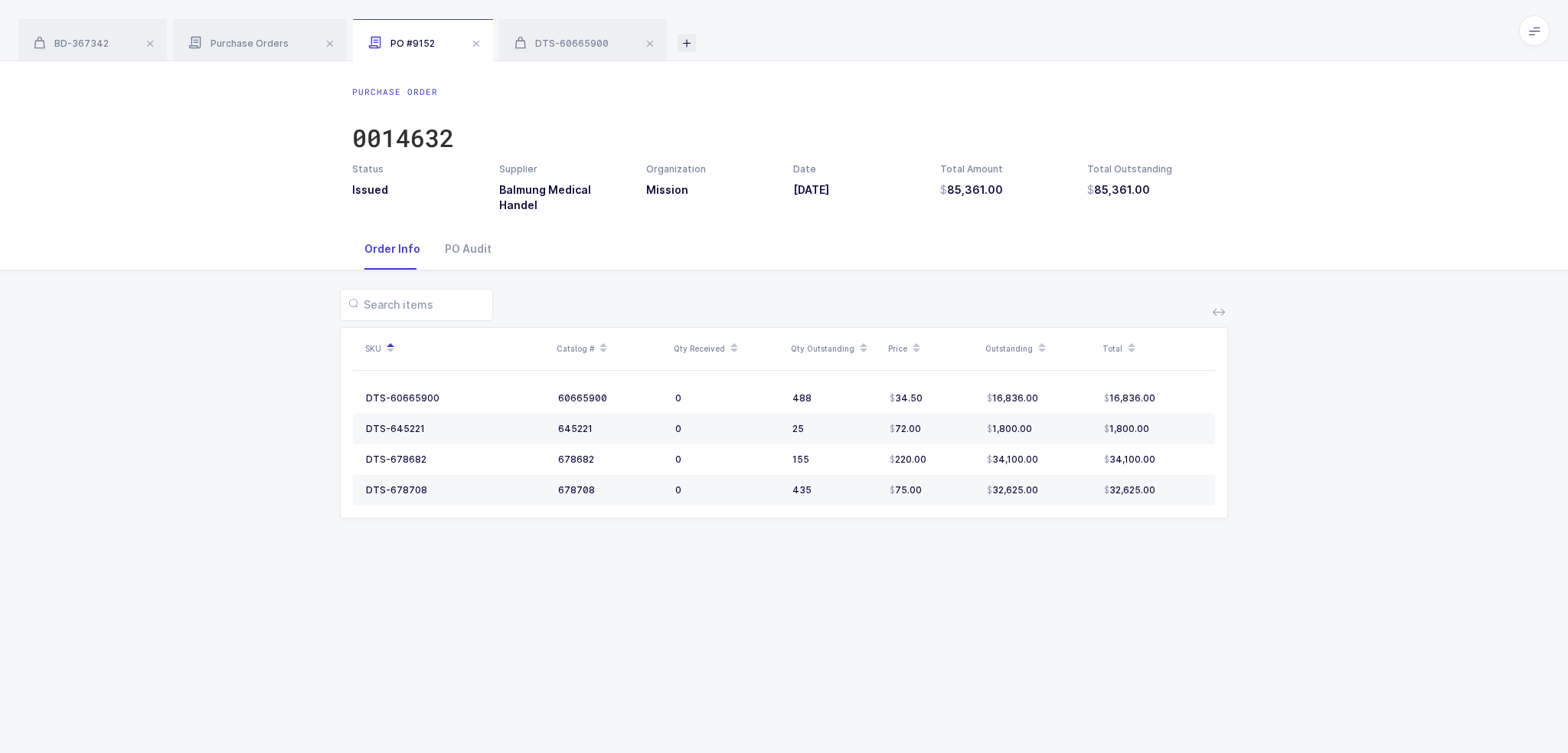
click at [686, 44] on icon at bounding box center [687, 43] width 18 height 18
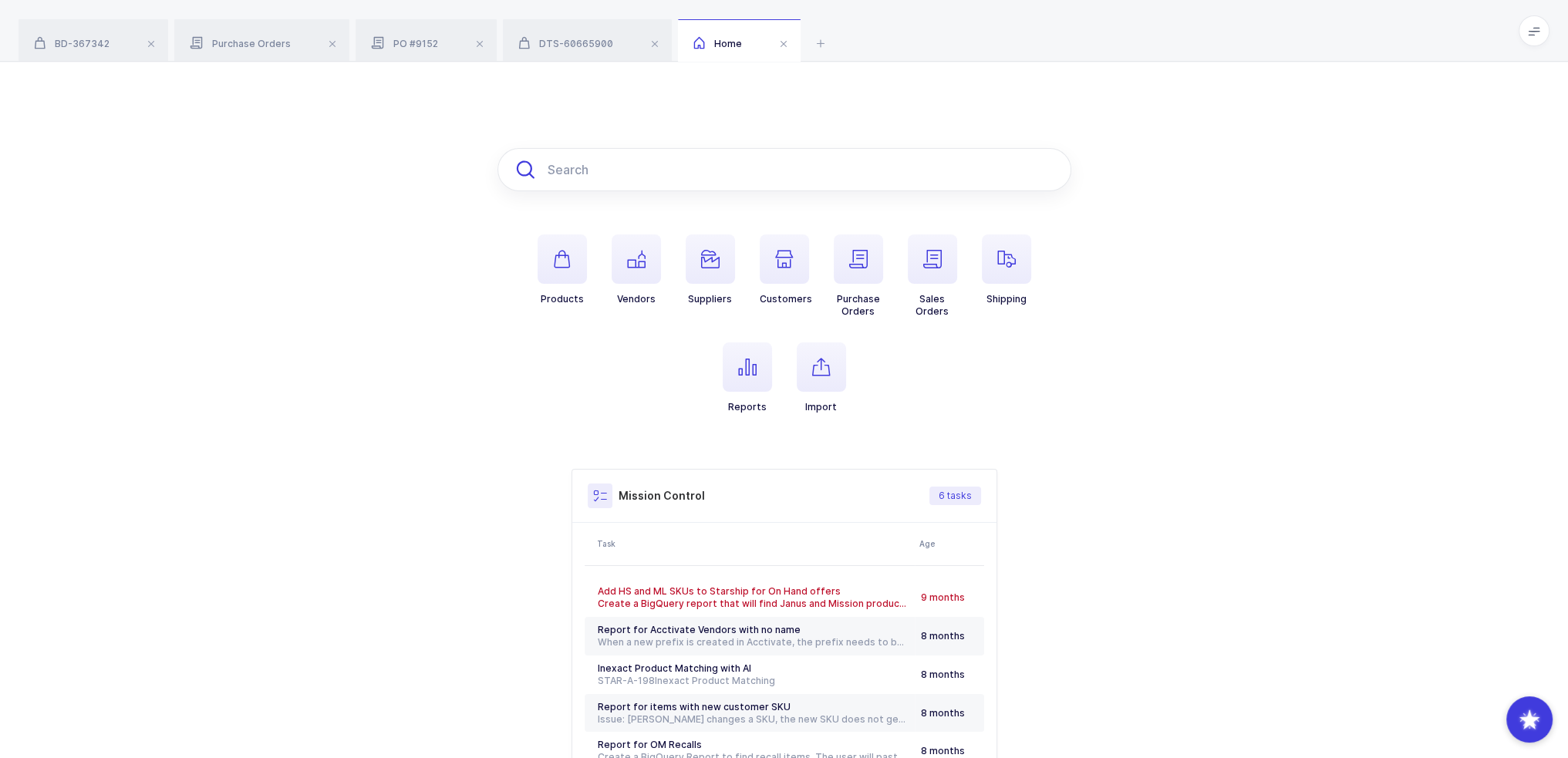
click at [800, 166] on input "text" at bounding box center [784, 169] width 574 height 43
paste input "1072413"
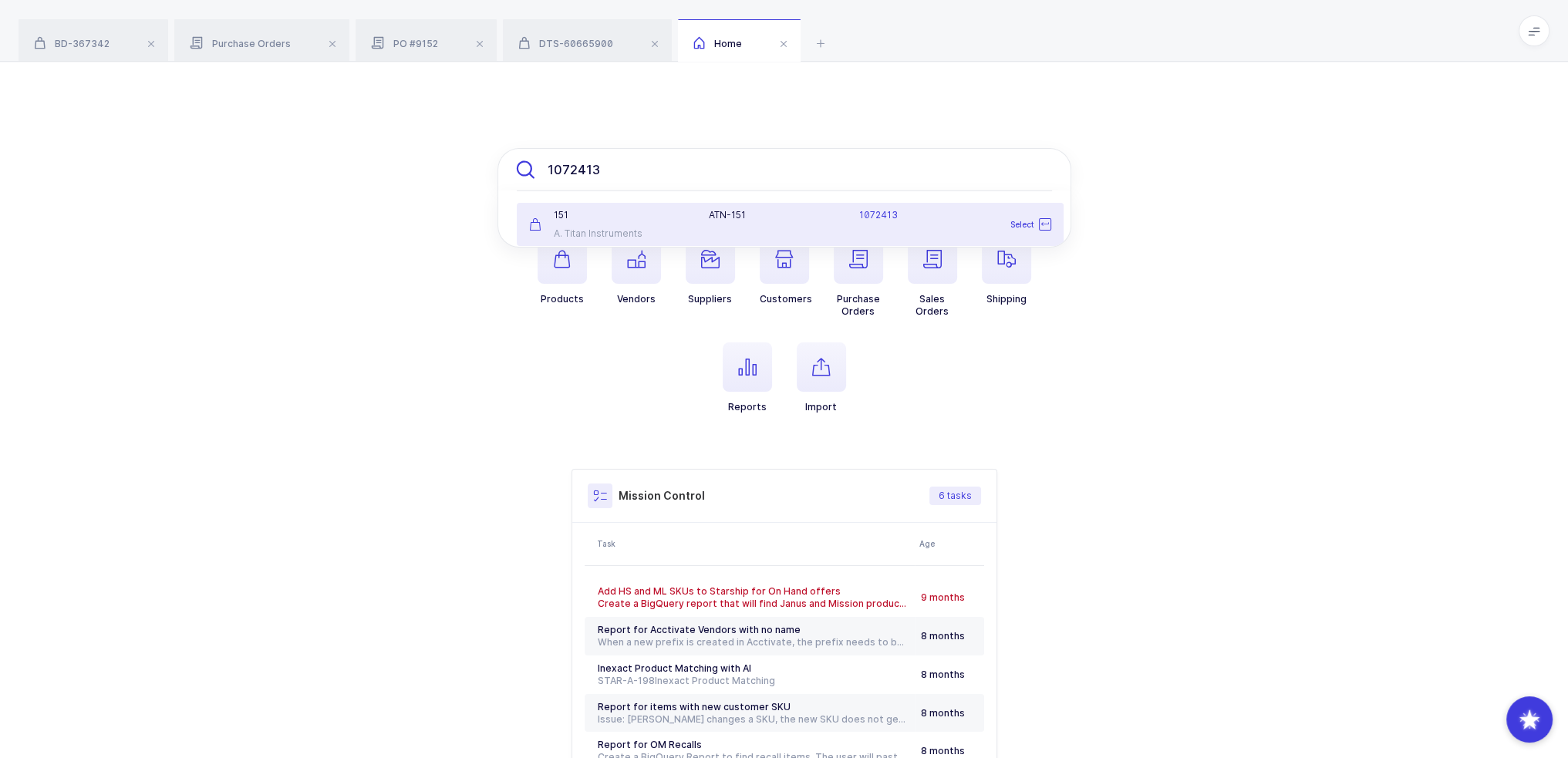
type input "1072413"
click at [848, 231] on div "ATN-151 1072413" at bounding box center [880, 224] width 361 height 31
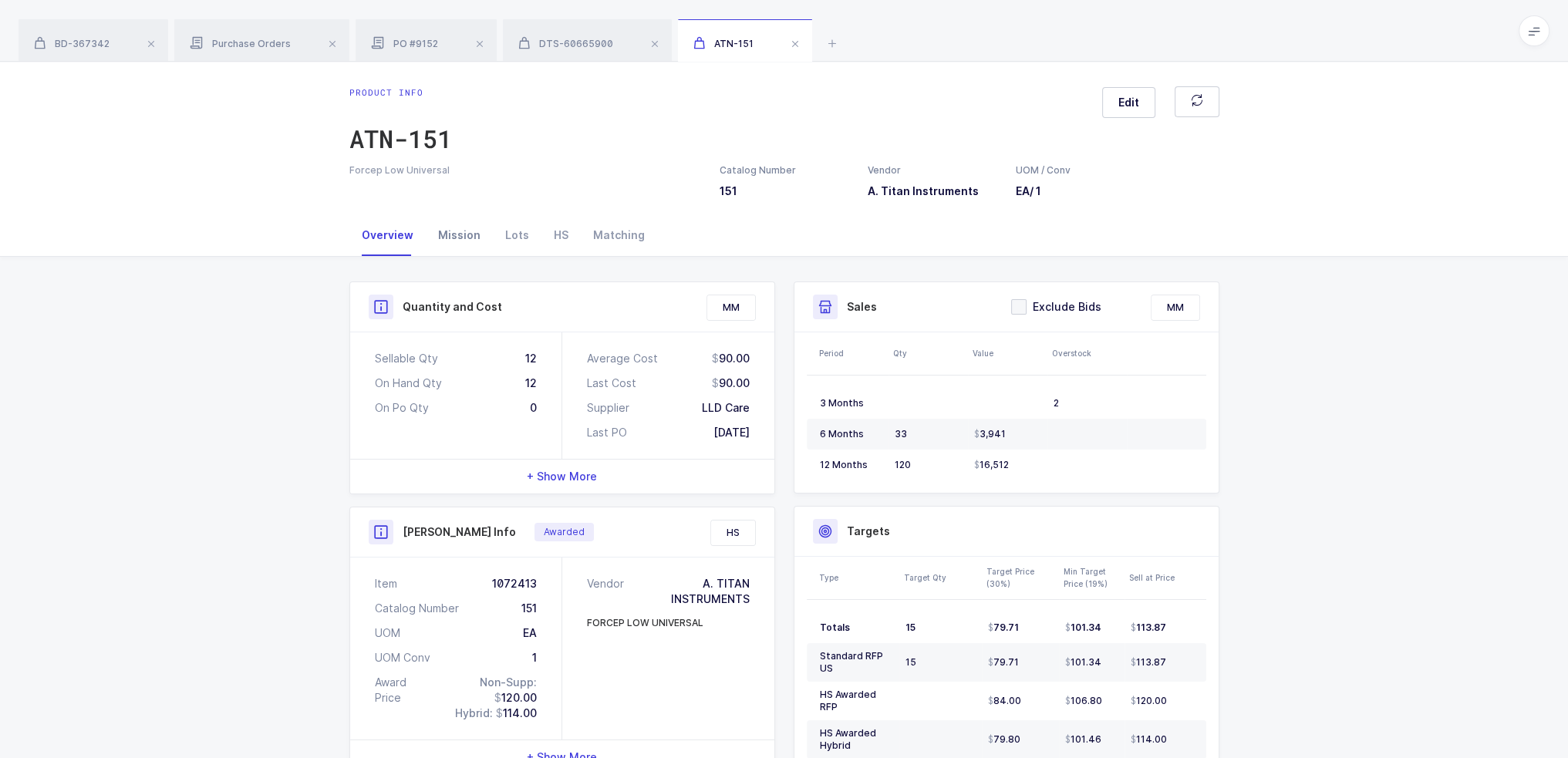
click at [431, 232] on div "Mission" at bounding box center [459, 235] width 67 height 41
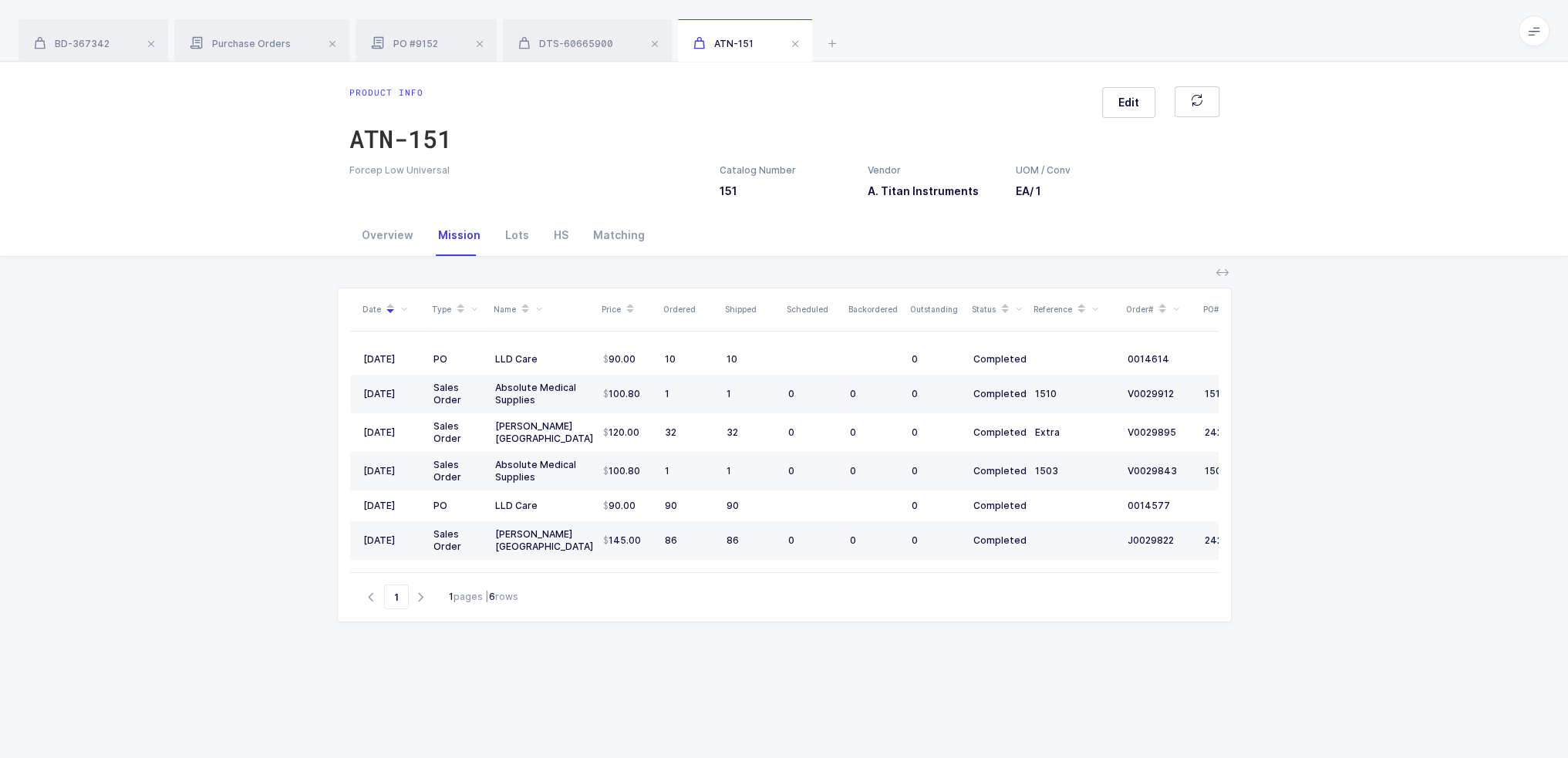
drag, startPoint x: 1020, startPoint y: 563, endPoint x: 1093, endPoint y: 560, distance: 73.1
click at [1093, 560] on table "06/06/2025 PO LLD Care 90.00 10 10 0 Completed 0014614 06/19/2025 04/23/2025 Sa…" at bounding box center [837, 452] width 972 height 241
click at [508, 227] on div "Lots" at bounding box center [517, 235] width 49 height 41
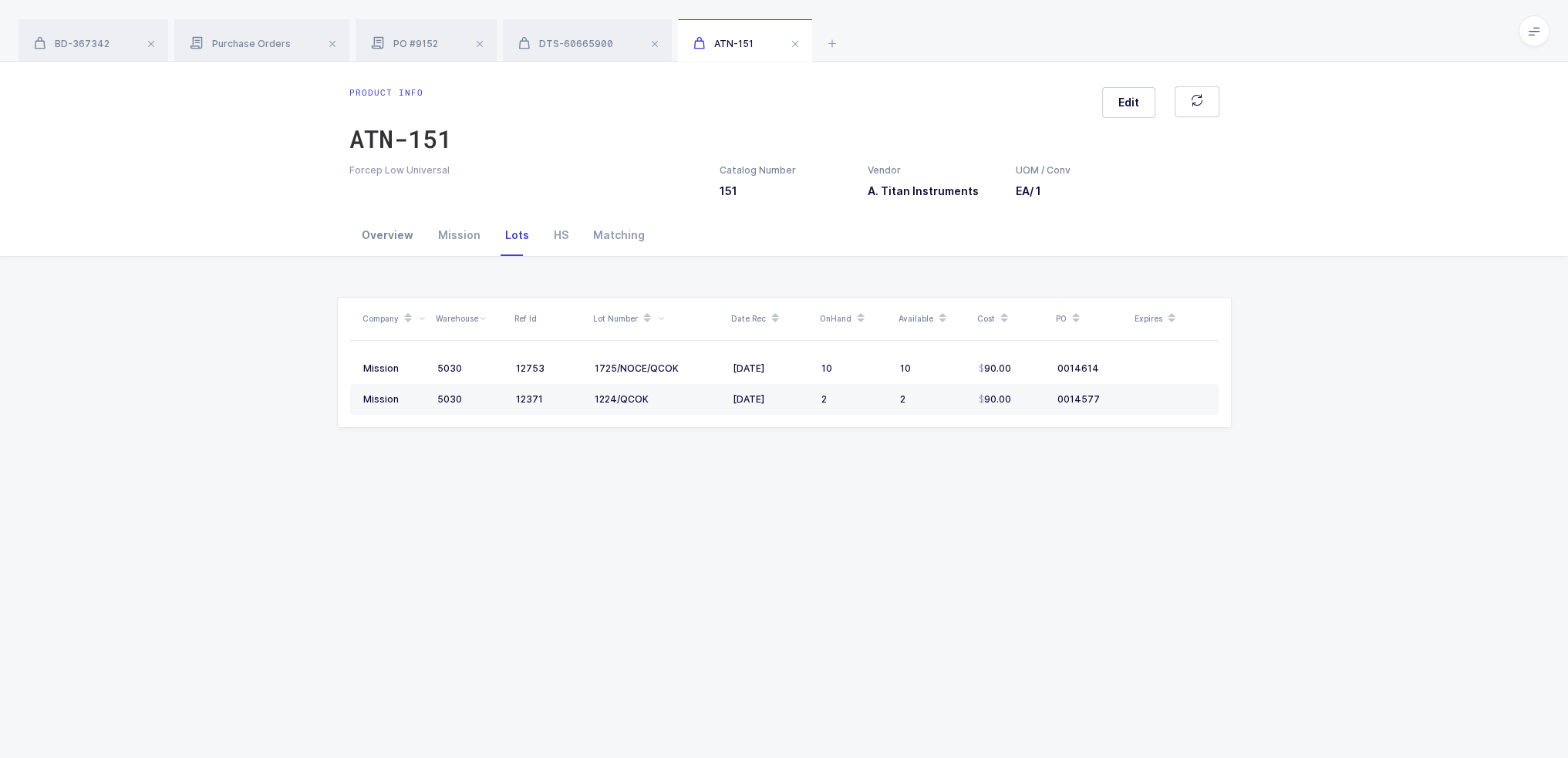
click at [370, 237] on div "Overview" at bounding box center [388, 235] width 77 height 41
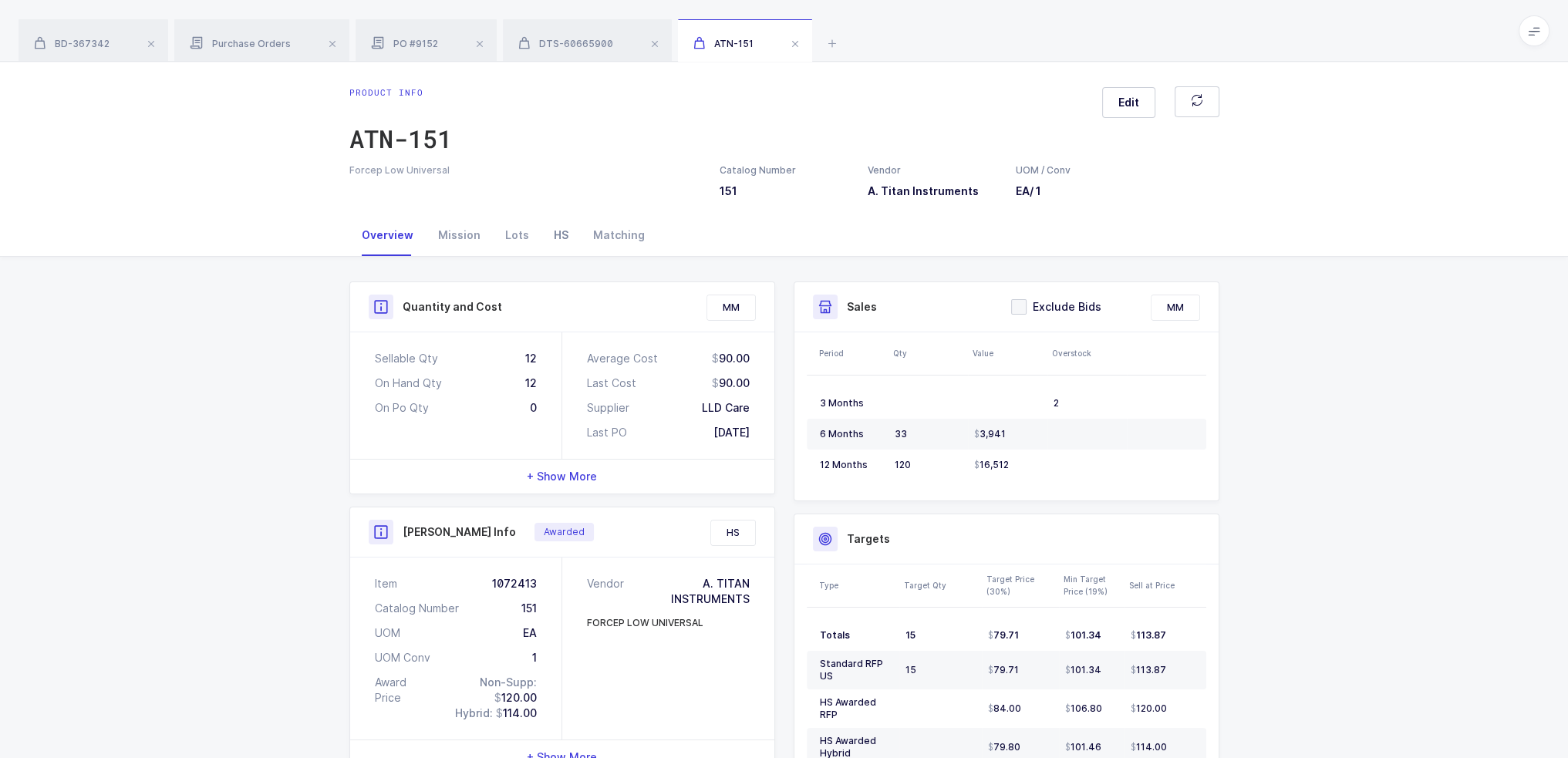
click at [555, 242] on div "HS" at bounding box center [561, 235] width 40 height 41
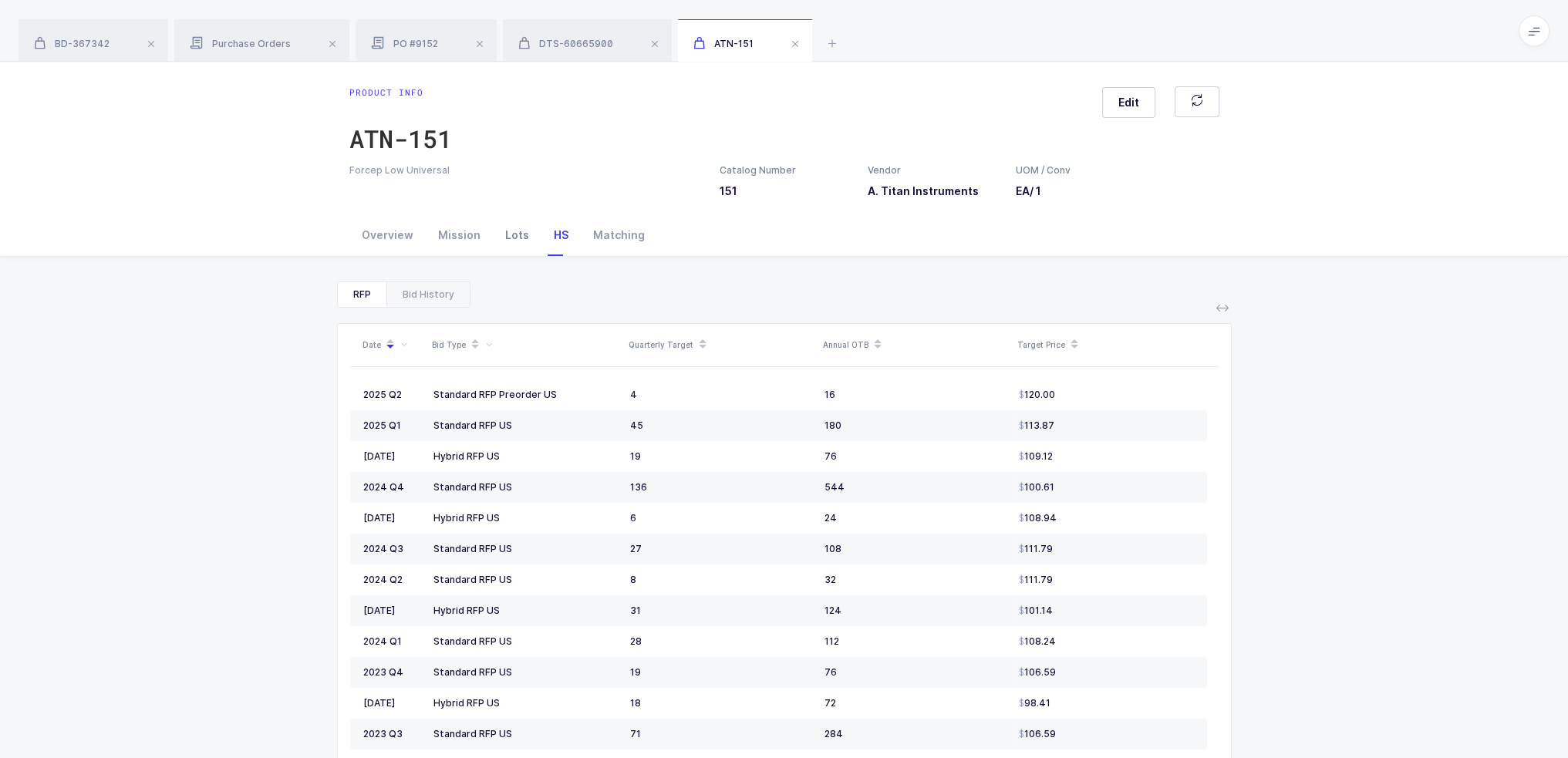
click at [517, 233] on div "Lots" at bounding box center [517, 235] width 49 height 41
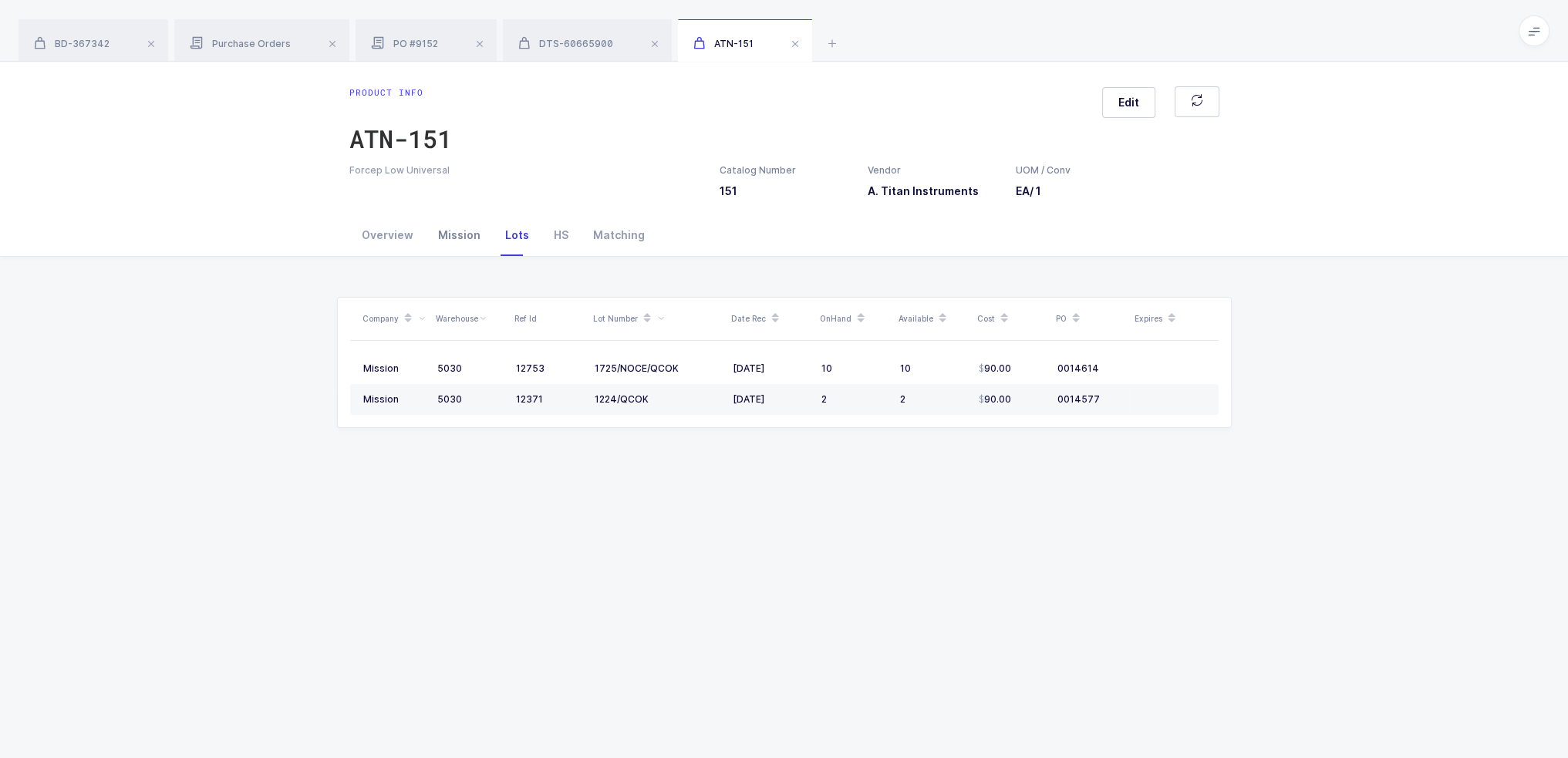
click at [455, 232] on div "Mission" at bounding box center [459, 235] width 67 height 41
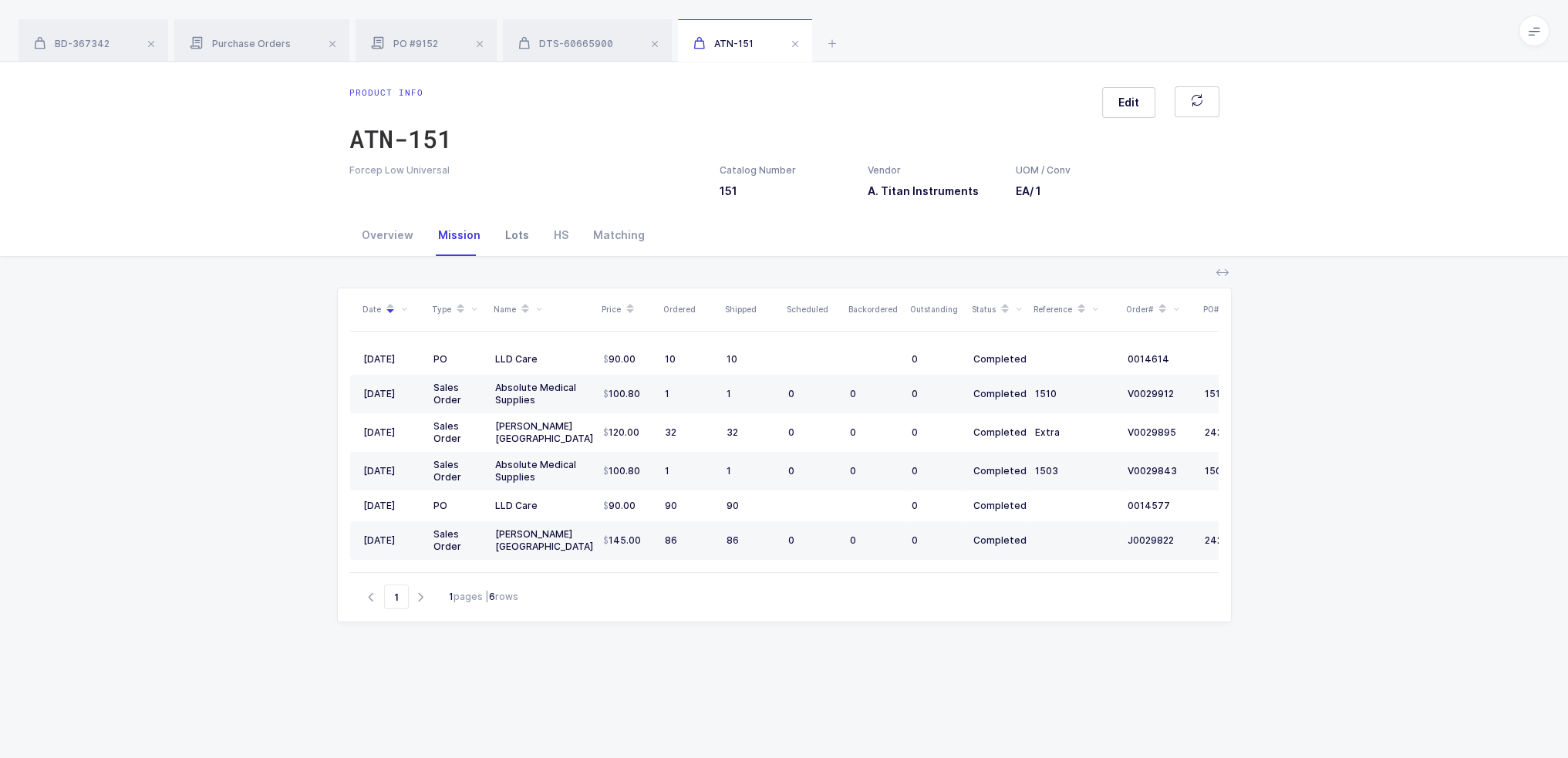
click at [517, 227] on div "Lots" at bounding box center [517, 235] width 49 height 41
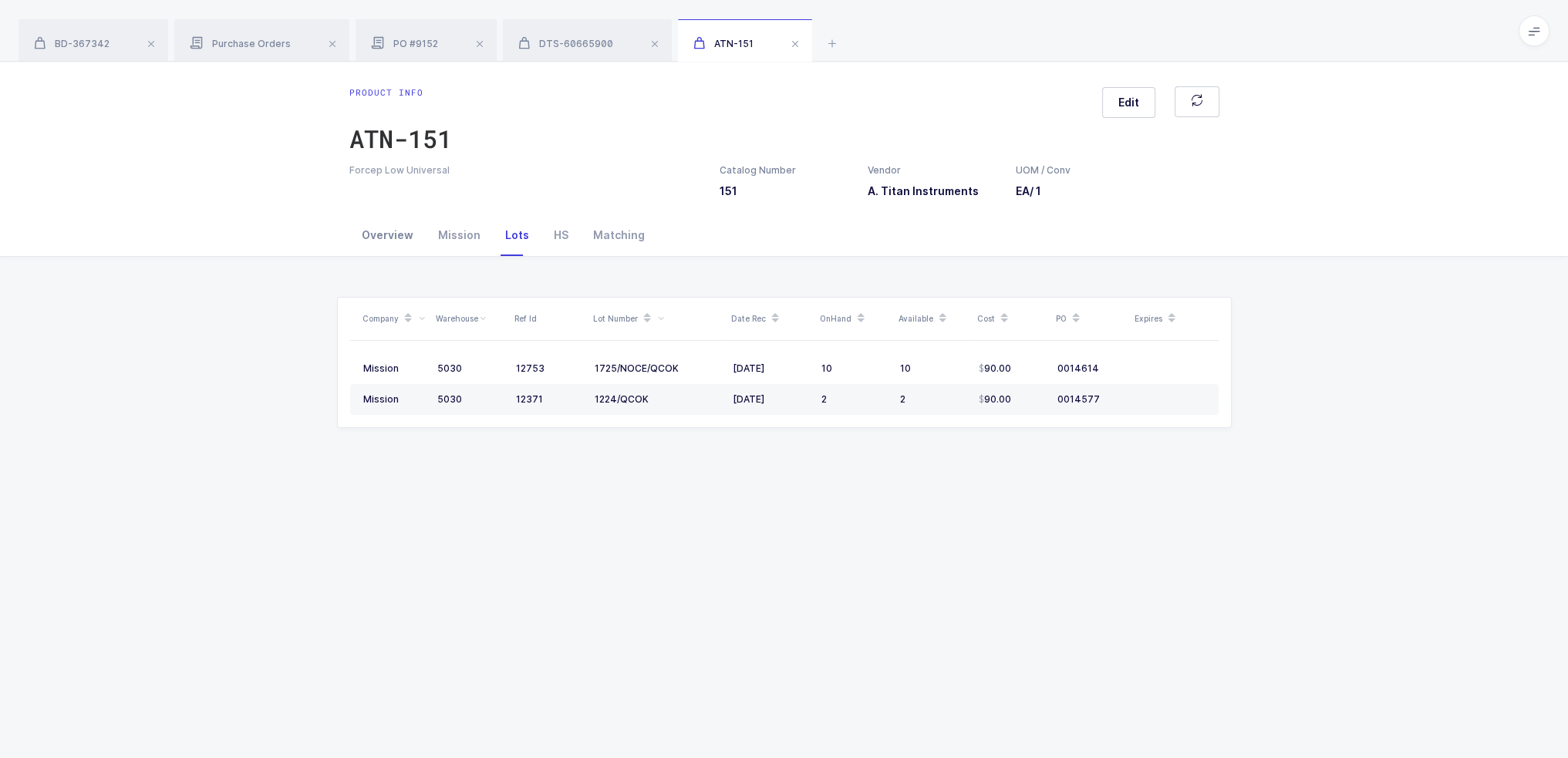
click at [369, 215] on div "Overview" at bounding box center [388, 235] width 77 height 41
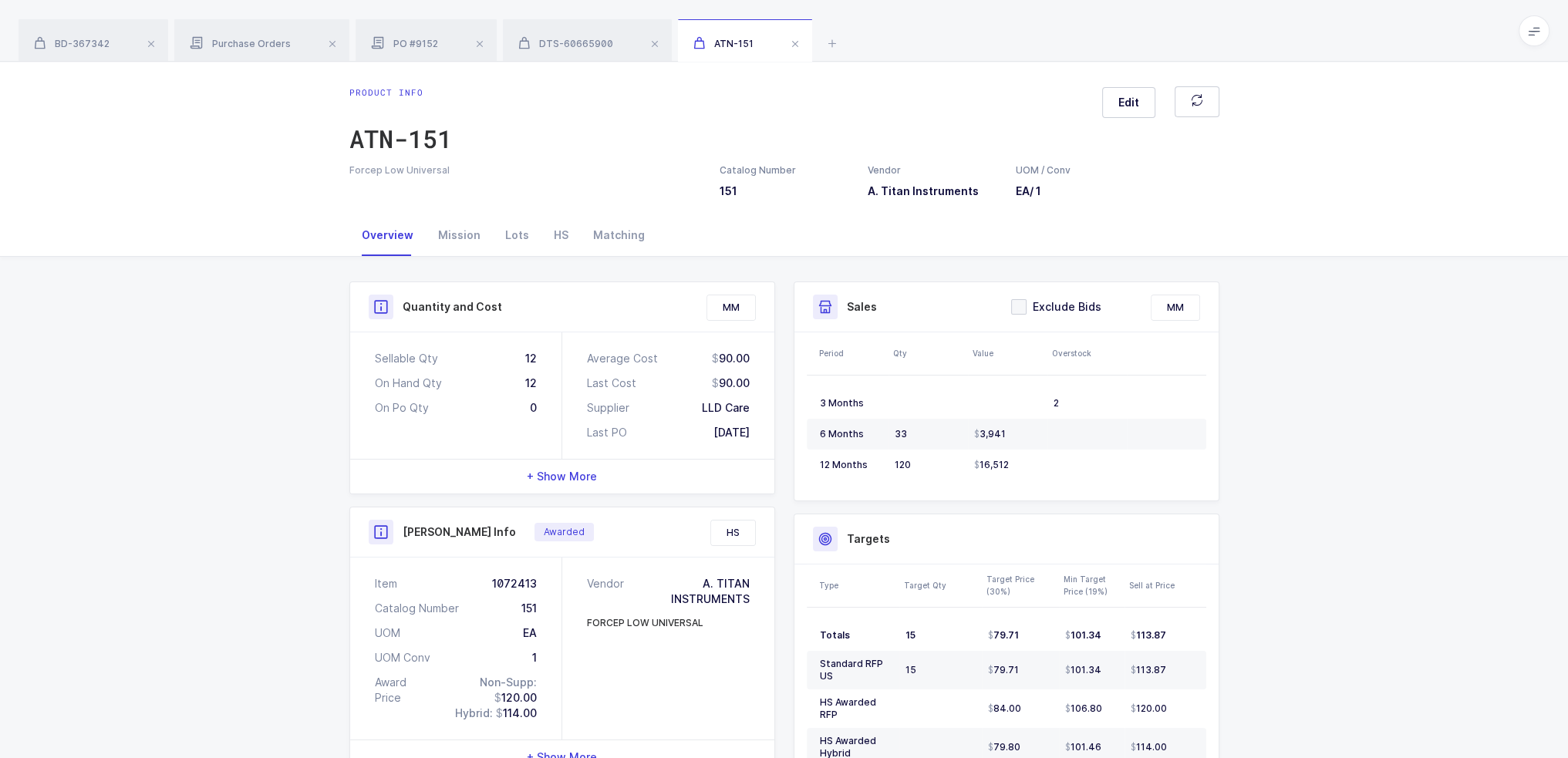
click at [377, 227] on div "Overview" at bounding box center [388, 235] width 77 height 41
click at [463, 229] on div "Mission" at bounding box center [459, 235] width 67 height 41
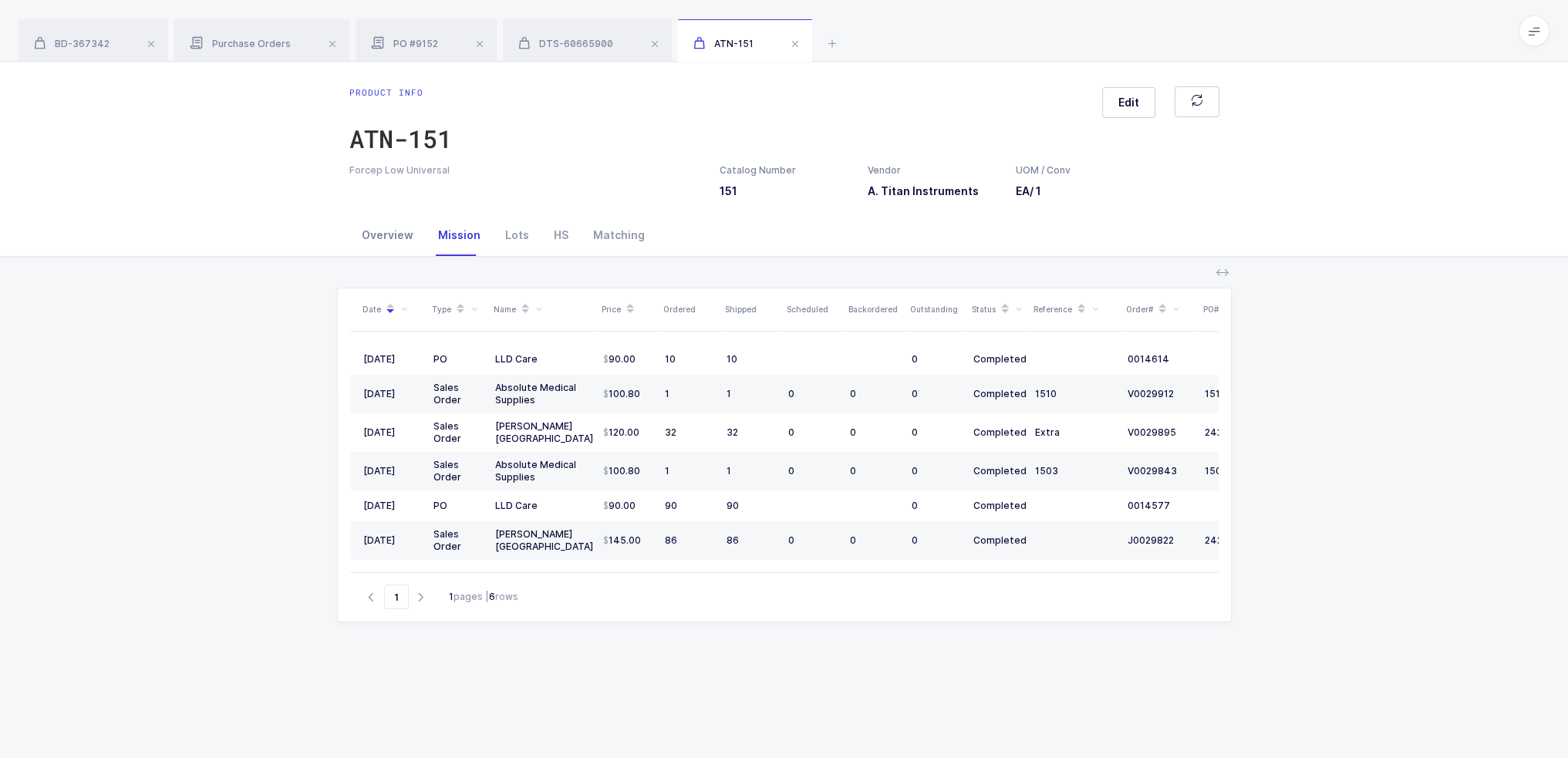
click at [383, 233] on div "Overview" at bounding box center [388, 235] width 77 height 41
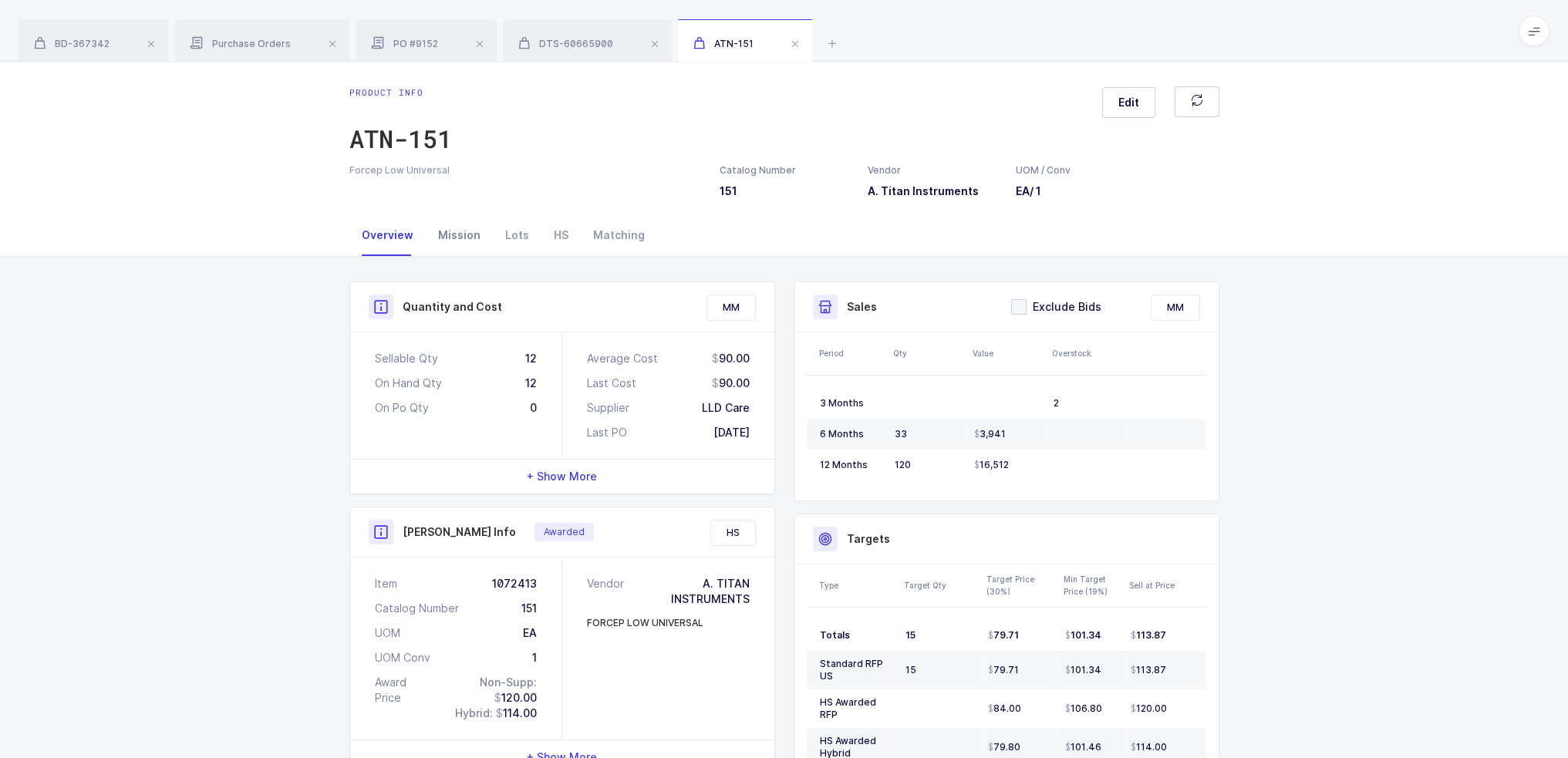
click at [438, 245] on div "Mission" at bounding box center [459, 235] width 67 height 41
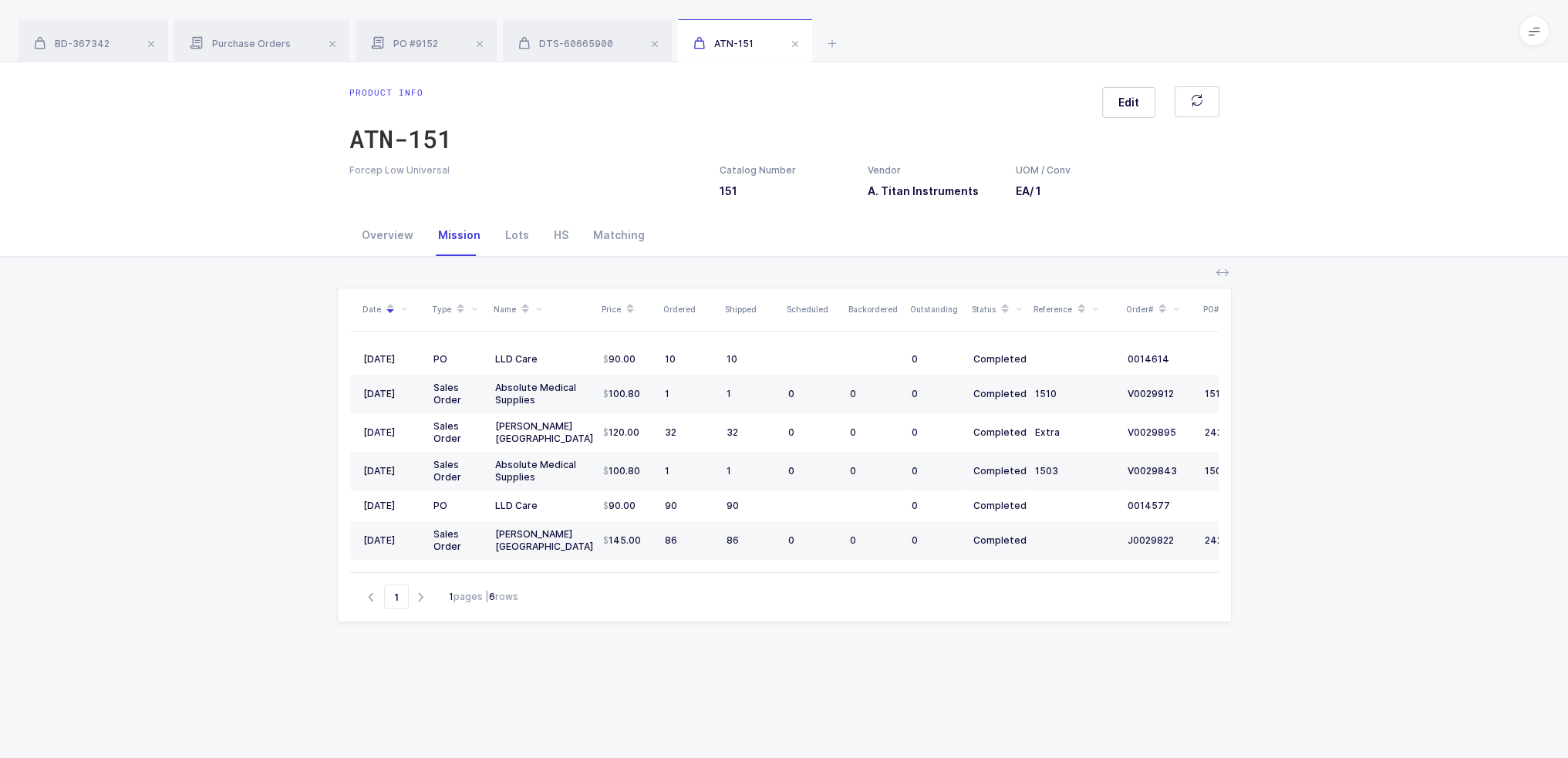
scroll to position [0, 103]
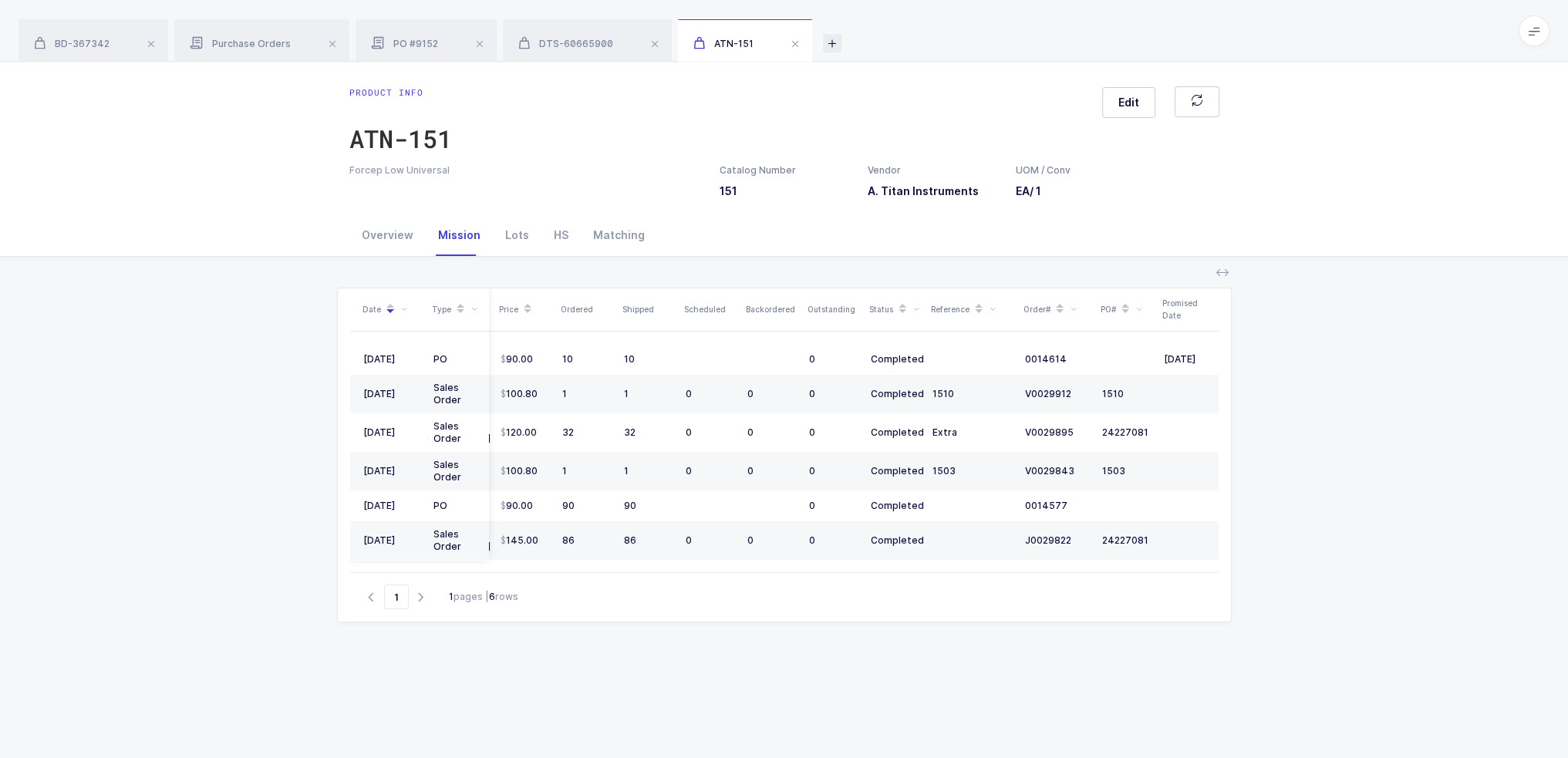
click at [834, 45] on icon at bounding box center [832, 43] width 19 height 19
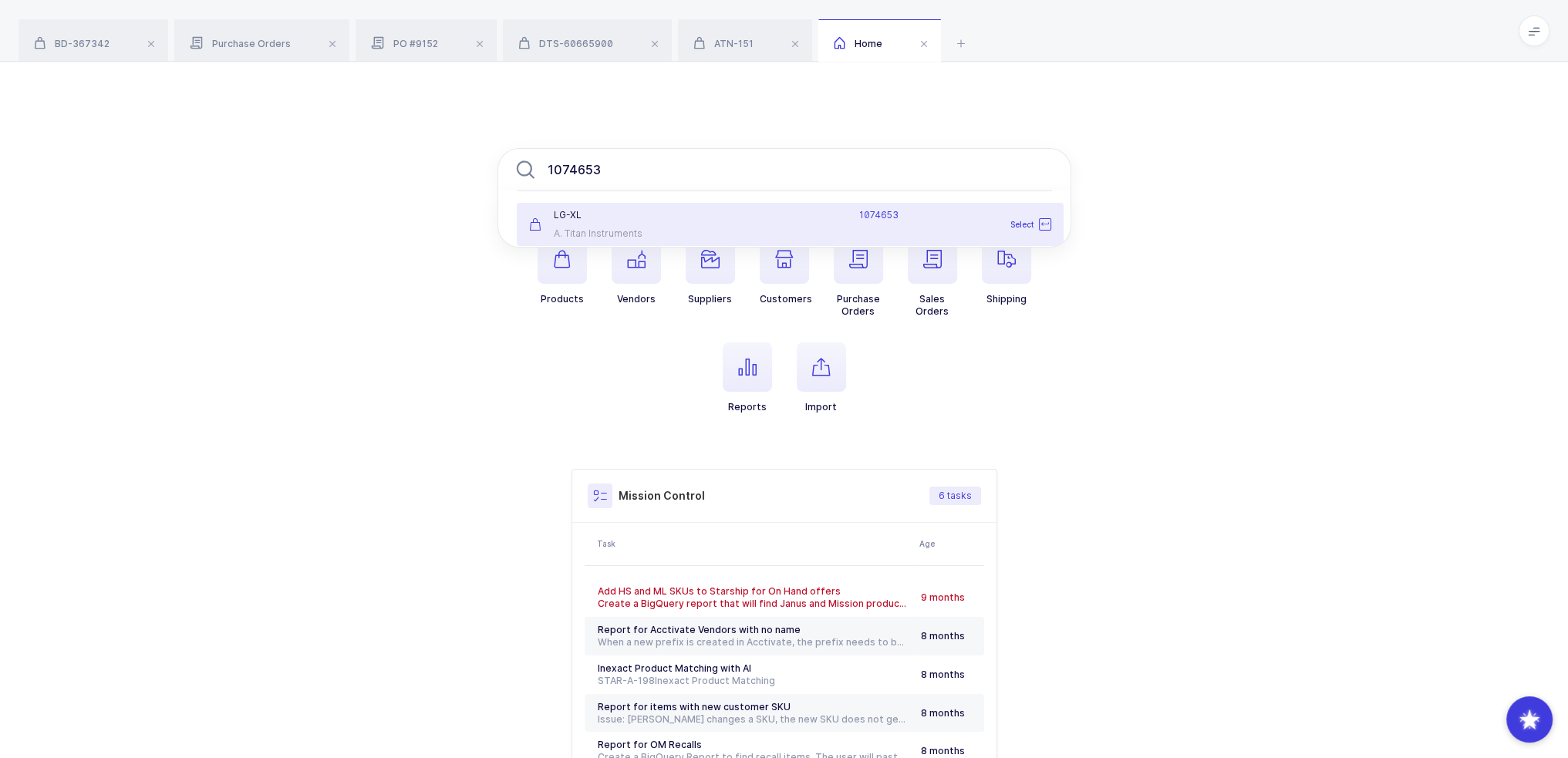
type input "1074653"
click at [709, 222] on div "1074653" at bounding box center [880, 224] width 361 height 31
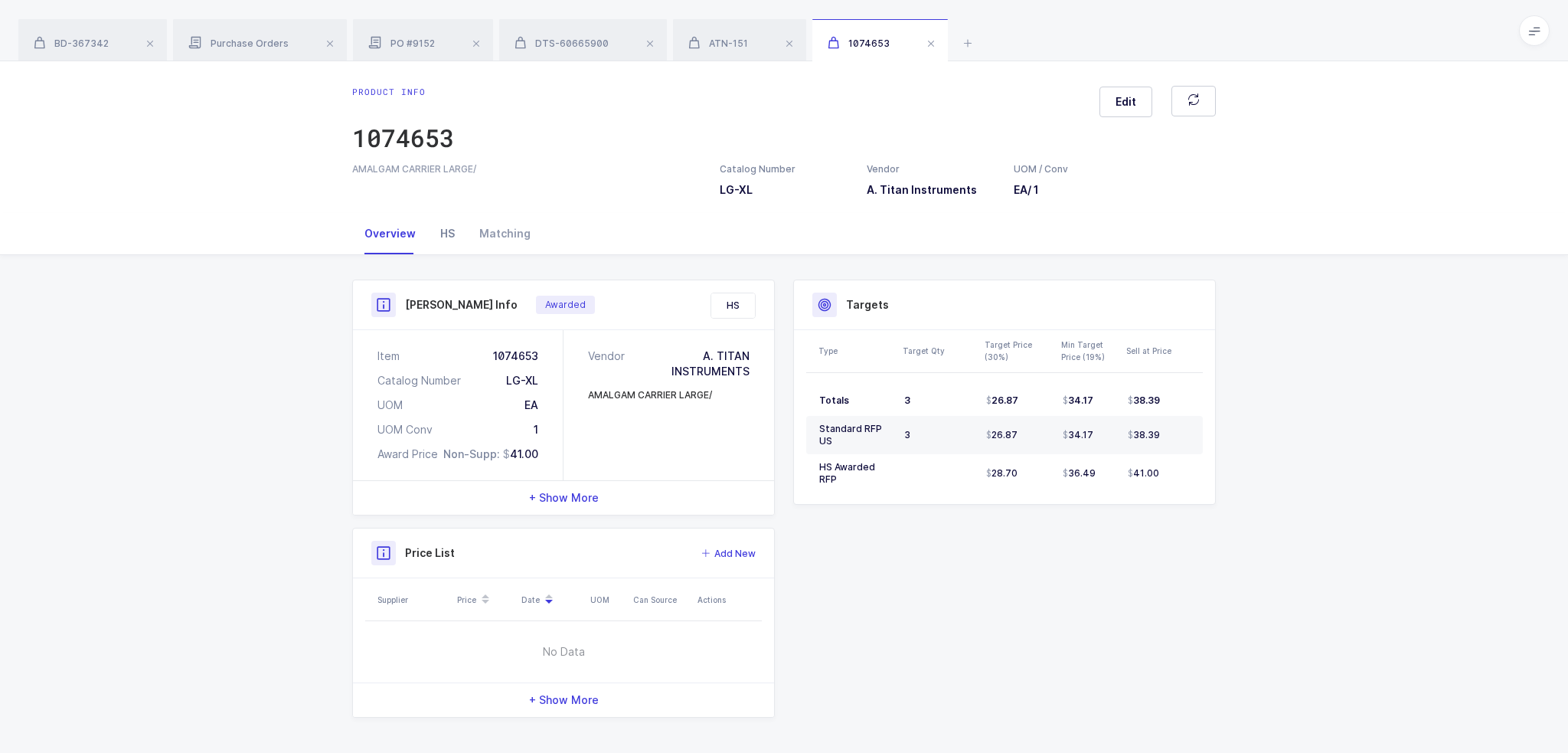
click at [440, 234] on div "HS" at bounding box center [447, 233] width 39 height 41
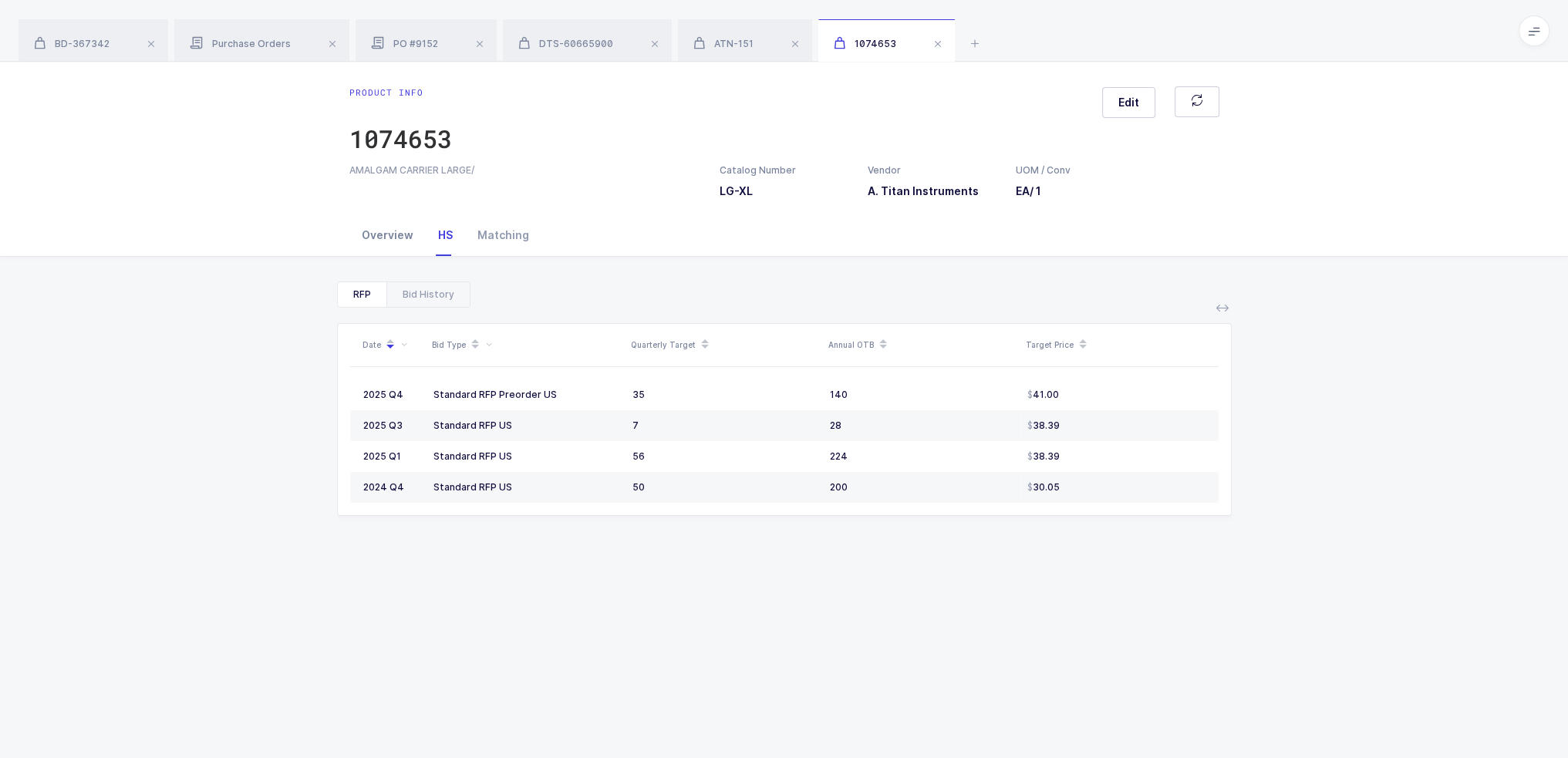
click at [383, 226] on div "Overview" at bounding box center [388, 235] width 77 height 41
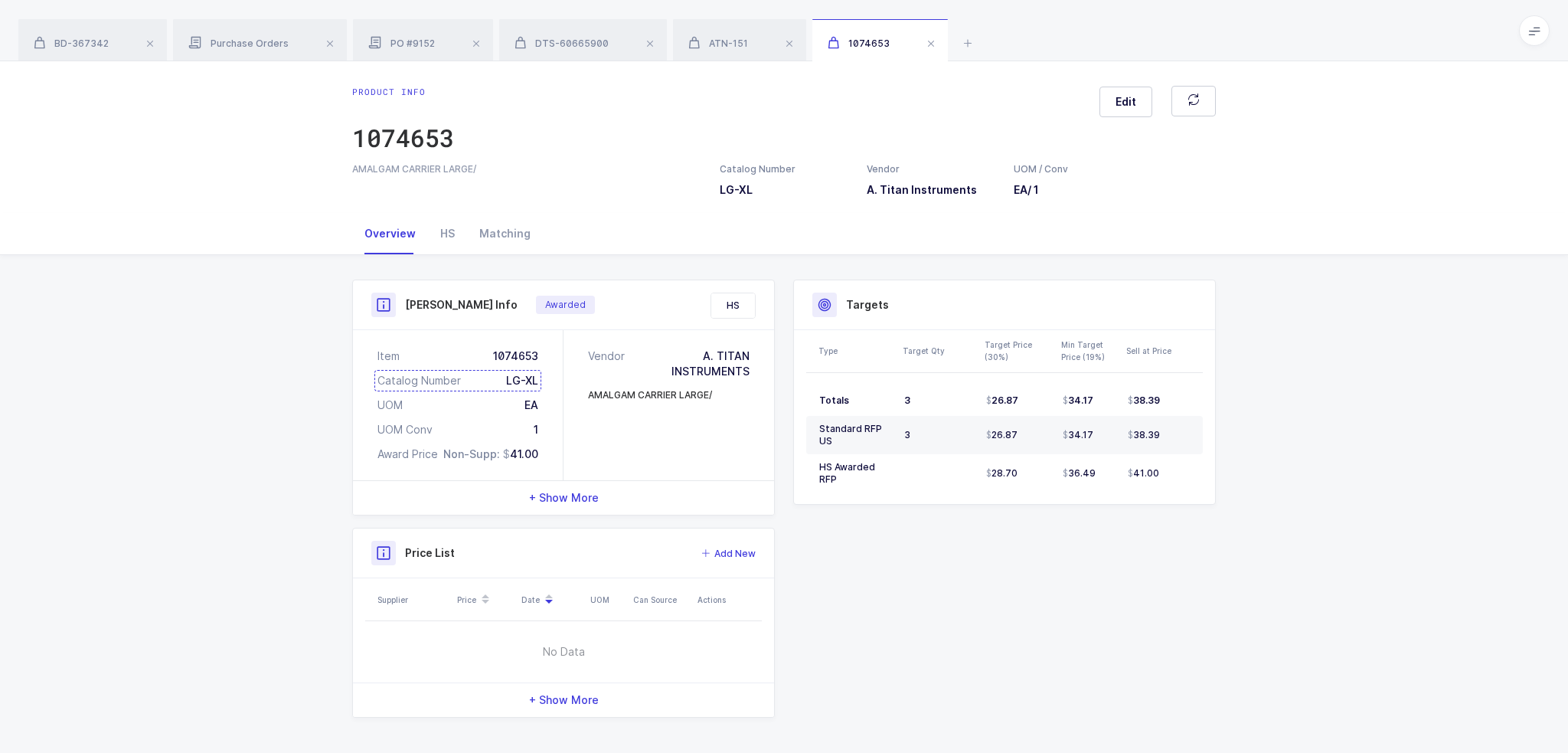
click at [522, 379] on div "Catalog Number LG-XL" at bounding box center [457, 381] width 161 height 15
click at [965, 49] on icon at bounding box center [968, 43] width 18 height 18
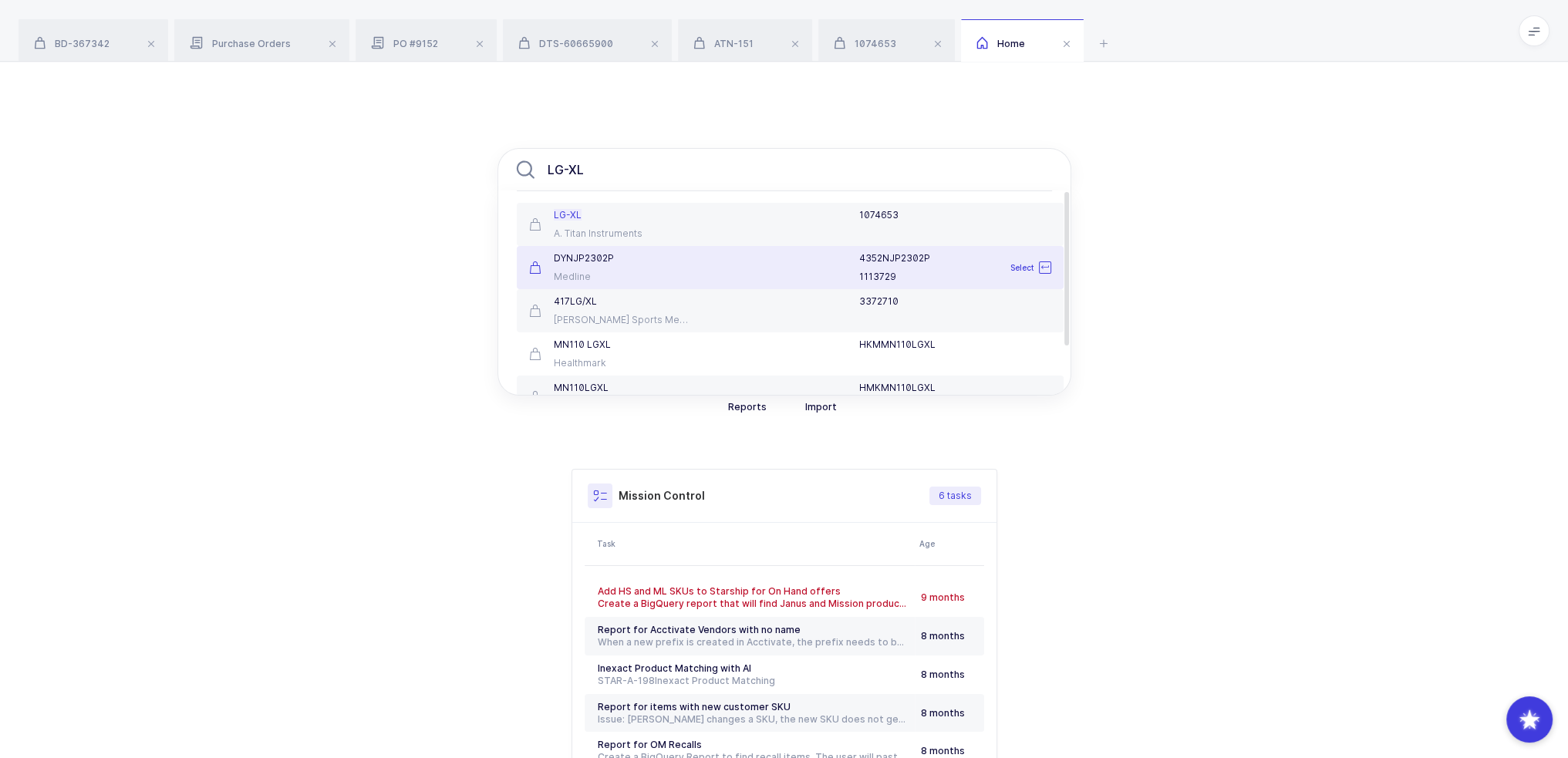
type input "LG-XL"
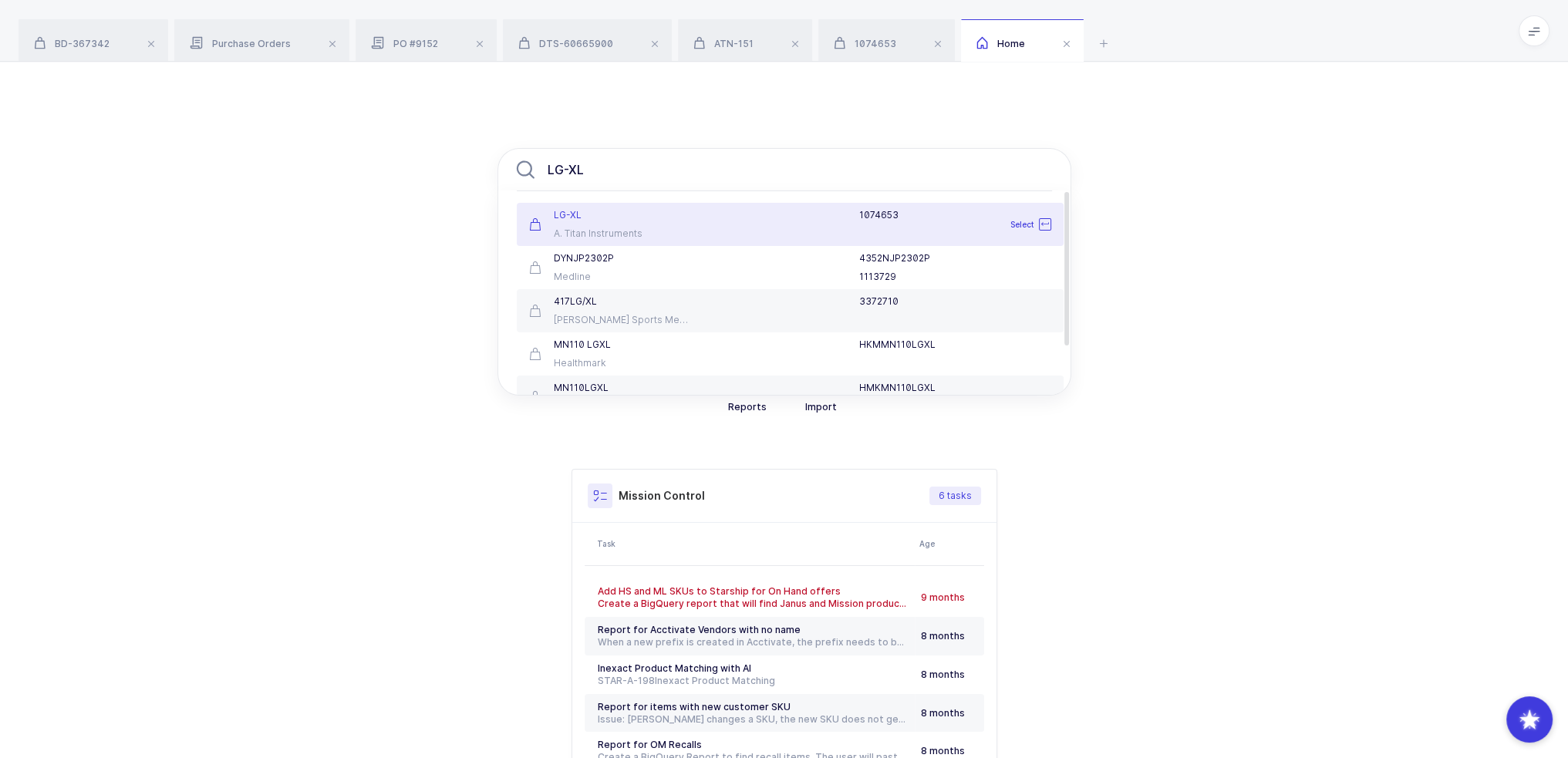
click at [641, 219] on div "LG-XL" at bounding box center [610, 215] width 162 height 13
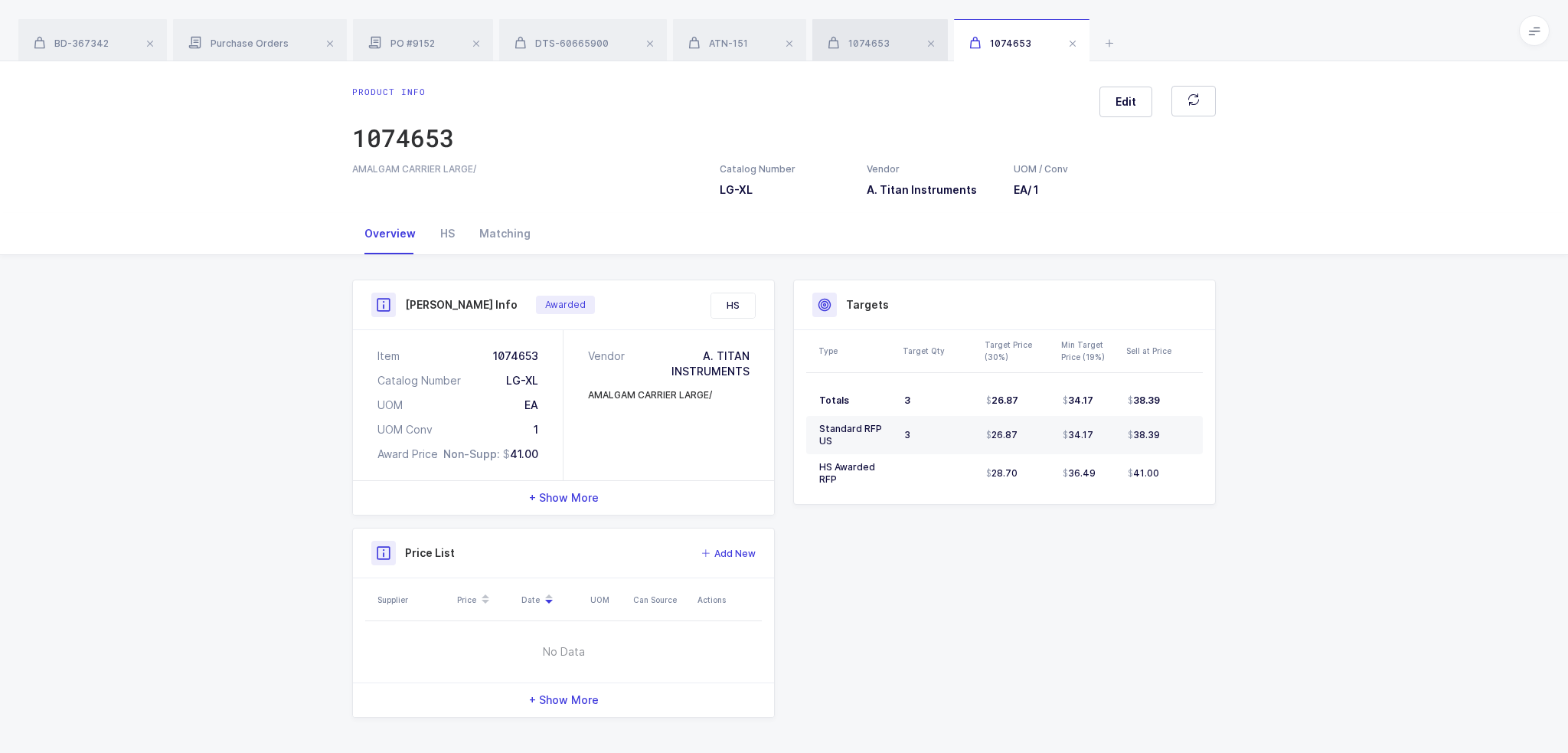
click at [858, 35] on div "1074653" at bounding box center [880, 40] width 135 height 43
click at [713, 36] on div "ATN-151" at bounding box center [739, 40] width 133 height 43
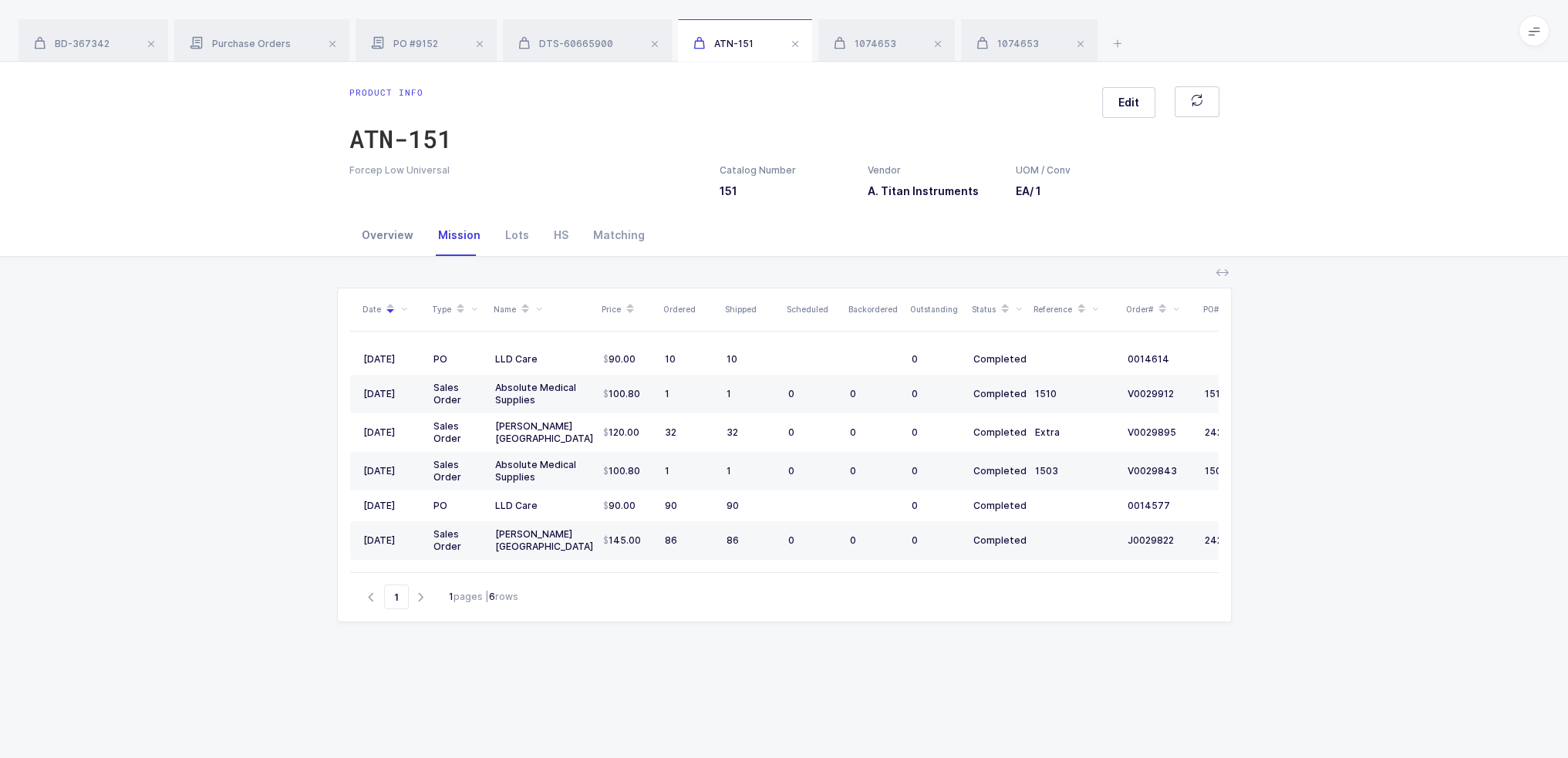
click at [408, 238] on div "Overview" at bounding box center [388, 235] width 77 height 41
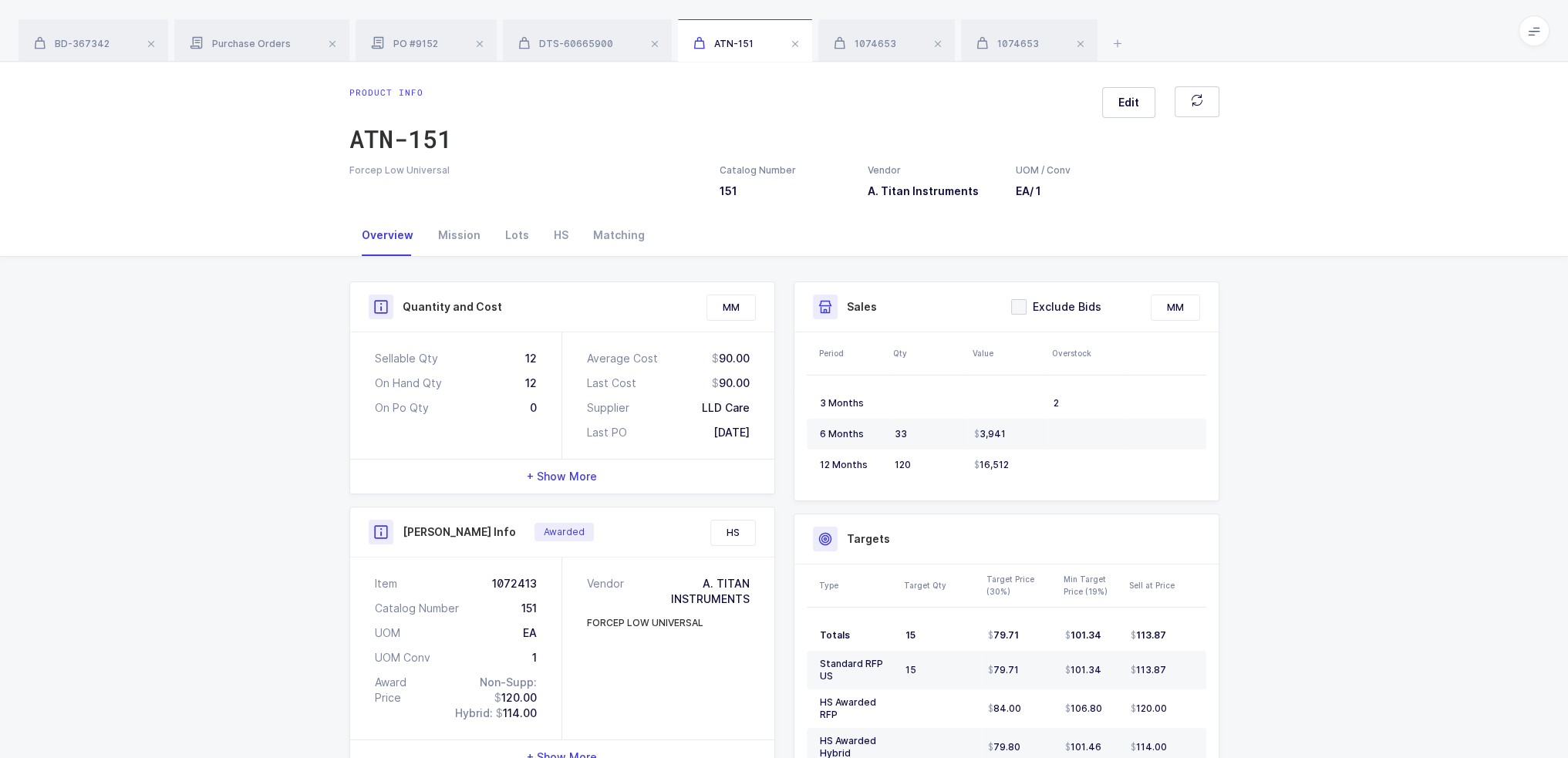
click at [1125, 41] on div "BD-367342 Purchase Orders PO #9152 DTS-60665900 ATN-151 1074653 1074653" at bounding box center [784, 30] width 1568 height 61
click at [1111, 41] on icon at bounding box center [1118, 43] width 19 height 19
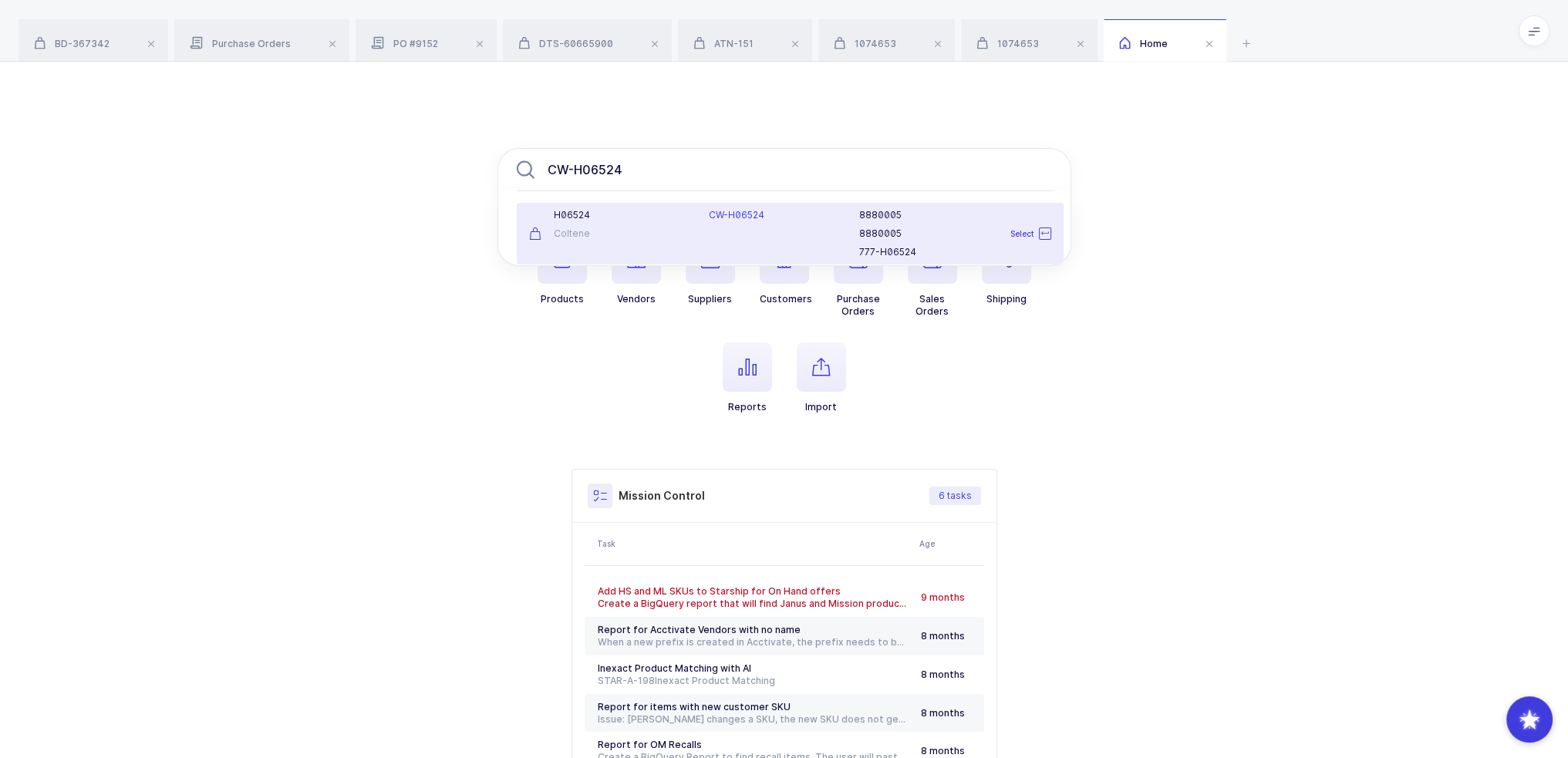
type input "CW-H06524"
click at [650, 245] on div "H06524 Coltene" at bounding box center [610, 233] width 180 height 50
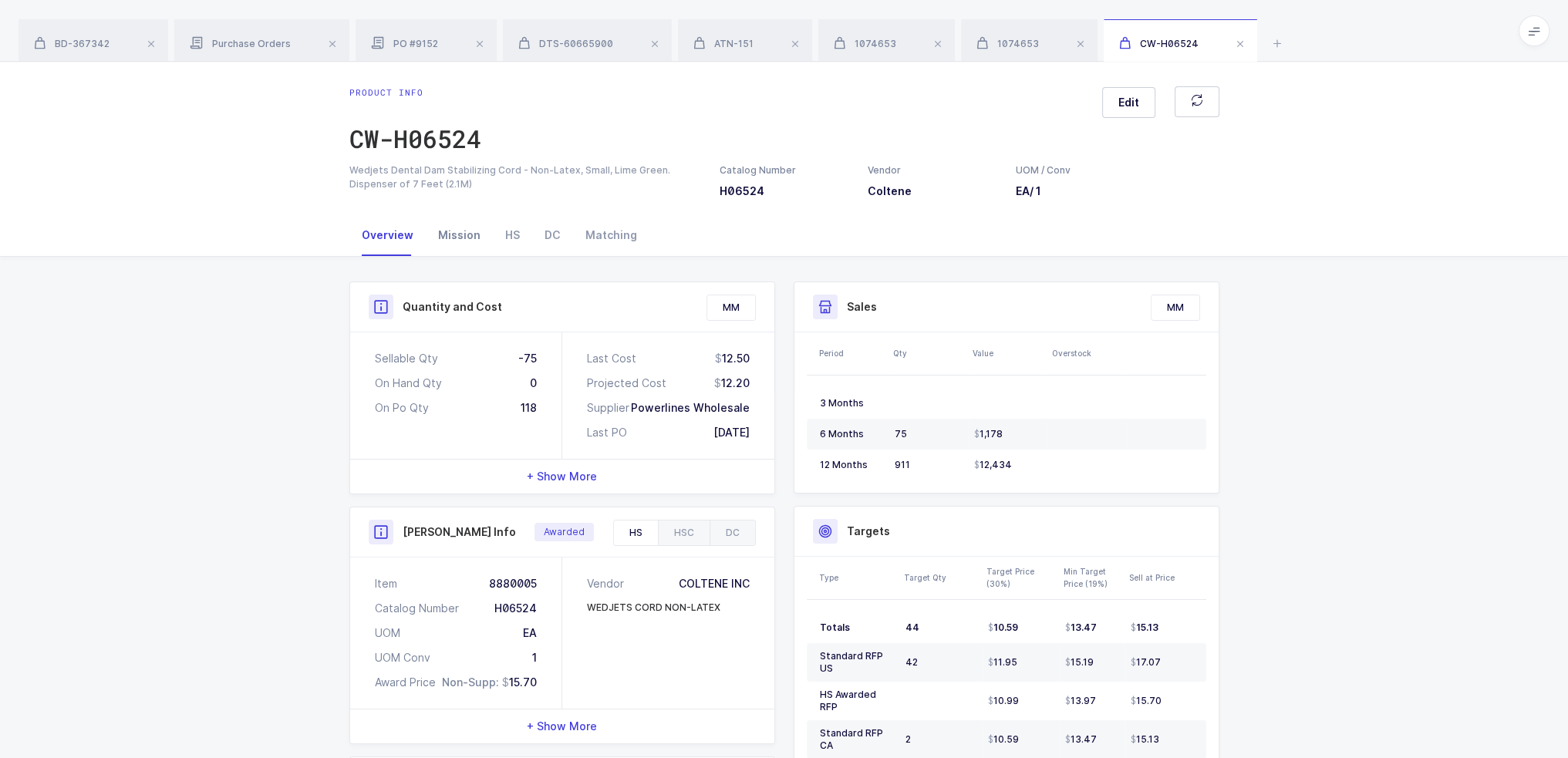
click at [467, 238] on div "Mission" at bounding box center [459, 235] width 67 height 41
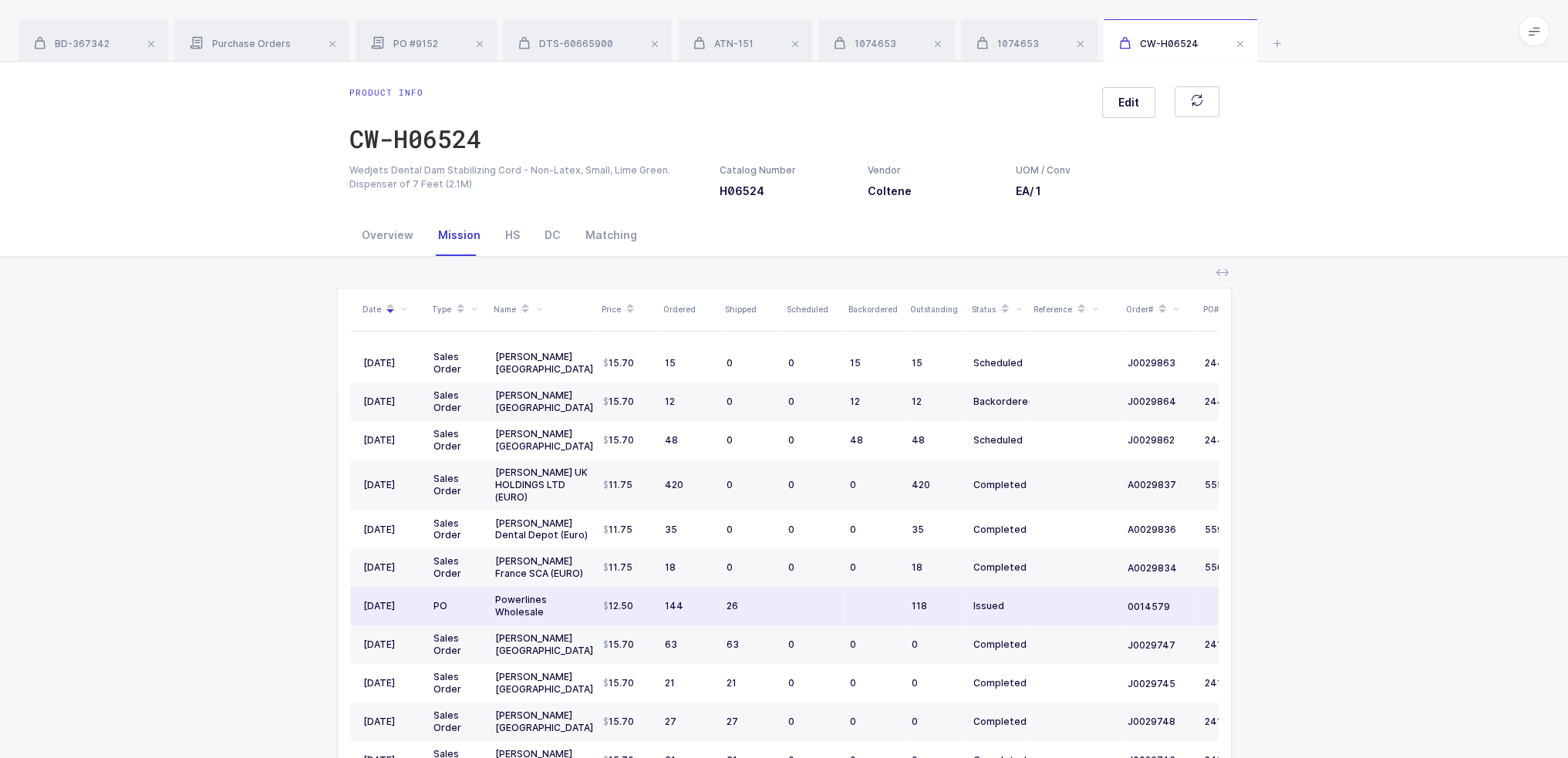
drag, startPoint x: 1041, startPoint y: 607, endPoint x: 1060, endPoint y: 600, distance: 20.2
click at [1060, 600] on td at bounding box center [1075, 606] width 93 height 39
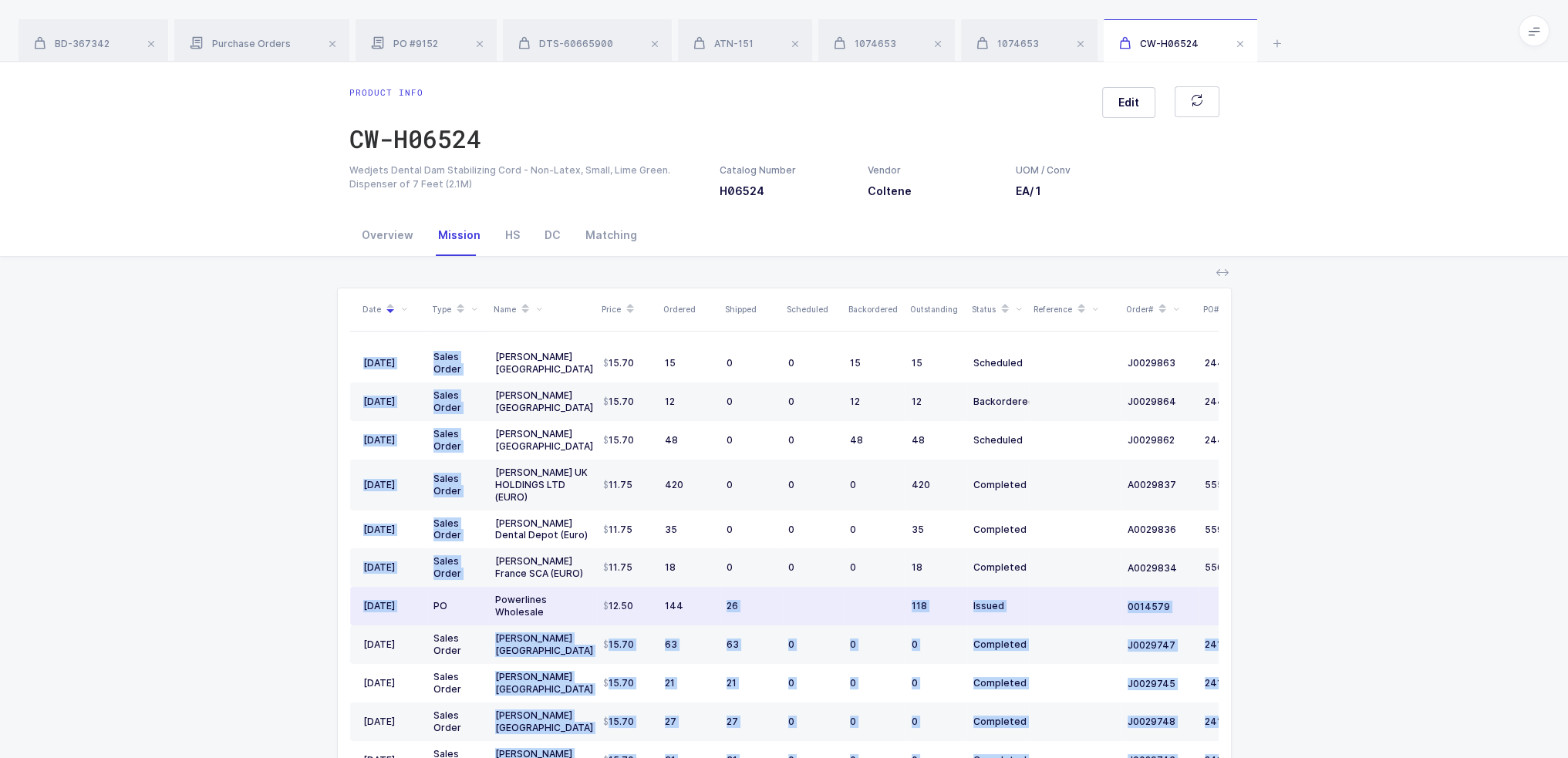
drag, startPoint x: 435, startPoint y: 608, endPoint x: 688, endPoint y: 603, distance: 253.0
click at [688, 603] on div "Date Type Name Price Ordered Shipped Scheduled Backordered Outstanding Status R…" at bounding box center [784, 556] width 869 height 536
click at [688, 603] on div "144" at bounding box center [689, 606] width 50 height 13
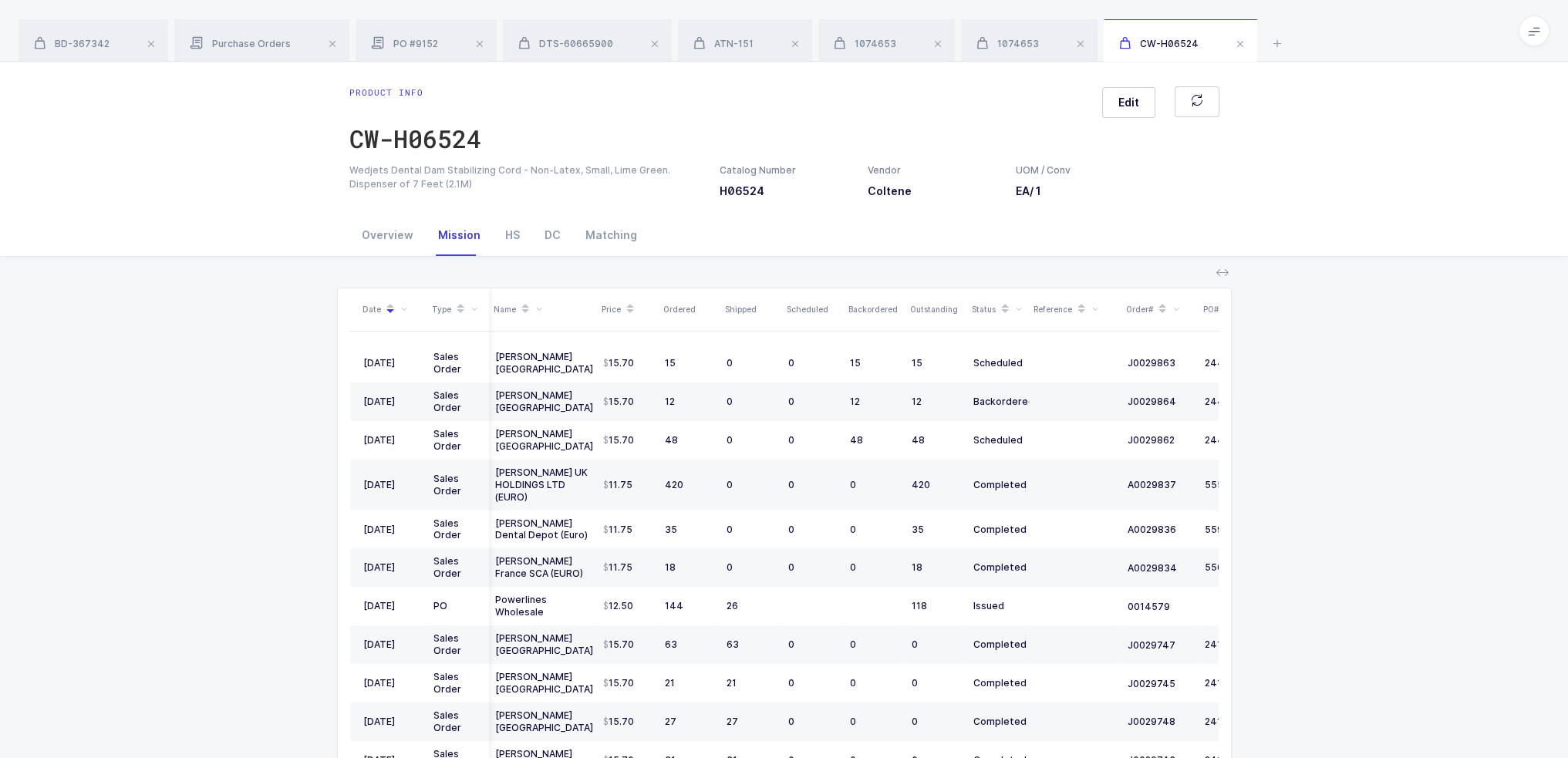
scroll to position [0, 115]
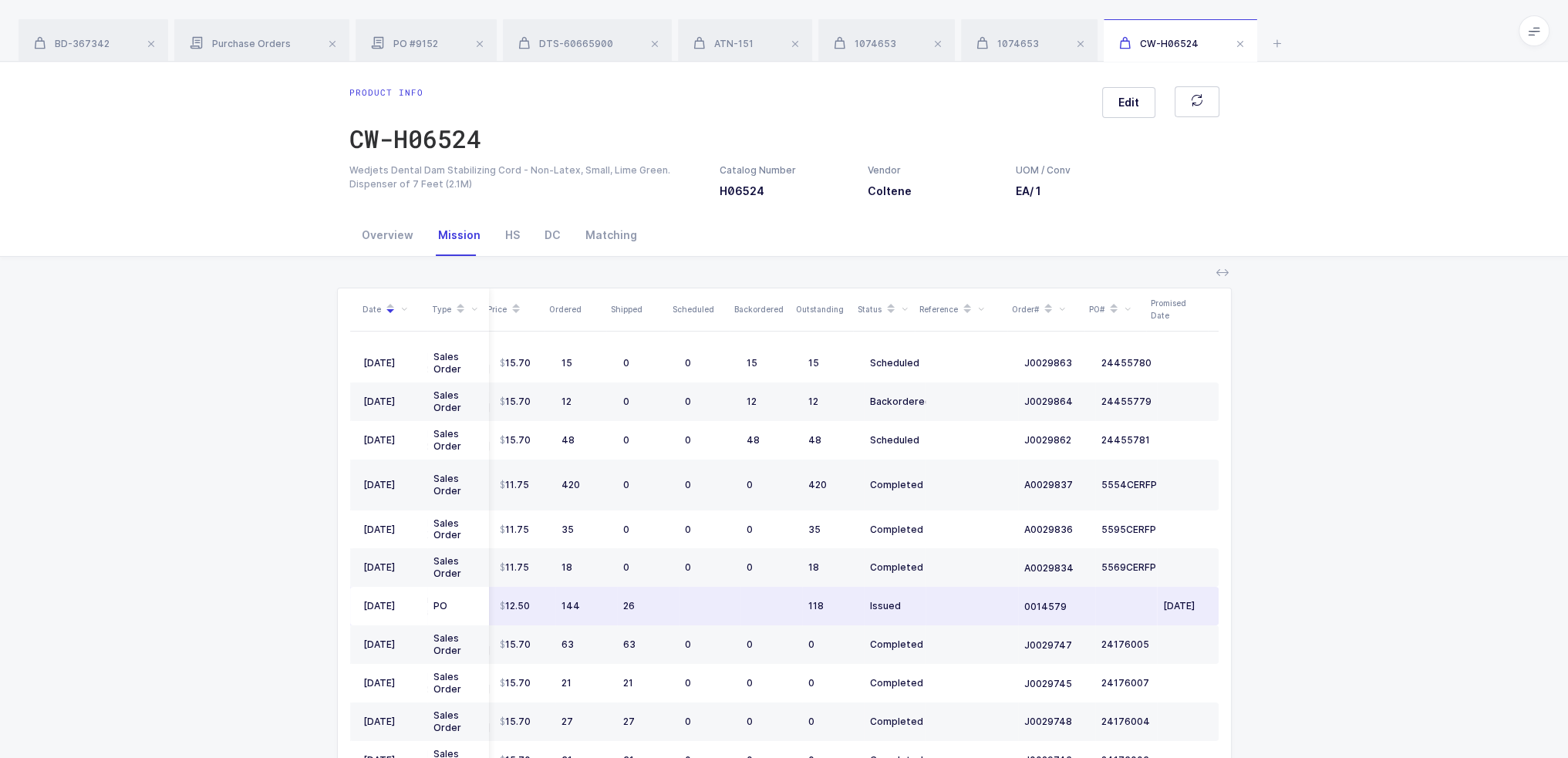
drag, startPoint x: 928, startPoint y: 610, endPoint x: 1073, endPoint y: 607, distance: 145.0
click at [1077, 608] on tr "02/11/2025 PO Powerlines Wholesale 12.50 144 26 118 Issued 0014579 09/30/2025" at bounding box center [733, 606] width 972 height 39
click at [1019, 606] on td "0014579" at bounding box center [1057, 606] width 78 height 39
click at [1028, 602] on span "0014579" at bounding box center [1046, 606] width 42 height 13
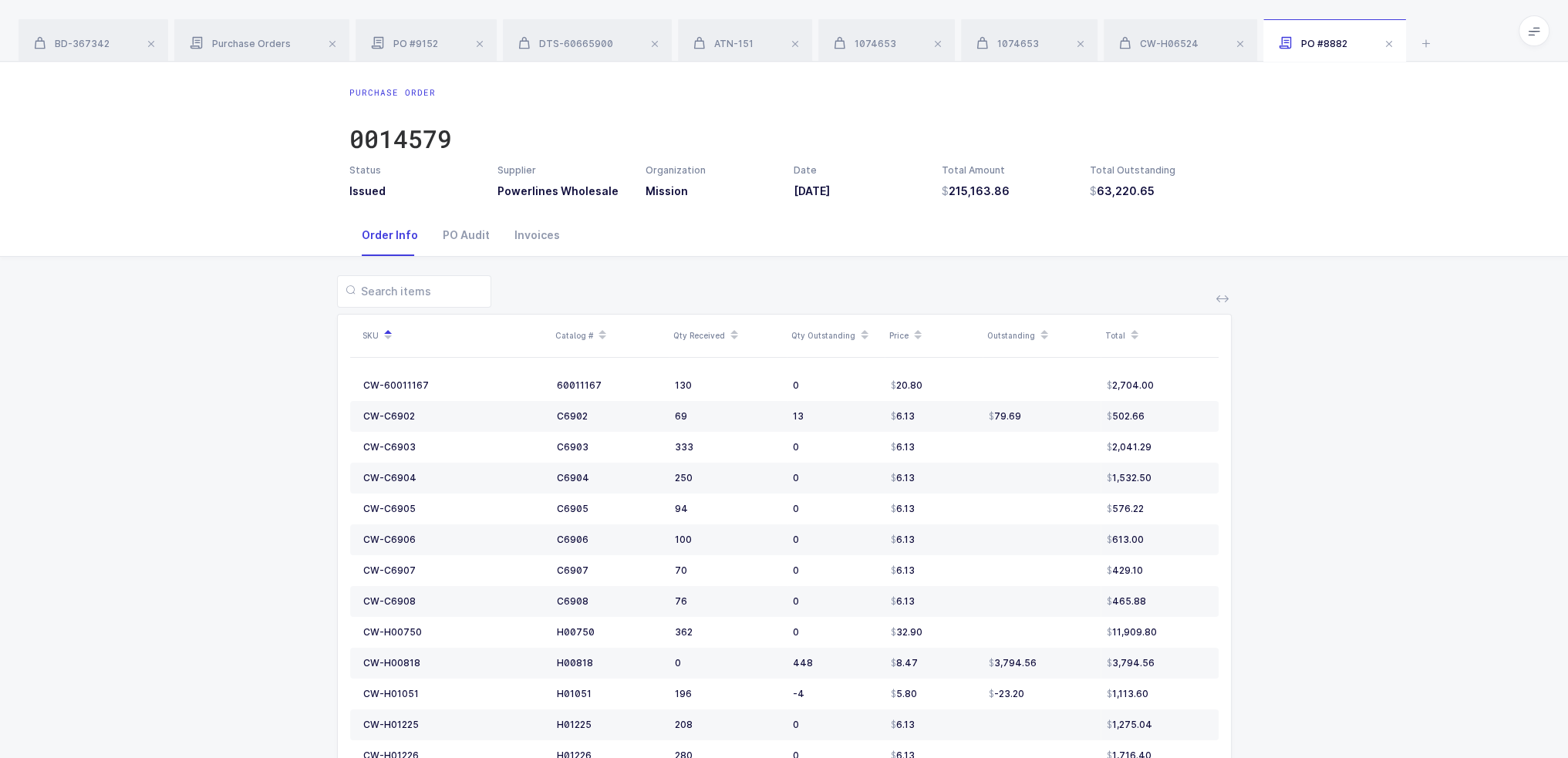
click at [1166, 280] on div at bounding box center [784, 291] width 895 height 32
click at [1156, 35] on div "CW-H06524" at bounding box center [1180, 40] width 153 height 43
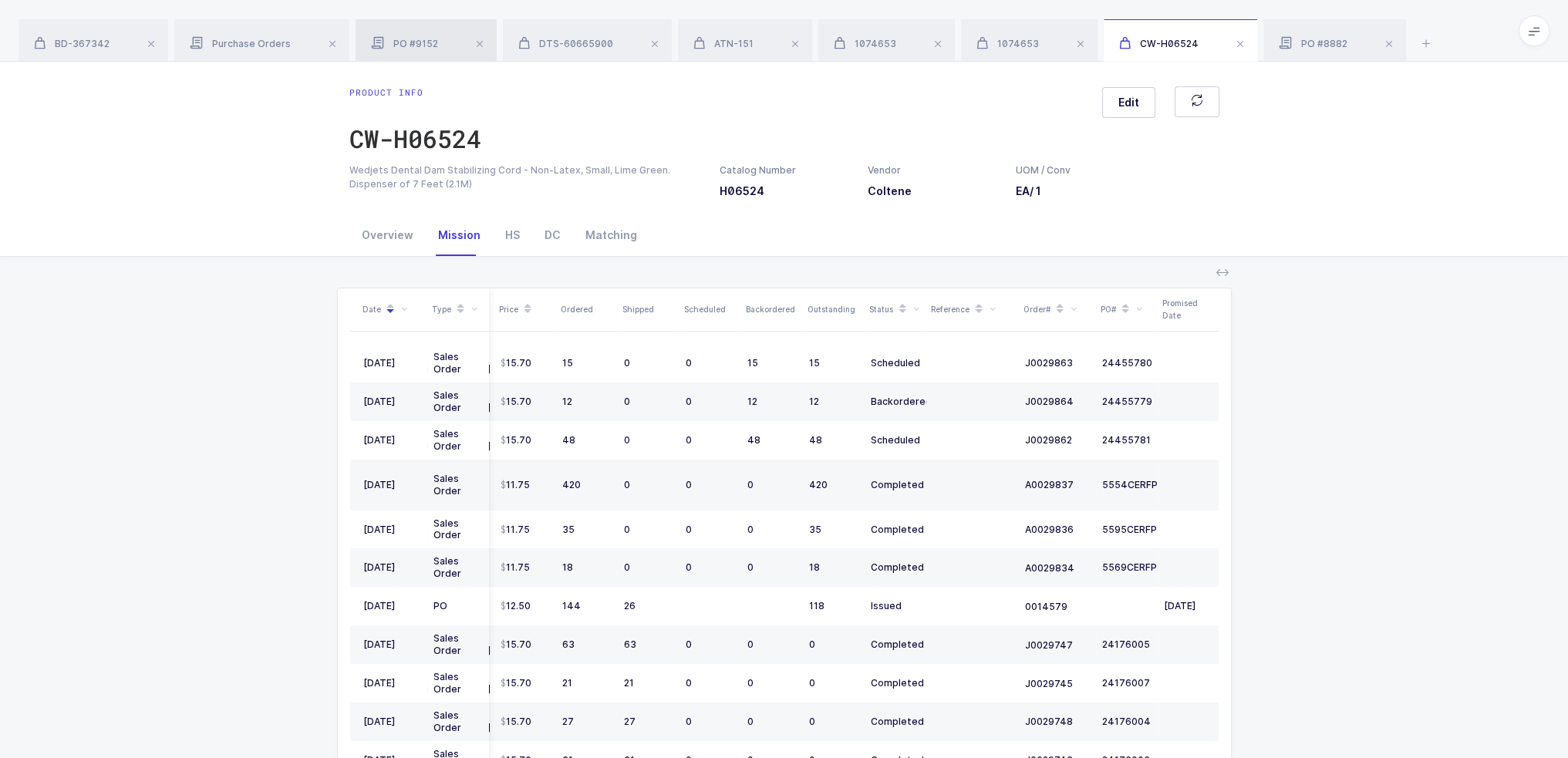
click at [427, 35] on div "PO #9152" at bounding box center [426, 40] width 142 height 43
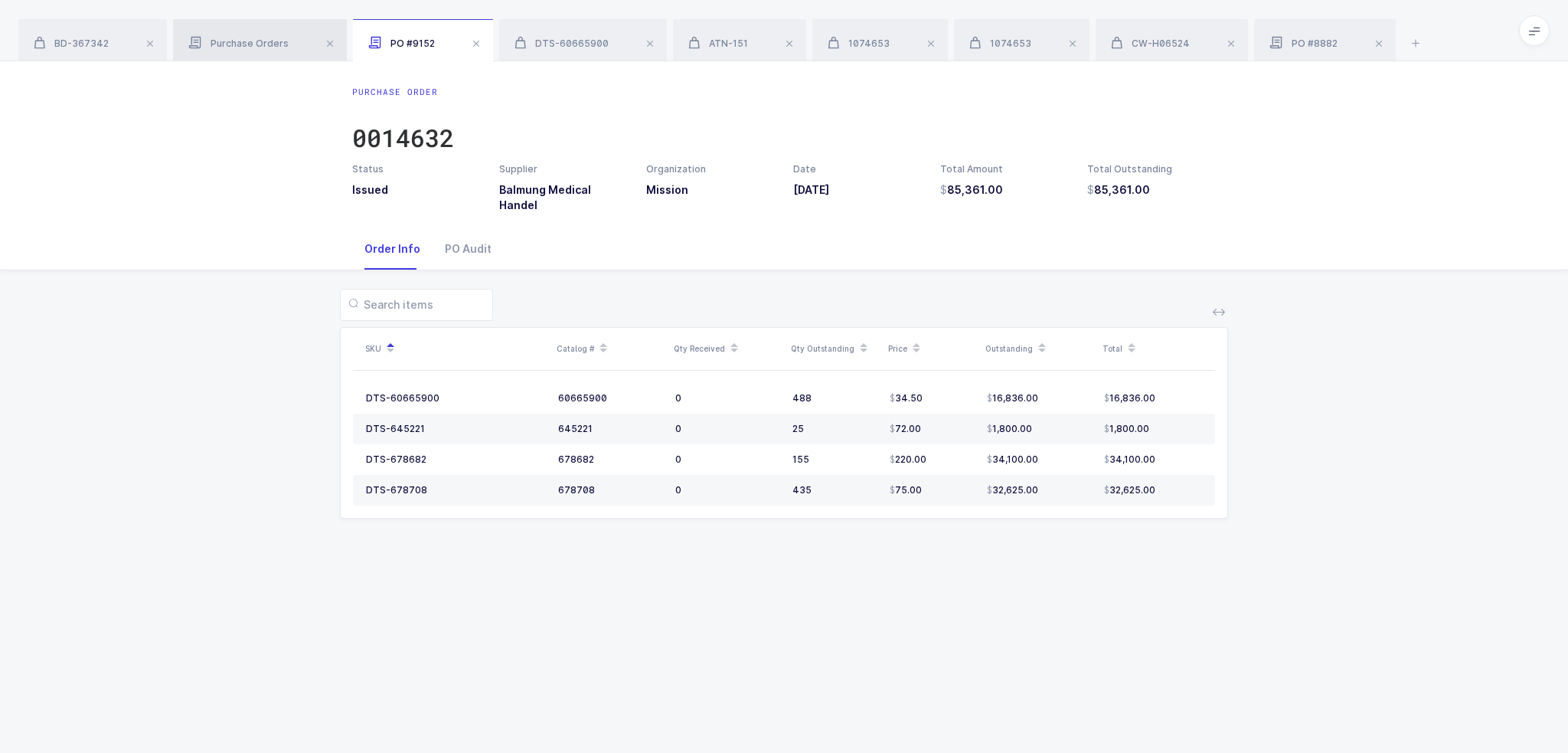
click at [278, 38] on span "Purchase Orders" at bounding box center [238, 44] width 100 height 12
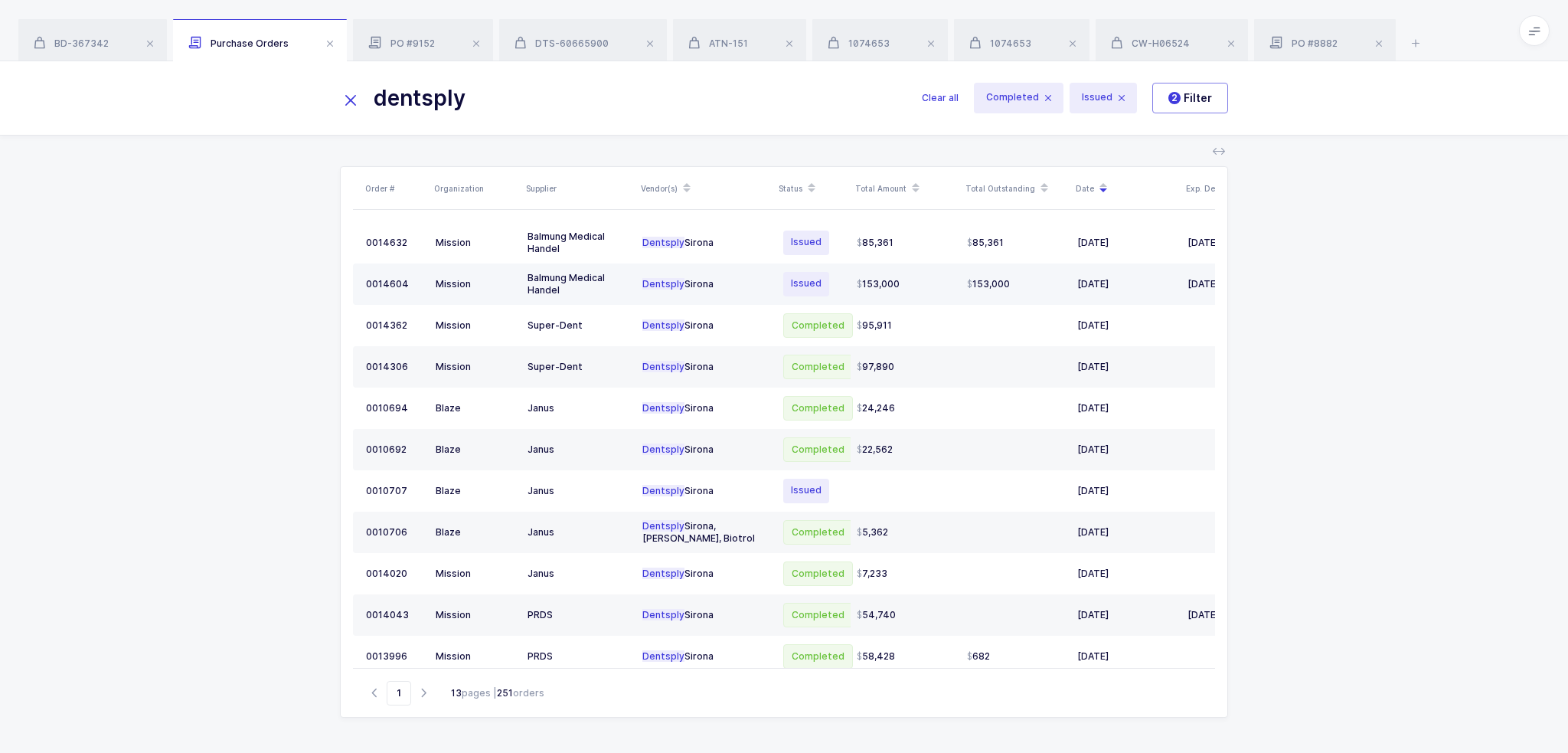
click at [734, 278] on div "Dentsply Sirona" at bounding box center [705, 284] width 125 height 13
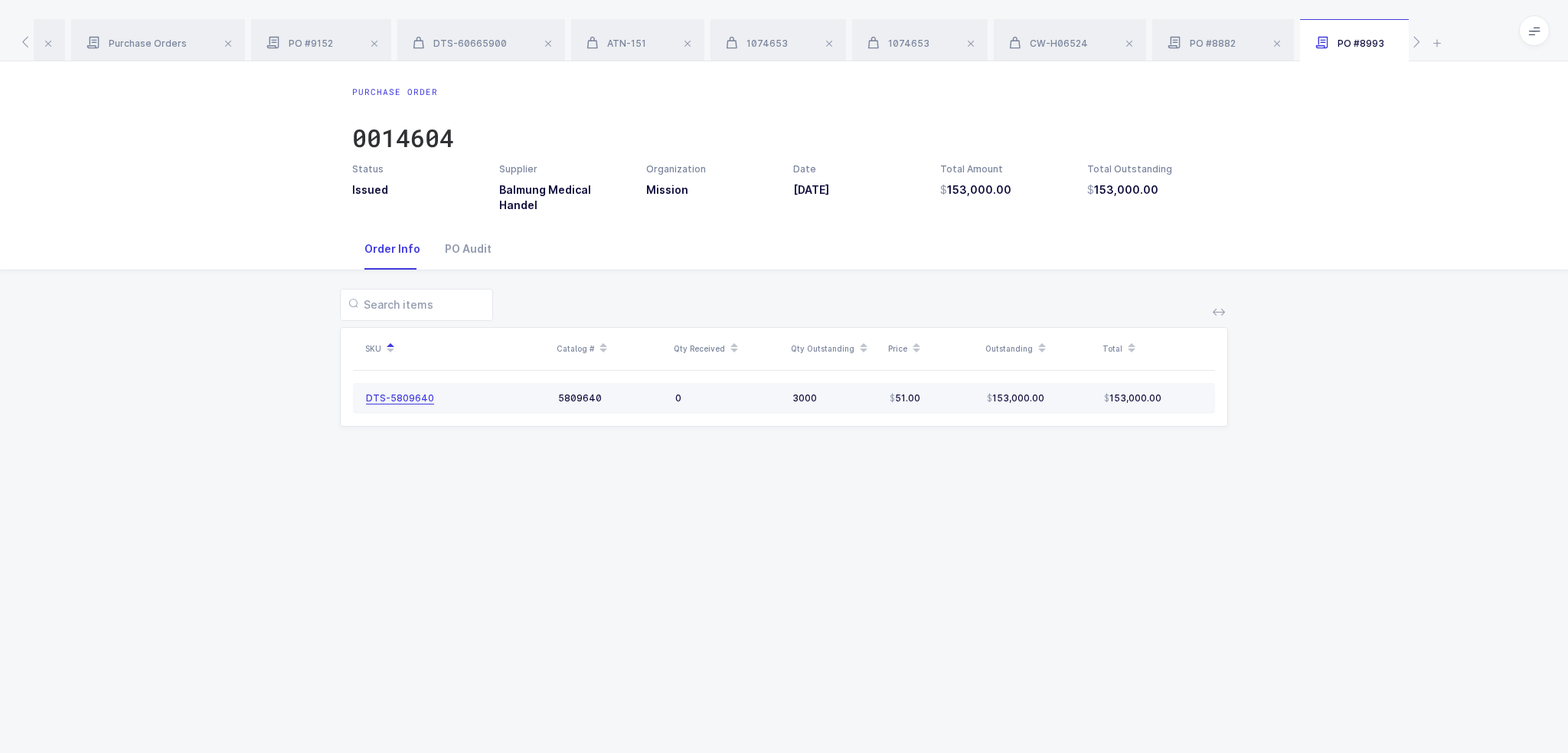
click at [406, 392] on div "DTS-5809640" at bounding box center [400, 398] width 68 height 13
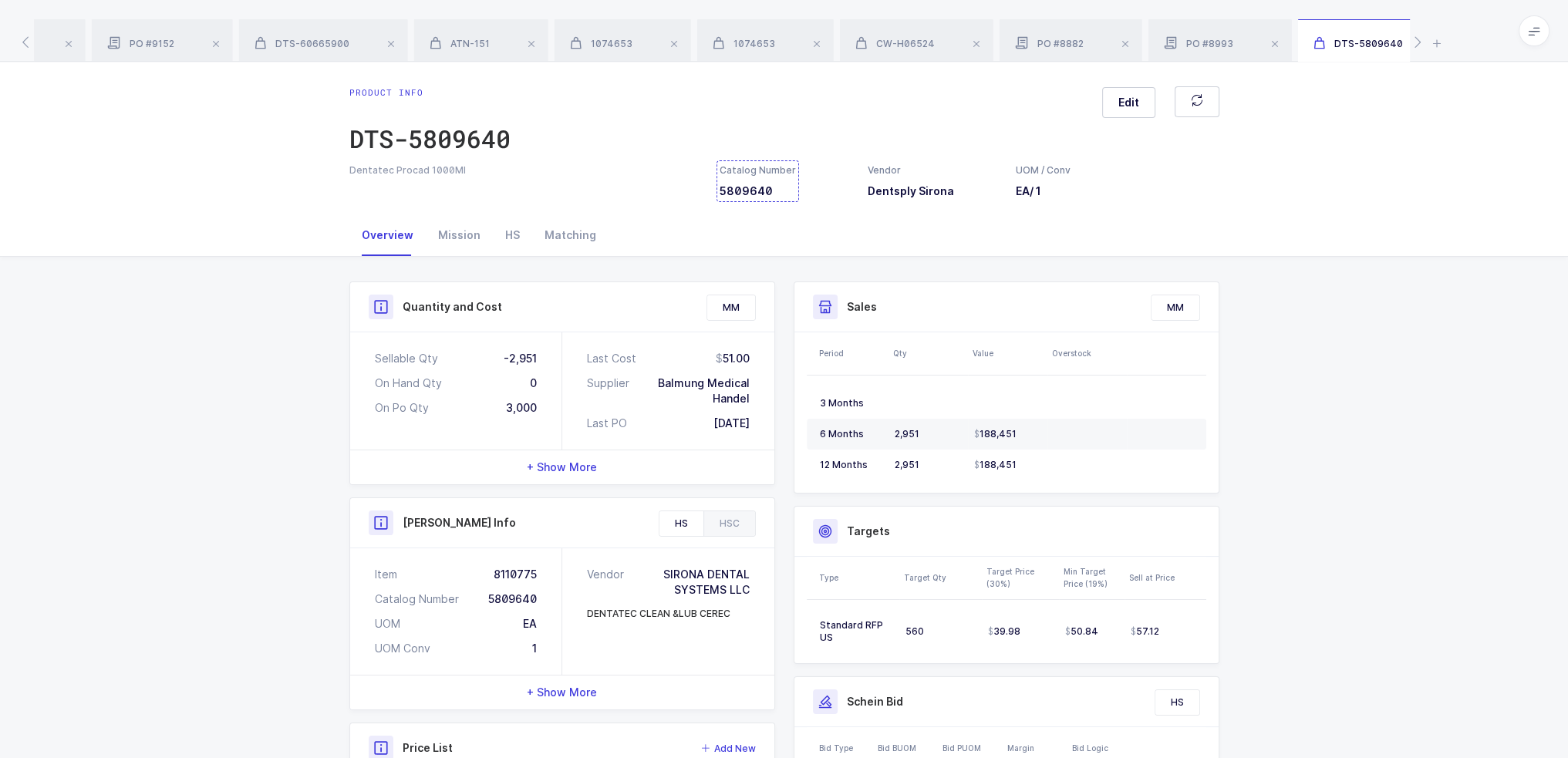
click at [741, 193] on div "Catalog Number 5809640" at bounding box center [757, 181] width 77 height 35
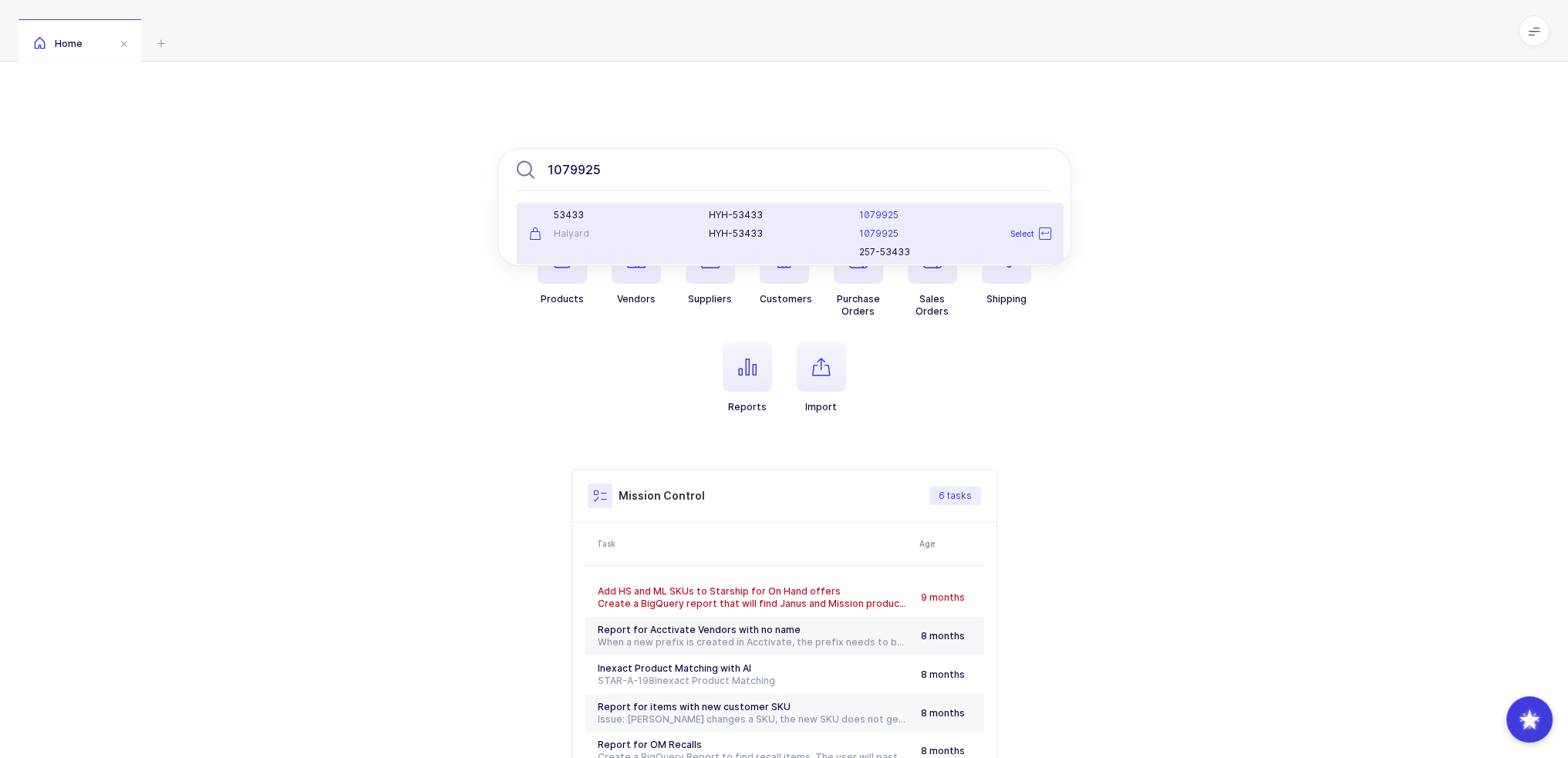
type input "1079925"
click at [667, 227] on div "Halyard" at bounding box center [610, 233] width 162 height 13
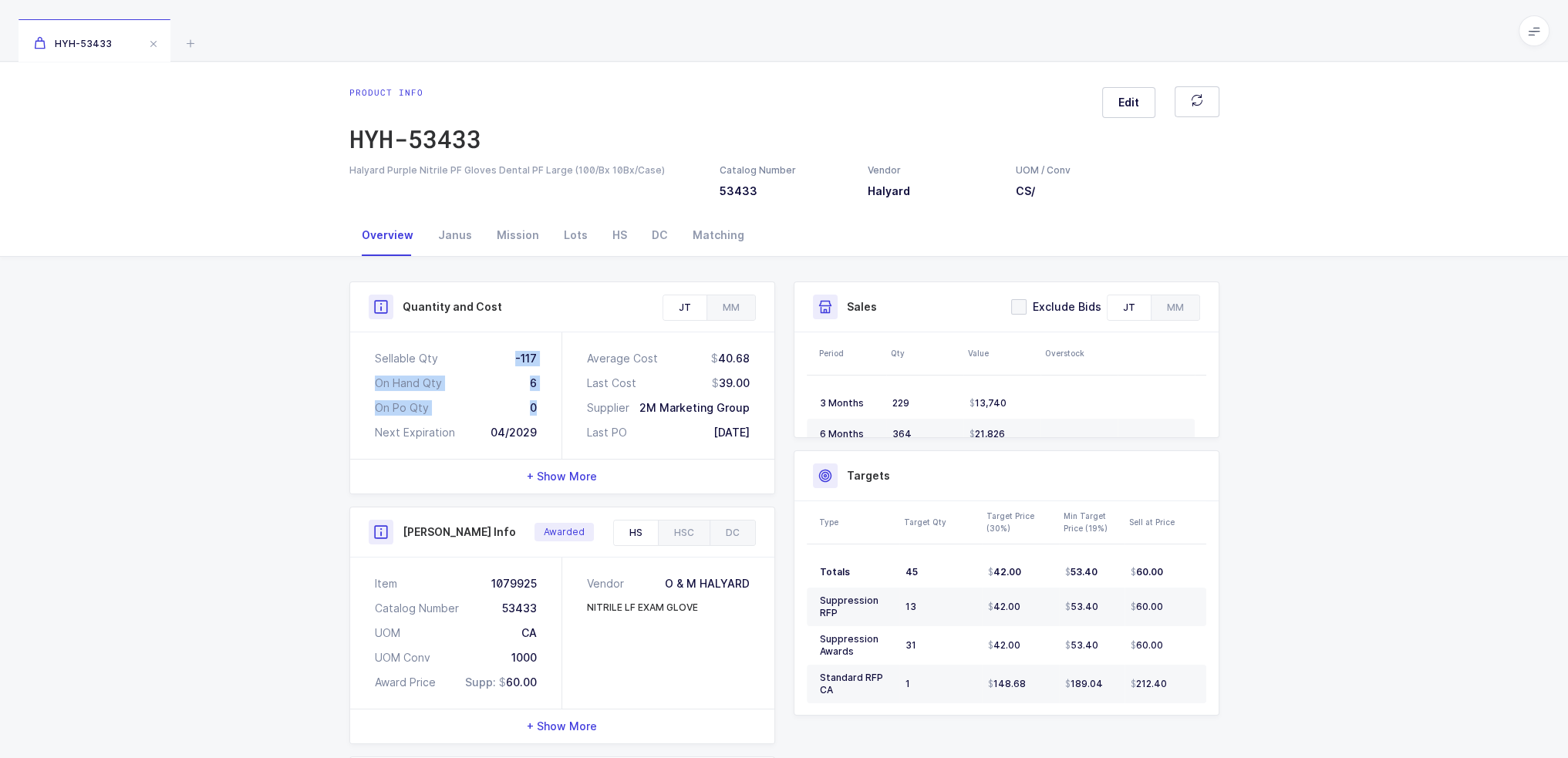
drag, startPoint x: 506, startPoint y: 359, endPoint x: 560, endPoint y: 413, distance: 76.4
click at [560, 413] on div "Sellable Qty -117 On Hand Qty 6 On Po Qty 0 Next Expiration 04/2029" at bounding box center [457, 396] width 212 height 126
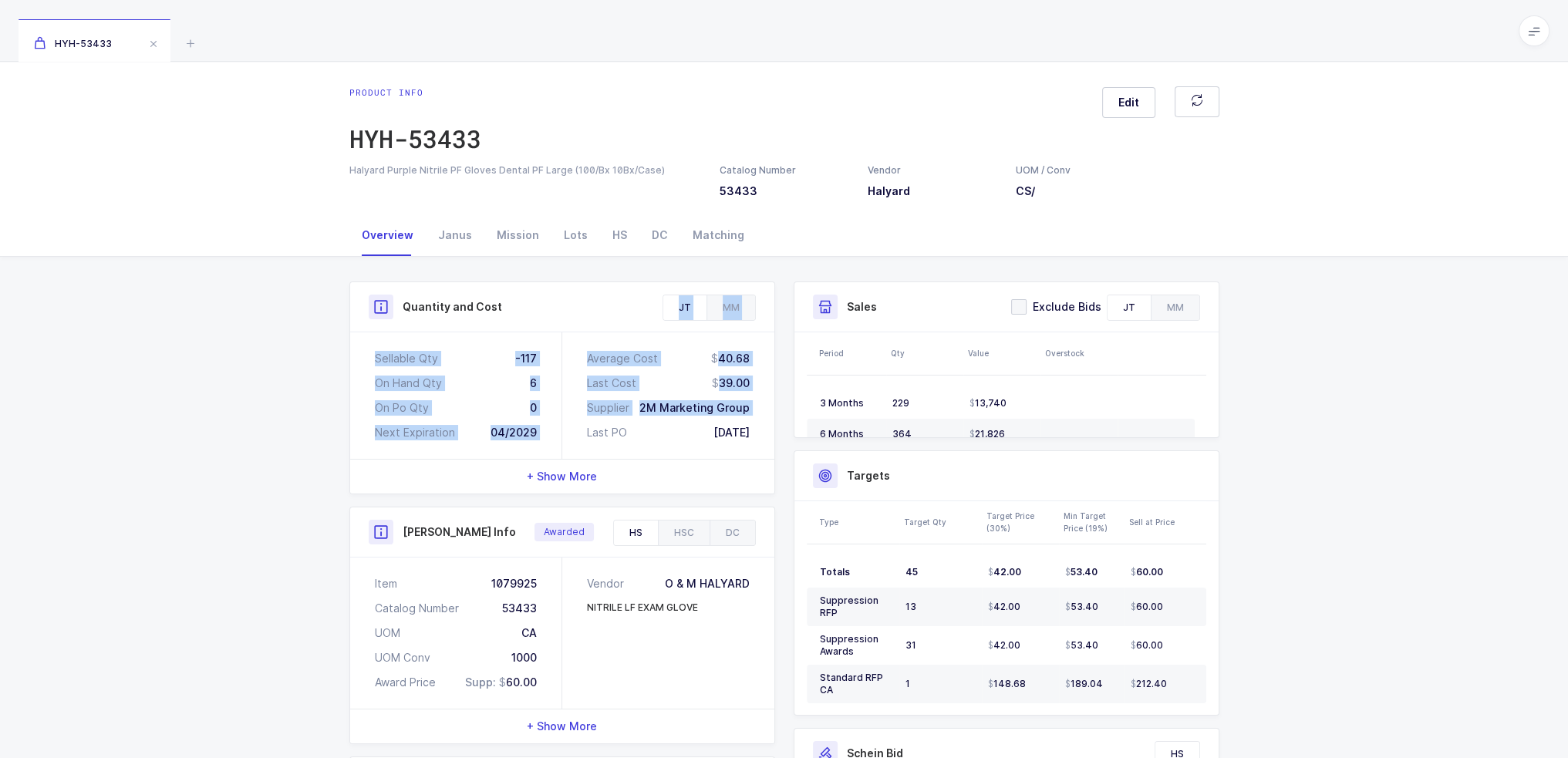
drag, startPoint x: 562, startPoint y: 440, endPoint x: 531, endPoint y: 328, distance: 116.2
click at [530, 324] on div "Quantity and Cost JT MM Sellable Qty -117 On Hand Qty 6 On Po Qty 0 Next Expira…" at bounding box center [562, 387] width 425 height 213
click at [531, 328] on div "Quantity and Cost" at bounding box center [563, 307] width 425 height 51
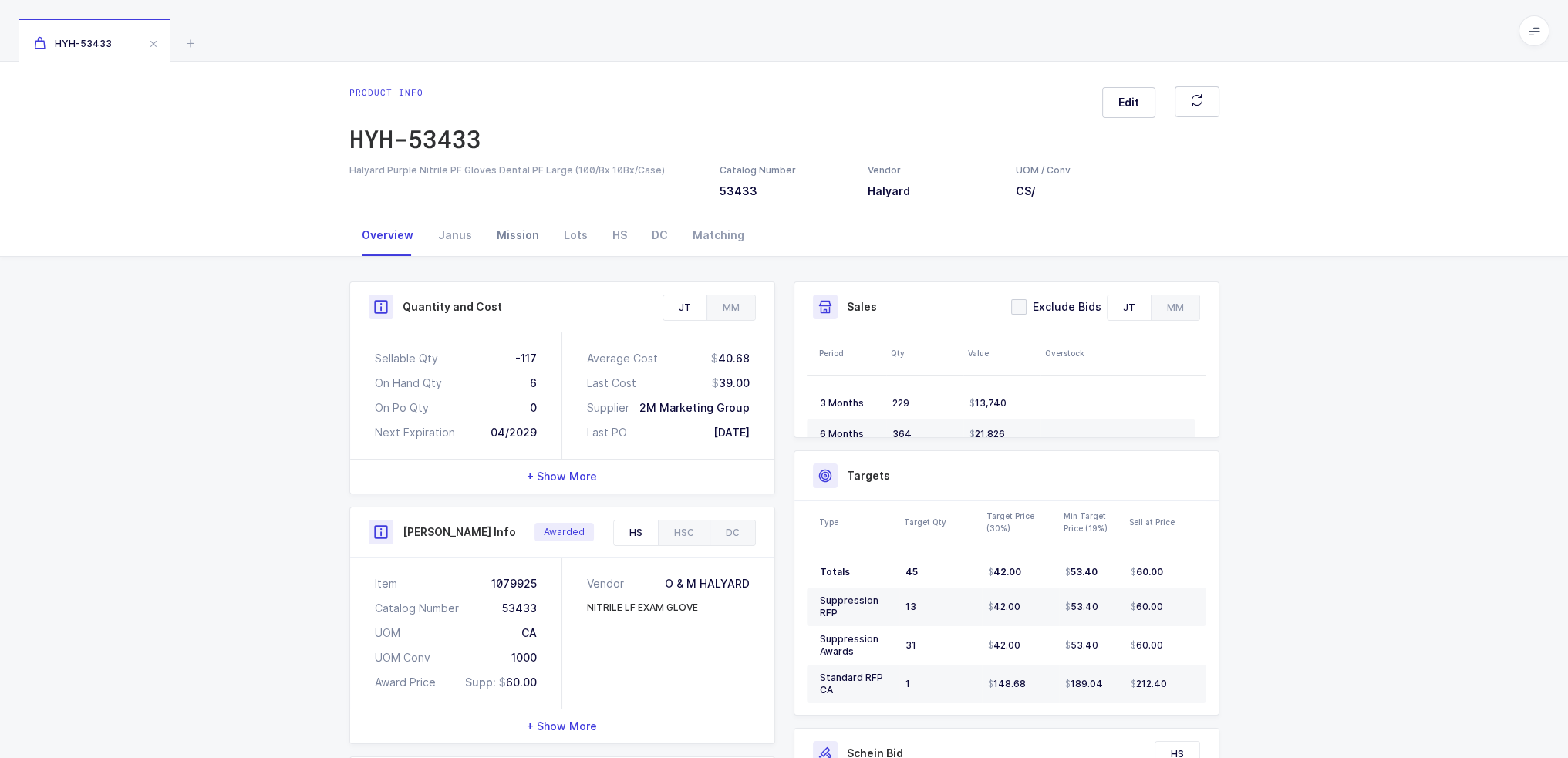
click at [497, 231] on div "Mission" at bounding box center [518, 235] width 67 height 41
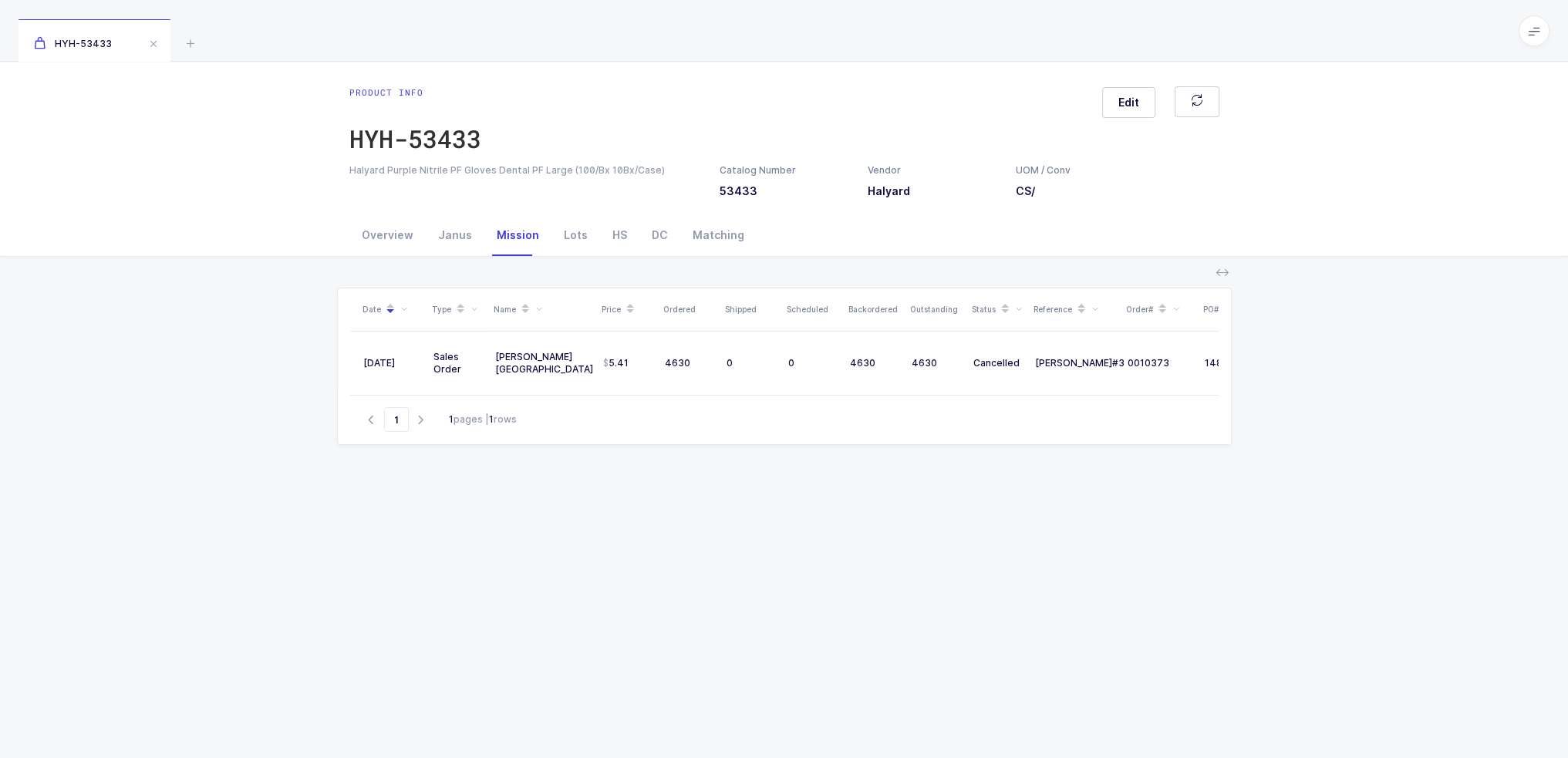
scroll to position [0, 103]
click at [194, 46] on icon at bounding box center [190, 43] width 19 height 19
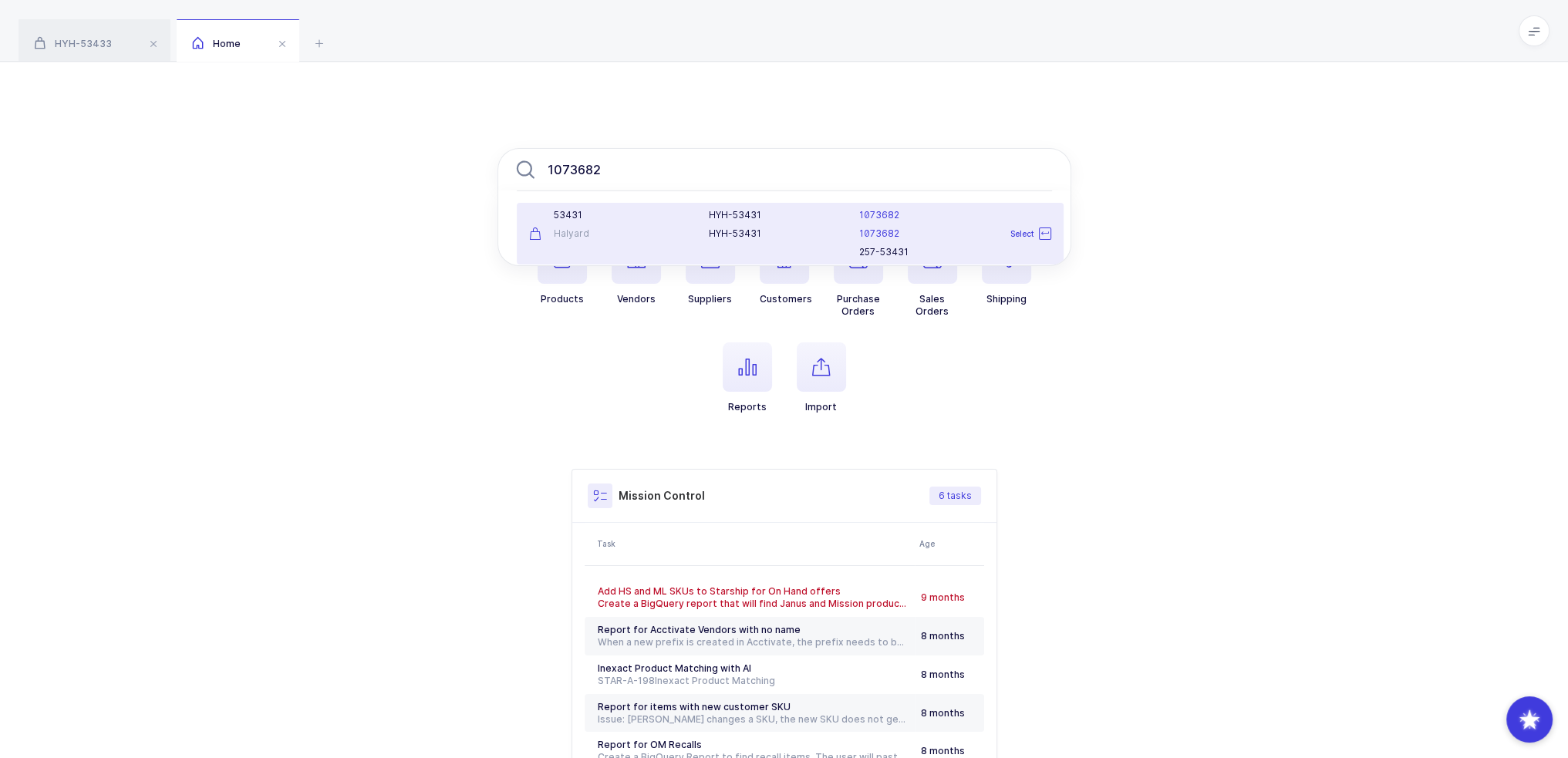
type input "1073682"
click at [599, 216] on div "53431" at bounding box center [610, 215] width 162 height 13
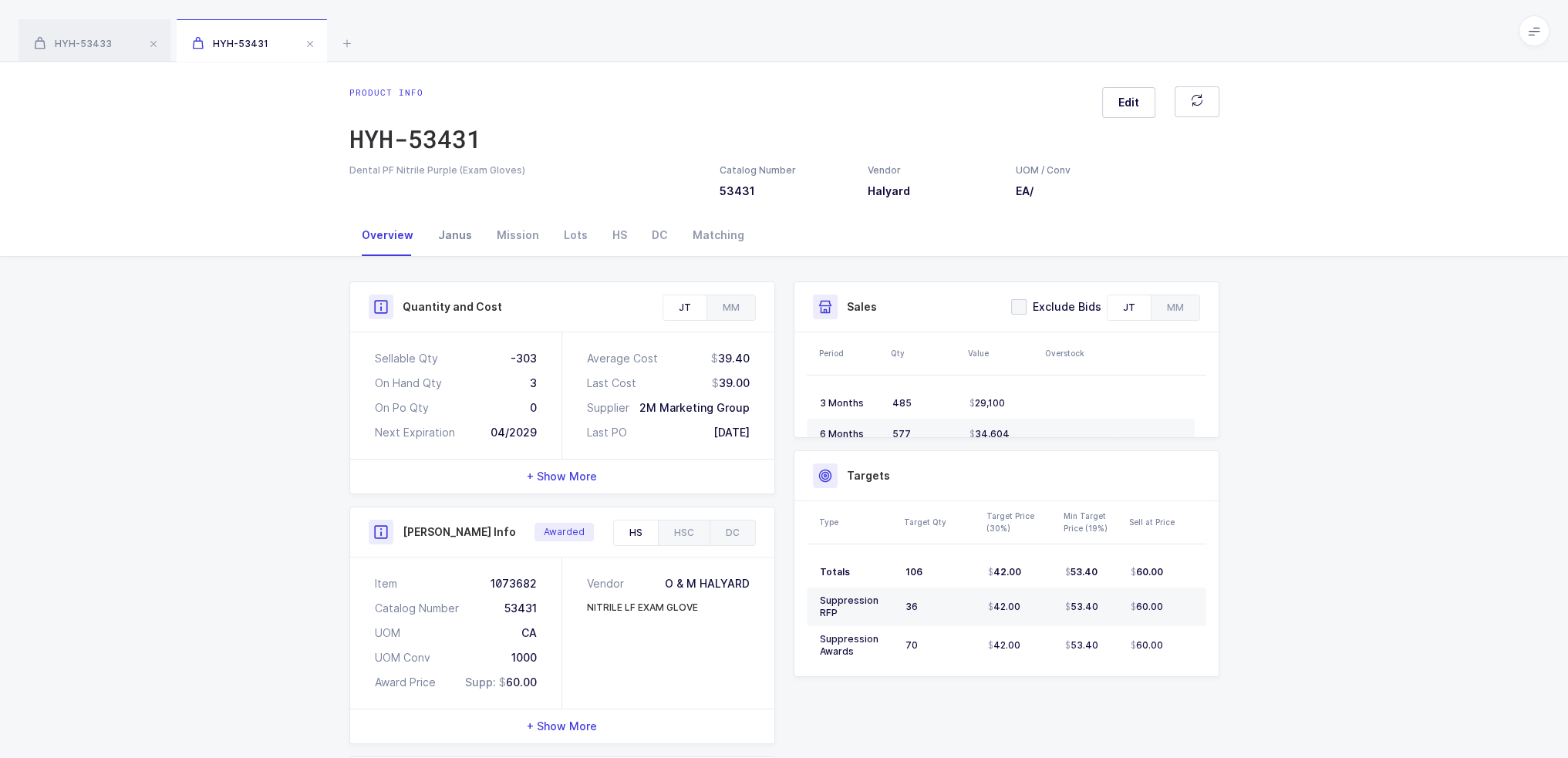
click at [453, 237] on div "Janus" at bounding box center [455, 235] width 59 height 41
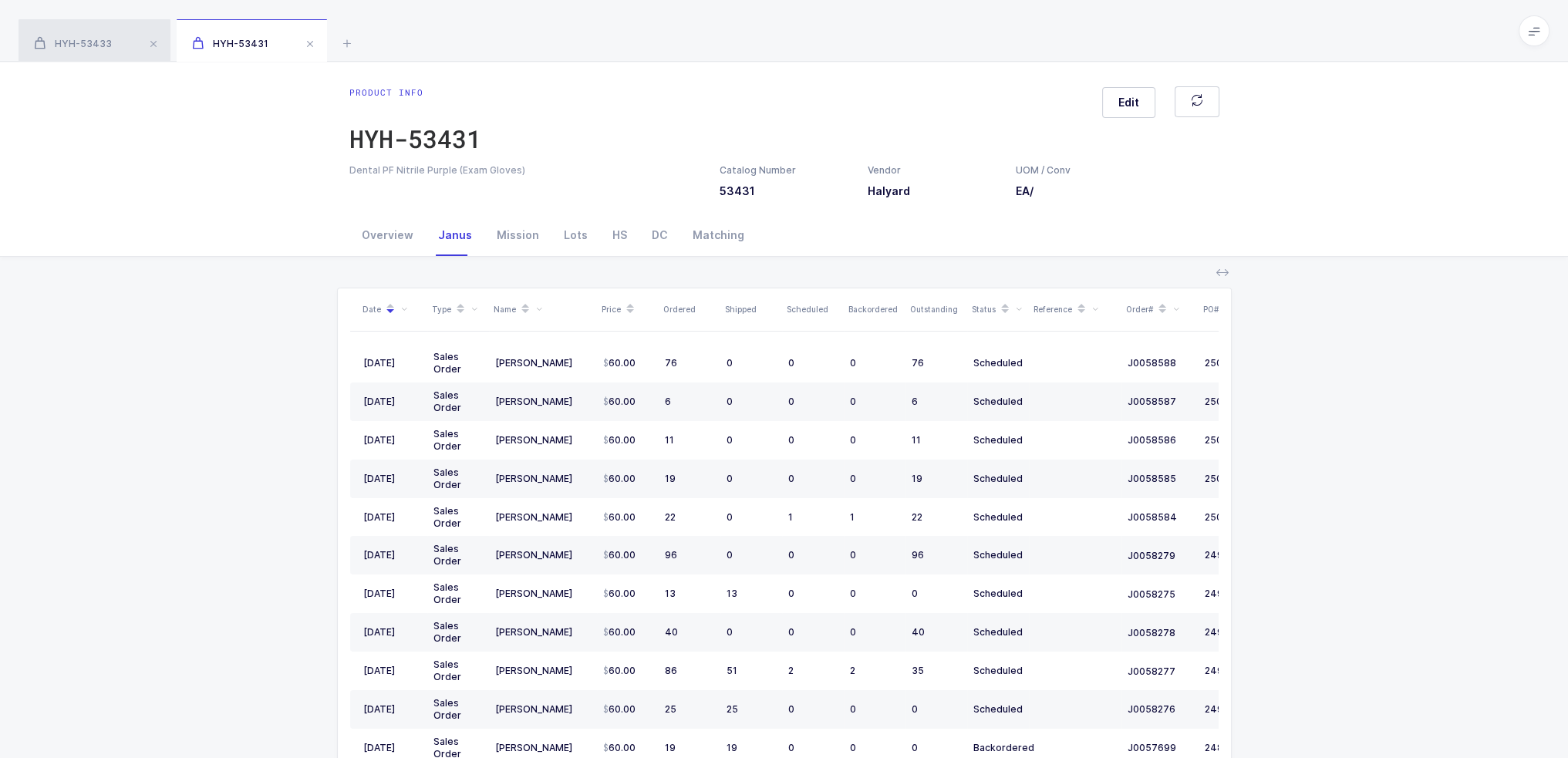
click at [62, 48] on span "HYH-53433" at bounding box center [72, 44] width 78 height 12
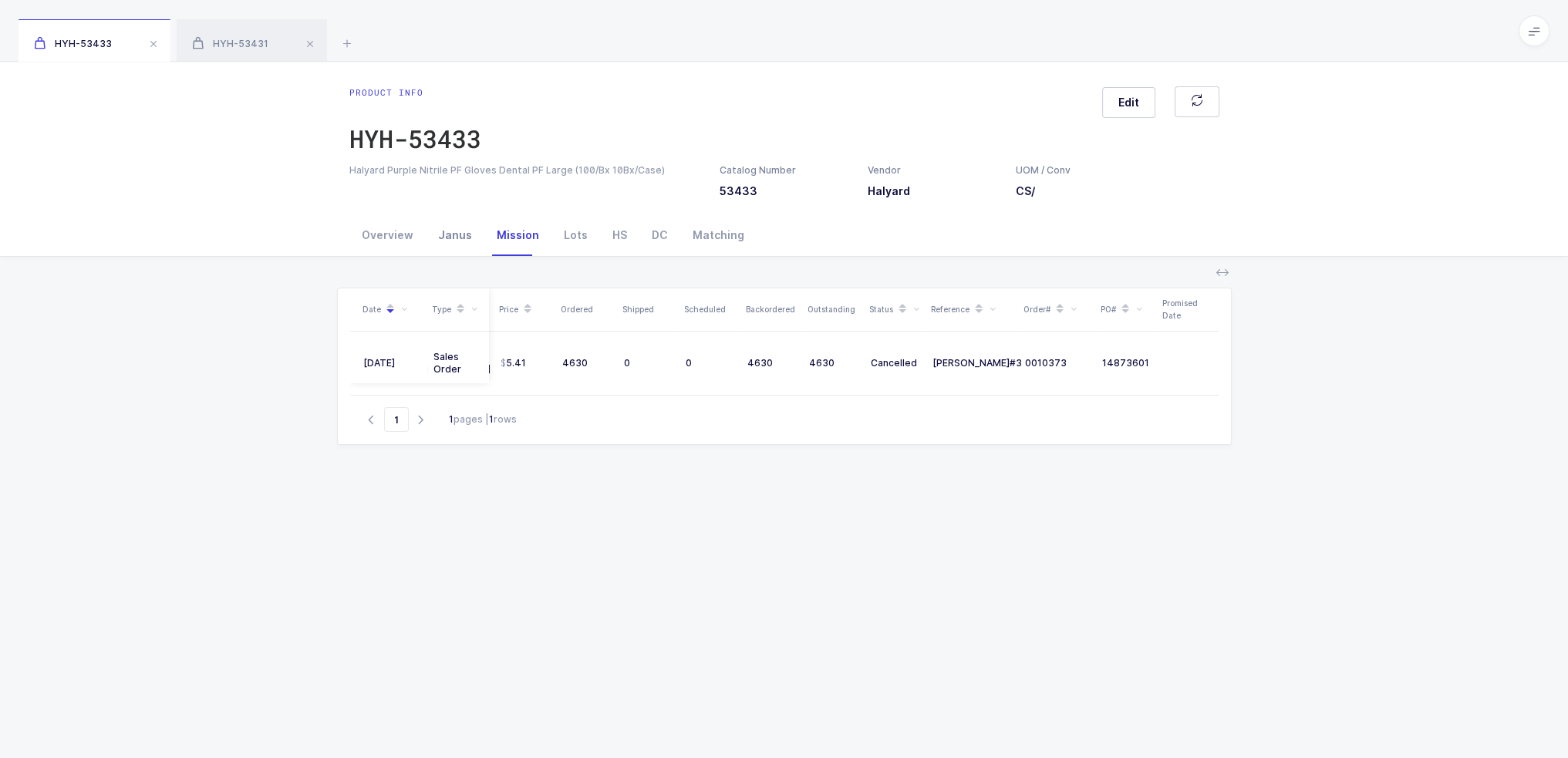
click at [457, 243] on div "Janus" at bounding box center [455, 235] width 59 height 41
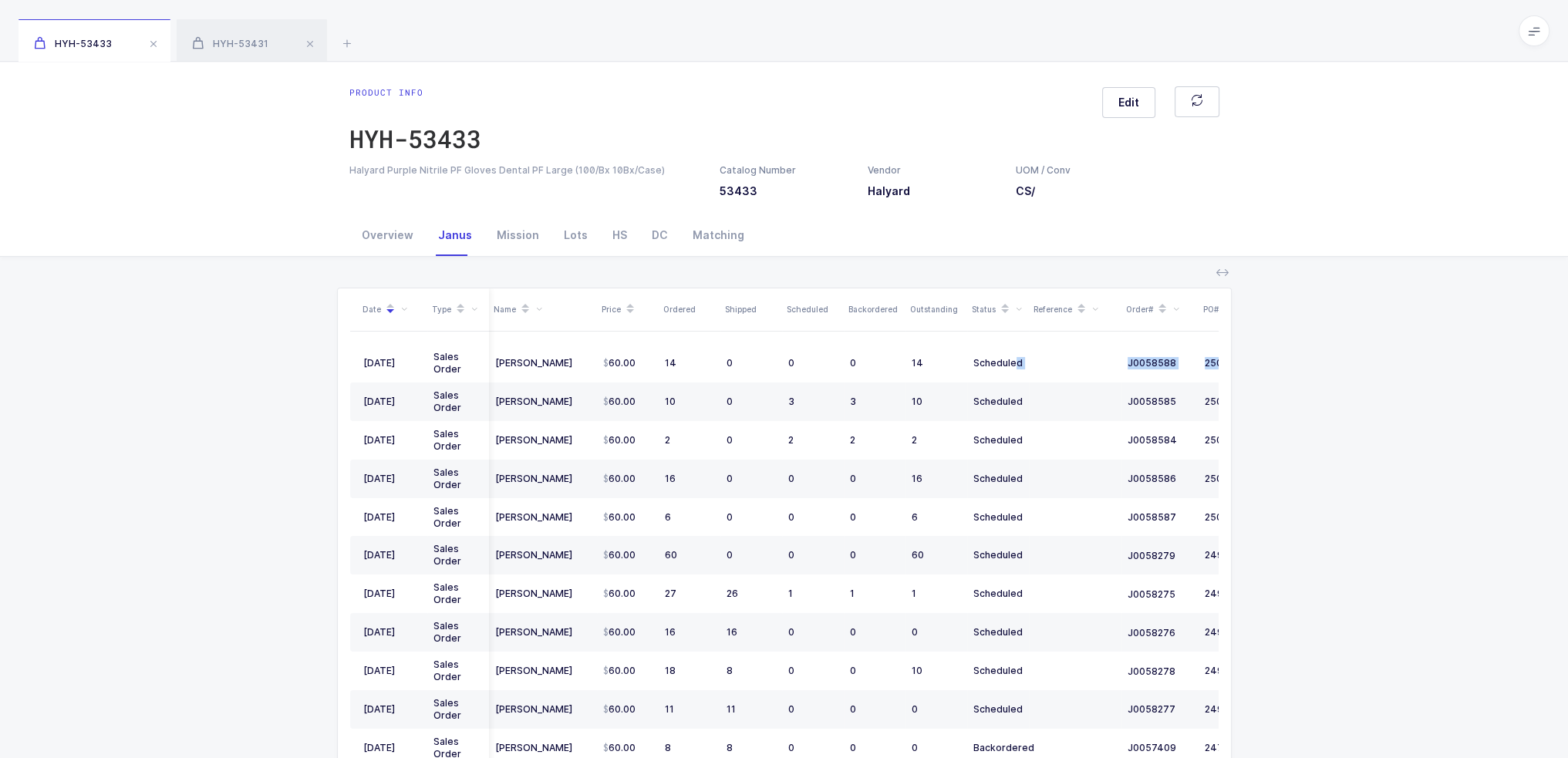
scroll to position [0, 115]
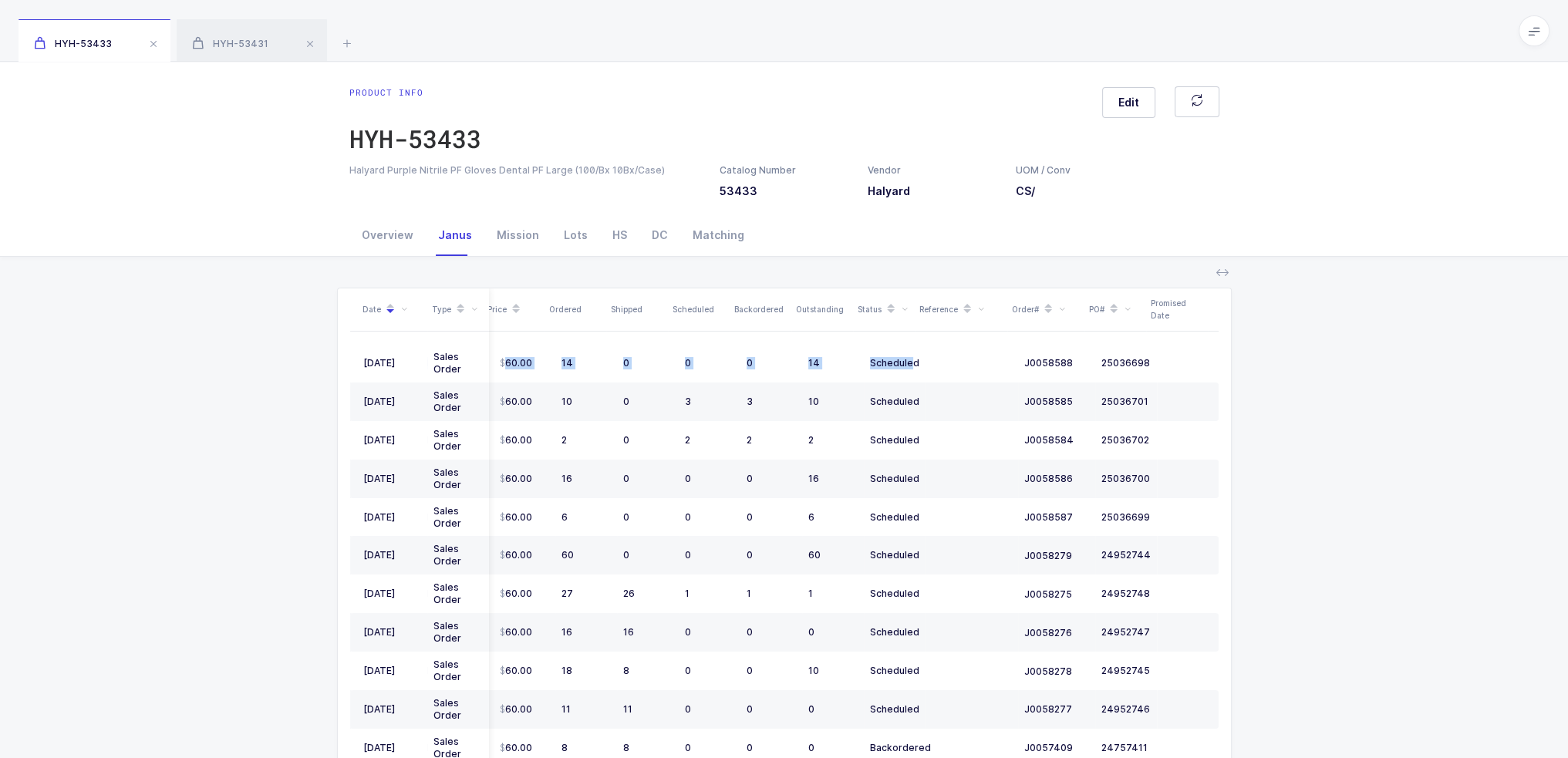
drag, startPoint x: 1015, startPoint y: 365, endPoint x: 1283, endPoint y: 355, distance: 268.2
click at [1283, 355] on div "Date Type Name Price Ordered Shipped Scheduled Backordered Outstanding Status R…" at bounding box center [784, 584] width 1544 height 654
click at [1346, 415] on div "Date Type Name Price Ordered Shipped Scheduled Backordered Outstanding Status R…" at bounding box center [784, 584] width 1544 height 654
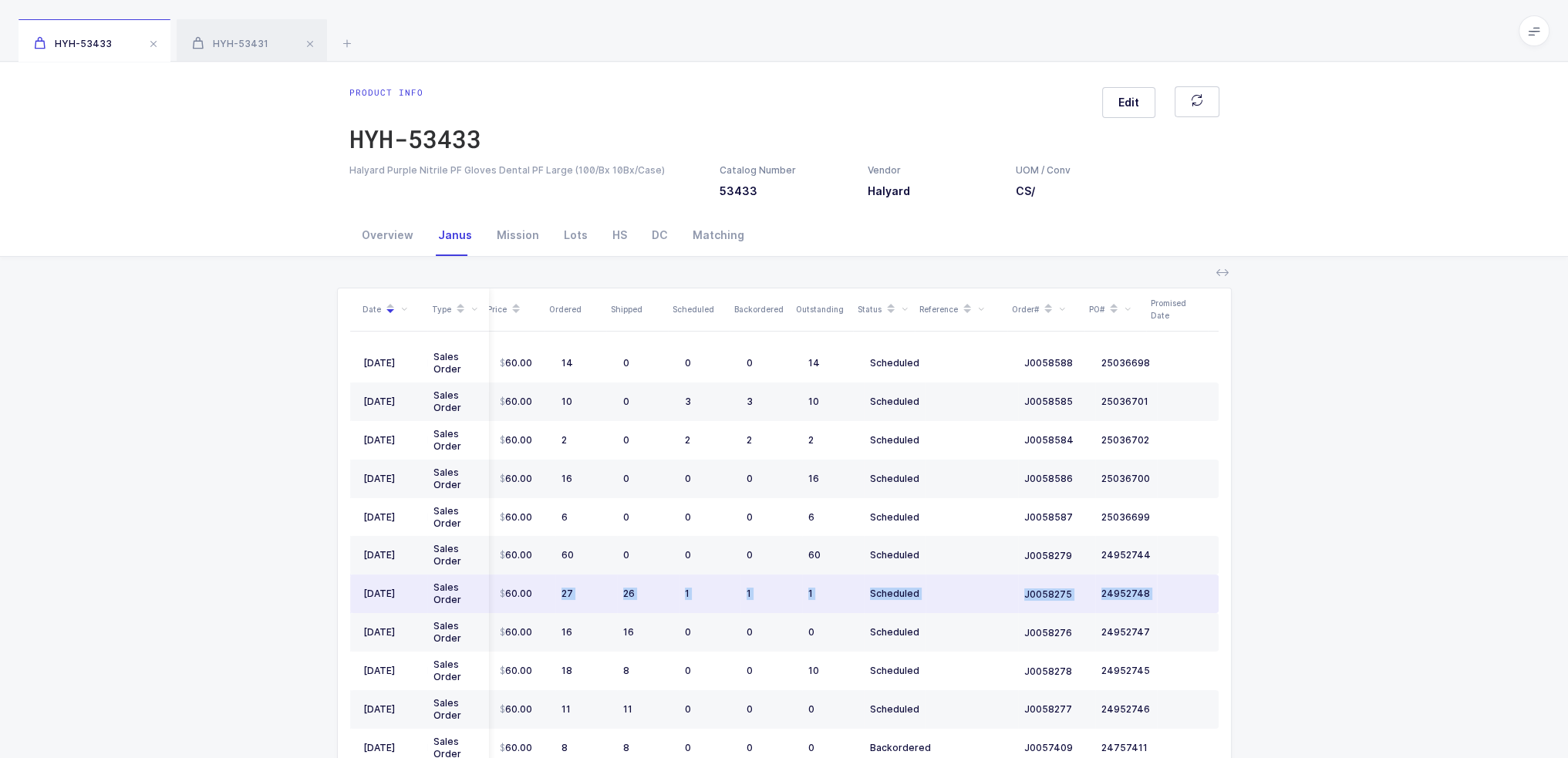
drag, startPoint x: 1163, startPoint y: 591, endPoint x: 545, endPoint y: 585, distance: 618.0
click at [545, 585] on tr "08/11/2025 Sales Order Henry Schein 60.00 27 26 1 1 1 Scheduled J0058275 249527…" at bounding box center [733, 594] width 972 height 39
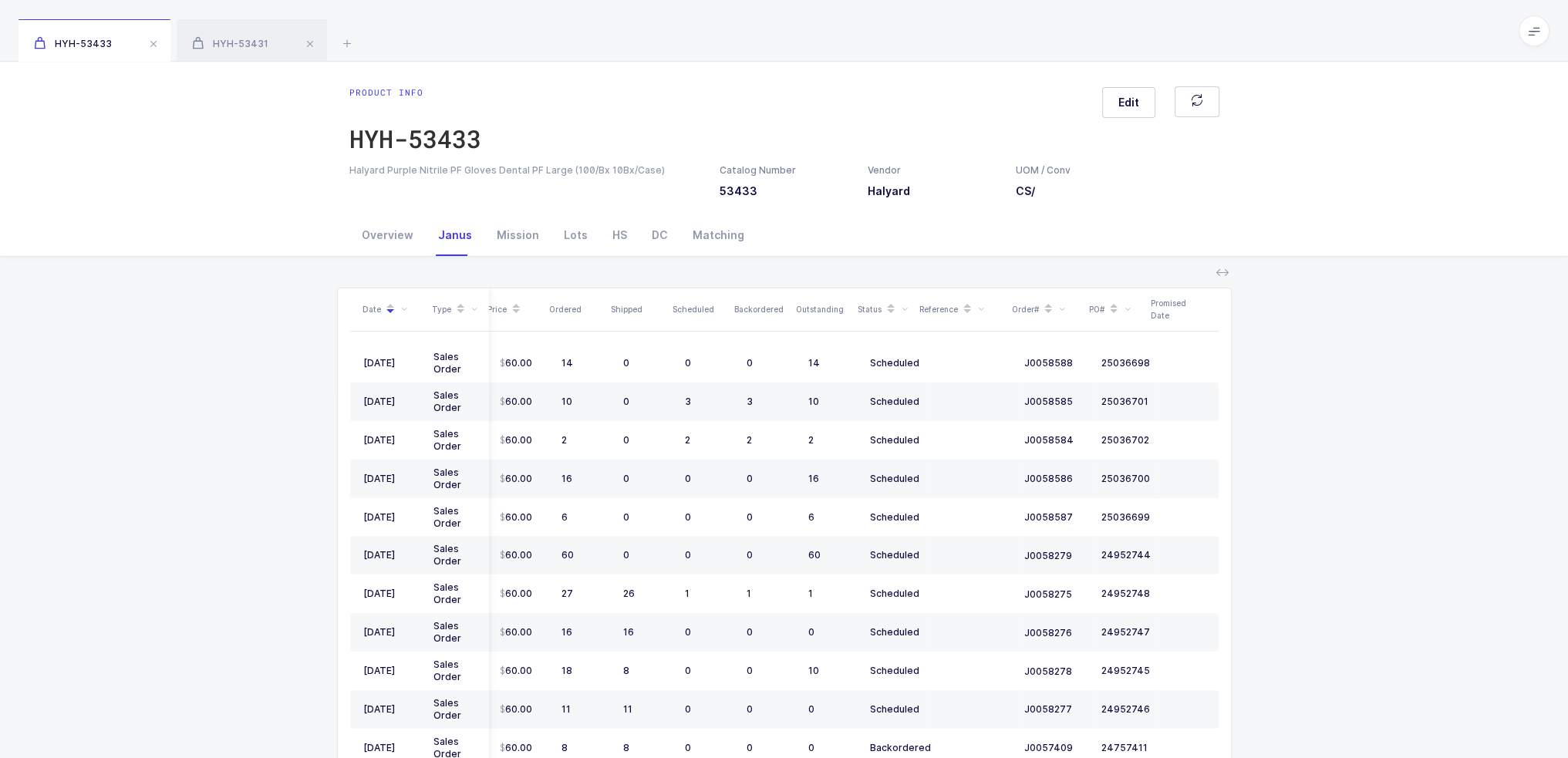
click at [1375, 508] on div "Date Type Name Price Ordered Shipped Scheduled Backordered Outstanding Status R…" at bounding box center [784, 584] width 1544 height 654
click at [340, 45] on icon at bounding box center [347, 43] width 19 height 19
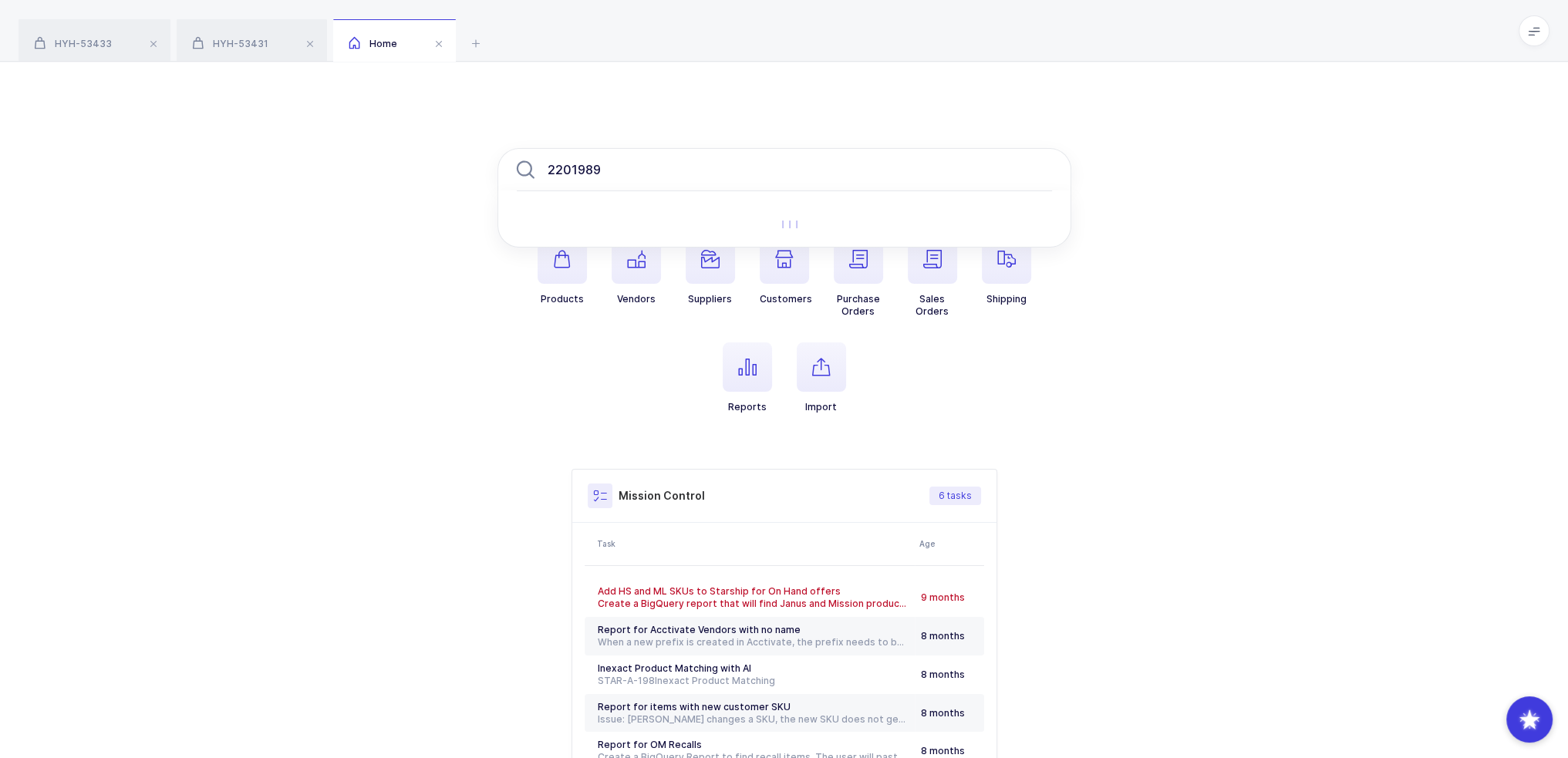
type input "2201989"
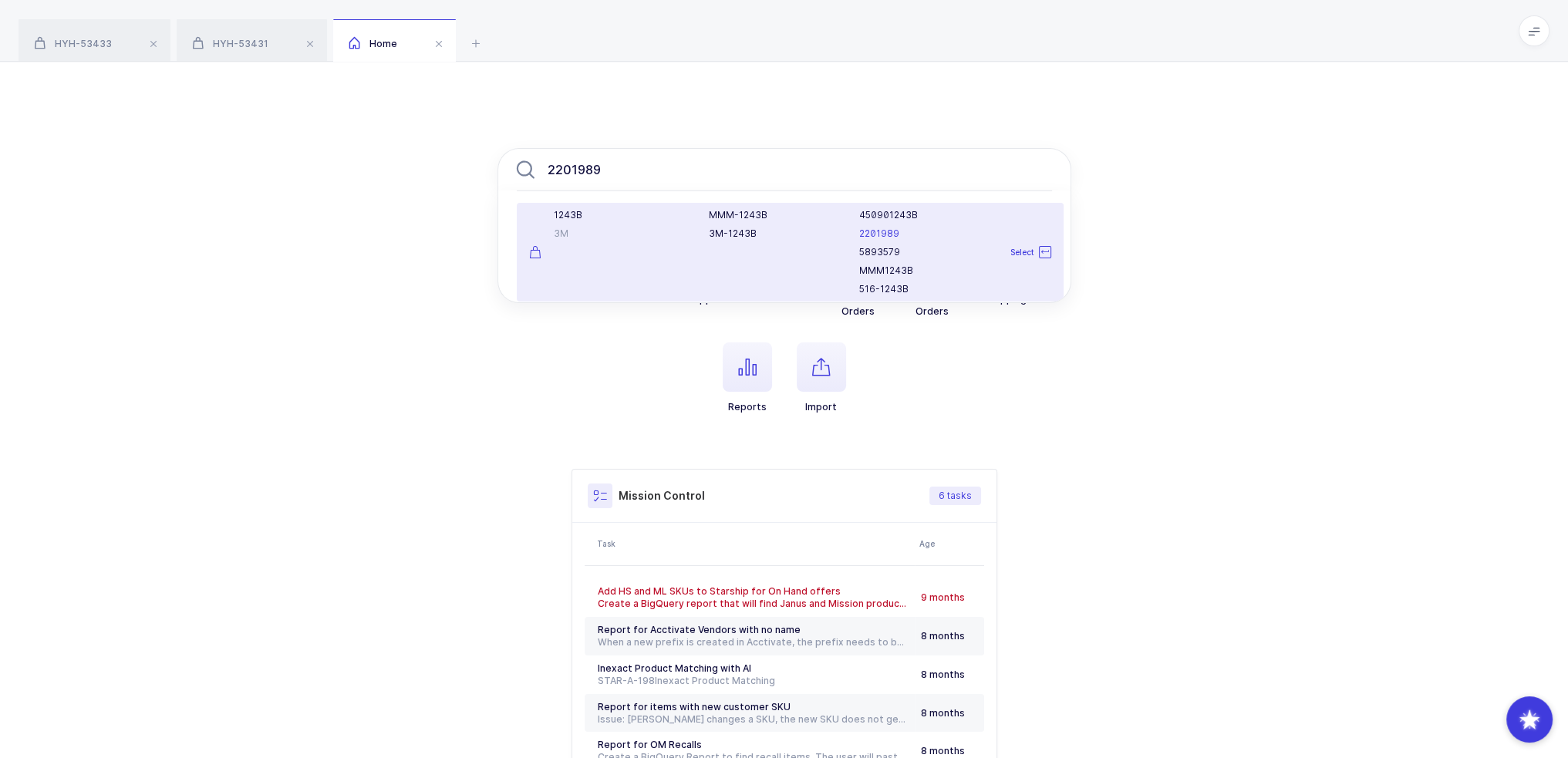
click at [736, 243] on div "MMM-1243B 3M-1243B" at bounding box center [774, 252] width 151 height 87
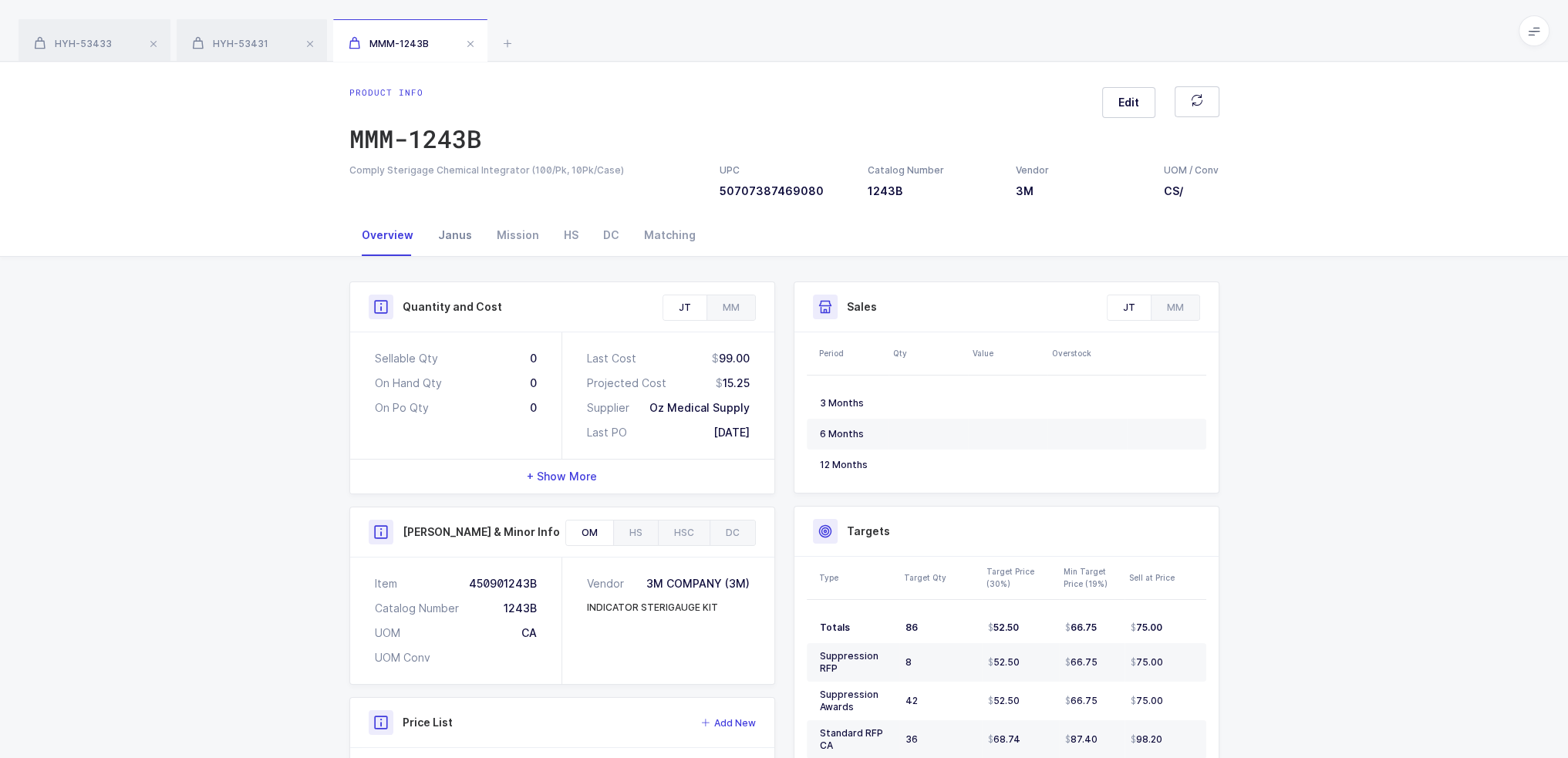
click at [451, 240] on div "Janus" at bounding box center [455, 235] width 59 height 41
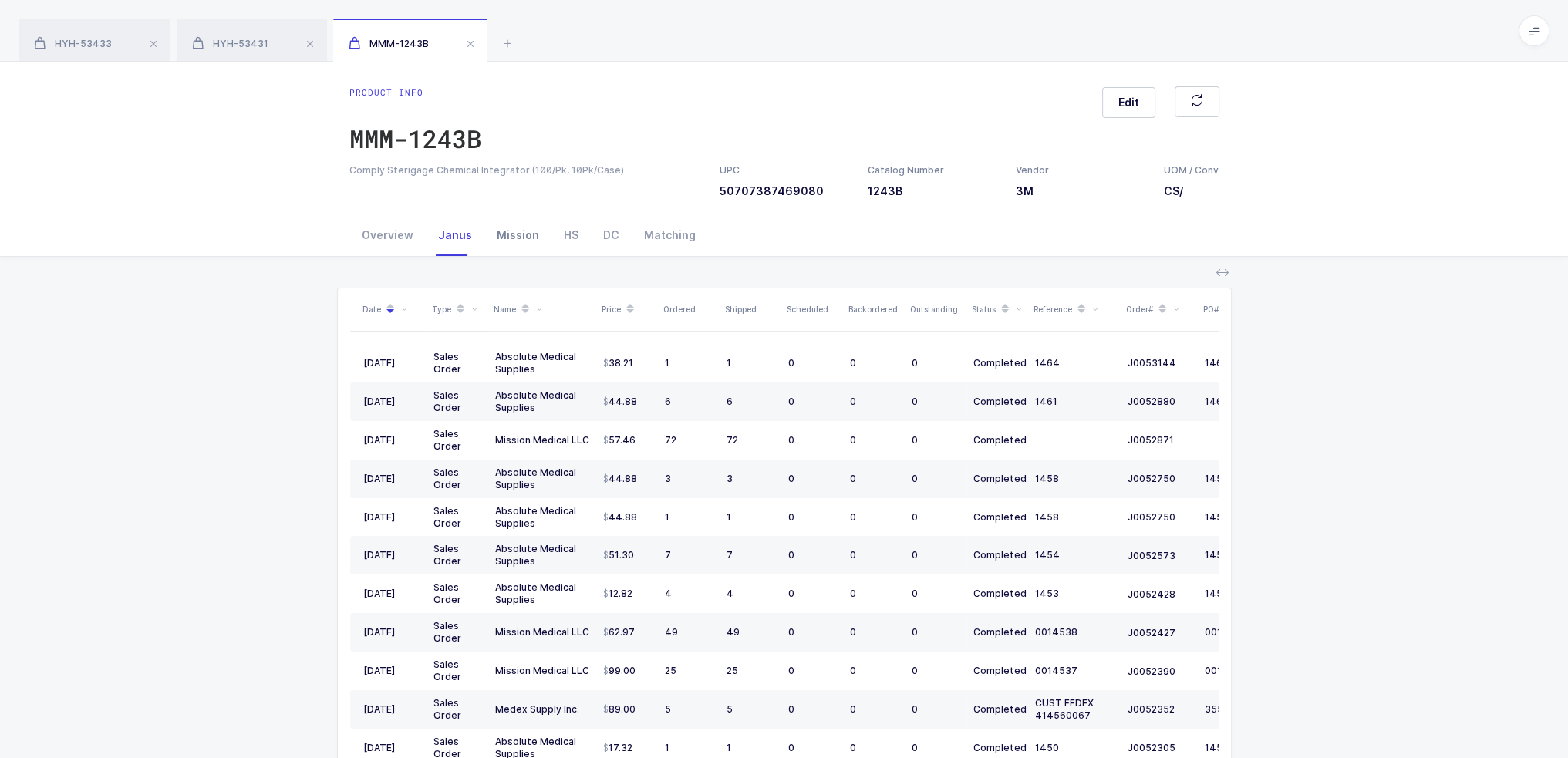
click at [523, 246] on div "Mission" at bounding box center [518, 235] width 67 height 41
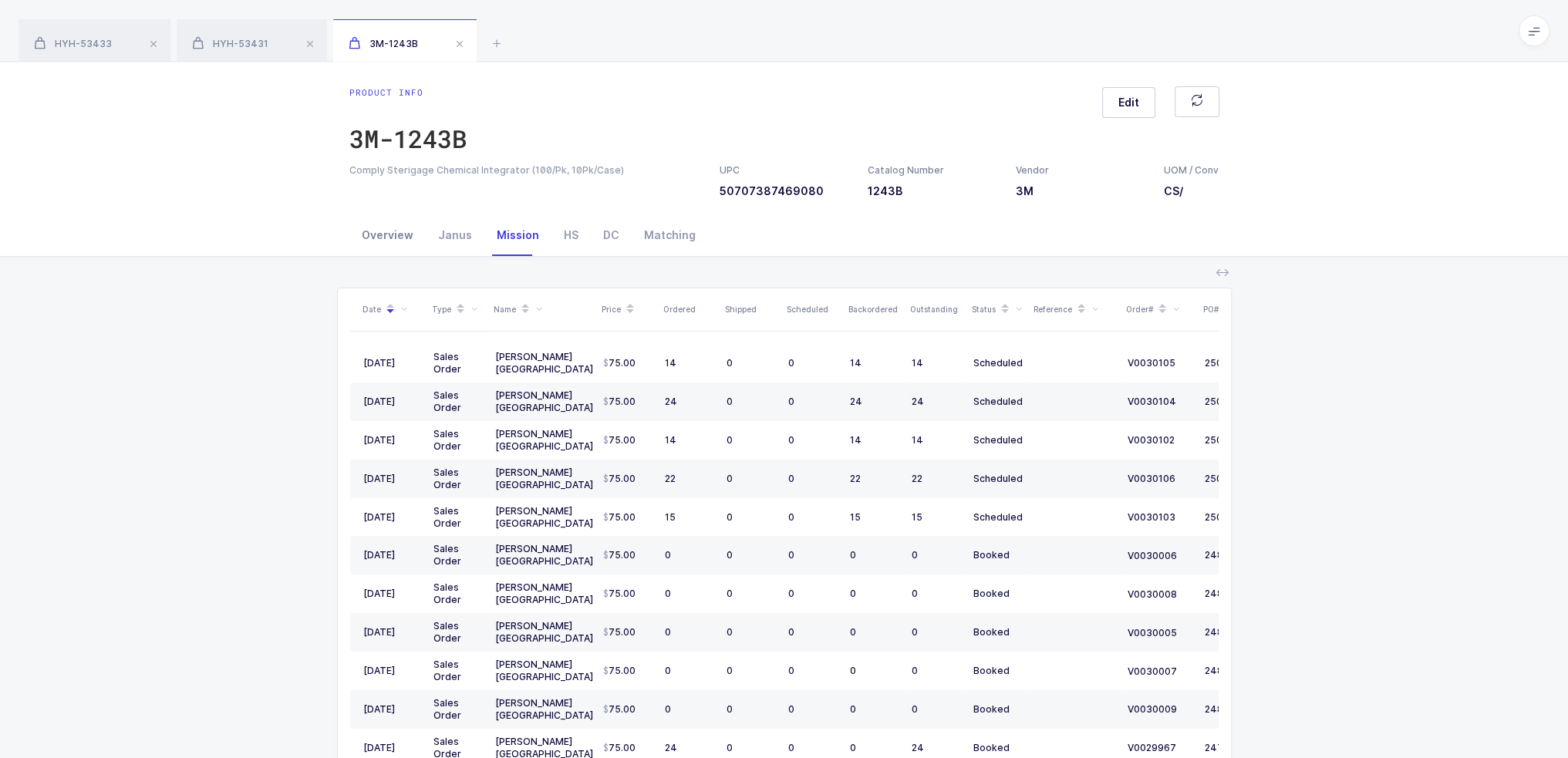
click at [385, 218] on div "Overview" at bounding box center [388, 235] width 77 height 41
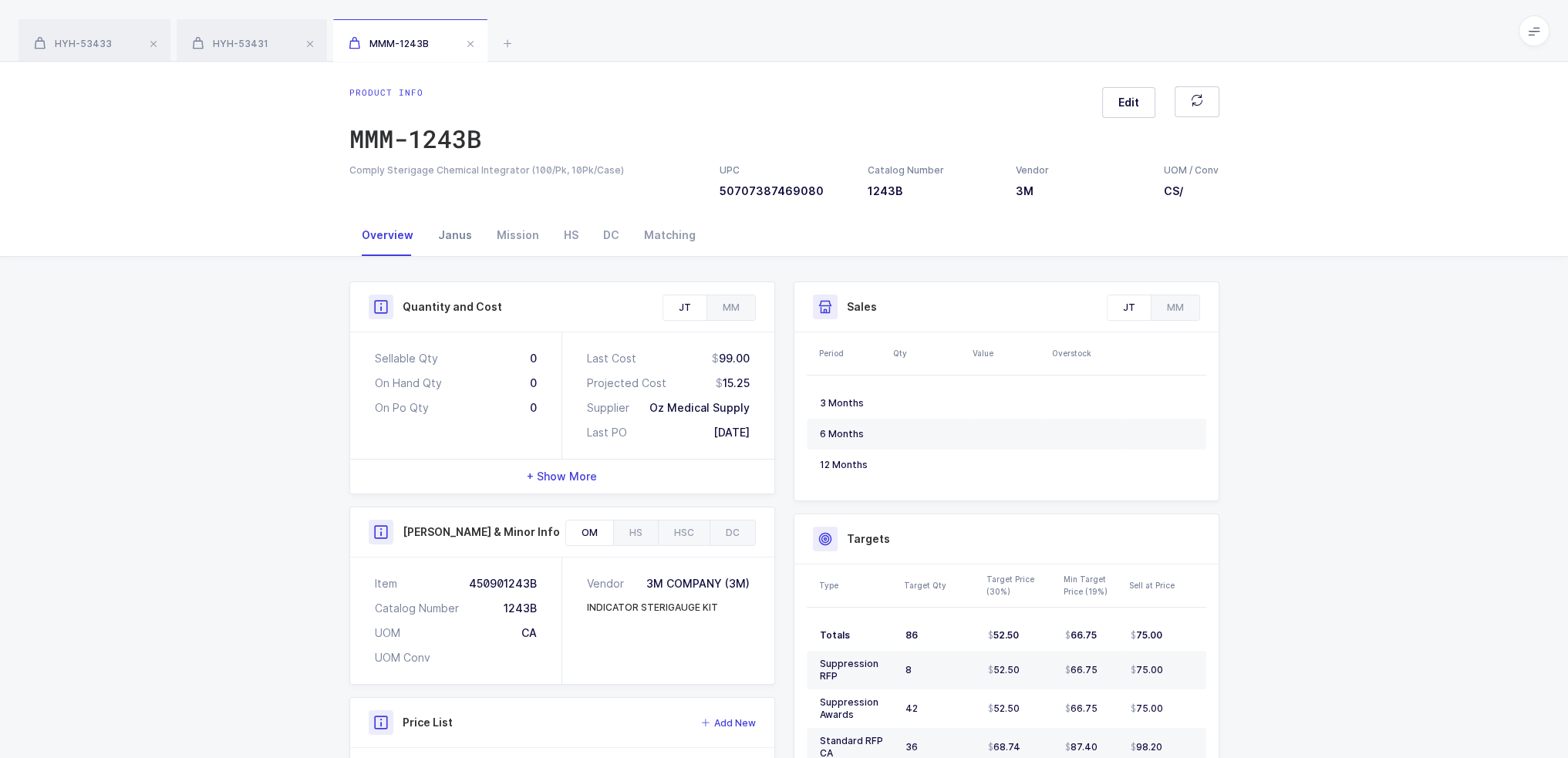
click at [462, 232] on div "Janus" at bounding box center [455, 235] width 59 height 41
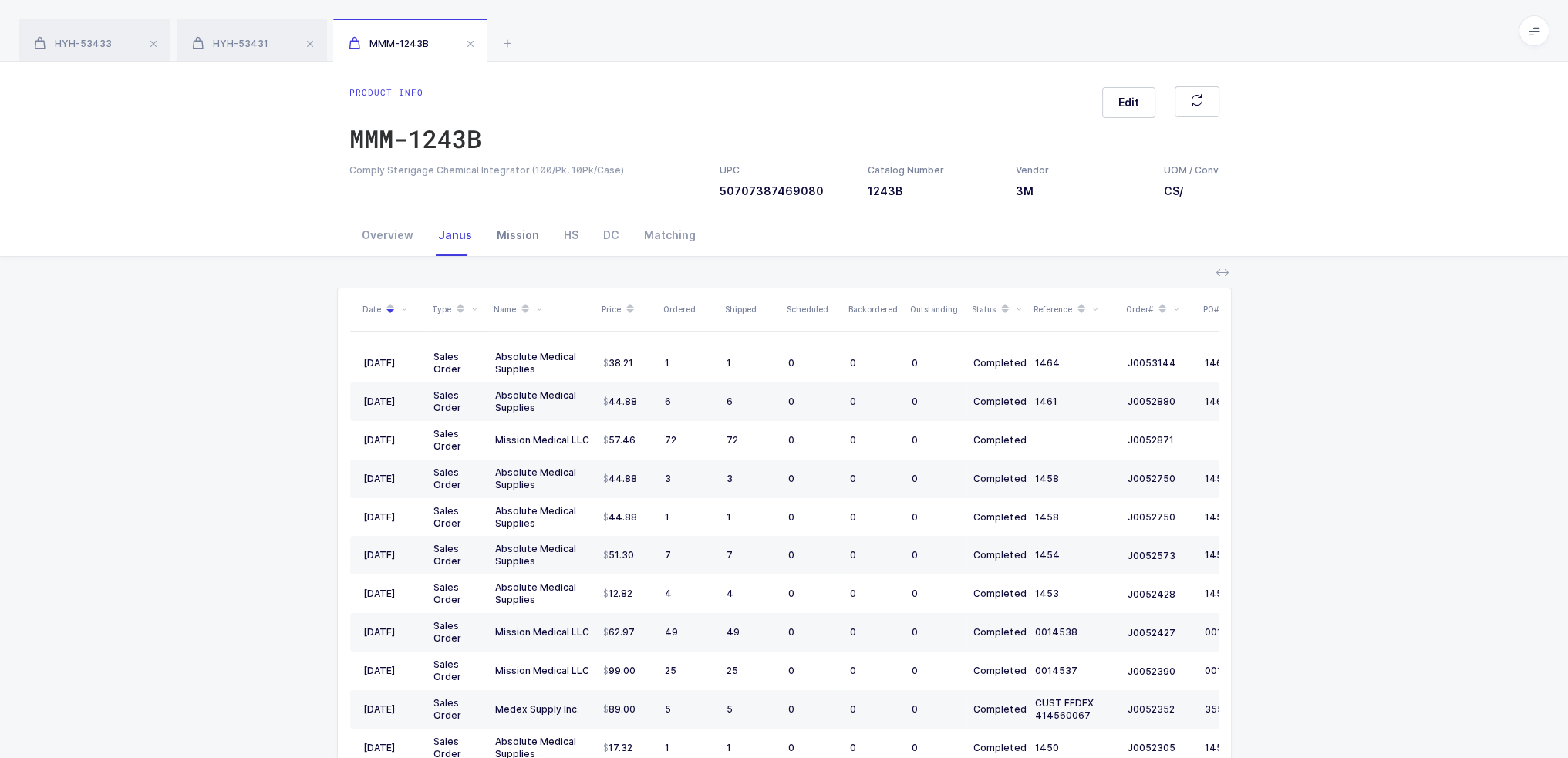
click at [519, 233] on div "Mission" at bounding box center [518, 235] width 67 height 41
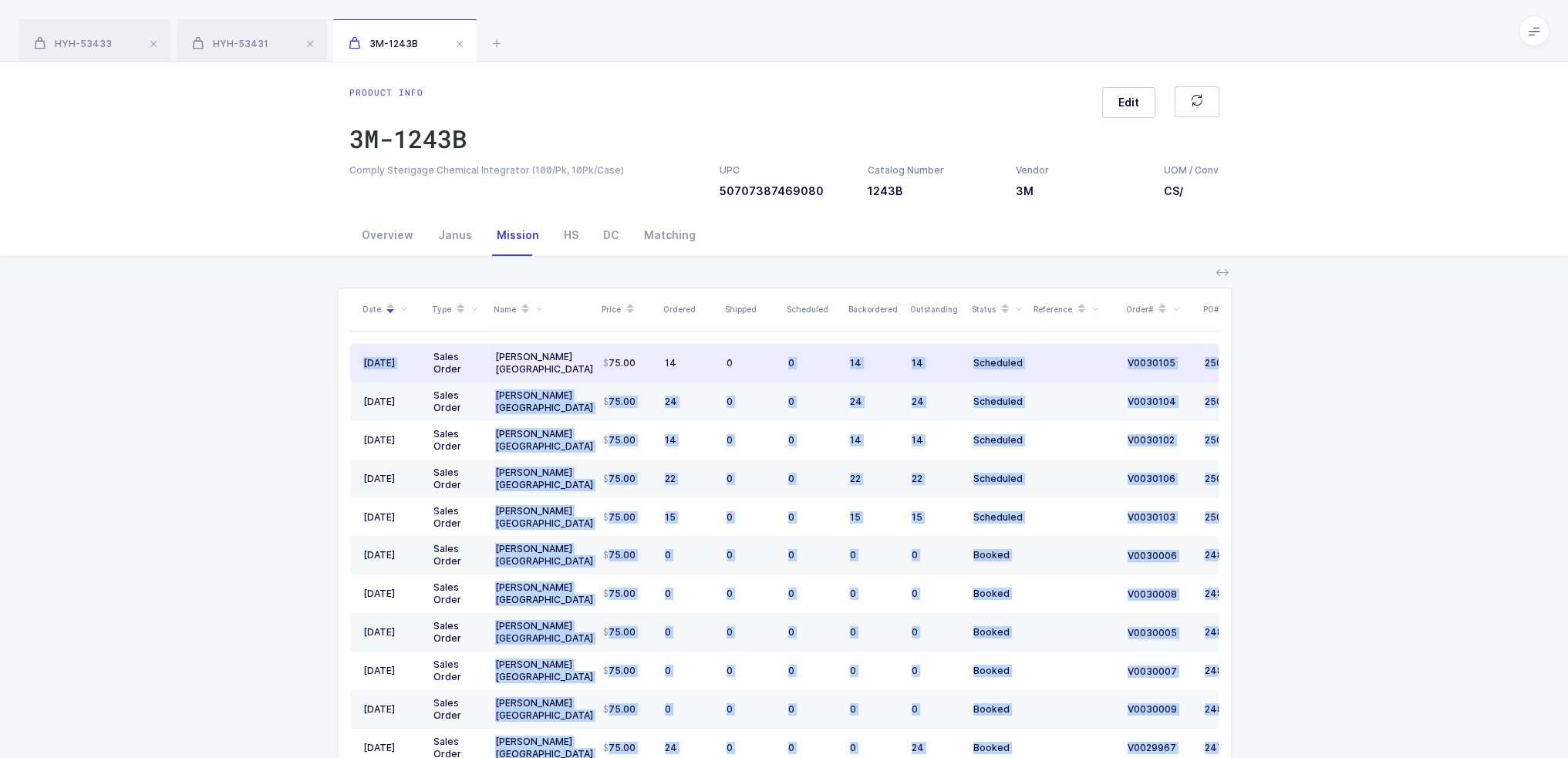
drag, startPoint x: 434, startPoint y: 354, endPoint x: 768, endPoint y: 379, distance: 334.9
click at [768, 379] on div "Date Type Name Price Ordered Shipped Scheduled Backordered Outstanding Status R…" at bounding box center [784, 556] width 869 height 536
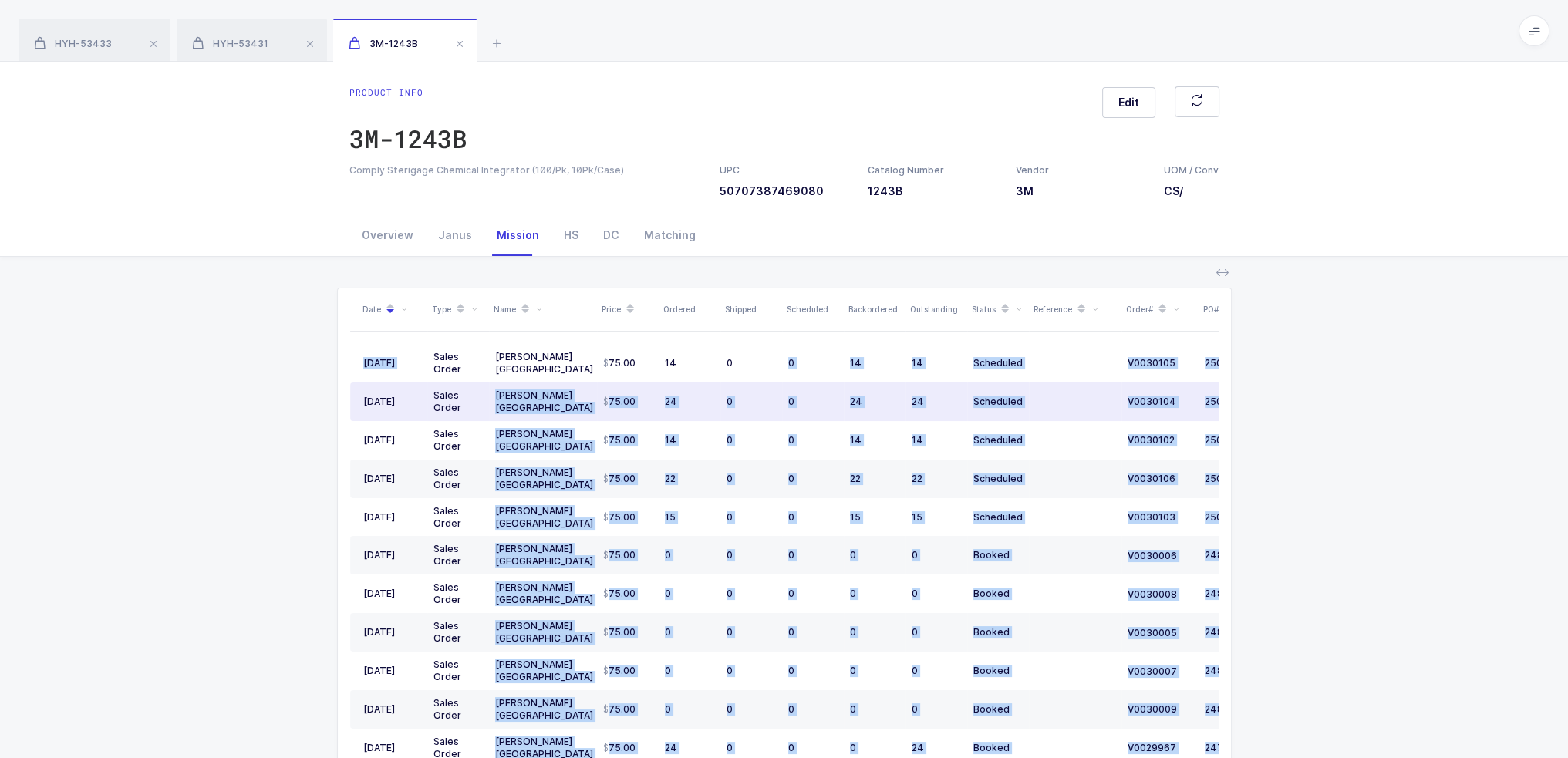
click at [768, 382] on td "0" at bounding box center [751, 402] width 62 height 39
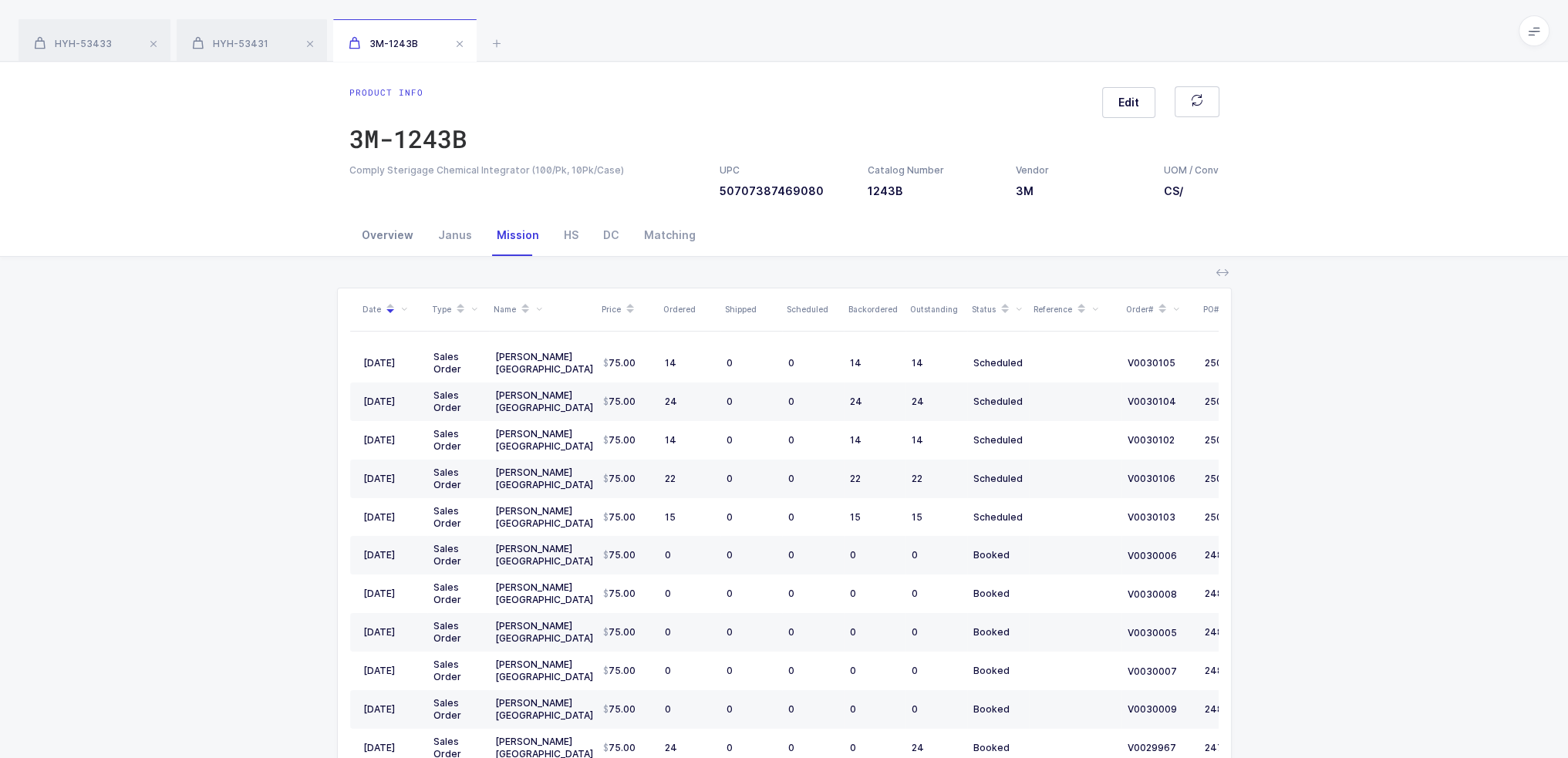
click at [388, 231] on div "Overview" at bounding box center [388, 235] width 77 height 41
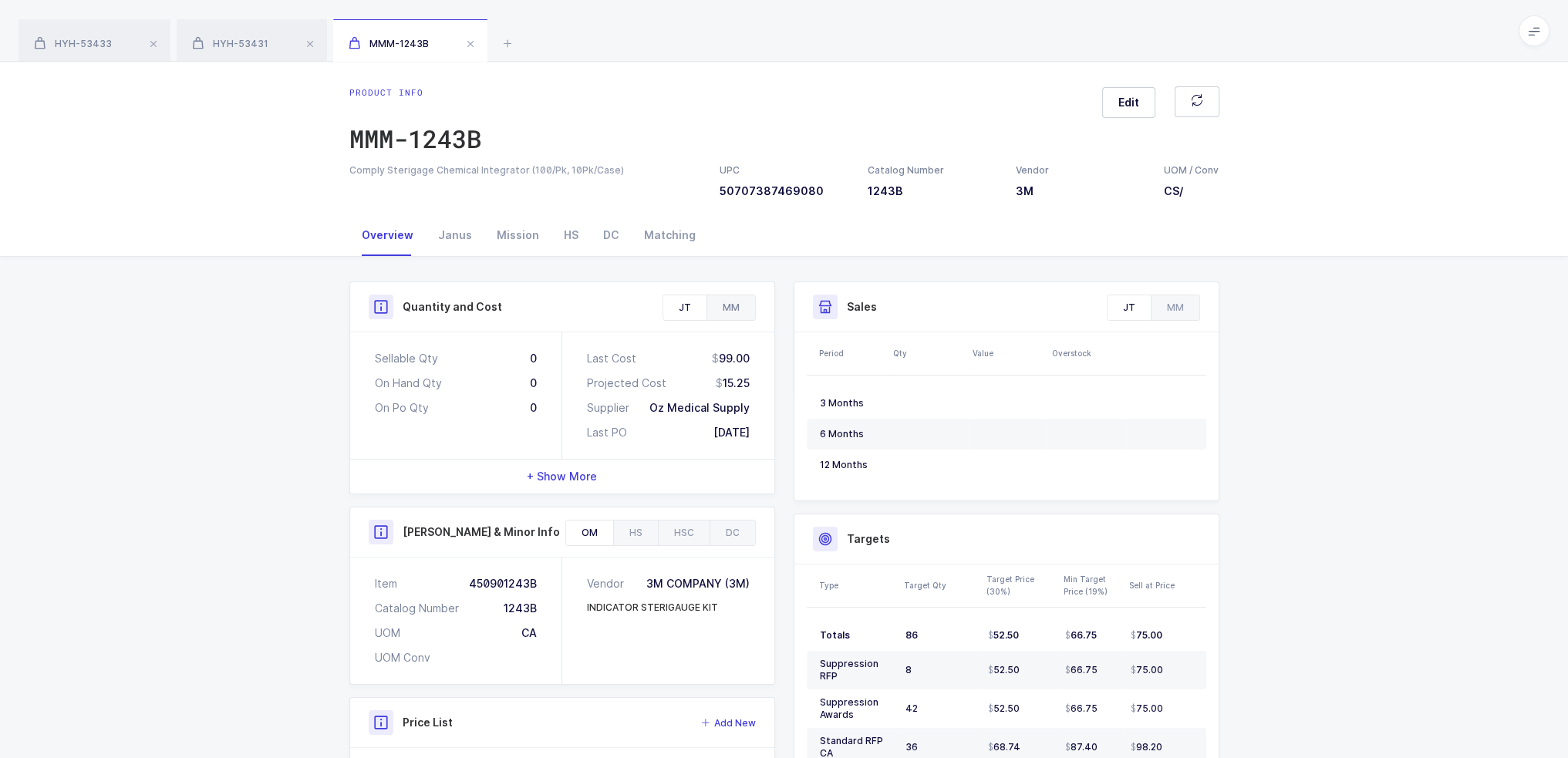
click at [726, 307] on div "MM" at bounding box center [731, 307] width 49 height 24
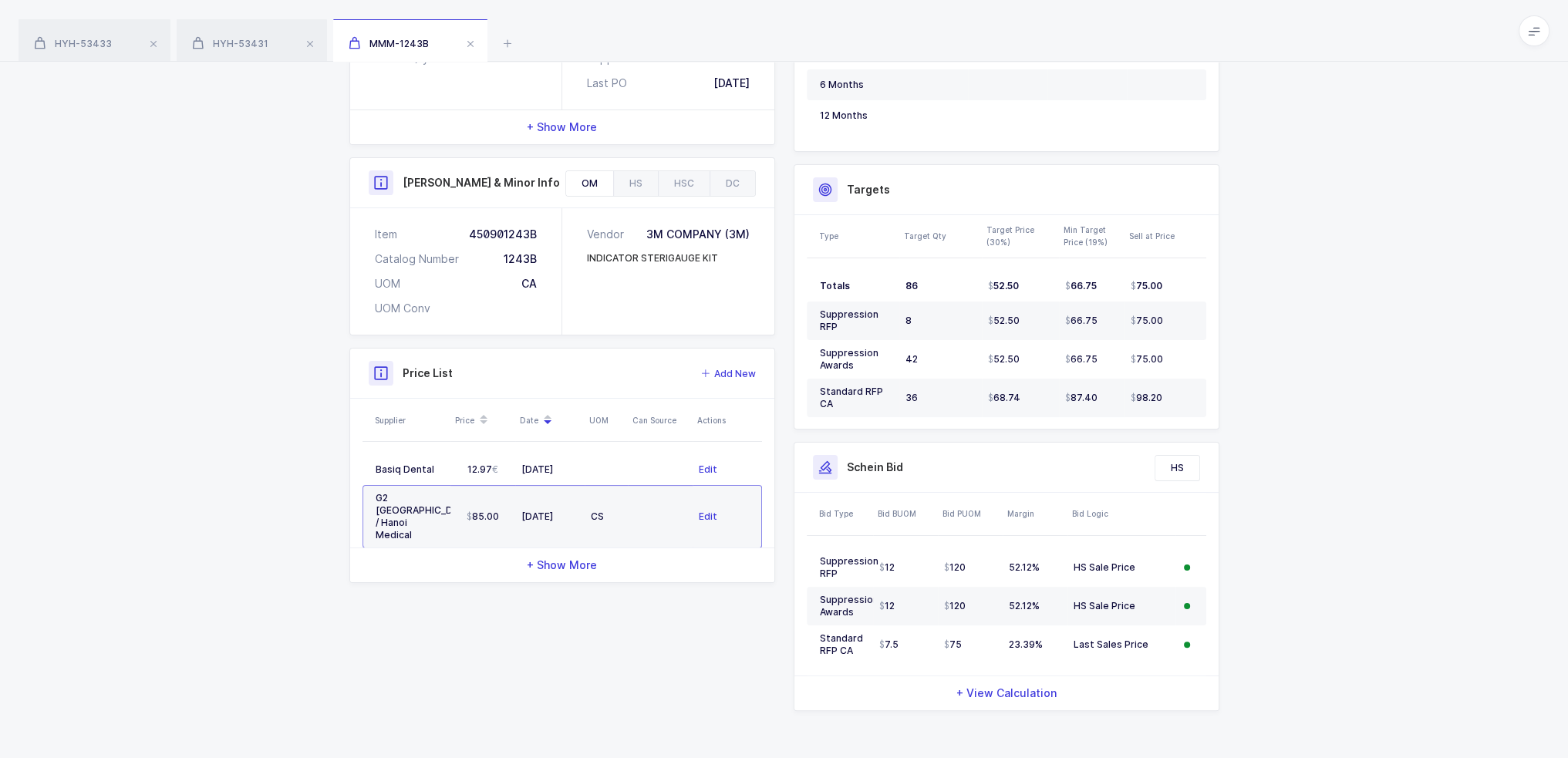
scroll to position [41, 0]
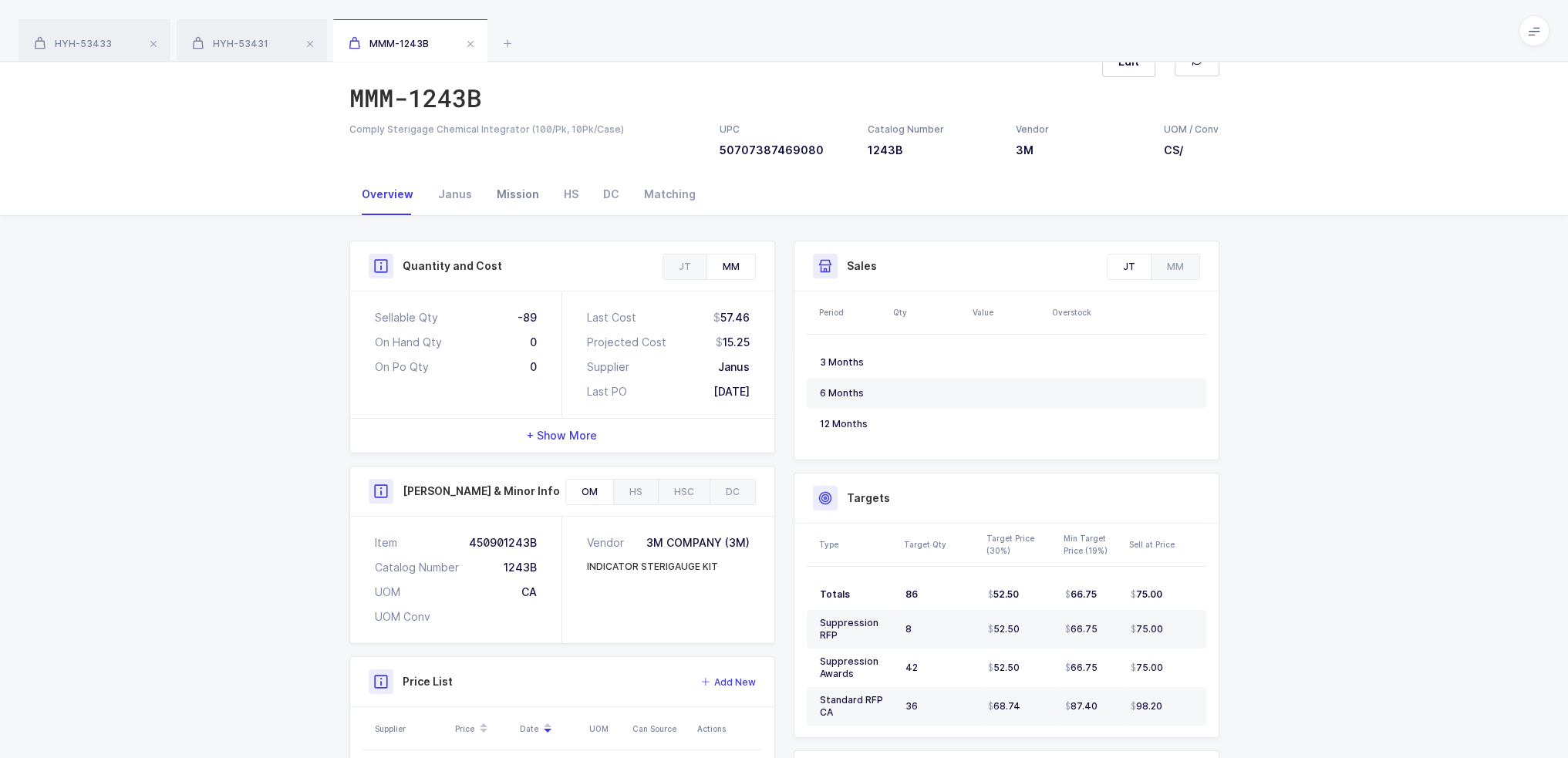
click at [504, 200] on div "Mission" at bounding box center [518, 194] width 67 height 41
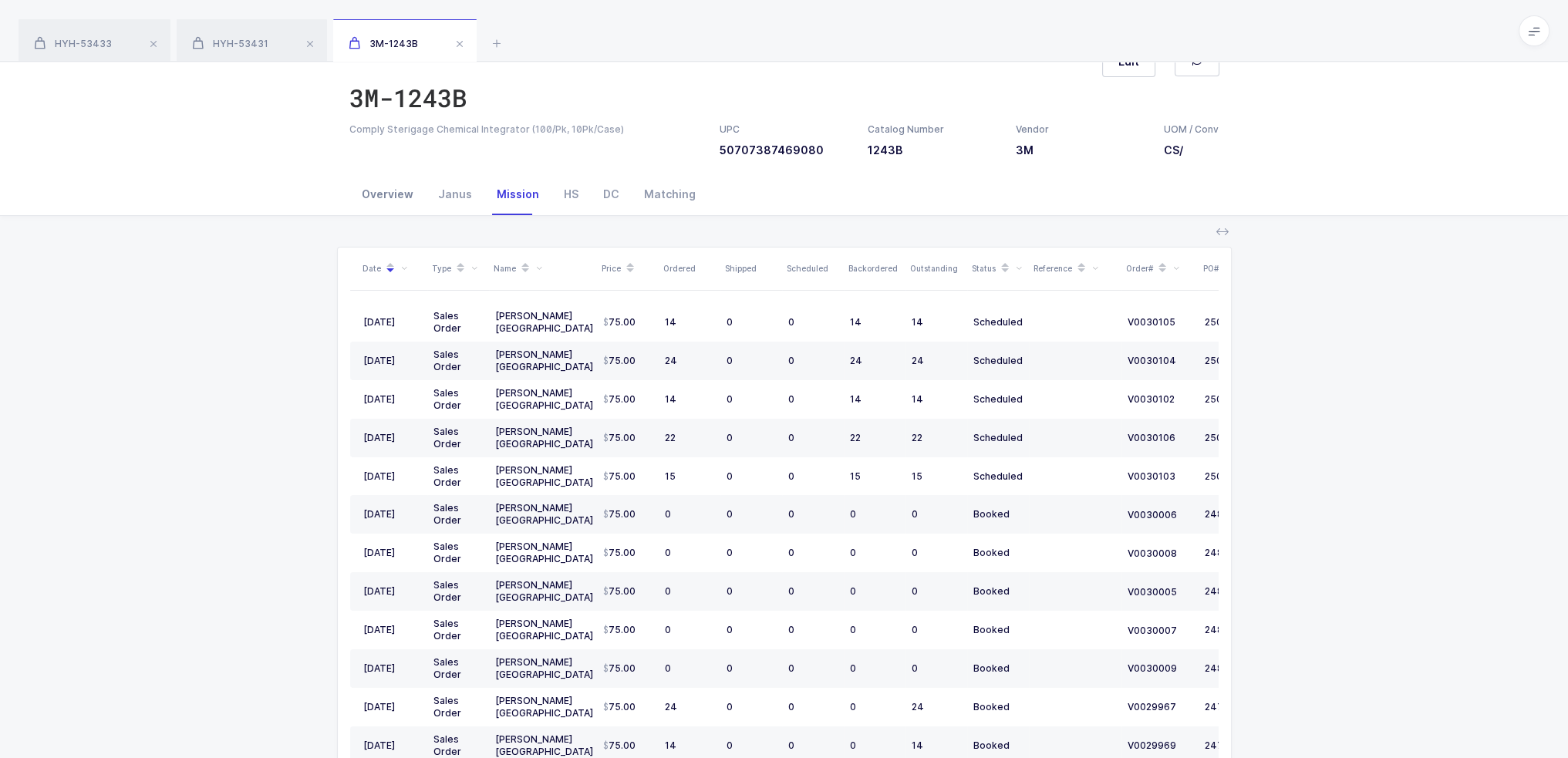
click at [386, 188] on div "Overview" at bounding box center [388, 194] width 77 height 41
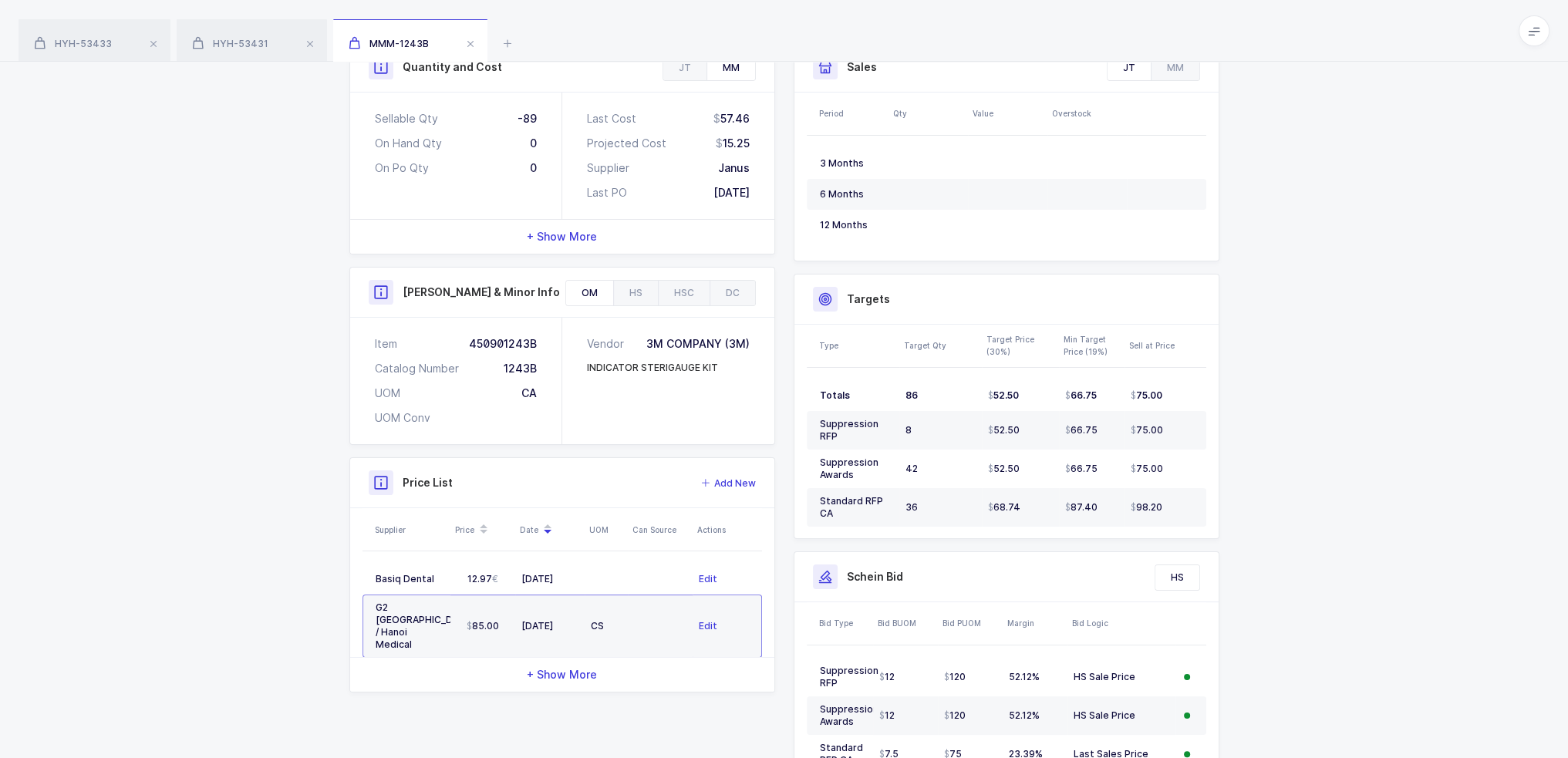
scroll to position [350, 0]
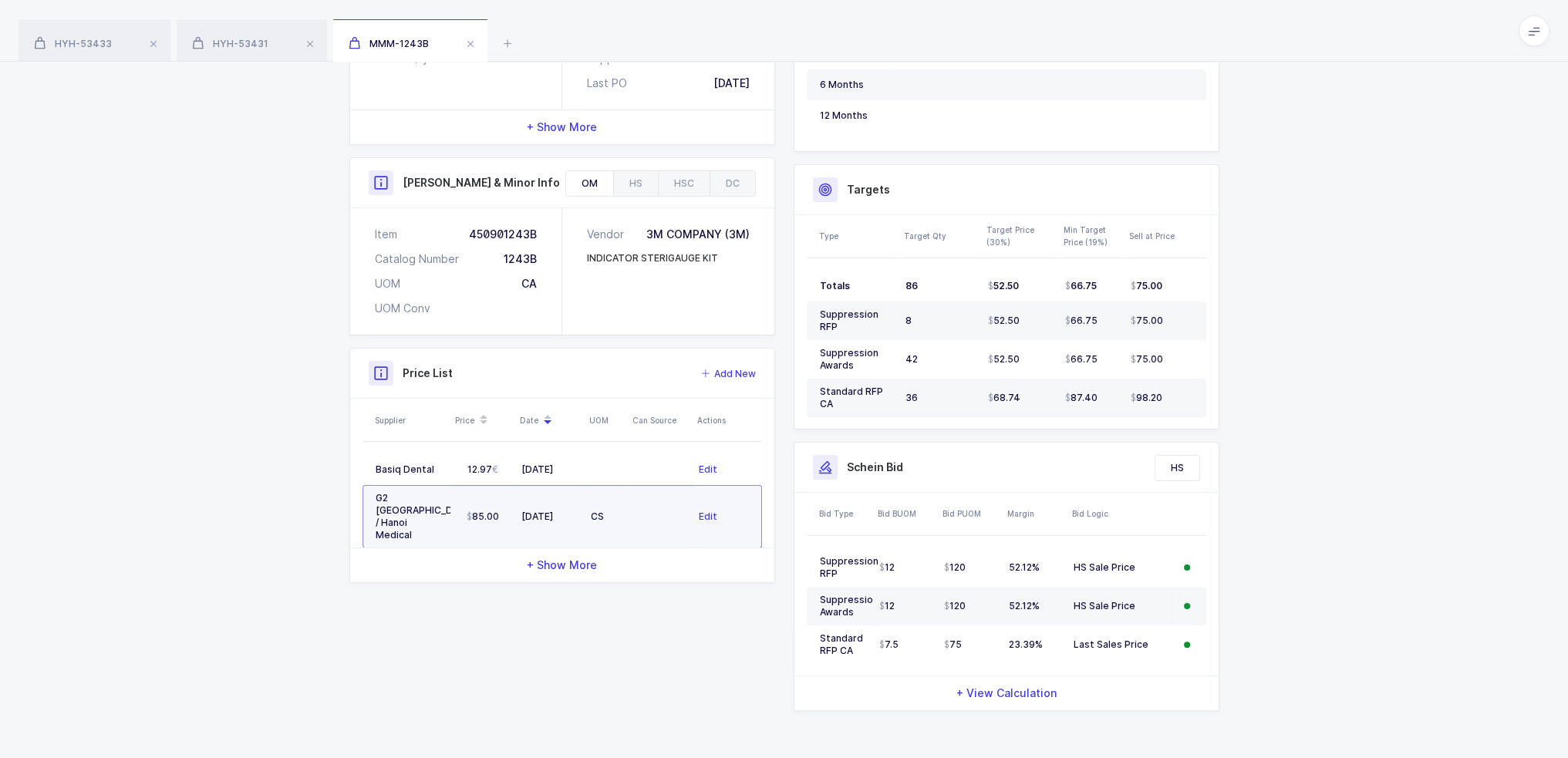
drag, startPoint x: 636, startPoint y: 502, endPoint x: 645, endPoint y: 499, distance: 9.5
click at [645, 499] on td at bounding box center [660, 516] width 65 height 63
click at [645, 498] on td at bounding box center [660, 516] width 65 height 63
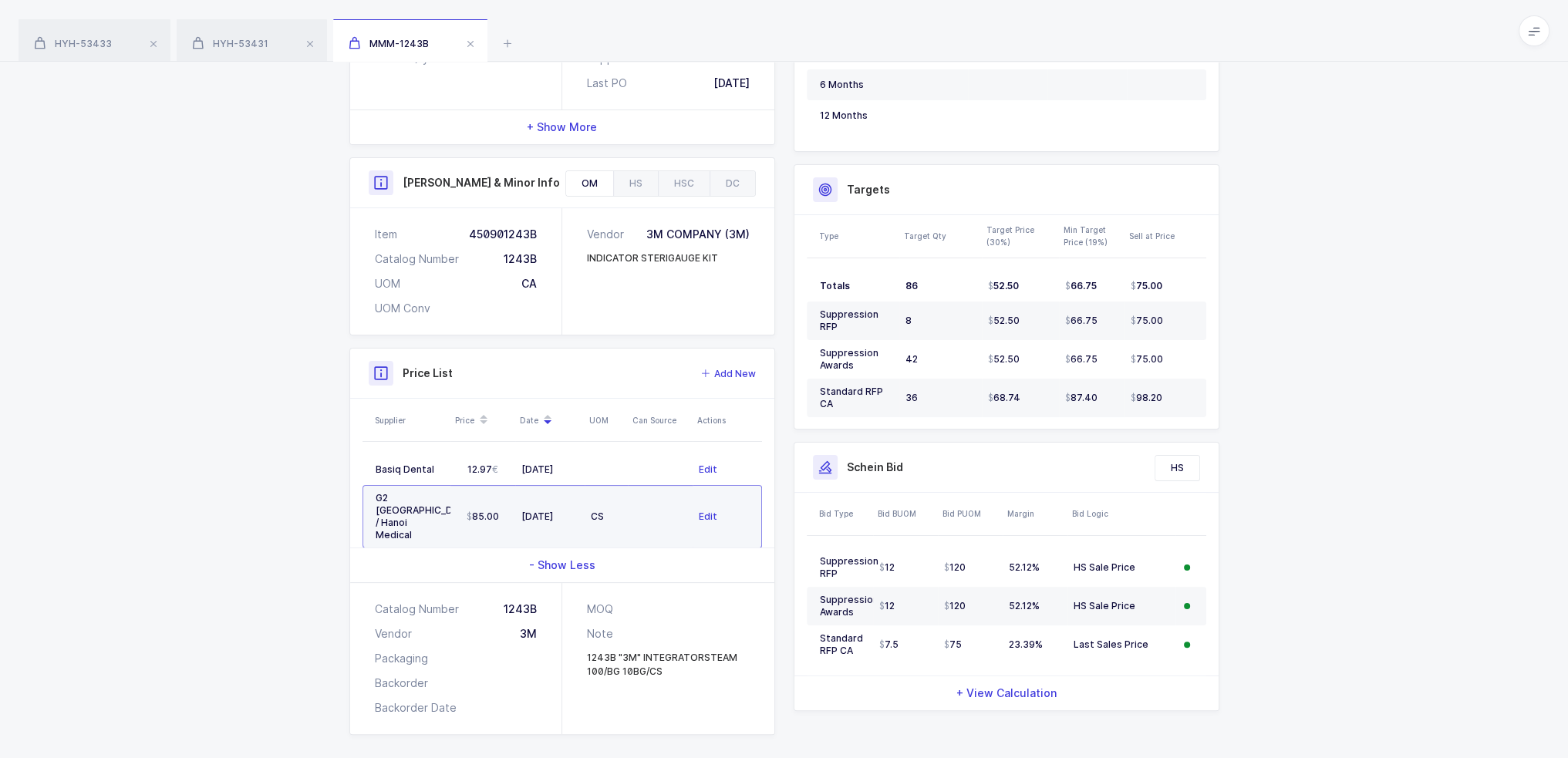
drag, startPoint x: 639, startPoint y: 508, endPoint x: 636, endPoint y: 520, distance: 12.4
click at [636, 520] on td at bounding box center [660, 516] width 65 height 63
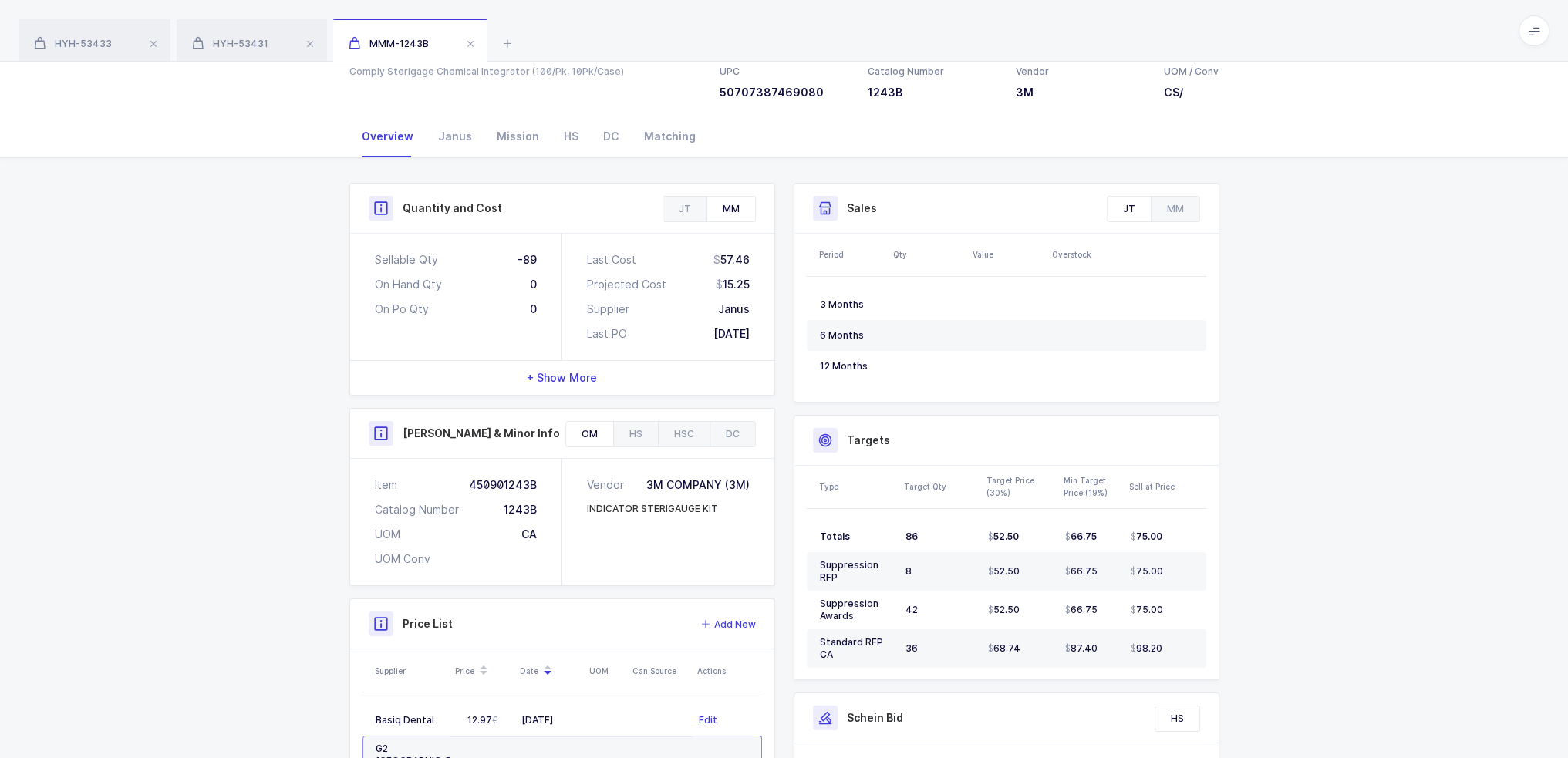
scroll to position [0, 0]
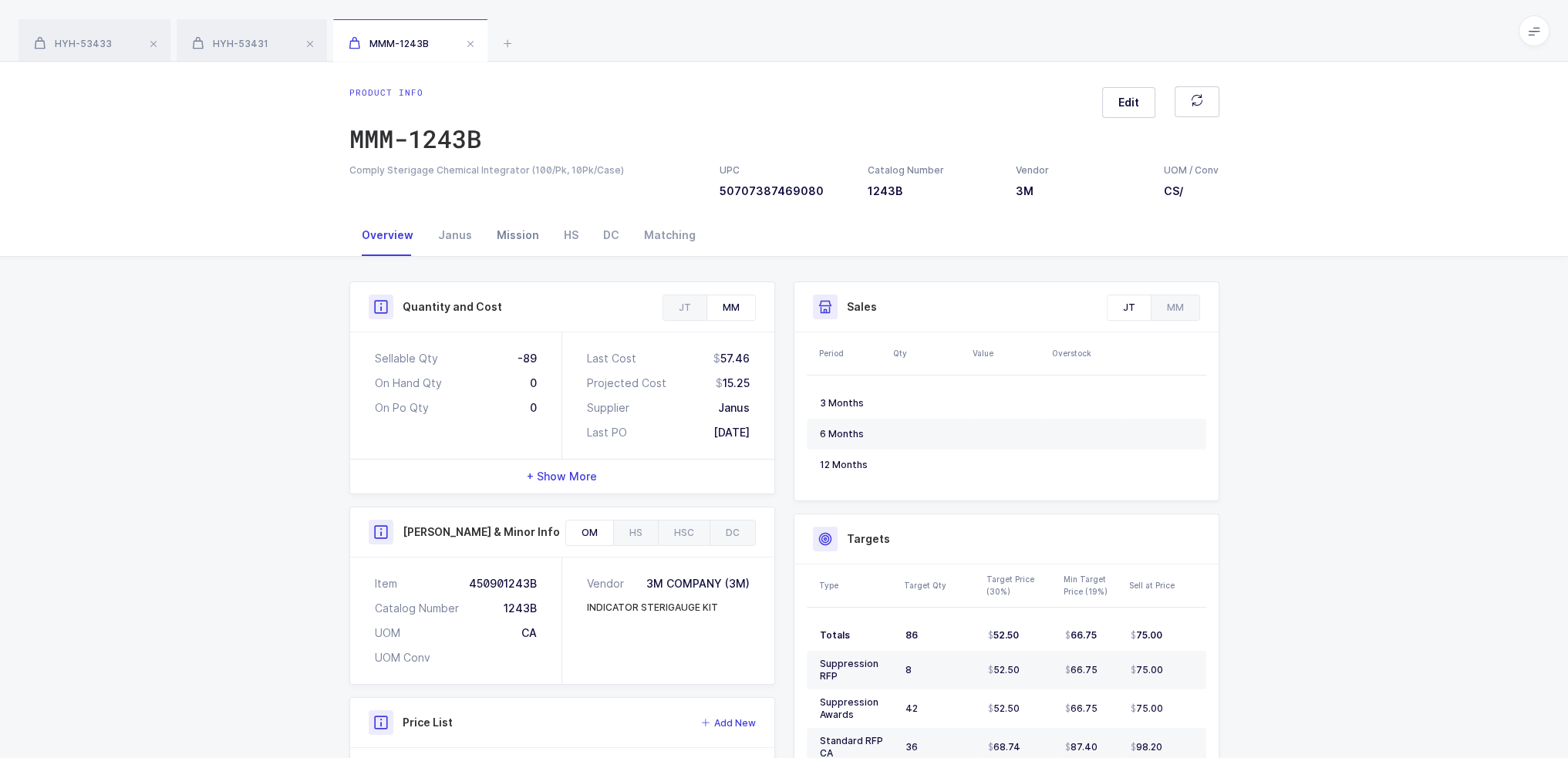
click at [509, 240] on div "Mission" at bounding box center [518, 235] width 67 height 41
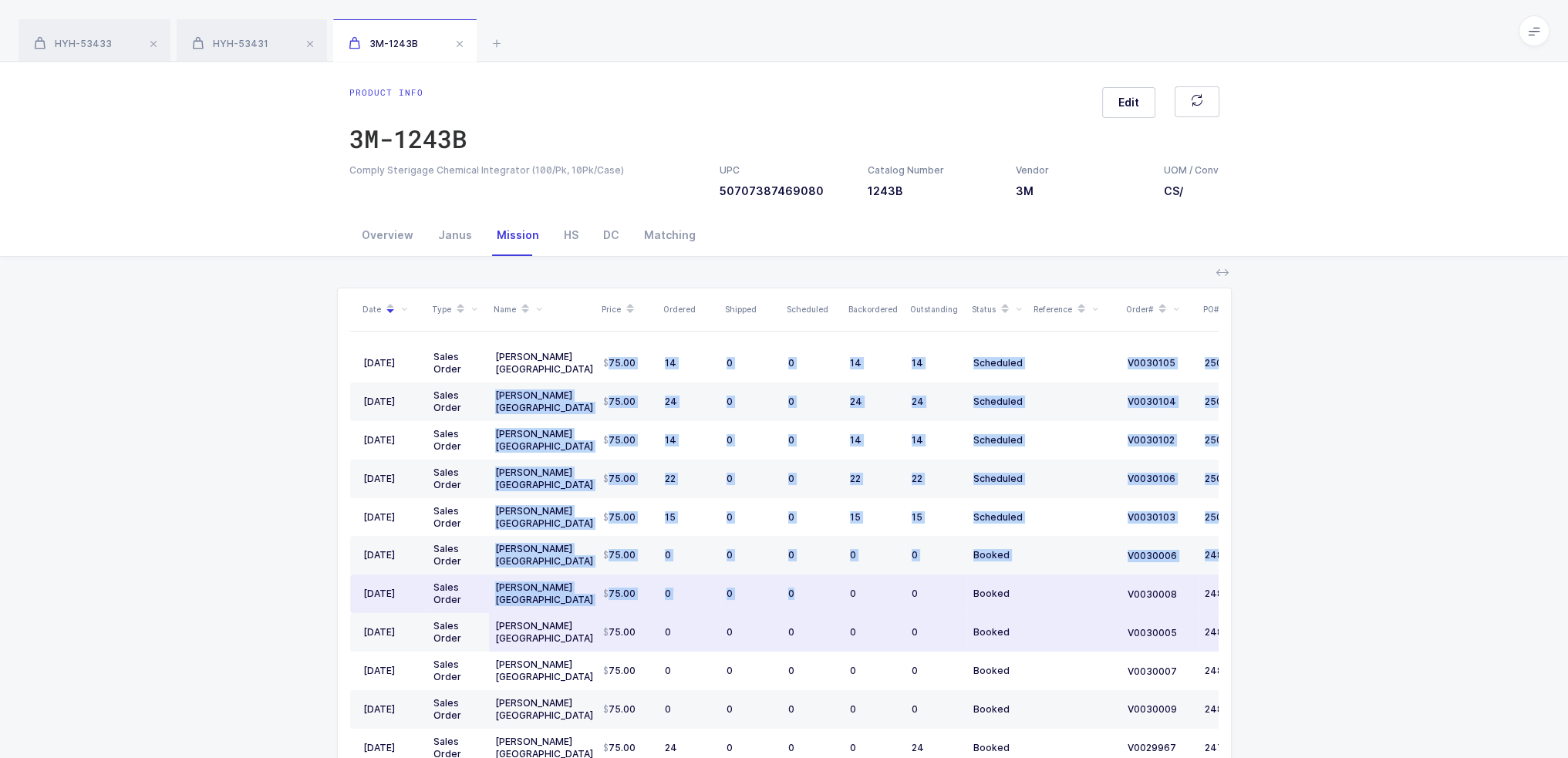
drag, startPoint x: 607, startPoint y: 360, endPoint x: 795, endPoint y: 617, distance: 318.4
click at [796, 590] on tbody "09/04/2025 Sales Order Henry Schein USA 75.00 14 0 0 14 14 Scheduled V0030105 2…" at bounding box center [837, 729] width 972 height 770
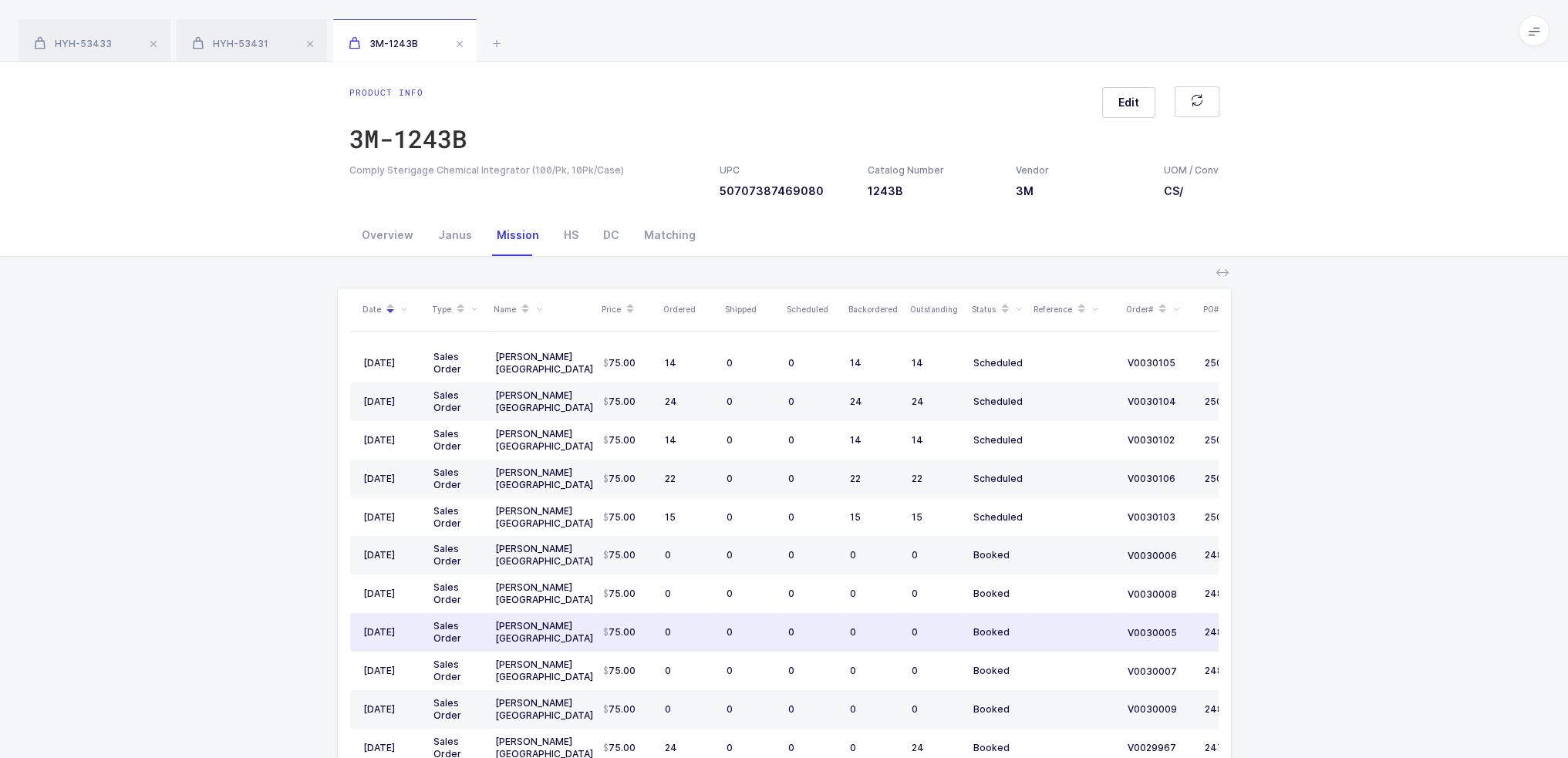
click at [900, 638] on td "0" at bounding box center [875, 633] width 62 height 39
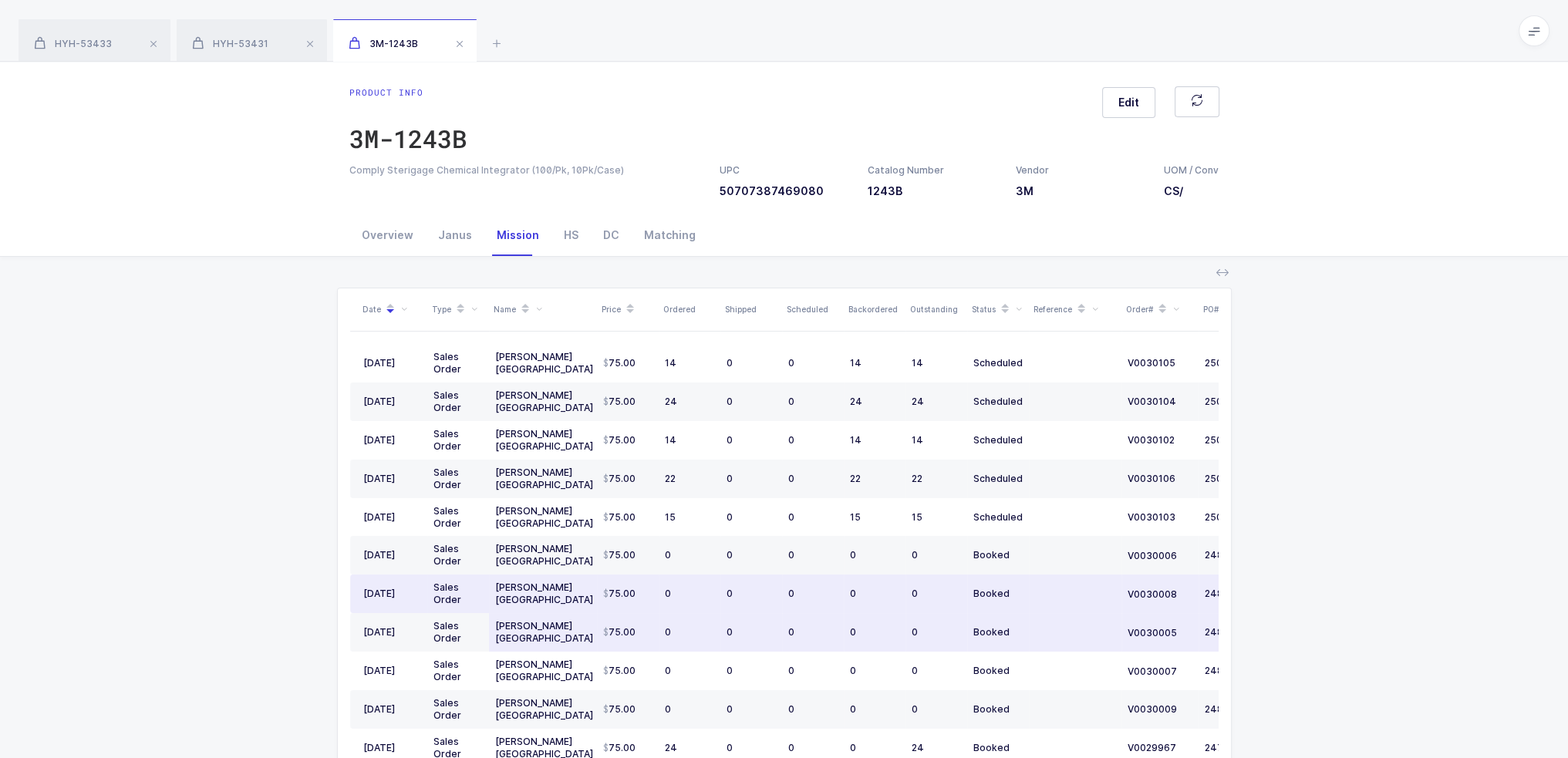
drag, startPoint x: 1030, startPoint y: 628, endPoint x: 1029, endPoint y: 644, distance: 16.0
click at [1014, 636] on tr "07/02/2025 Sales Order Henry Schein USA 75.00 0 0 0 0 0 Booked V0030005 24824392" at bounding box center [837, 633] width 972 height 39
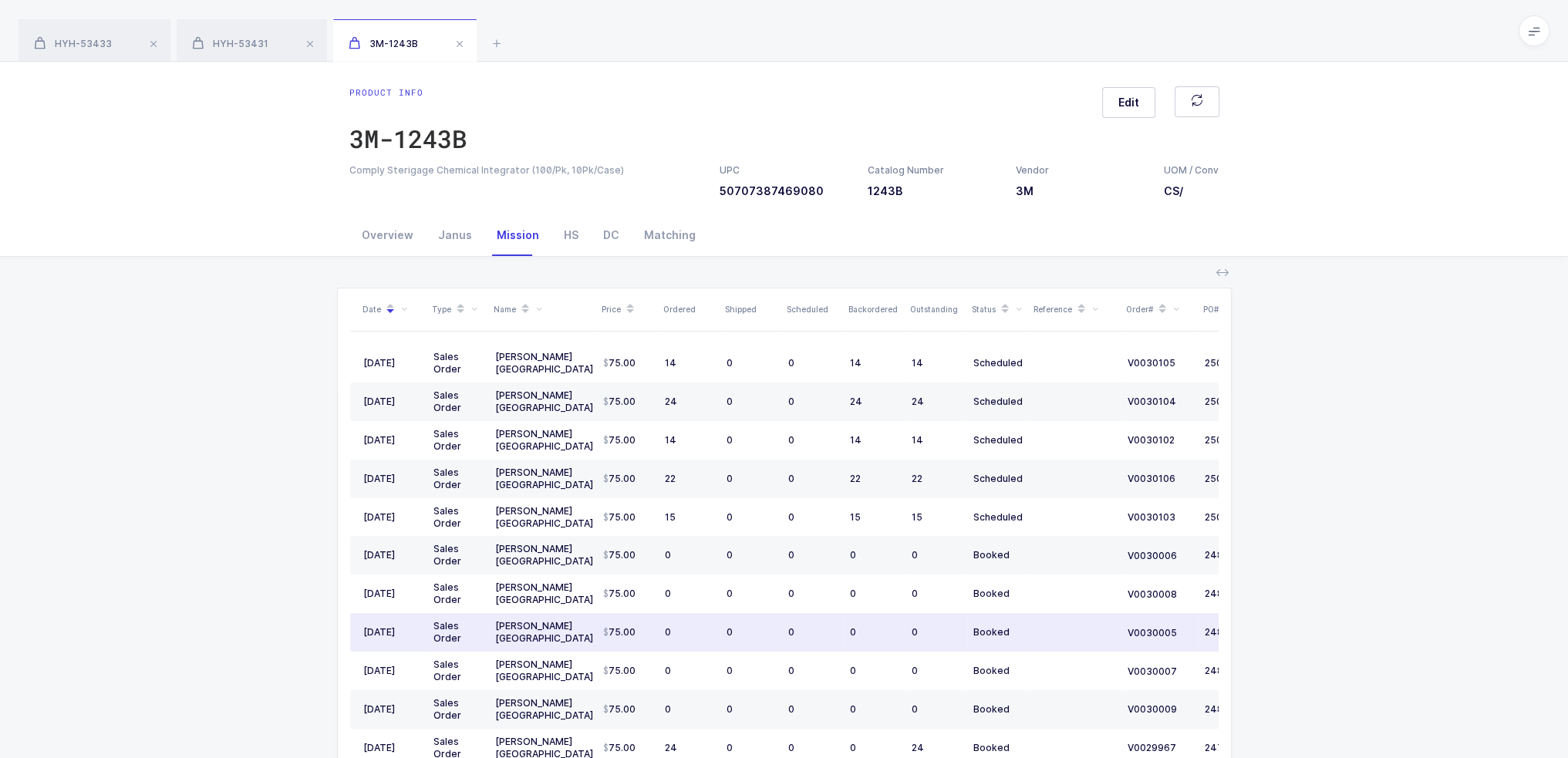
click at [1029, 644] on td at bounding box center [1075, 633] width 93 height 39
click at [401, 240] on div "Overview" at bounding box center [388, 235] width 77 height 41
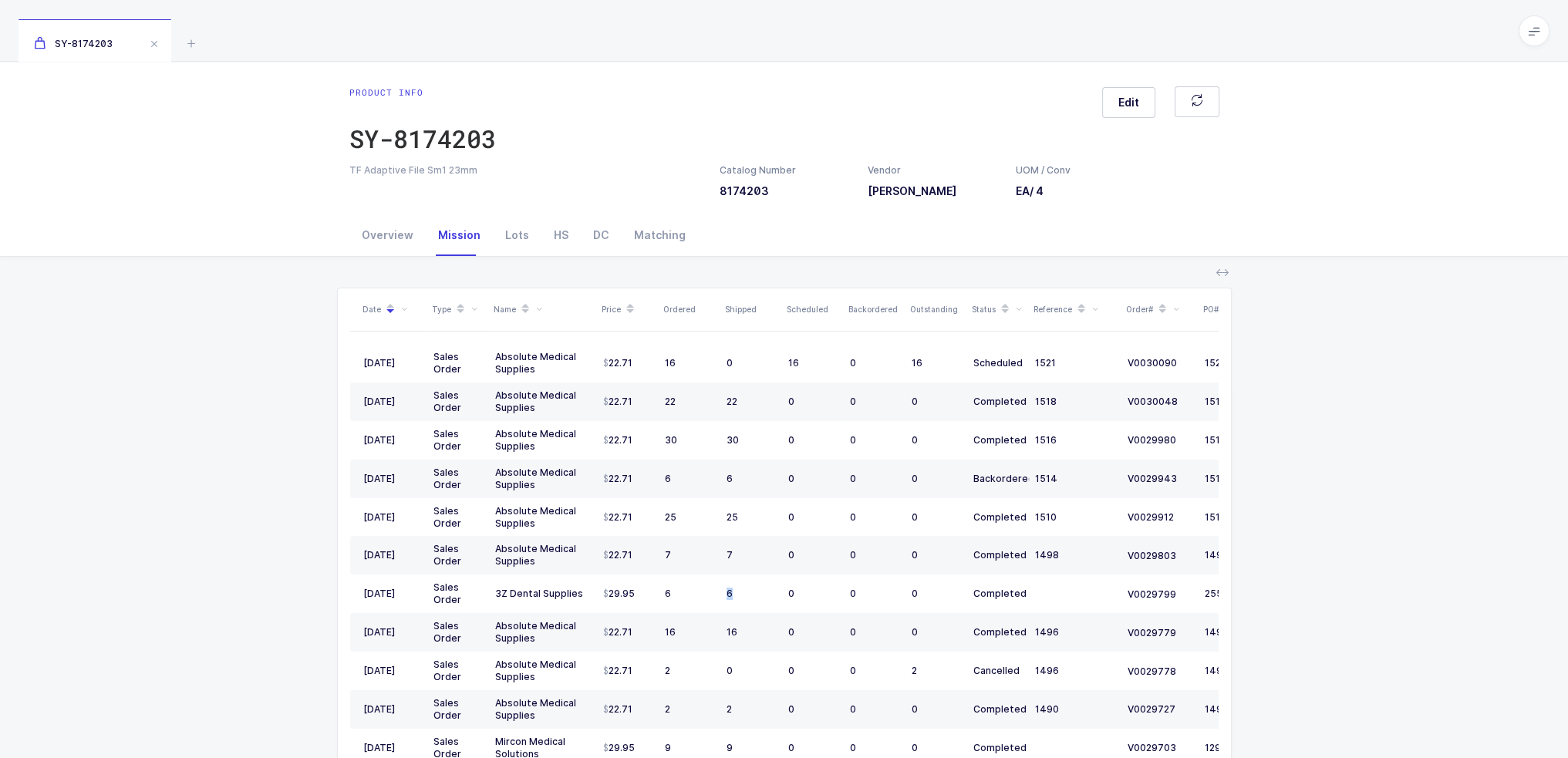
scroll to position [77, 0]
